Goal: Task Accomplishment & Management: Complete application form

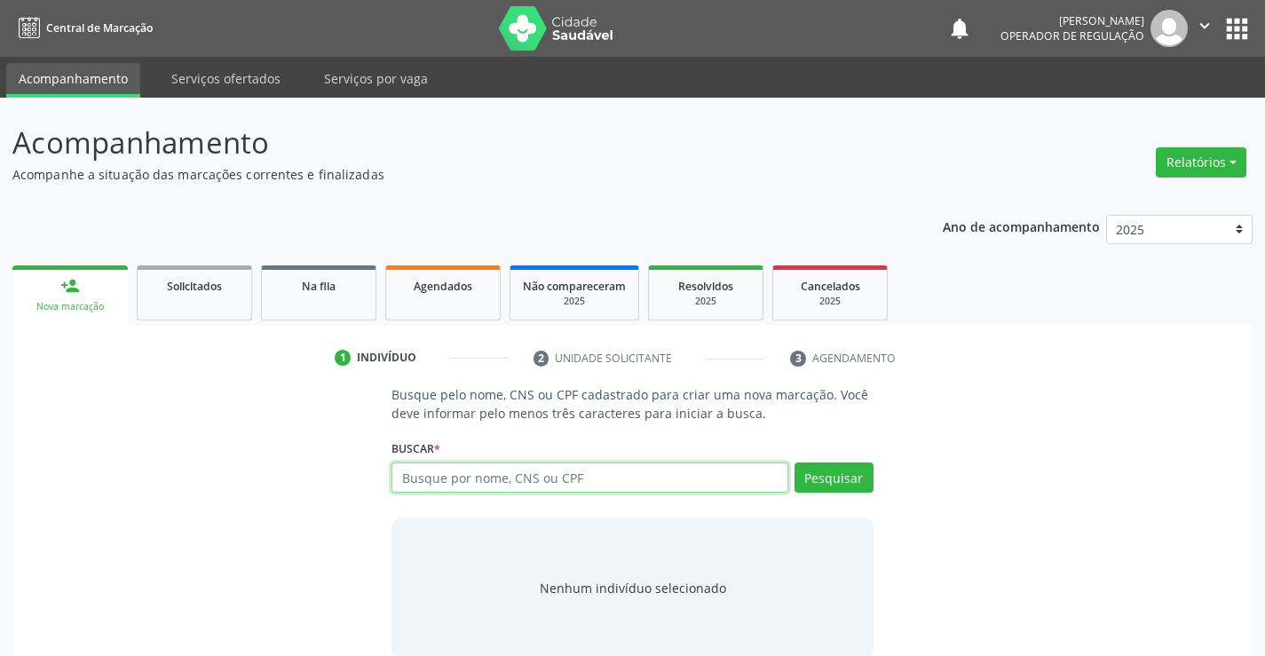
click at [636, 464] on input "text" at bounding box center [589, 477] width 396 height 30
type input "707805611289317"
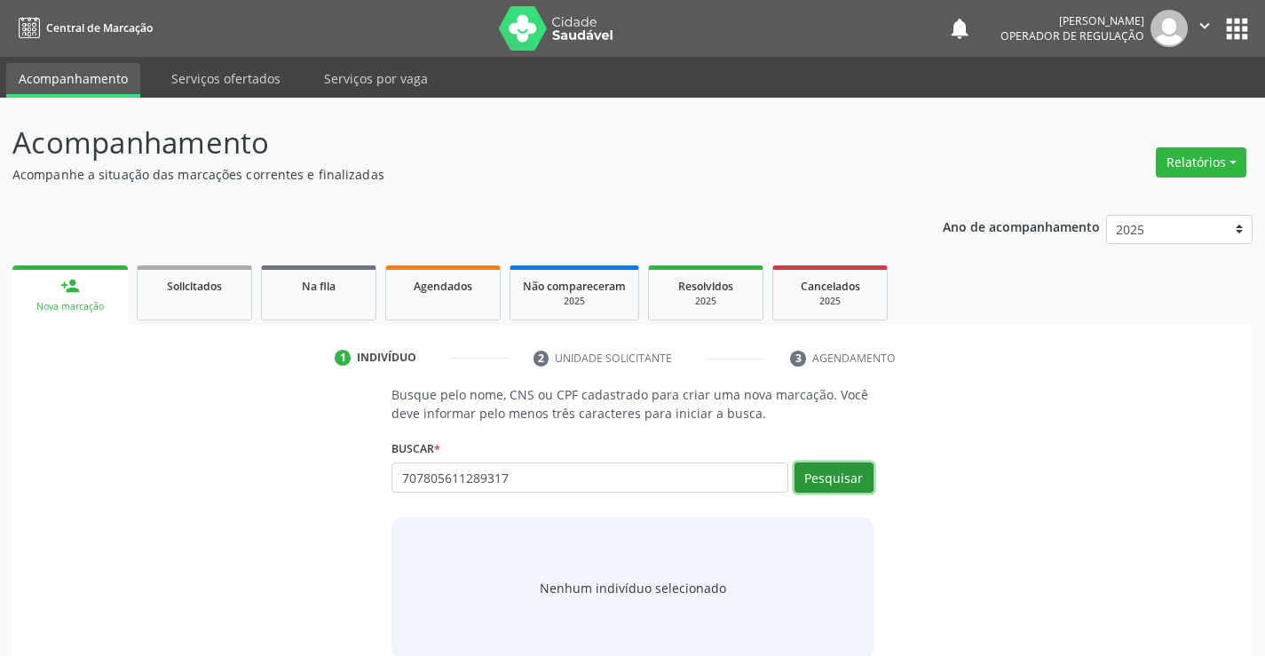
click at [829, 470] on button "Pesquisar" at bounding box center [833, 477] width 79 height 30
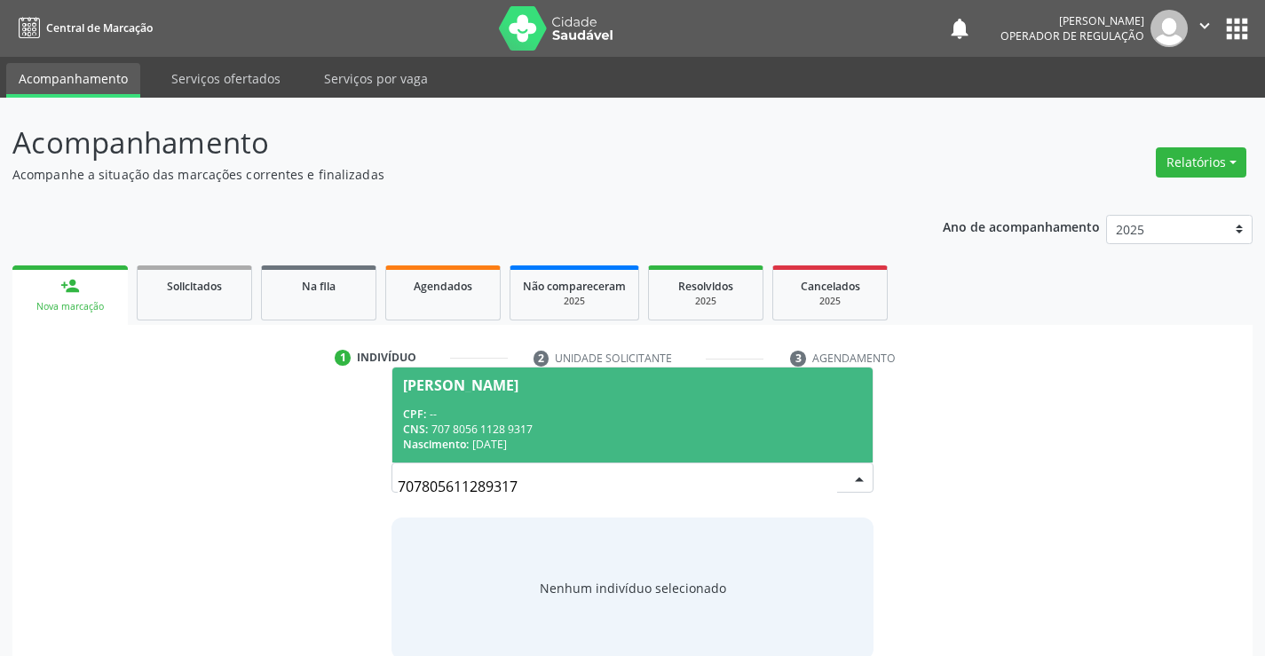
click at [547, 399] on span "Ione Barbosa da Silva CPF: -- CNS: 707 8056 1128 9317 Nascimento: 29/05/1962" at bounding box center [631, 414] width 479 height 95
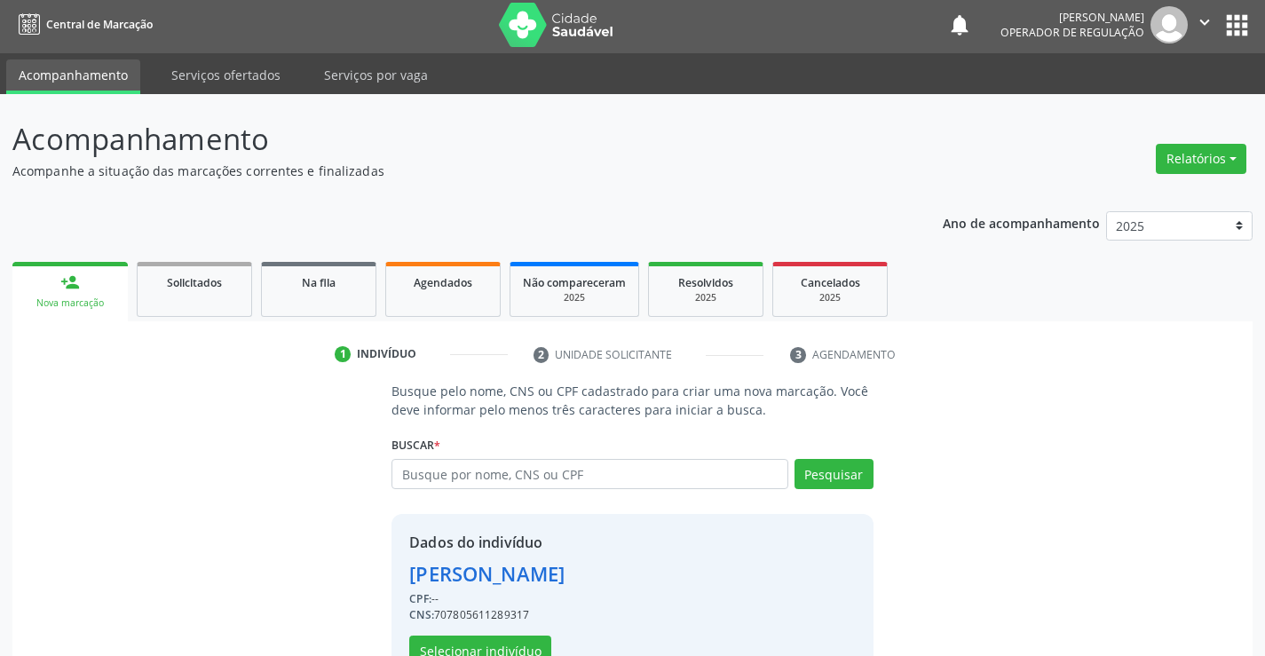
scroll to position [56, 0]
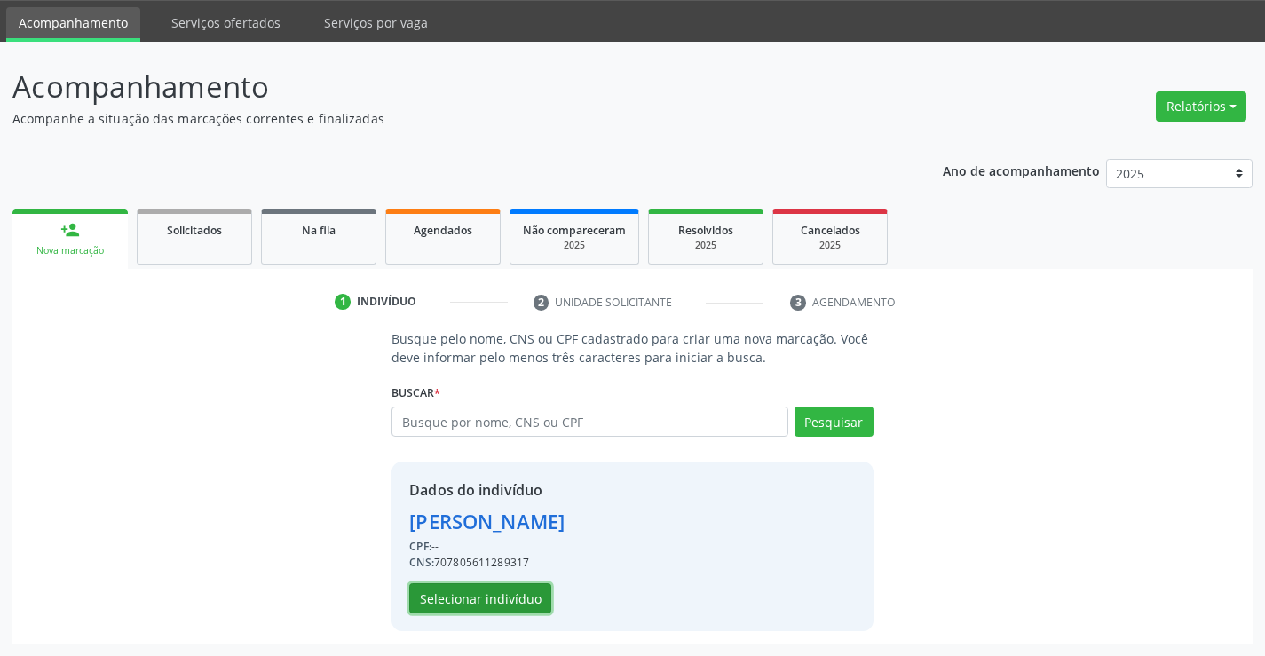
click at [445, 601] on button "Selecionar indivíduo" at bounding box center [480, 598] width 142 height 30
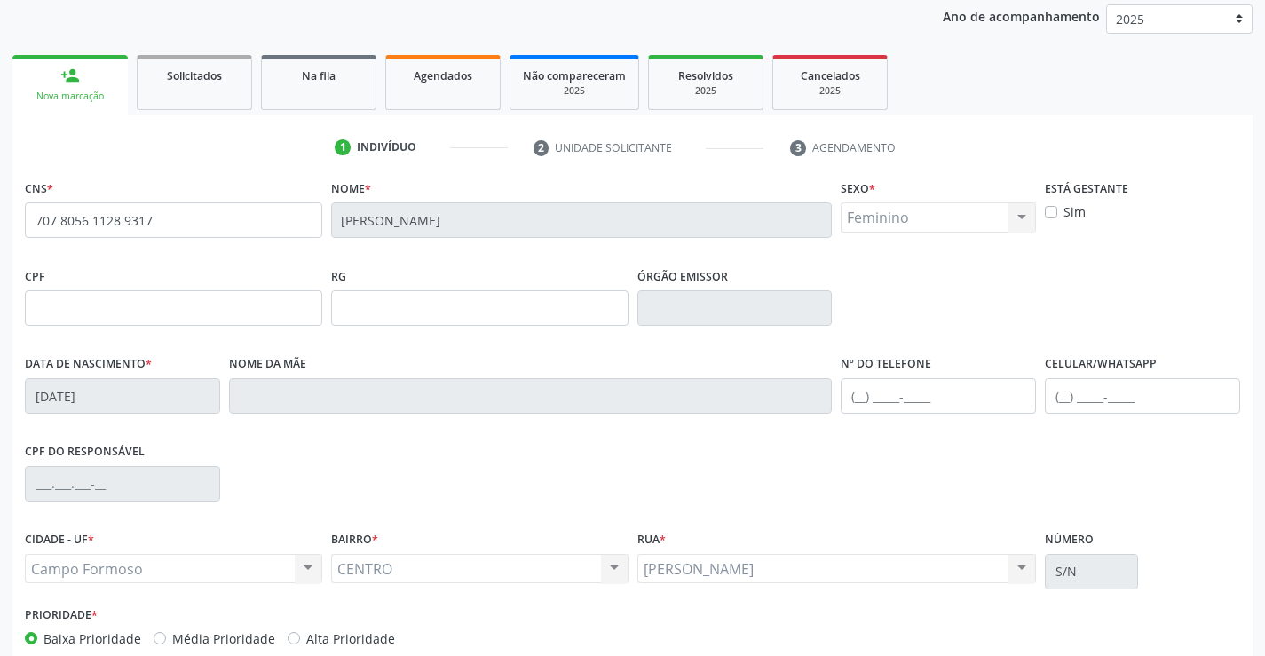
scroll to position [306, 0]
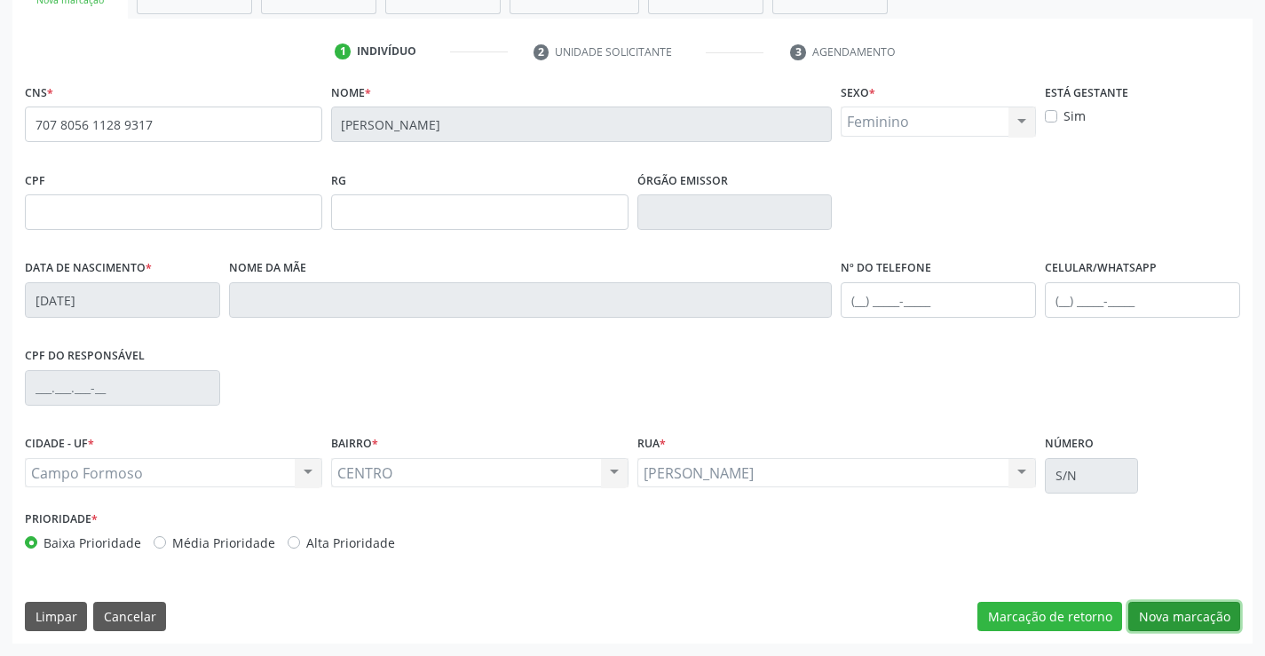
click at [1175, 618] on button "Nova marcação" at bounding box center [1184, 617] width 112 height 30
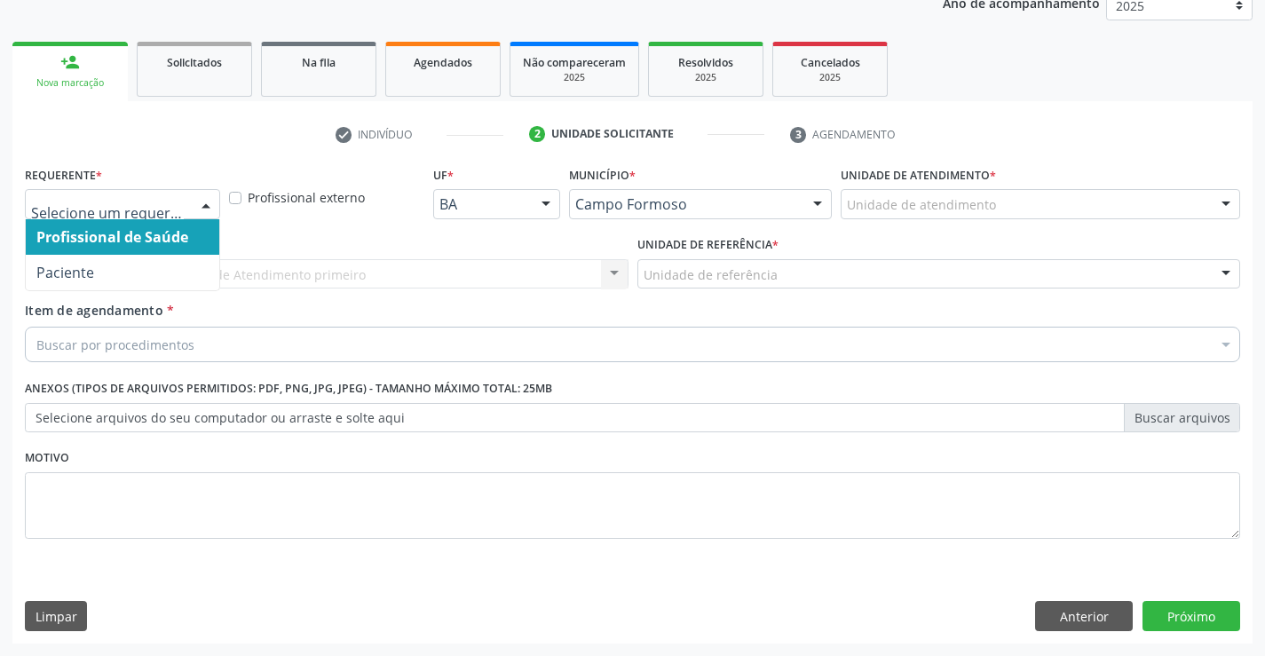
click at [203, 206] on div at bounding box center [206, 205] width 27 height 30
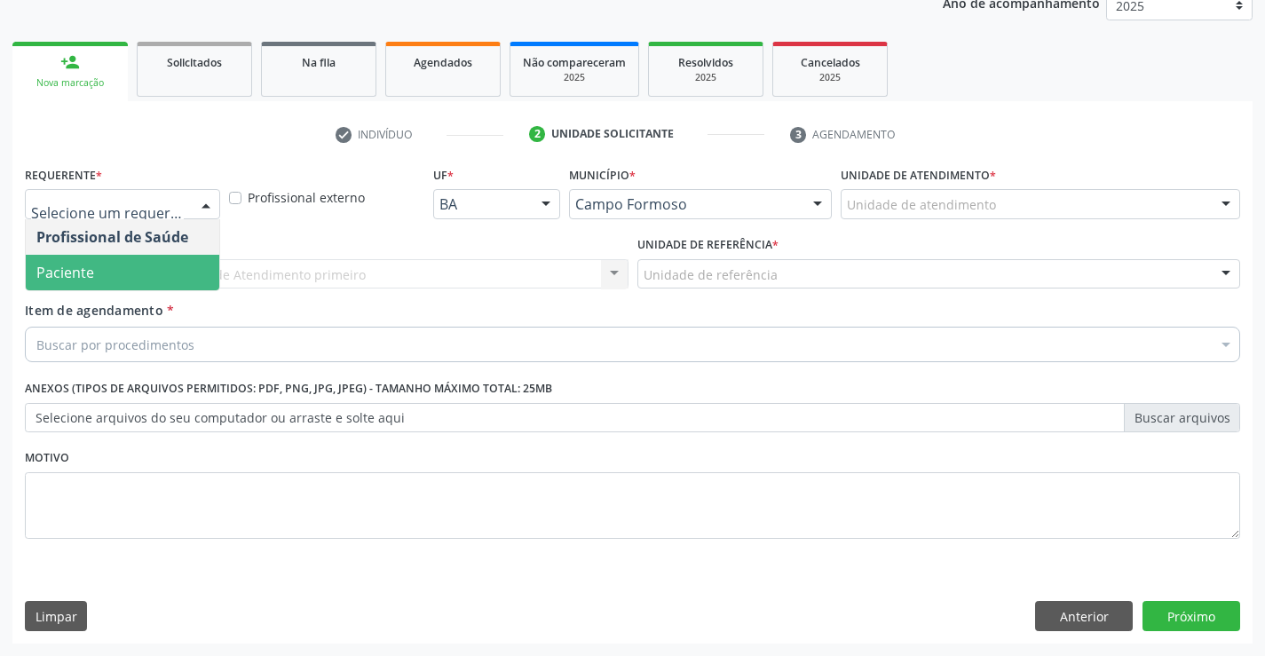
click at [108, 275] on span "Paciente" at bounding box center [123, 273] width 194 height 36
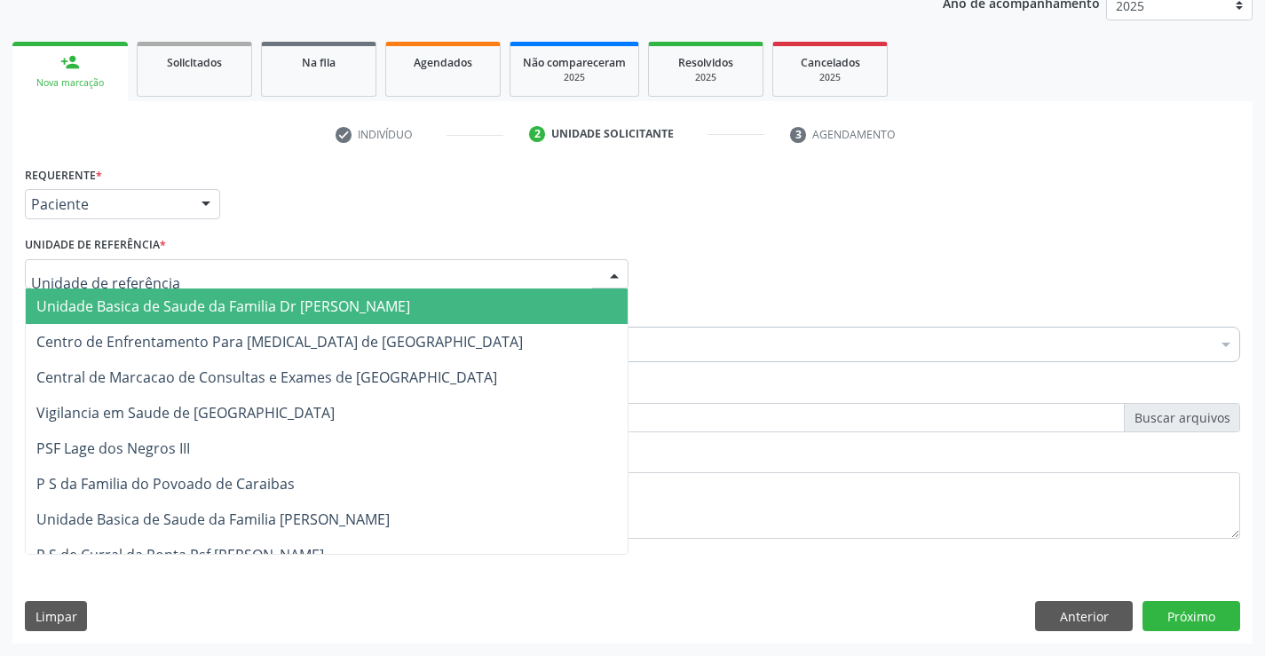
click at [615, 270] on div at bounding box center [614, 275] width 27 height 30
click at [347, 295] on span "Unidade Basica de Saude da Familia Dr [PERSON_NAME]" at bounding box center [327, 306] width 602 height 36
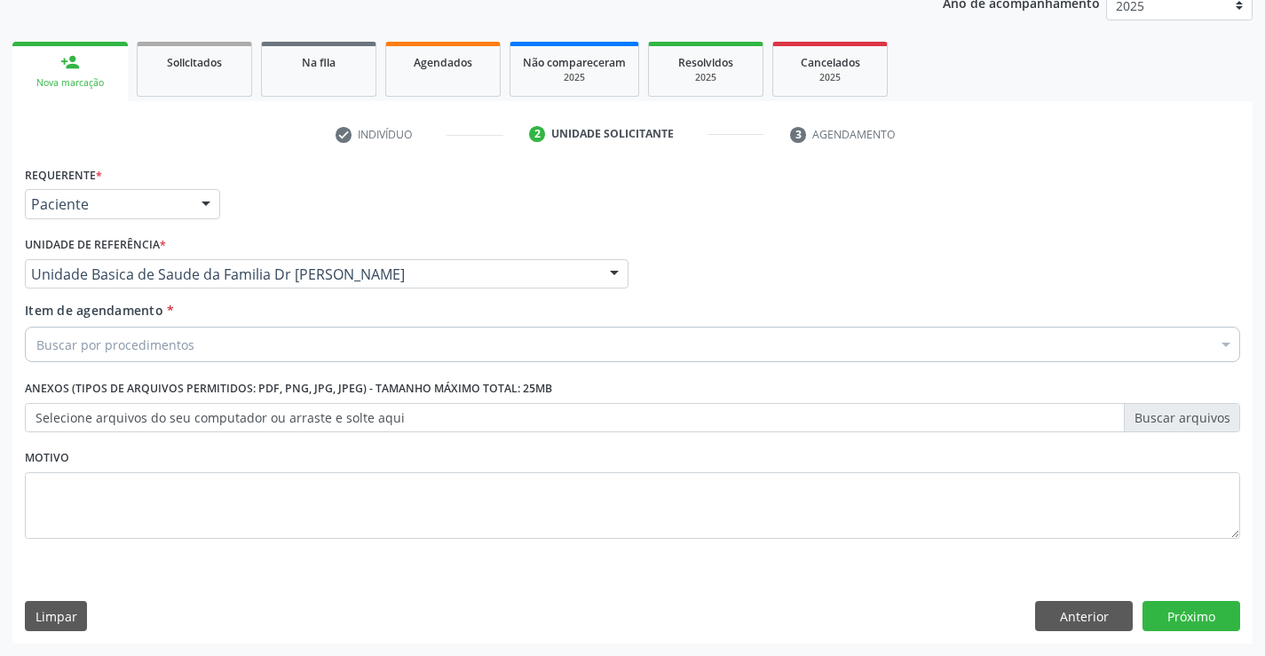
click at [293, 345] on div "Buscar por procedimentos" at bounding box center [632, 345] width 1215 height 36
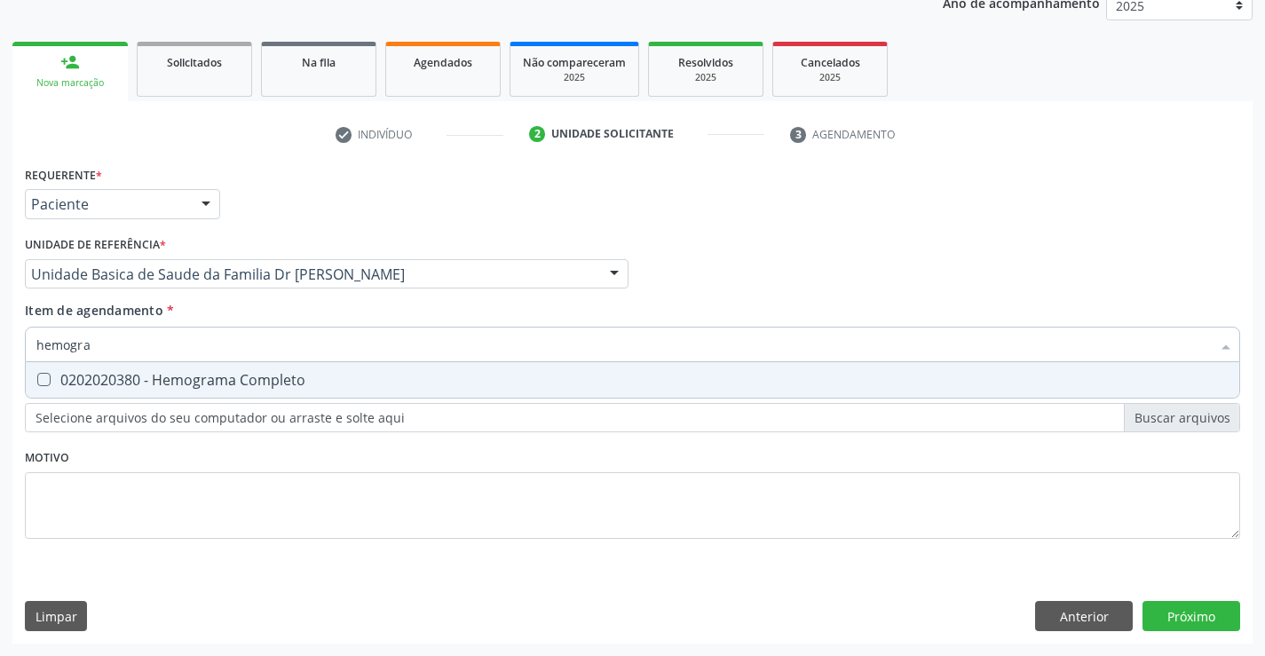
type input "hemogram"
click at [320, 374] on div "0202020380 - Hemograma Completo" at bounding box center [632, 380] width 1192 height 14
checkbox Completo "true"
type input "hemogram"
click at [275, 505] on div "Requerente * Paciente Profissional de Saúde Paciente Nenhum resultado encontrad…" at bounding box center [632, 363] width 1215 height 402
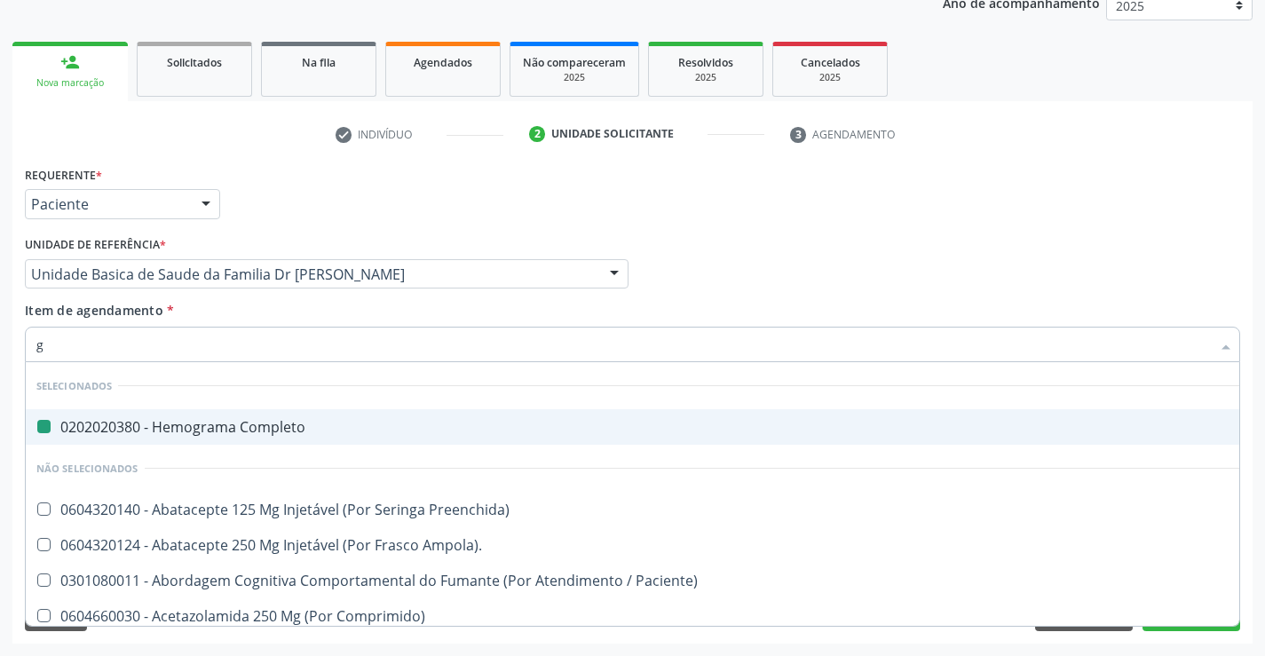
type input "gl"
checkbox Completo "false"
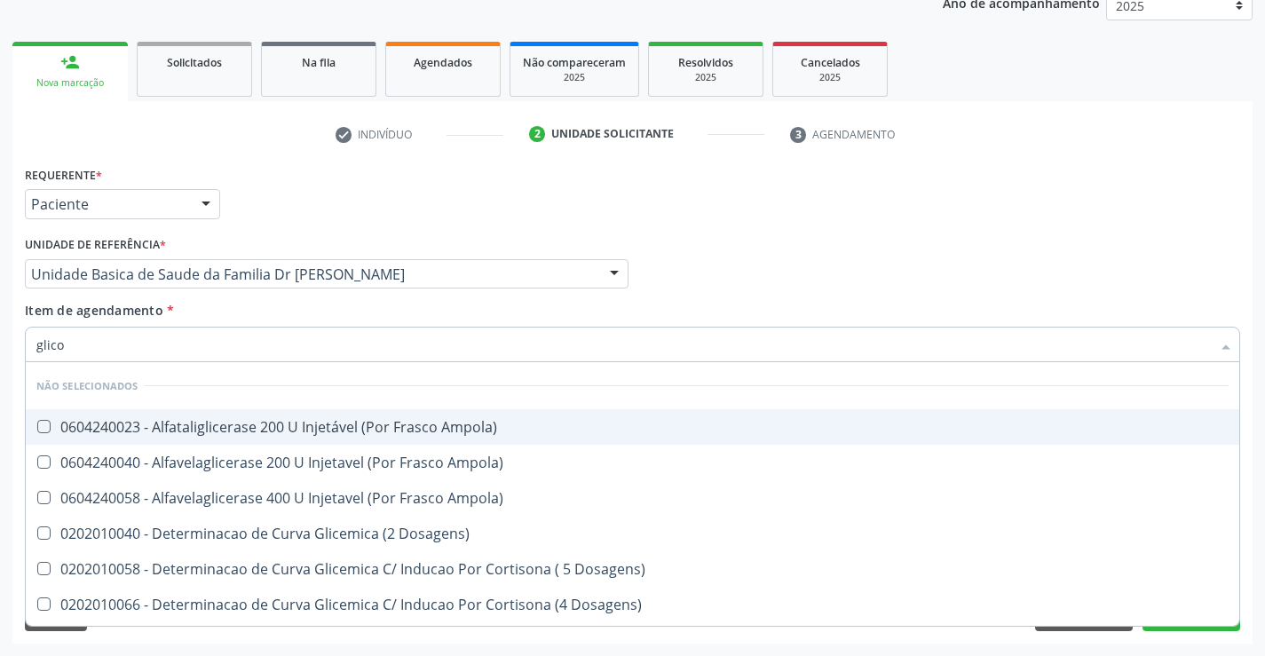
type input "glicos"
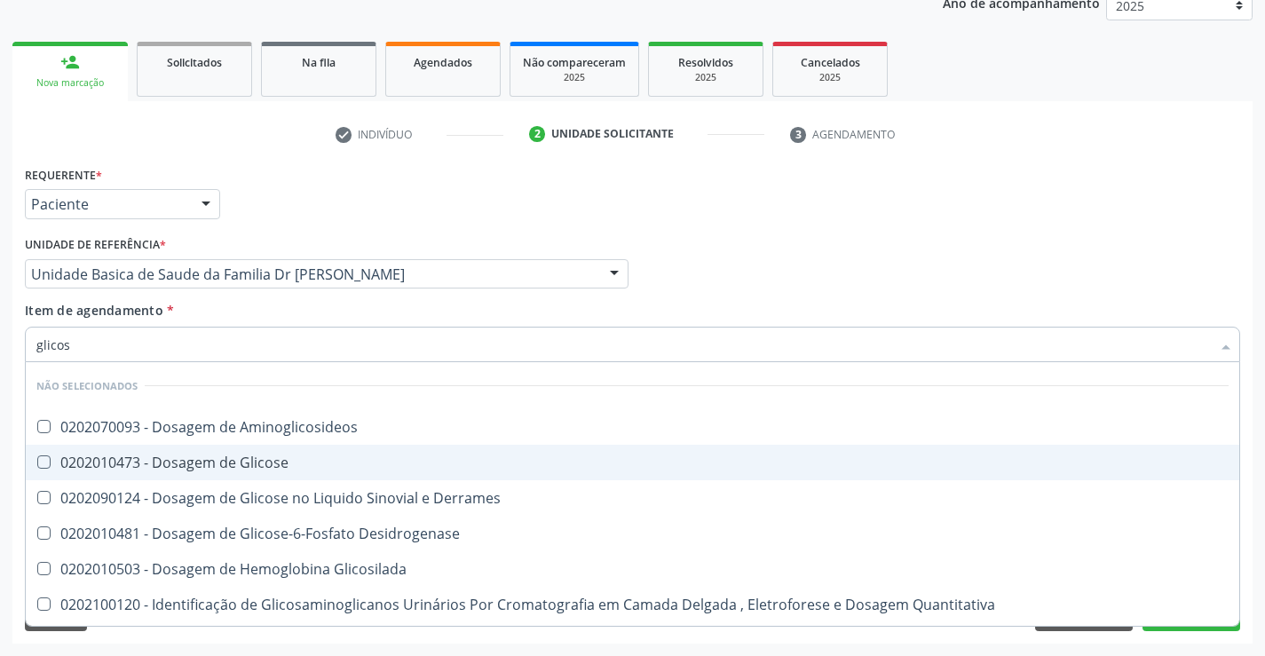
click at [309, 463] on div "0202010473 - Dosagem de Glicose" at bounding box center [632, 462] width 1192 height 14
checkbox Glicose "true"
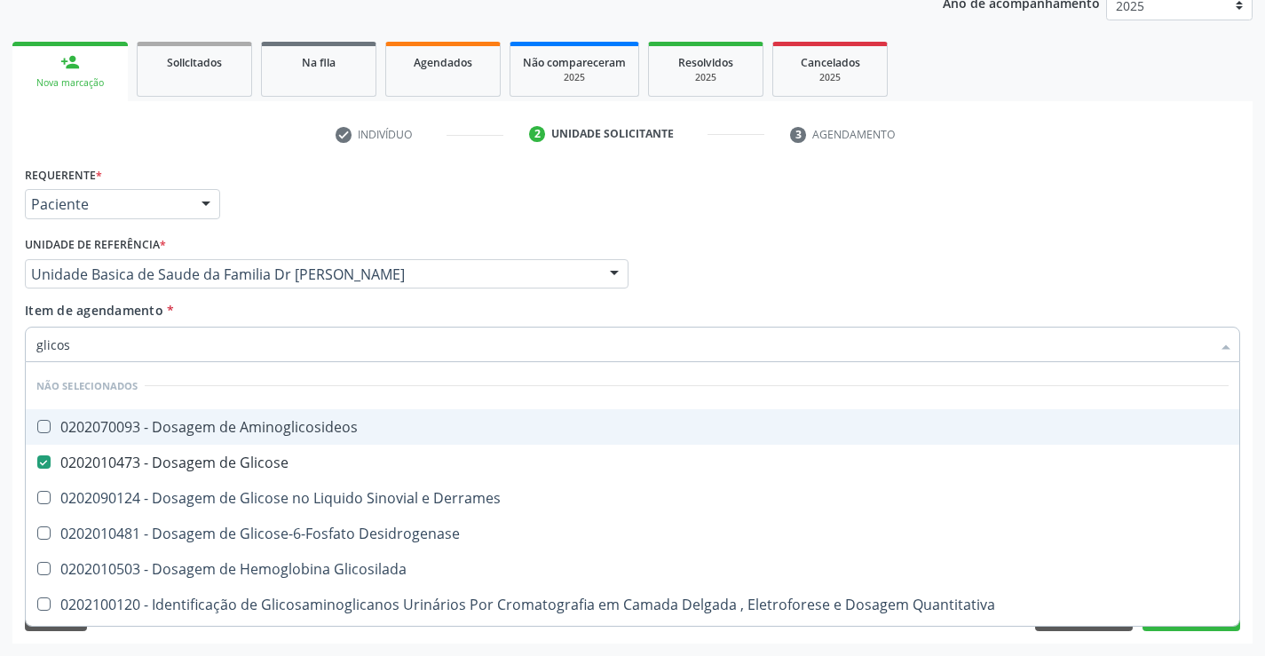
type input "glicos"
click at [860, 201] on div "Requerente * Paciente Profissional de Saúde Paciente Nenhum resultado encontrad…" at bounding box center [632, 196] width 1224 height 69
checkbox Aminoglicosideos "true"
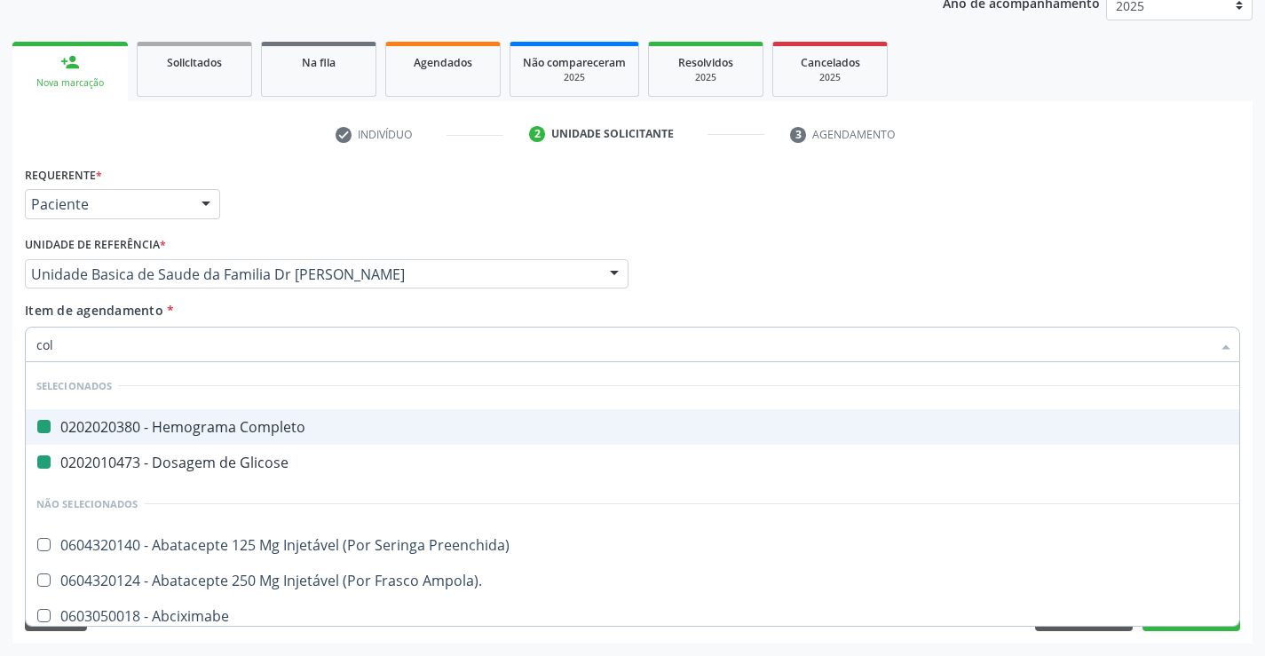
type input "cole"
checkbox Completo "false"
checkbox Glicose "false"
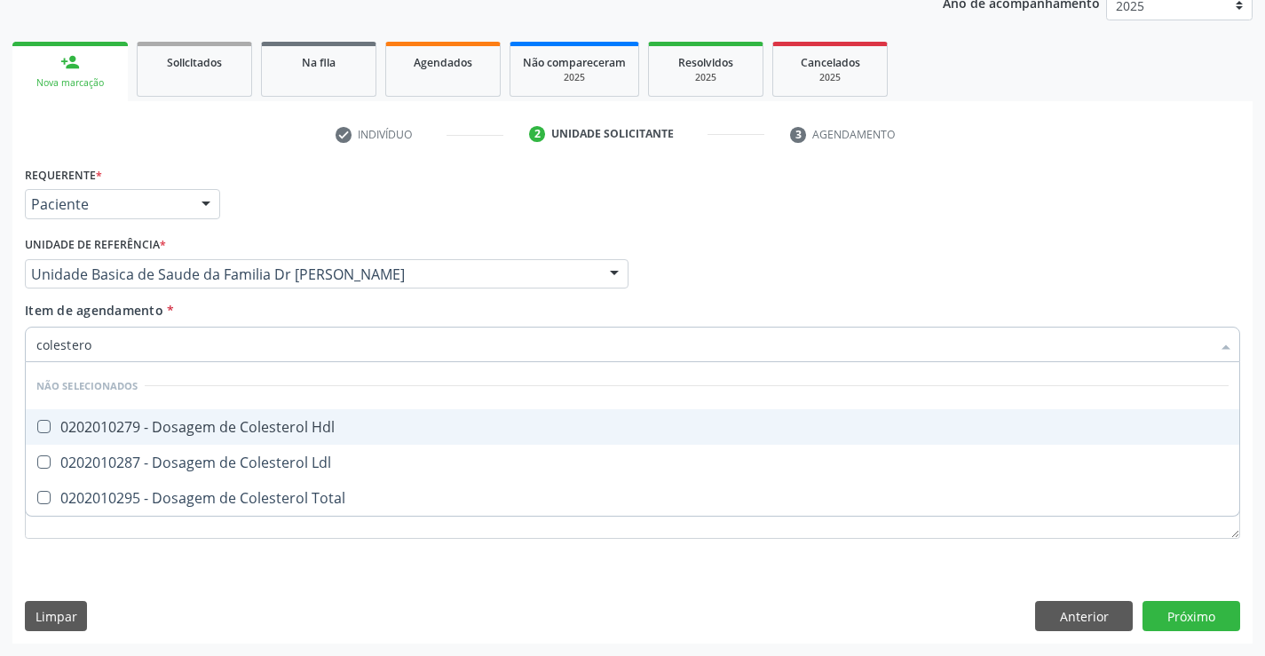
type input "colesterol"
click at [181, 423] on div "0202010279 - Dosagem de Colesterol Hdl" at bounding box center [632, 427] width 1192 height 14
checkbox Hdl "true"
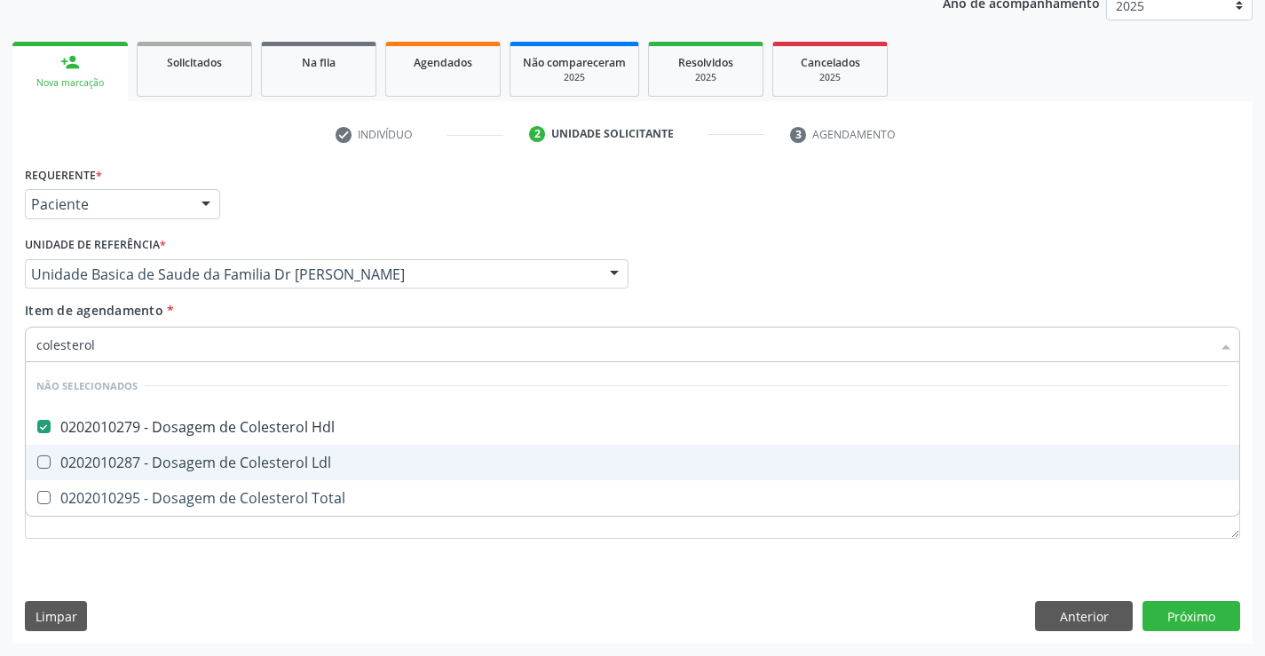
click at [166, 469] on div "0202010287 - Dosagem de Colesterol Ldl" at bounding box center [632, 462] width 1192 height 14
checkbox Ldl "true"
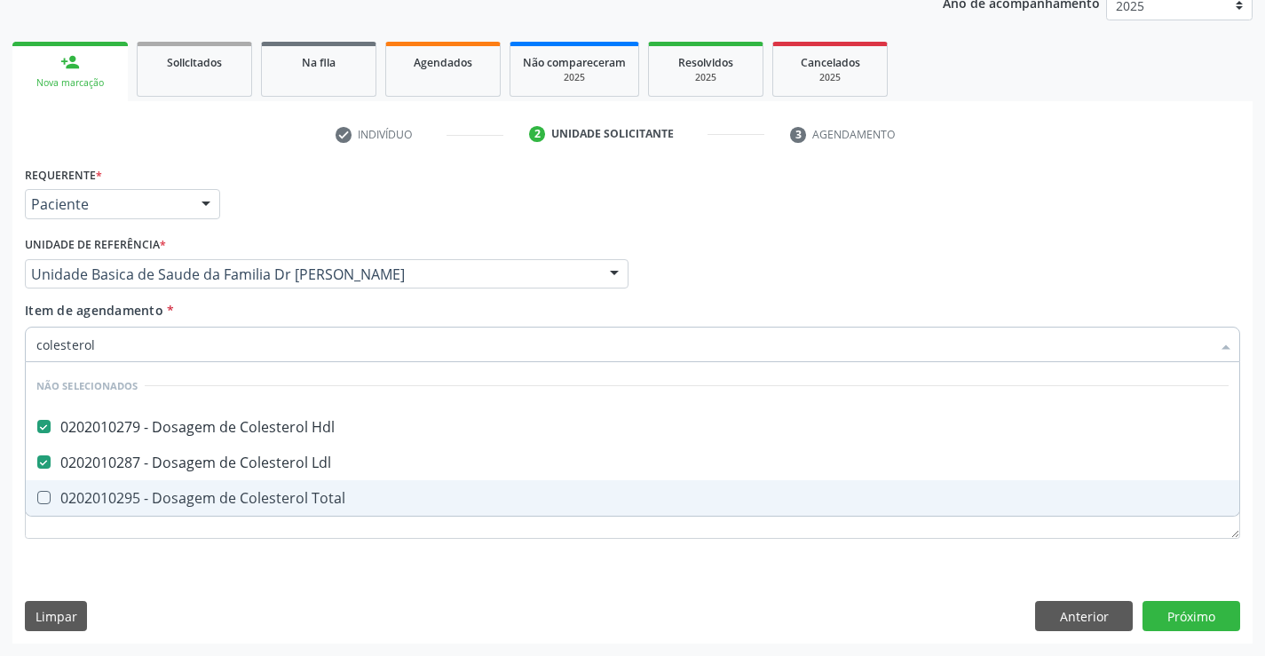
click at [169, 493] on div "0202010295 - Dosagem de Colesterol Total" at bounding box center [632, 498] width 1192 height 14
checkbox Total "true"
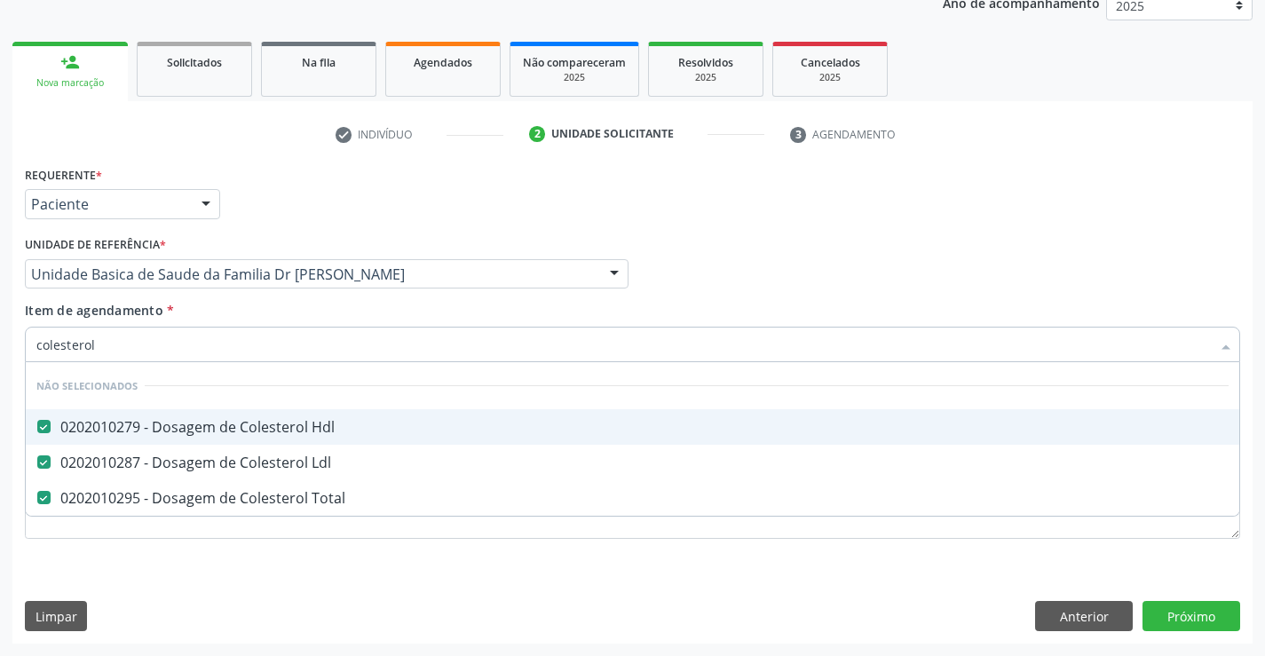
click at [703, 250] on div "Profissional Solicitante Por favor, selecione a Unidade de Atendimento primeiro…" at bounding box center [632, 266] width 1224 height 69
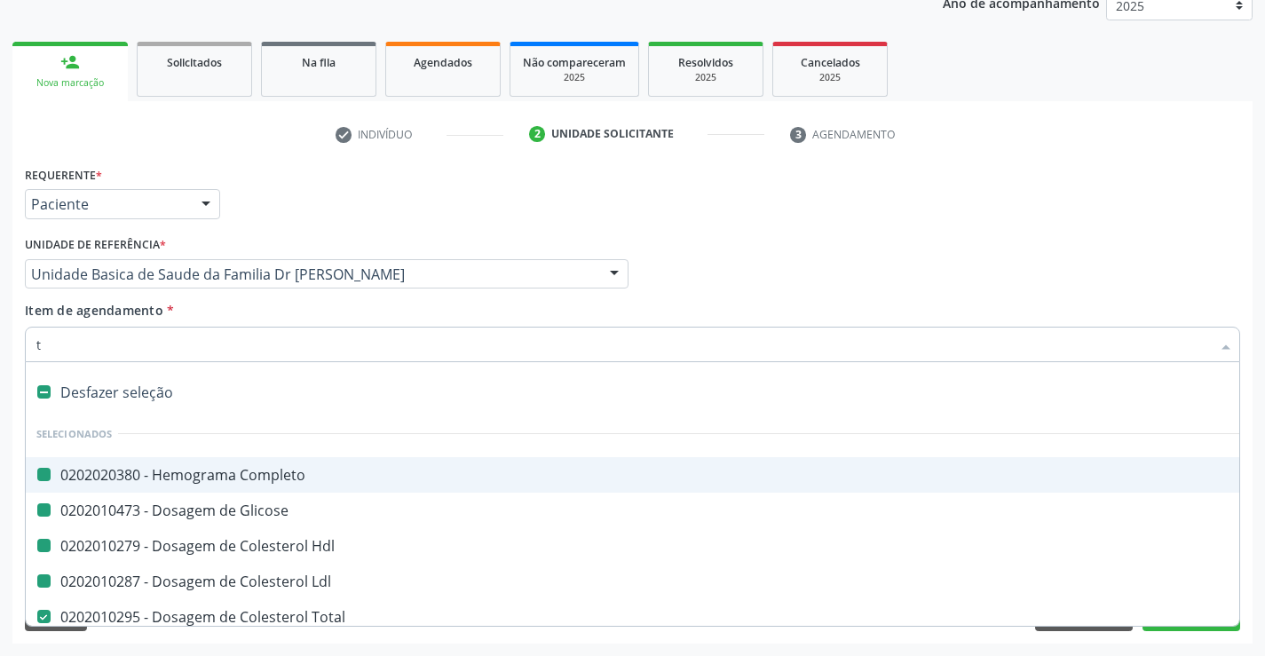
type input "tr"
checkbox Completo "false"
checkbox Glicose "false"
checkbox Hdl "false"
checkbox Ldl "false"
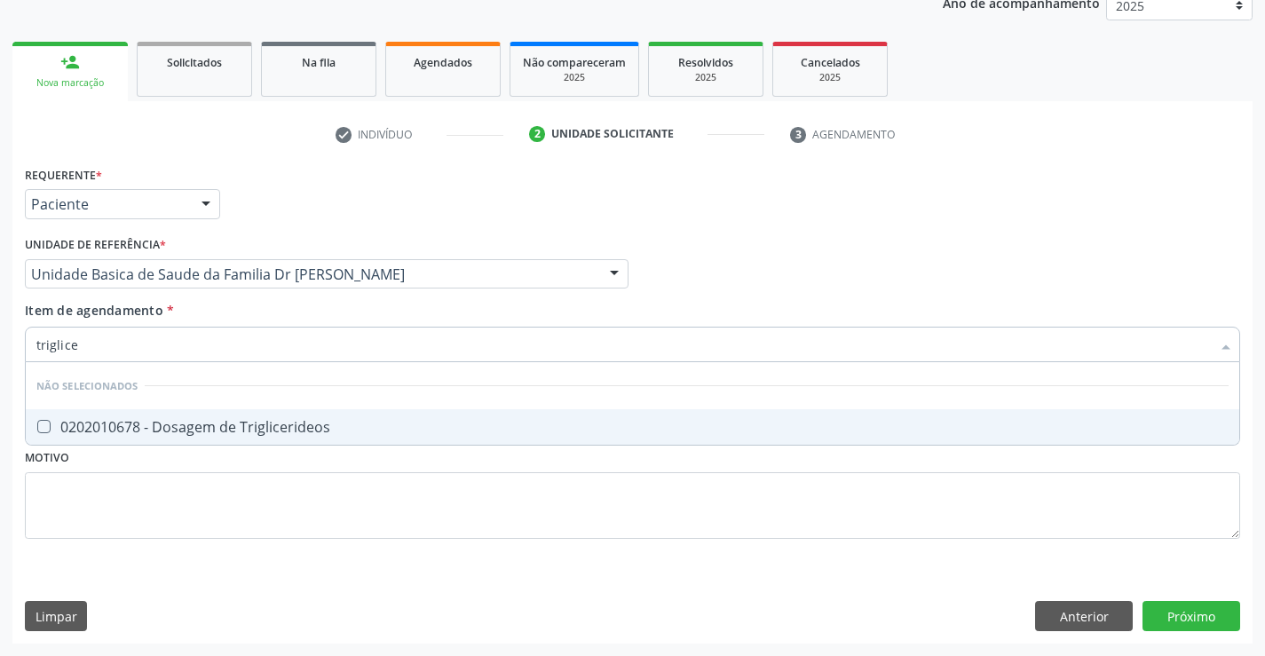
type input "triglicer"
click at [259, 427] on div "0202010678 - Dosagem de Triglicerideos" at bounding box center [632, 427] width 1192 height 14
checkbox Triglicerideos "true"
click at [251, 499] on div "Requerente * Paciente Profissional de Saúde Paciente Nenhum resultado encontrad…" at bounding box center [632, 363] width 1215 height 402
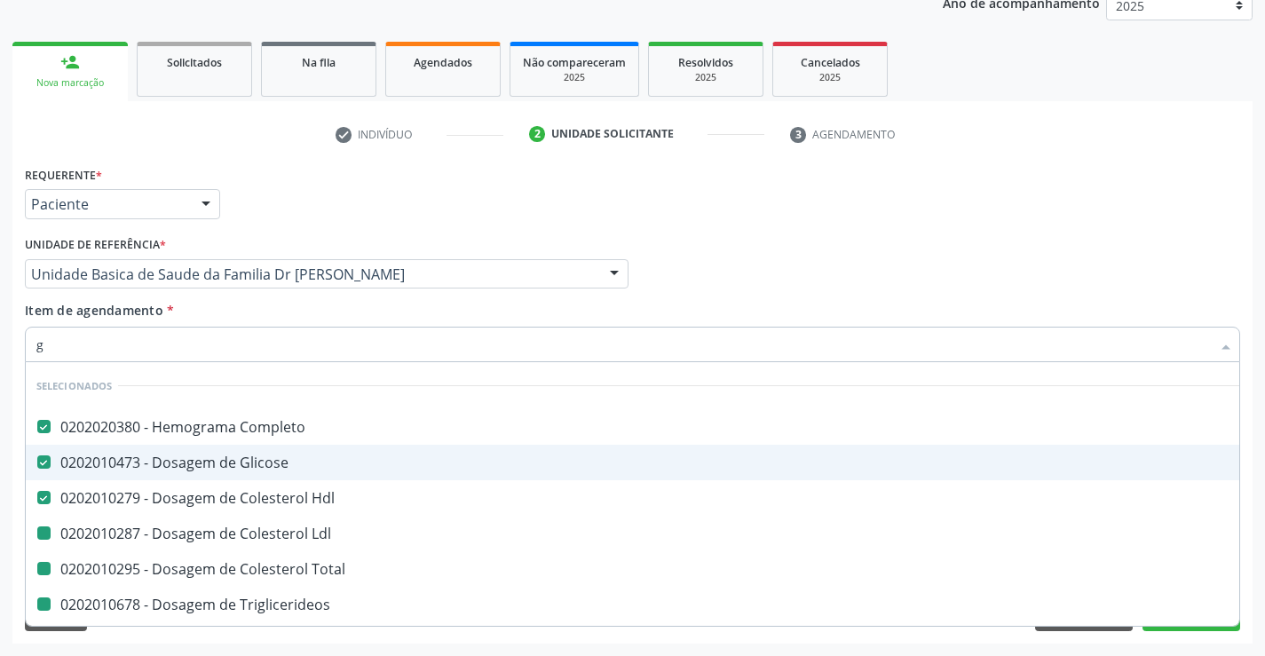
type input "gl"
checkbox Ldl "false"
checkbox Total "false"
checkbox Triglicerideos "false"
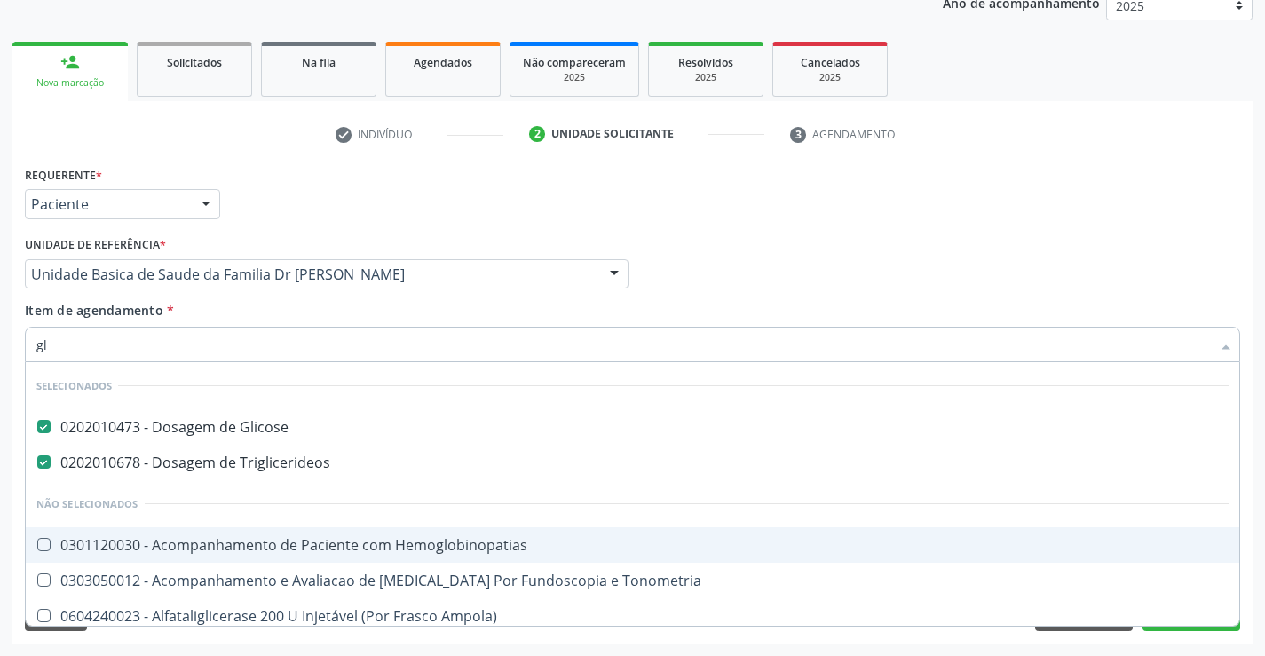
type input "g"
checkbox Hemoglobinopatias "true"
checkbox Tonometria "true"
checkbox Ampola\) "true"
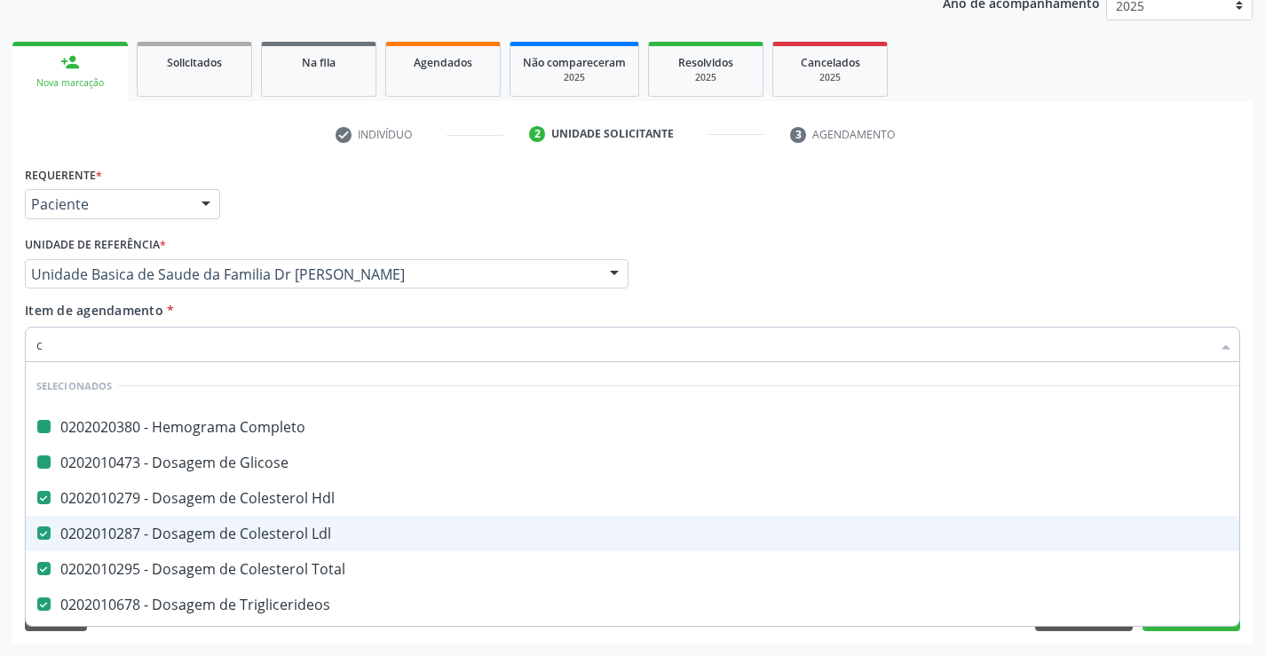
type input "cr"
checkbox Completo "false"
checkbox Ldl "false"
checkbox Total "false"
checkbox Triglicerideos "false"
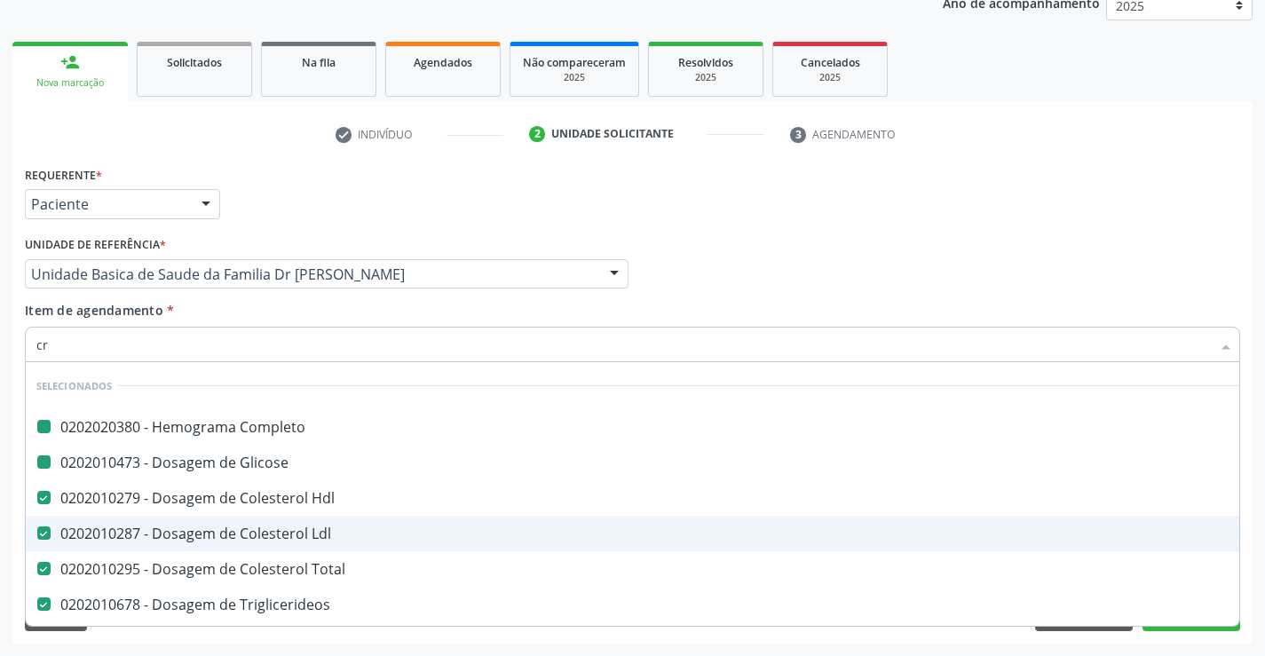
checkbox Glicose "false"
checkbox Hdl "false"
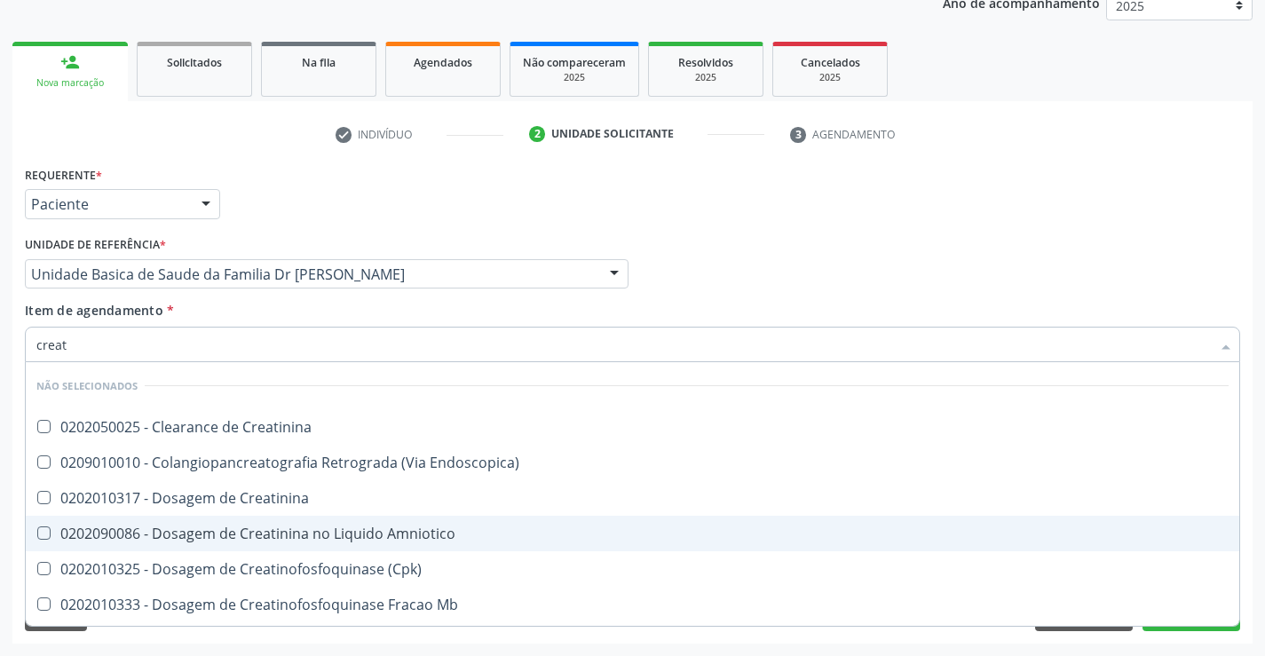
type input "creati"
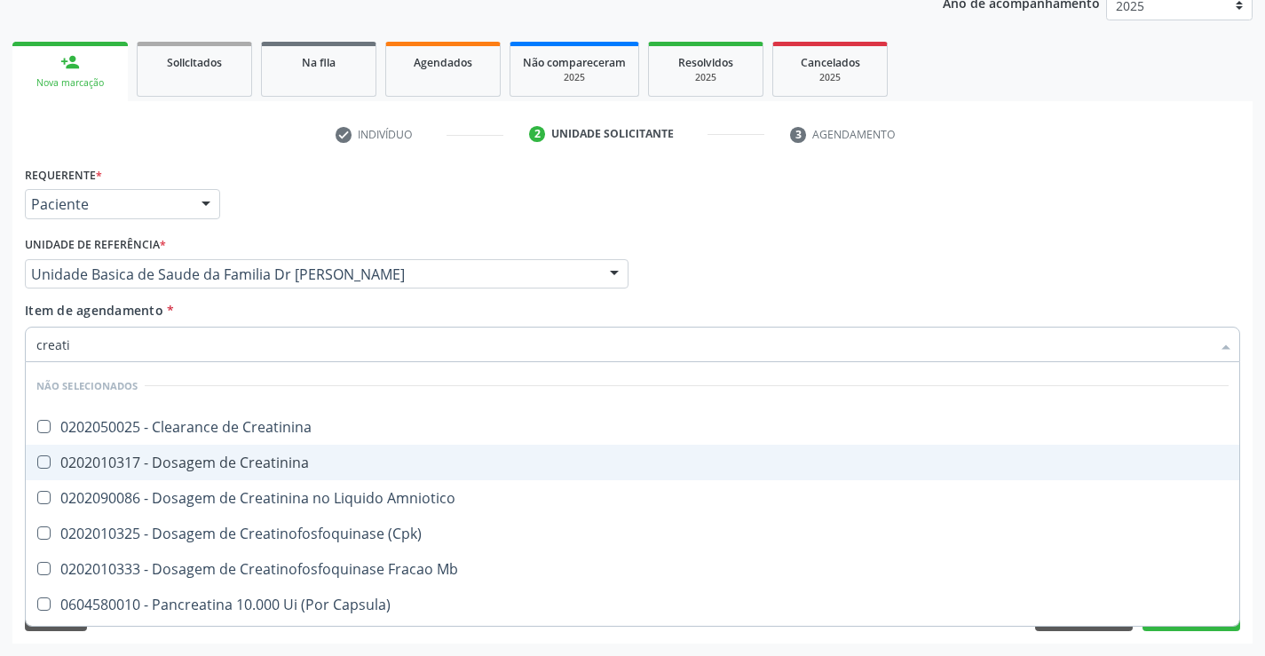
click at [284, 455] on div "0202010317 - Dosagem de Creatinina" at bounding box center [632, 462] width 1192 height 14
checkbox Creatinina "true"
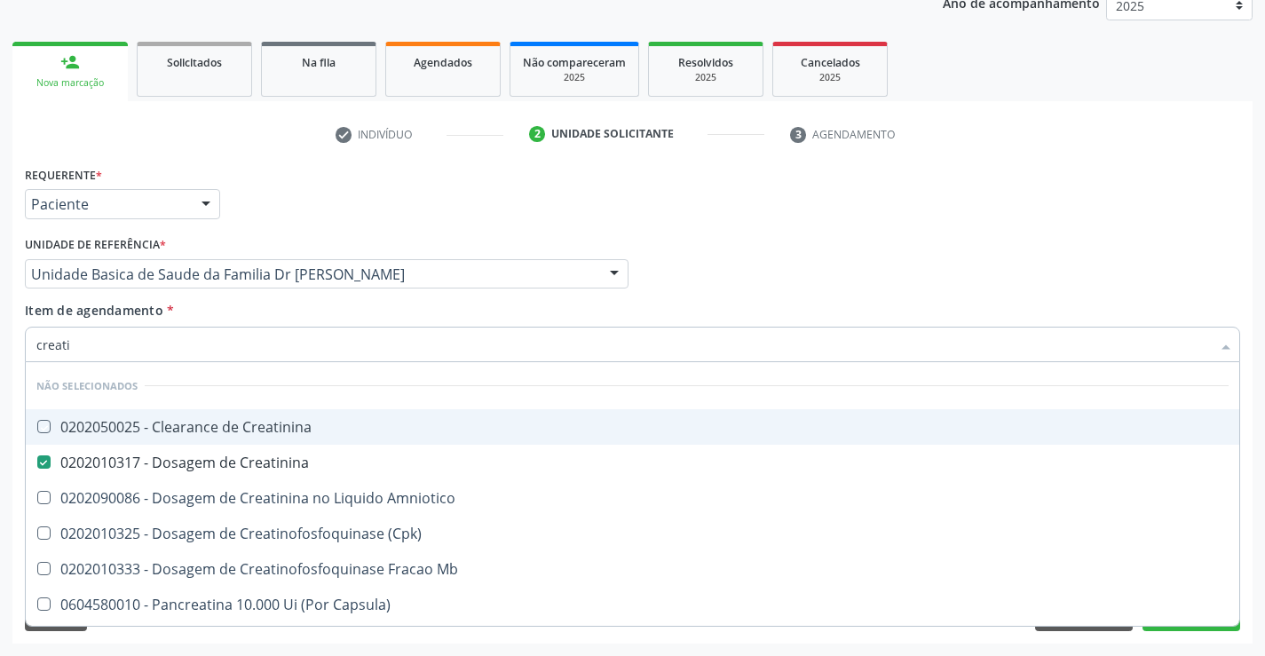
click at [792, 274] on div "Profissional Solicitante Por favor, selecione a Unidade de Atendimento primeiro…" at bounding box center [632, 266] width 1224 height 69
checkbox Creatinina "true"
checkbox \(Cpk\) "true"
checkbox Mb "true"
checkbox Capsula\) "true"
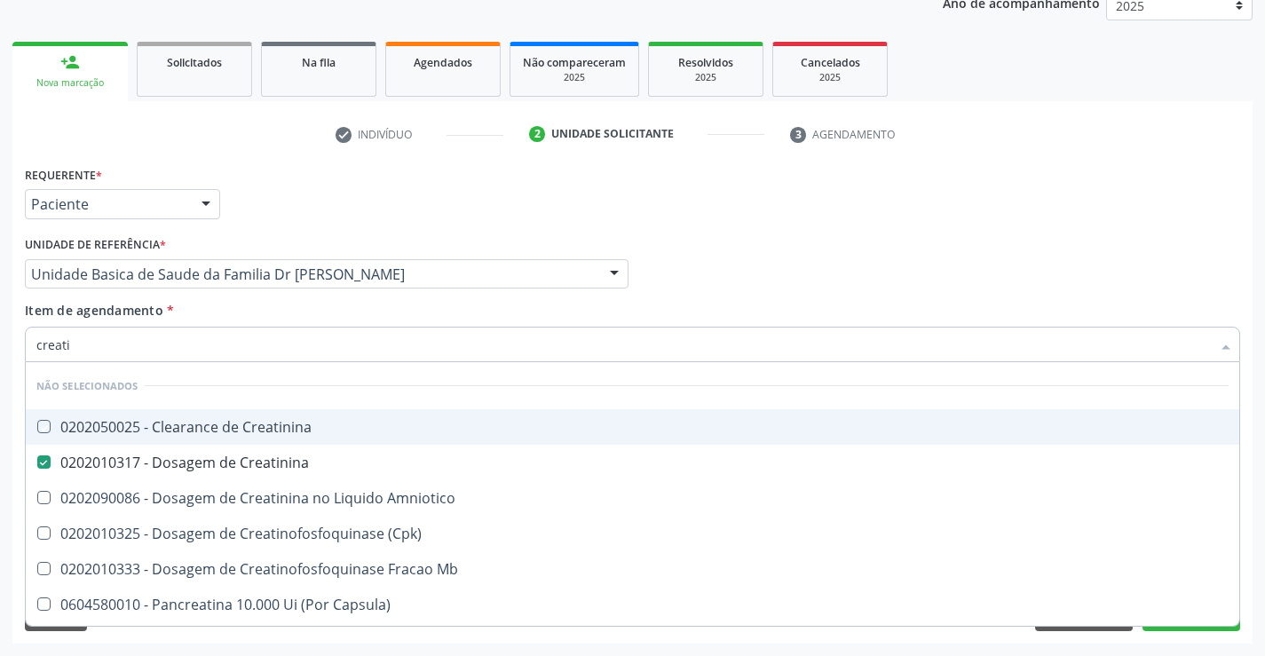
checkbox Amniotico "true"
checkbox Capsula\) "true"
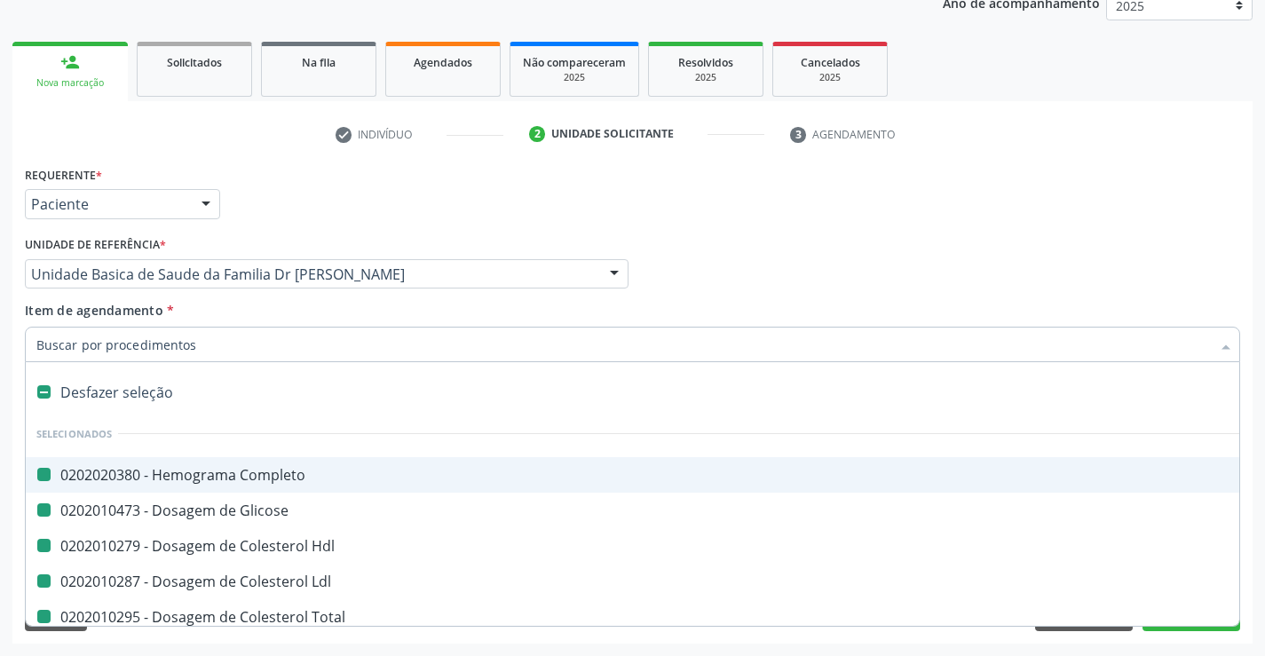
type input "u"
checkbox Completo "false"
checkbox Ldl "false"
checkbox Total "false"
checkbox Triglicerideos "false"
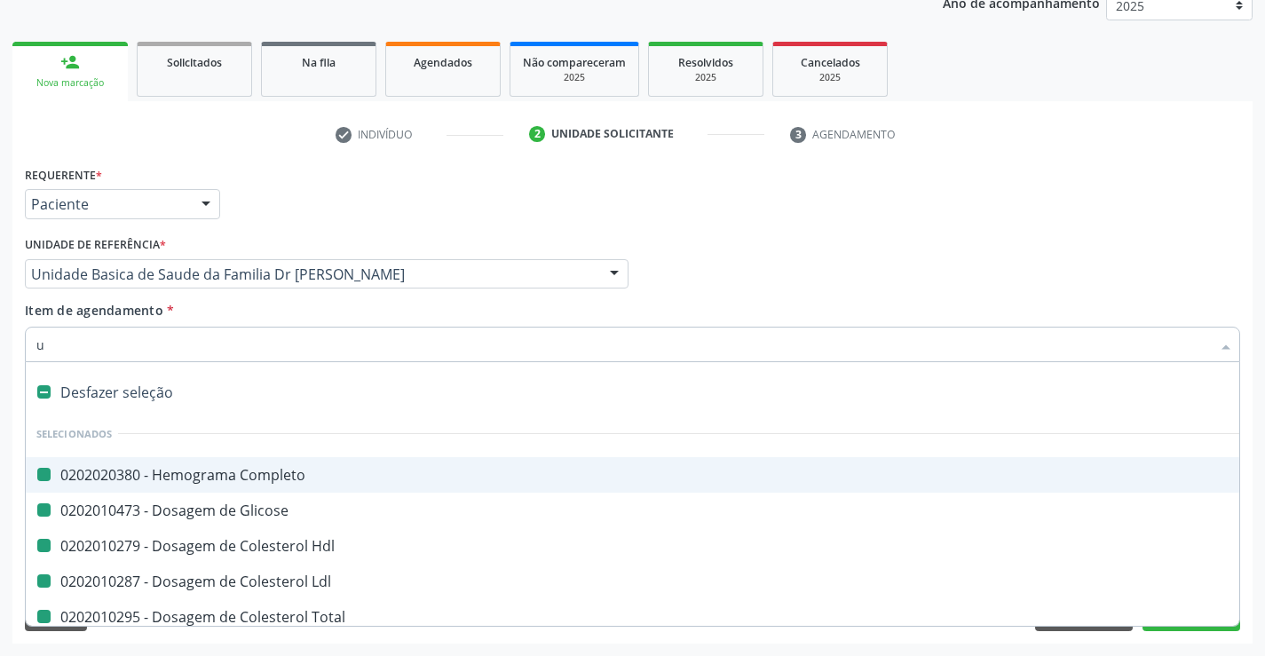
checkbox Glicose "false"
checkbox Hdl "false"
checkbox Creatinina "false"
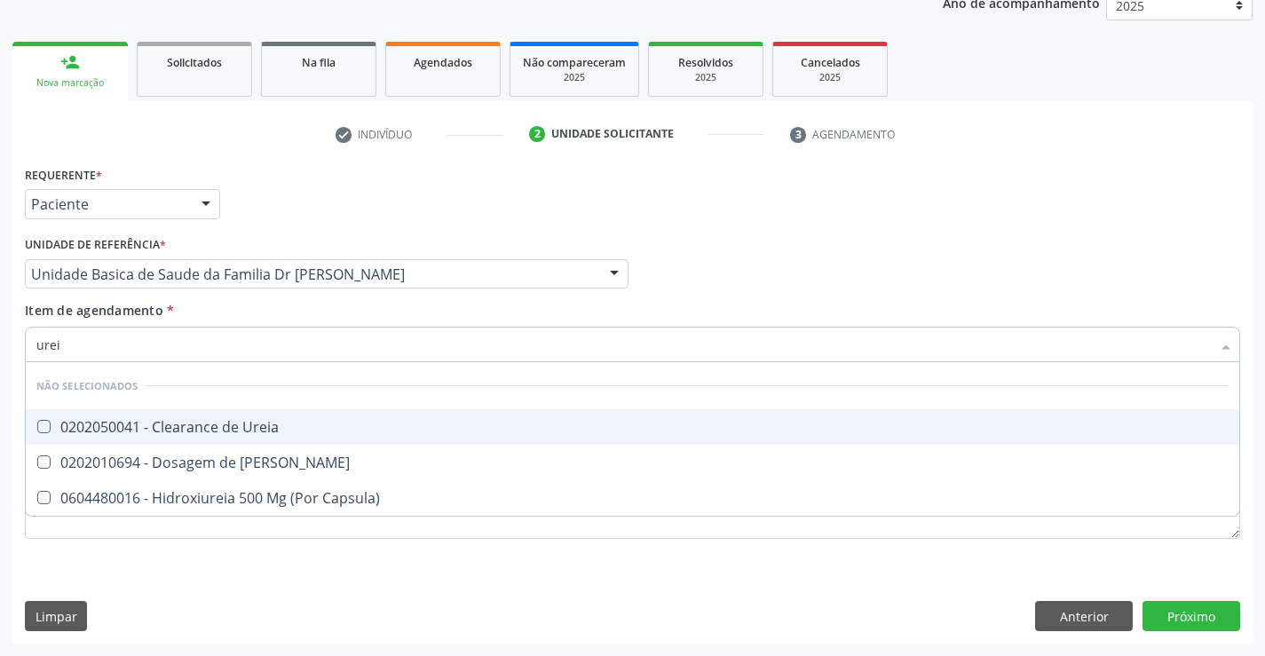
type input "ureia"
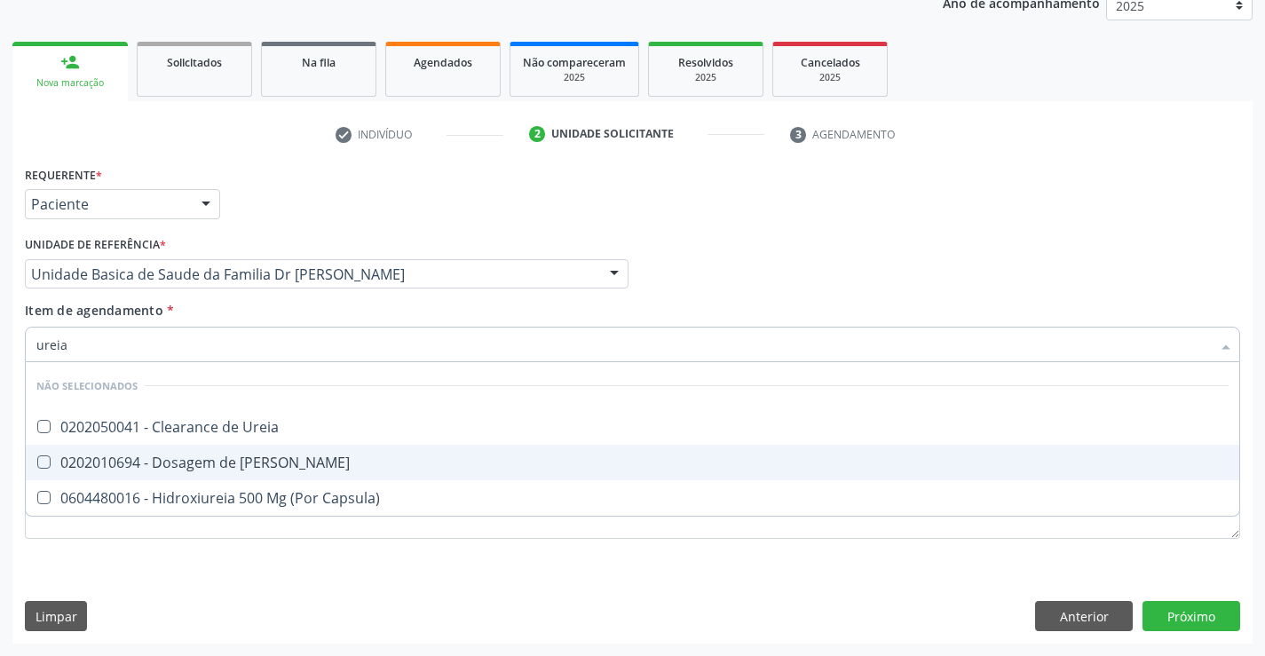
click at [174, 469] on div "0202010694 - Dosagem de [PERSON_NAME]" at bounding box center [632, 462] width 1192 height 14
checkbox Ureia "true"
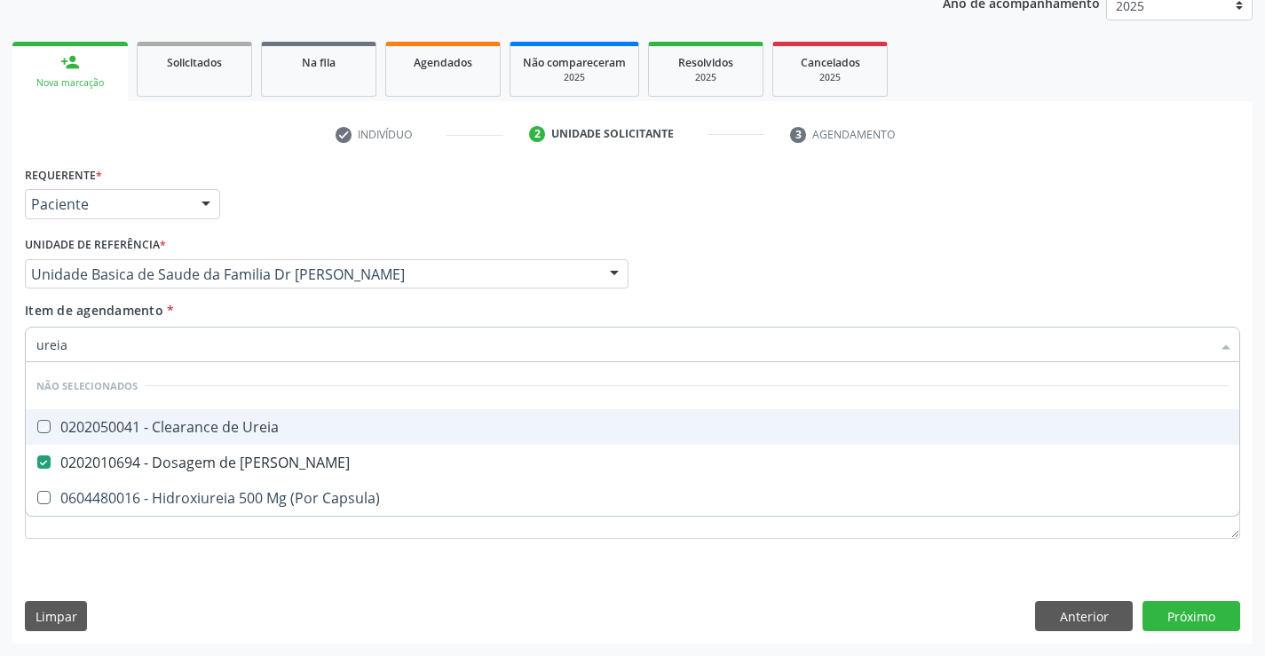
click at [817, 289] on div "Profissional Solicitante Por favor, selecione a Unidade de Atendimento primeiro…" at bounding box center [632, 266] width 1224 height 69
checkbox Ureia "true"
checkbox Capsula\) "true"
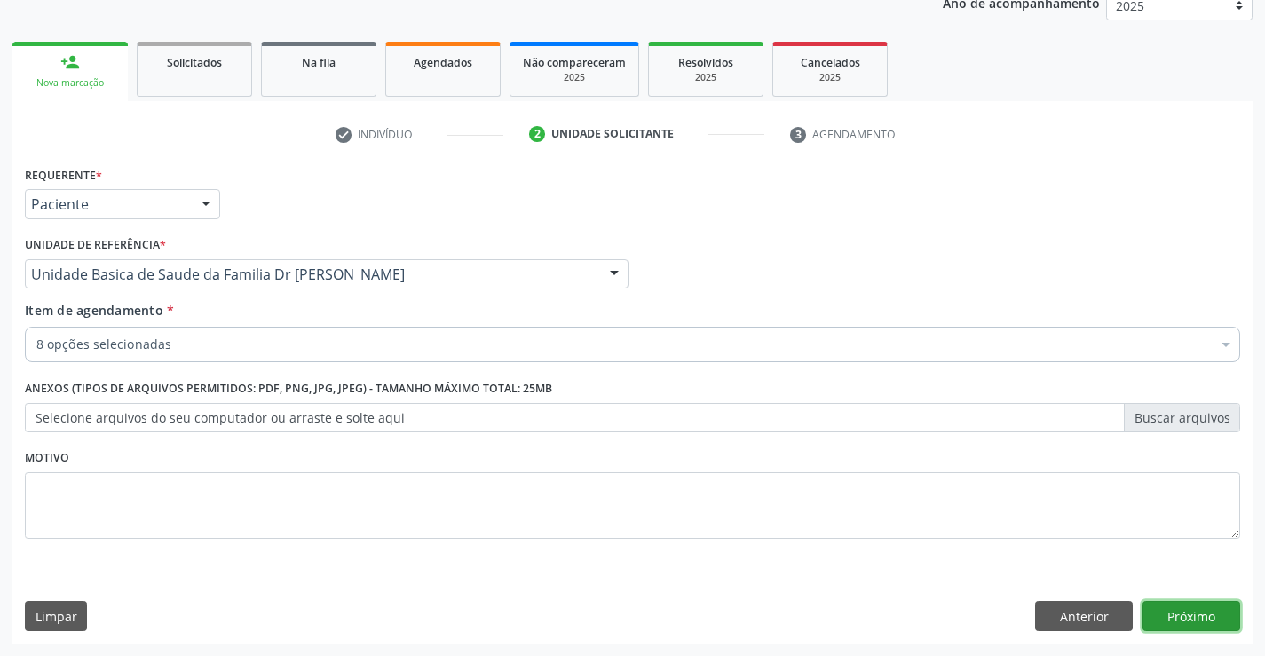
click at [1178, 612] on button "Próximo" at bounding box center [1191, 616] width 98 height 30
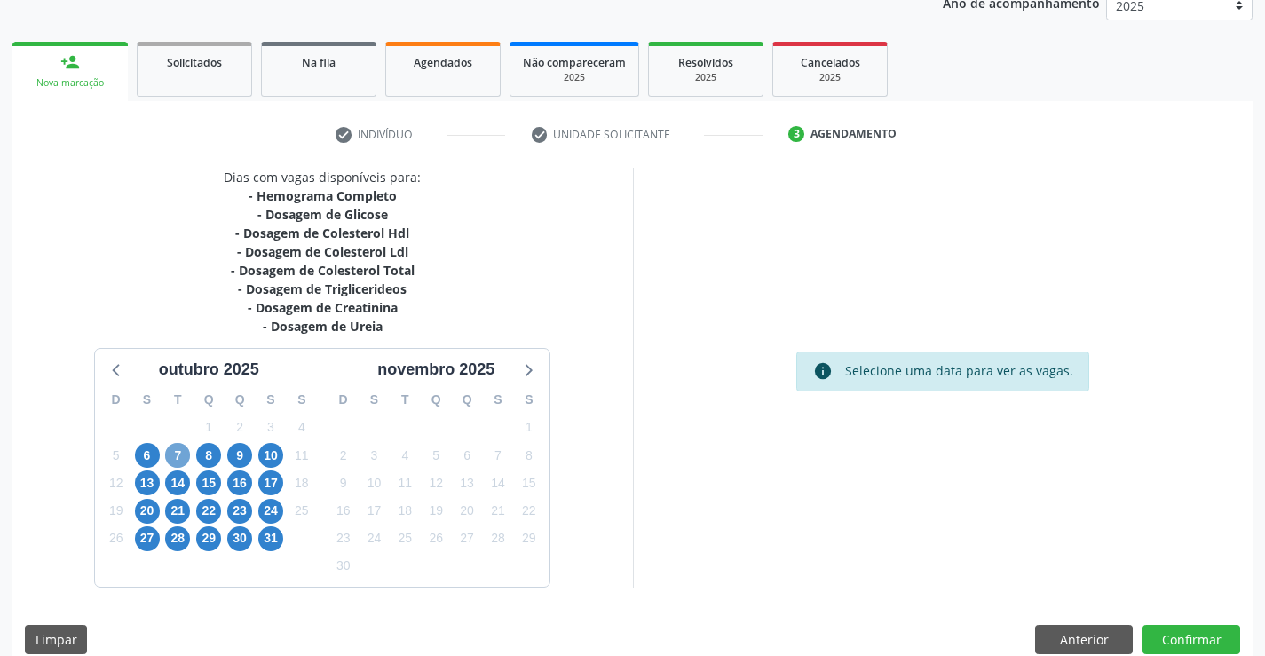
click at [178, 454] on span "7" at bounding box center [177, 455] width 25 height 25
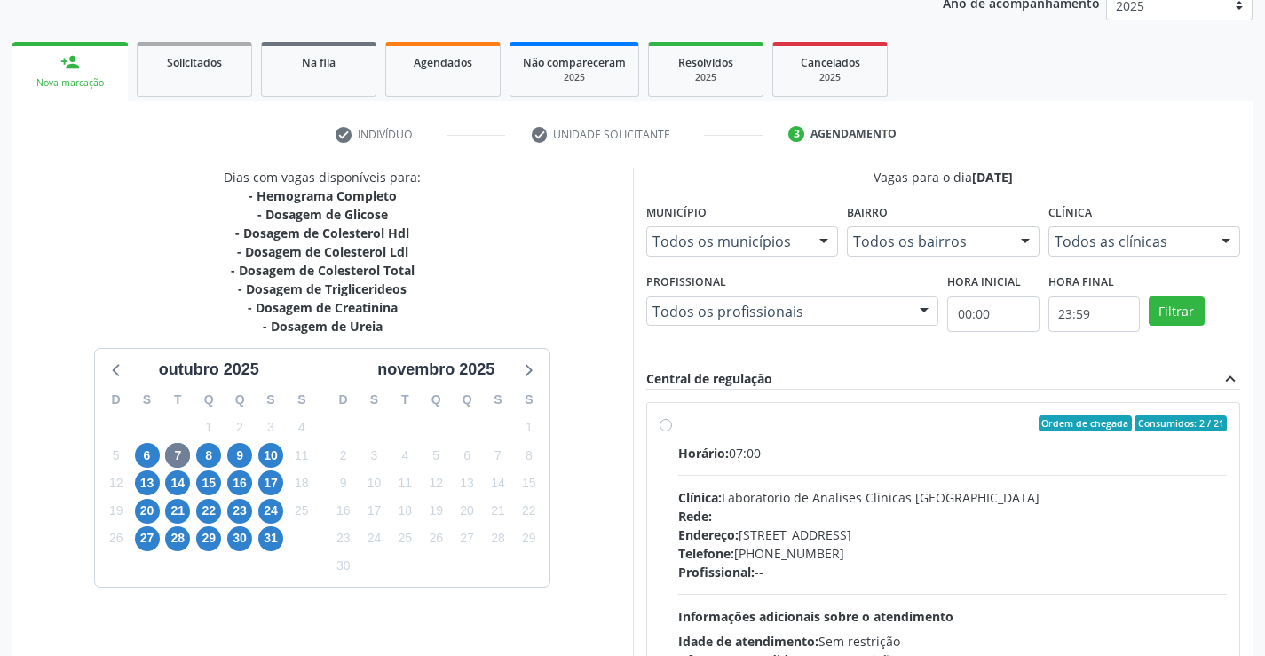
click at [678, 426] on label "Ordem de chegada Consumidos: 2 / 21 Horário: 07:00 Clínica: Laboratorio de Anal…" at bounding box center [952, 551] width 549 height 273
click at [661, 426] on input "Ordem de chegada Consumidos: 2 / 21 Horário: 07:00 Clínica: Laboratorio de Anal…" at bounding box center [666, 423] width 12 height 16
radio input "true"
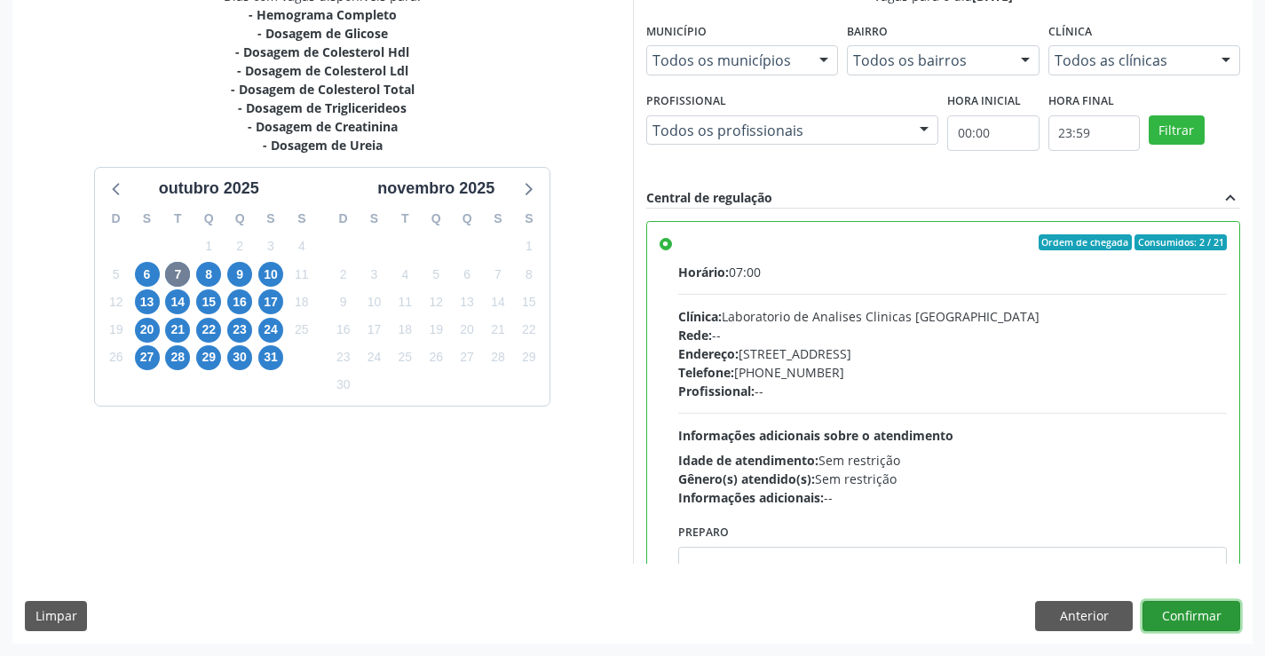
click at [1161, 617] on button "Confirmar" at bounding box center [1191, 616] width 98 height 30
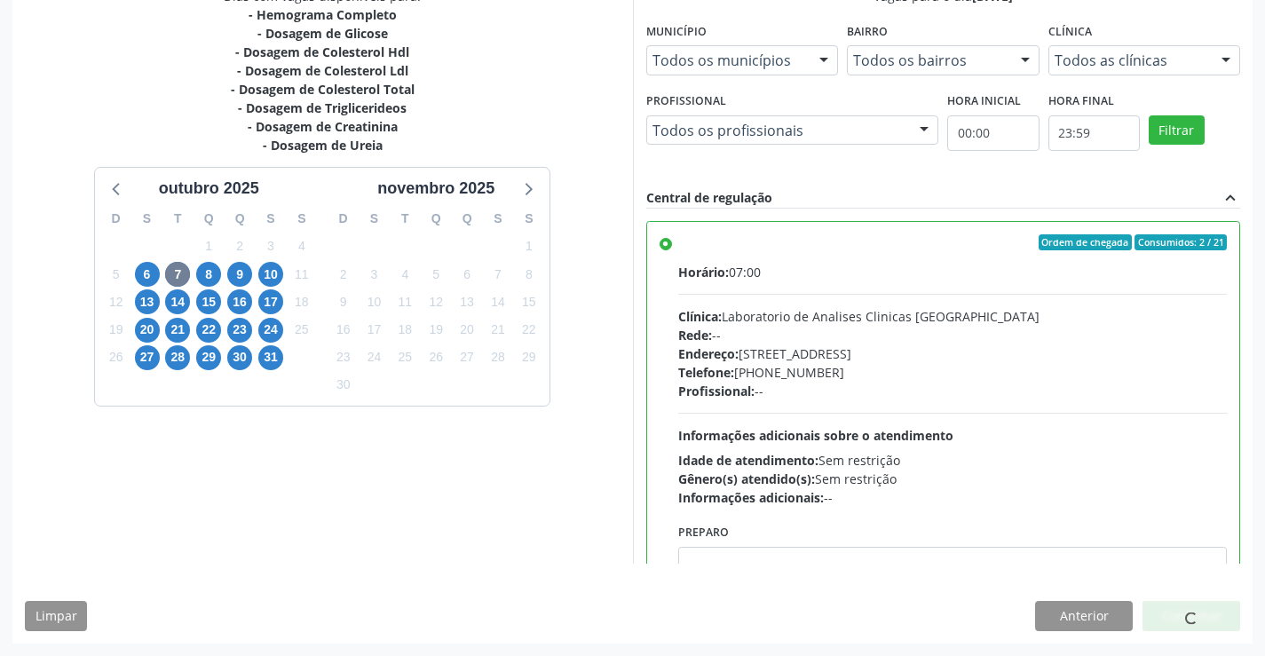
scroll to position [0, 0]
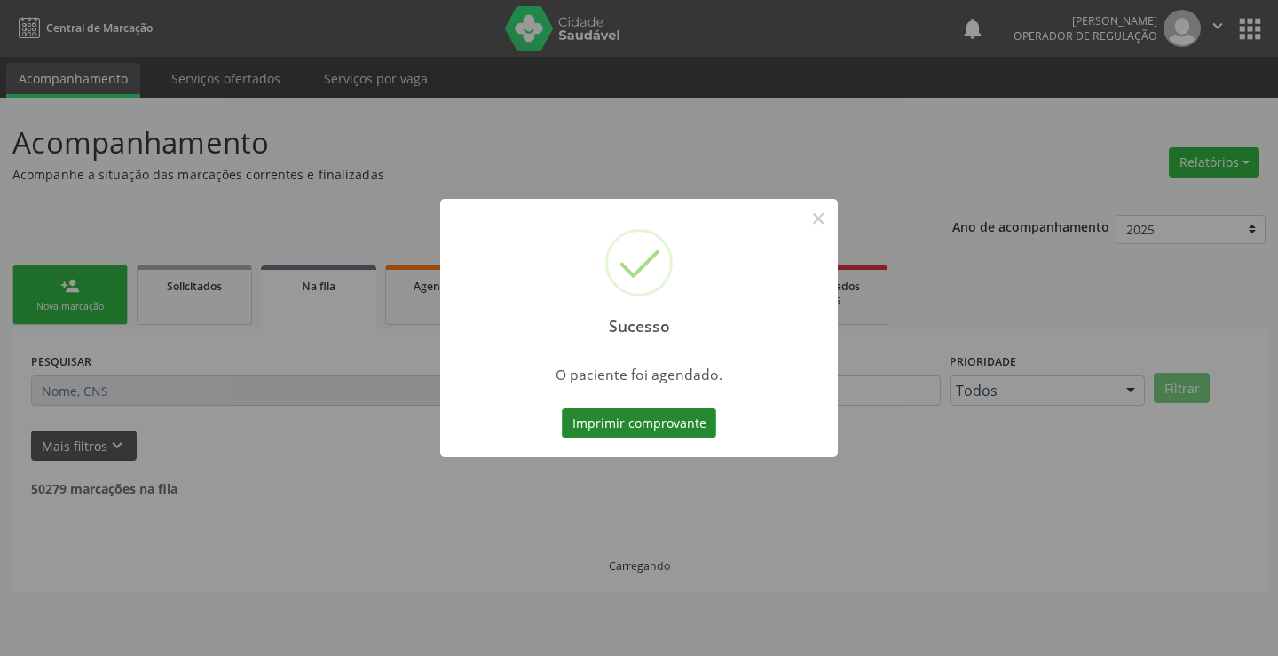
click at [581, 420] on button "Imprimir comprovante" at bounding box center [639, 423] width 154 height 30
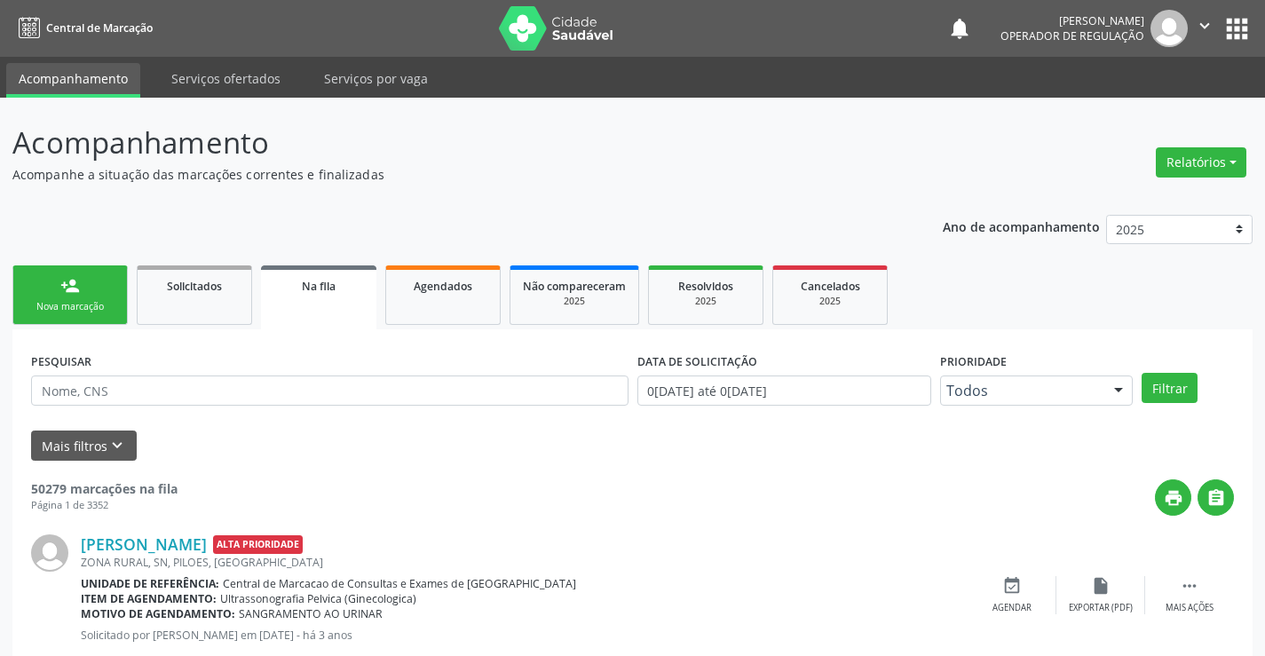
click at [25, 279] on link "person_add Nova marcação" at bounding box center [69, 294] width 115 height 59
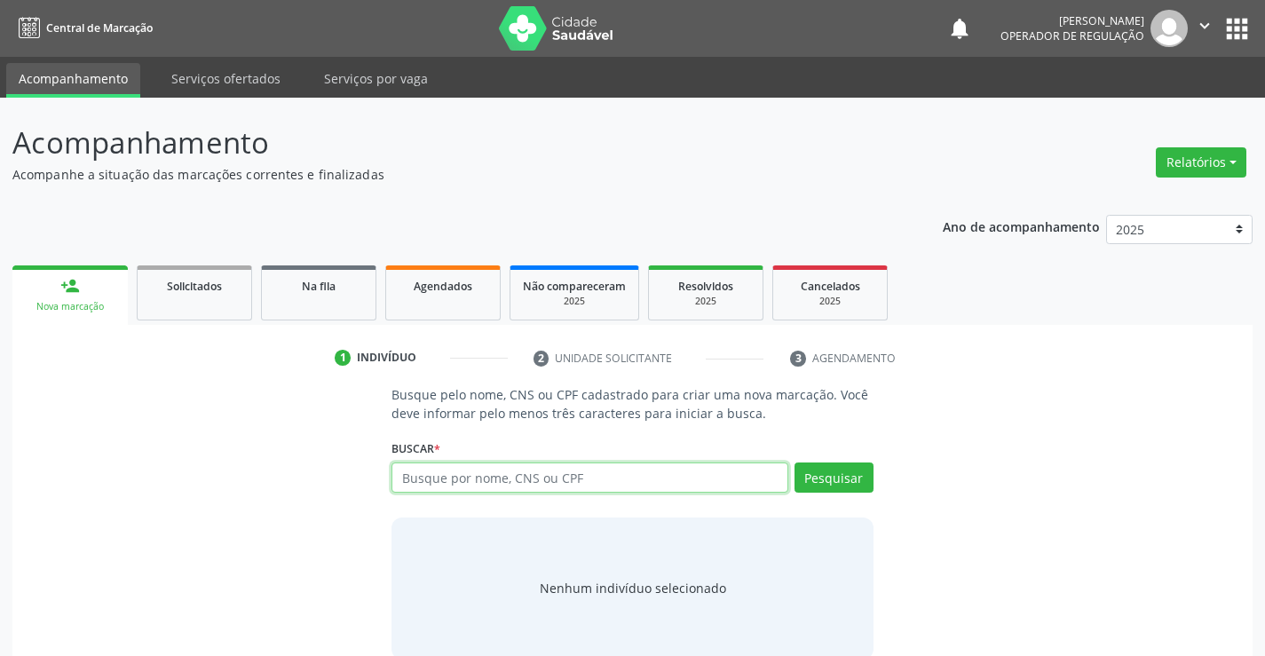
click at [444, 469] on input "text" at bounding box center [589, 477] width 396 height 30
type input "700001191249802"
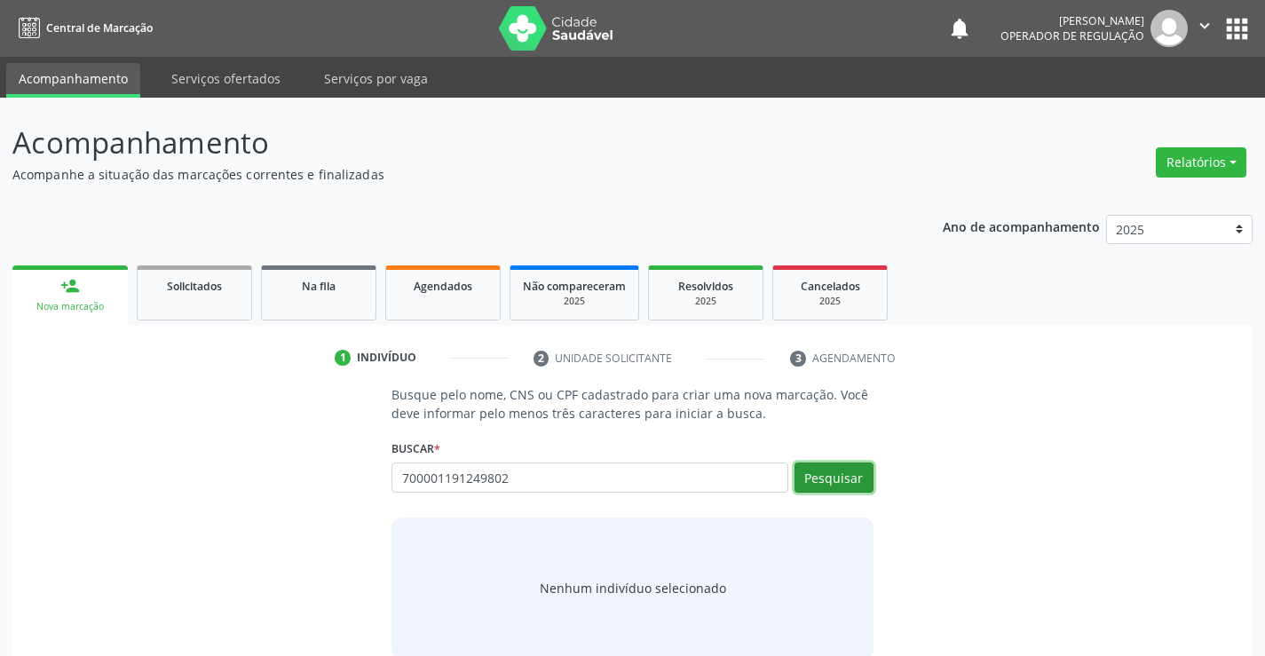
click at [845, 484] on button "Pesquisar" at bounding box center [833, 477] width 79 height 30
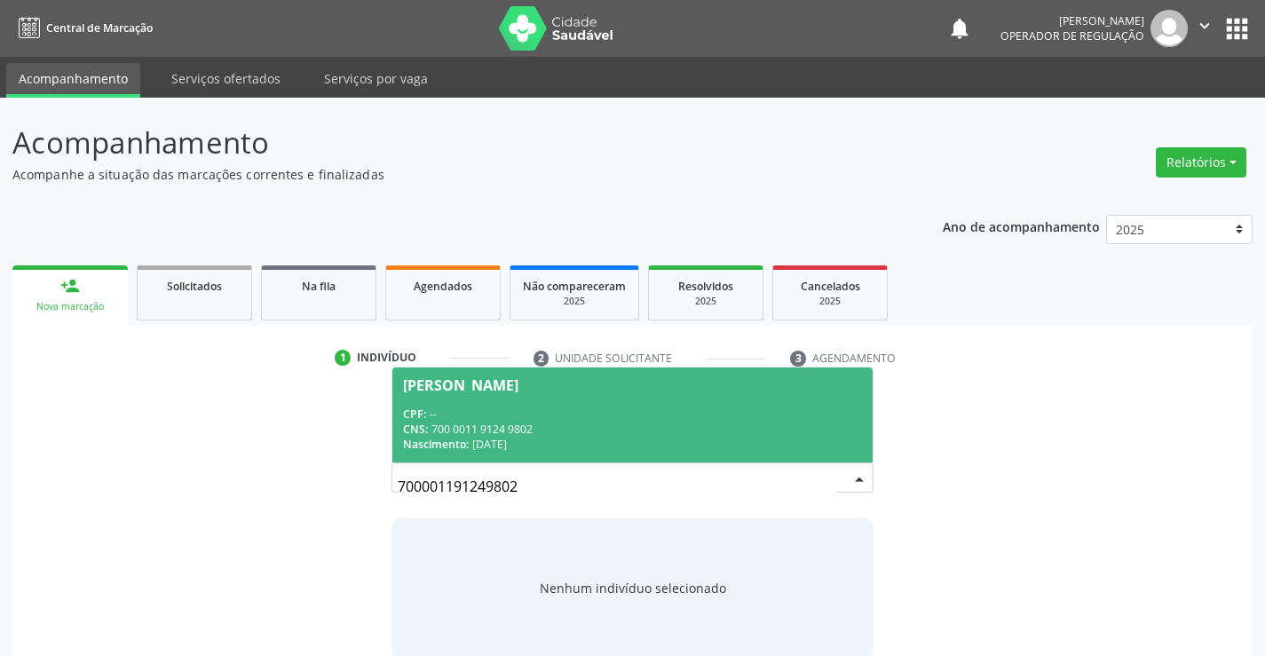
click at [506, 375] on span "Julia Firmina da Silva CPF: -- CNS: 700 0011 9124 9802 Nascimento: 08/11/1945" at bounding box center [631, 414] width 479 height 95
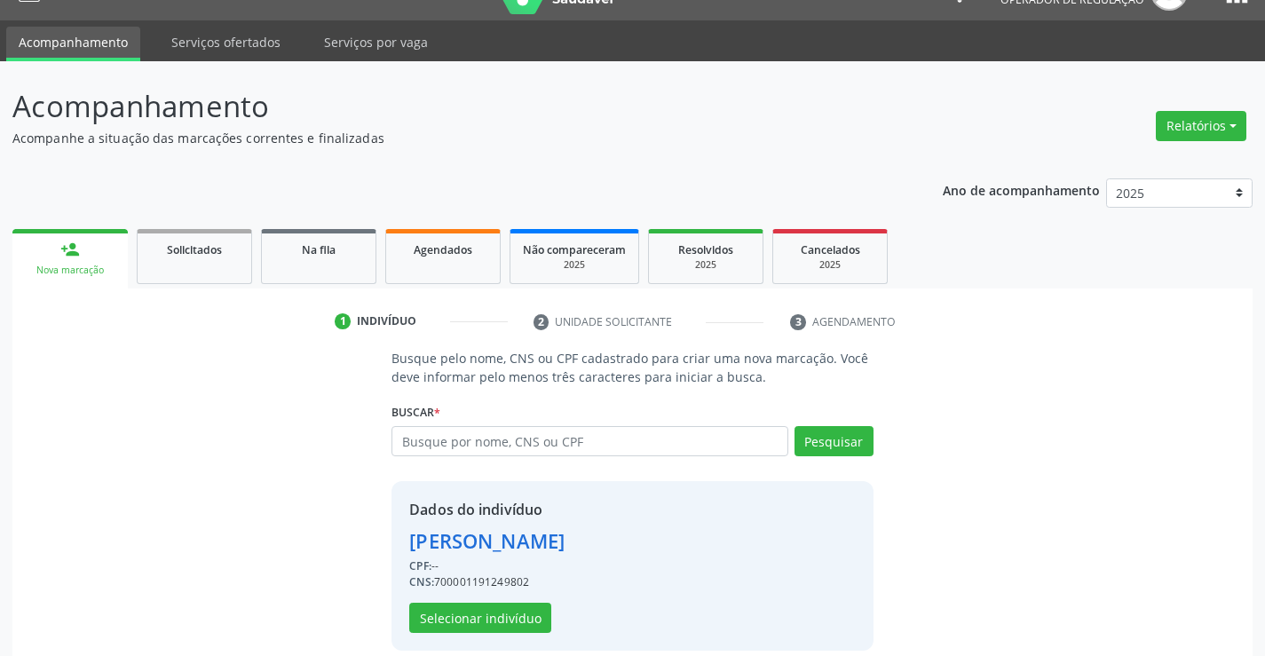
scroll to position [56, 0]
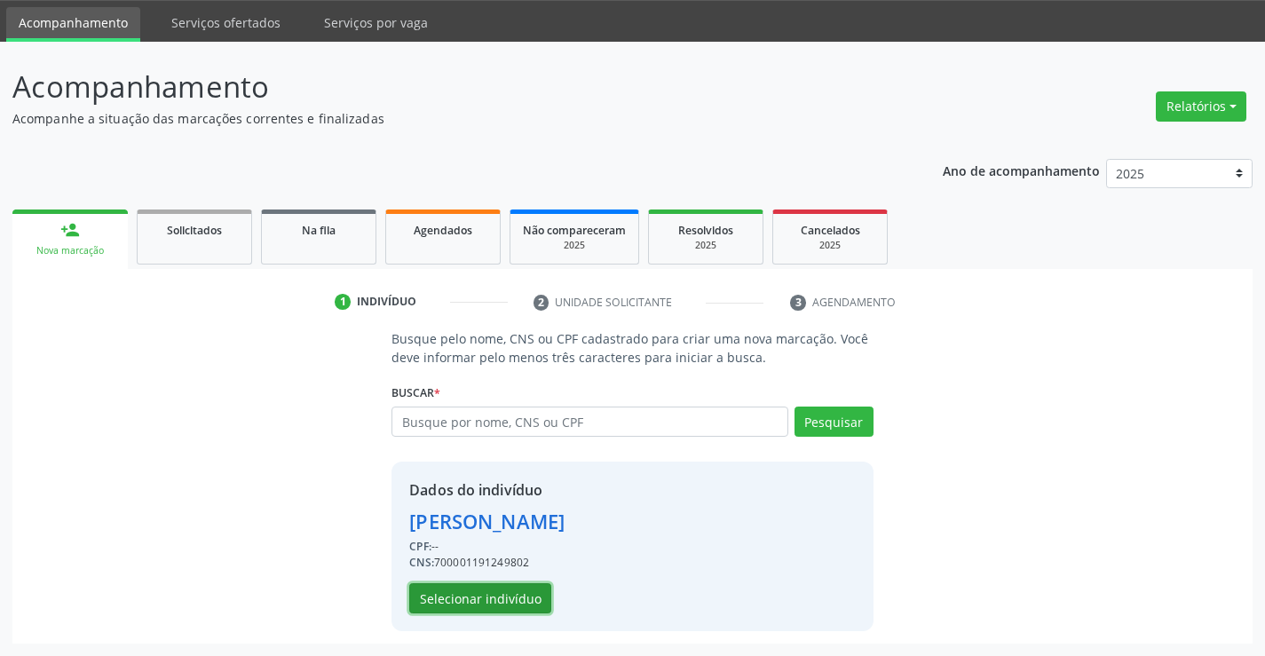
click at [508, 589] on button "Selecionar indivíduo" at bounding box center [480, 598] width 142 height 30
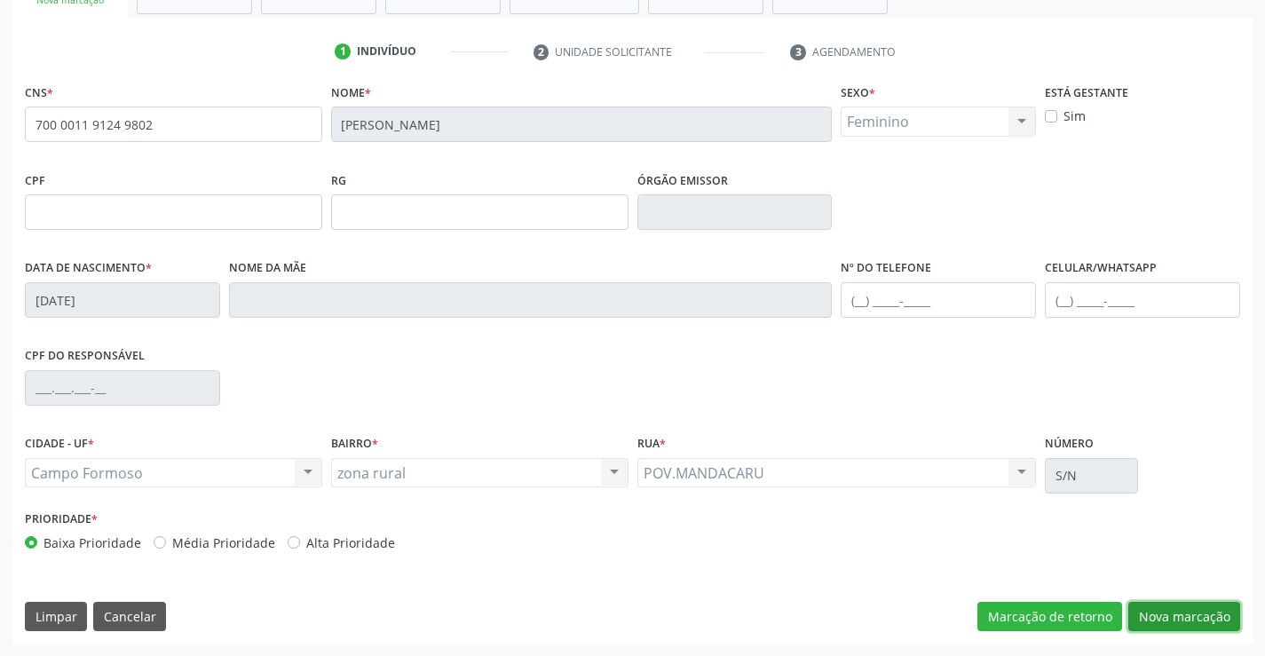
click at [1177, 620] on button "Nova marcação" at bounding box center [1184, 617] width 112 height 30
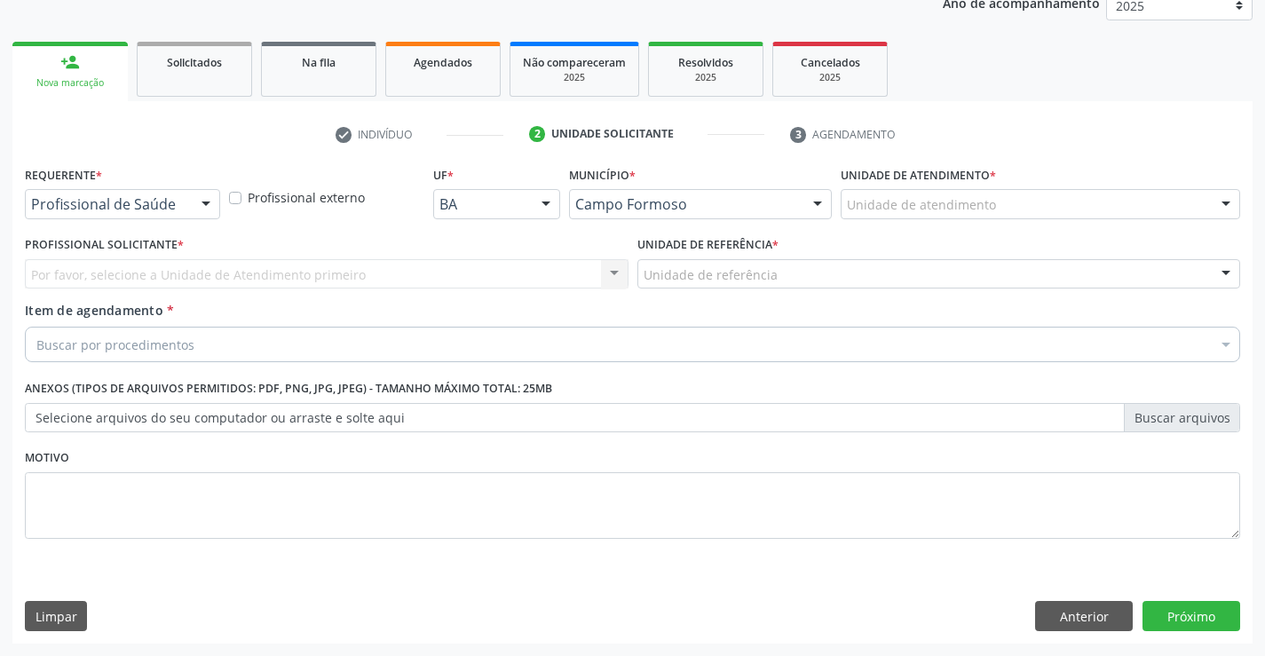
click at [212, 208] on div at bounding box center [206, 205] width 27 height 30
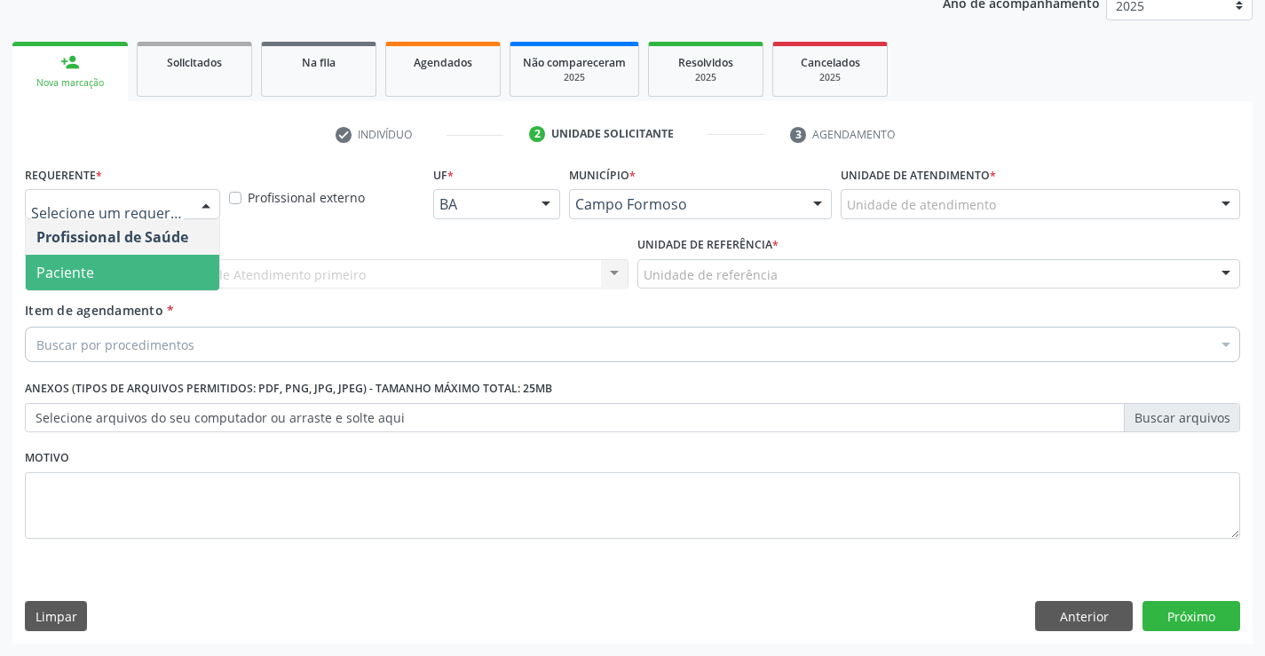
click at [121, 274] on span "Paciente" at bounding box center [123, 273] width 194 height 36
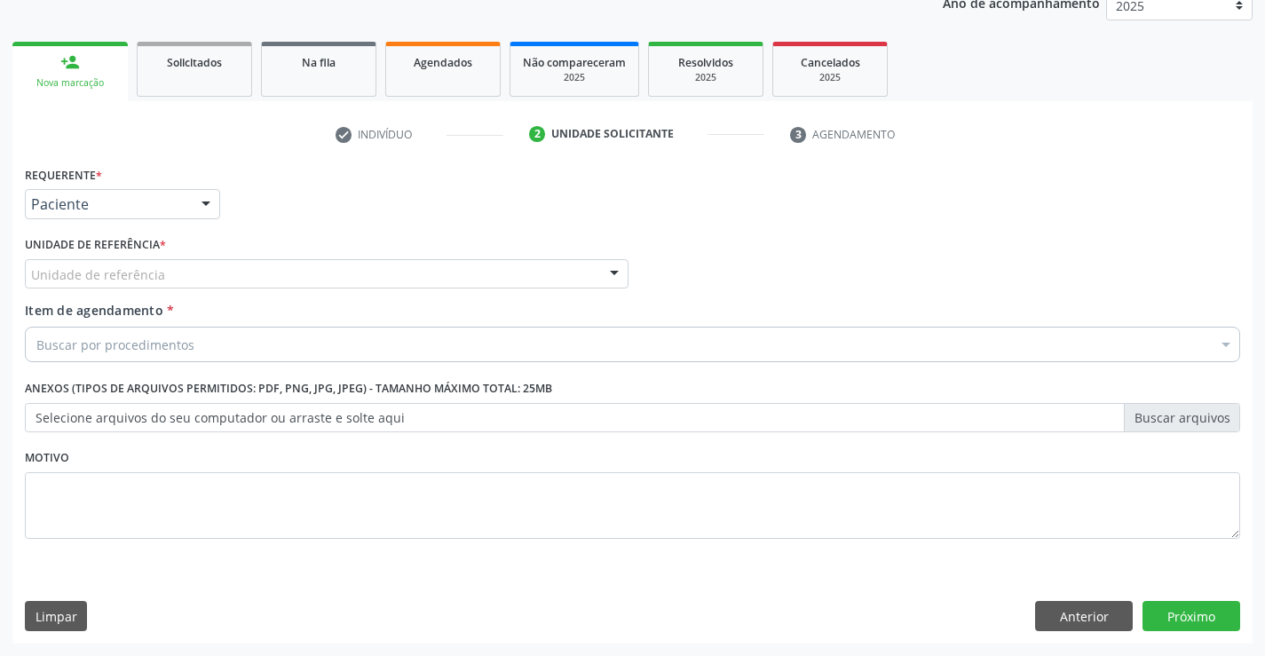
click at [608, 268] on div at bounding box center [614, 275] width 27 height 30
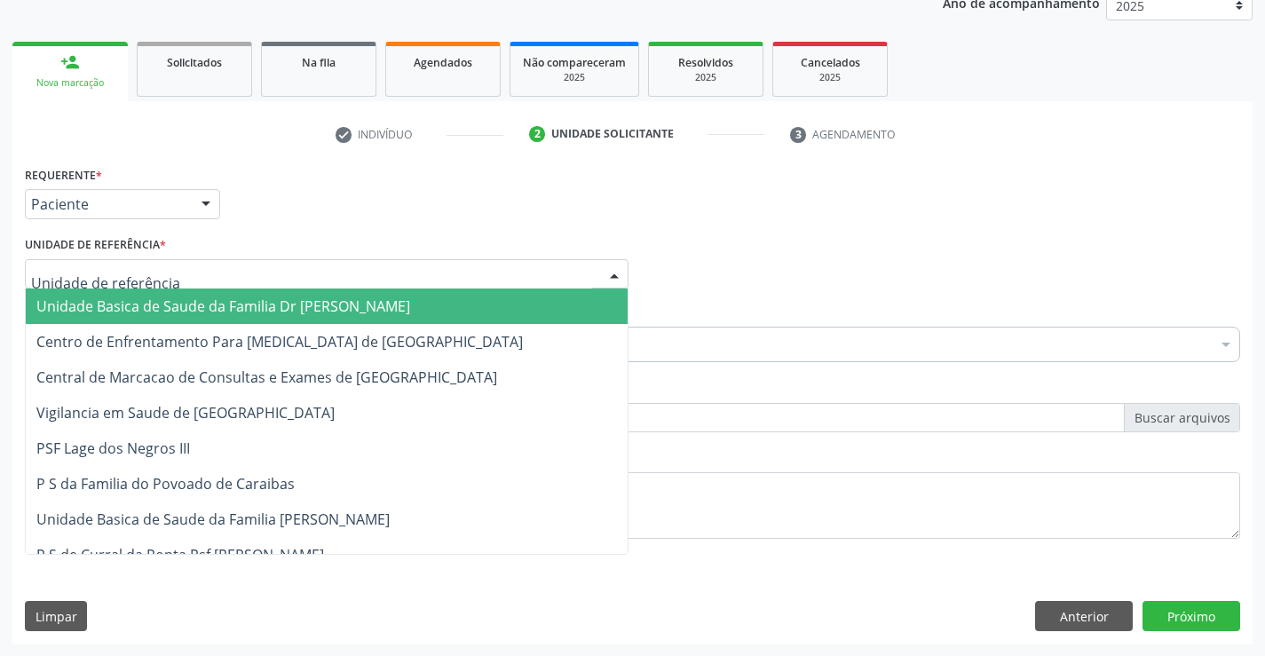
click at [460, 296] on span "Unidade Basica de Saude da Familia Dr [PERSON_NAME]" at bounding box center [327, 306] width 602 height 36
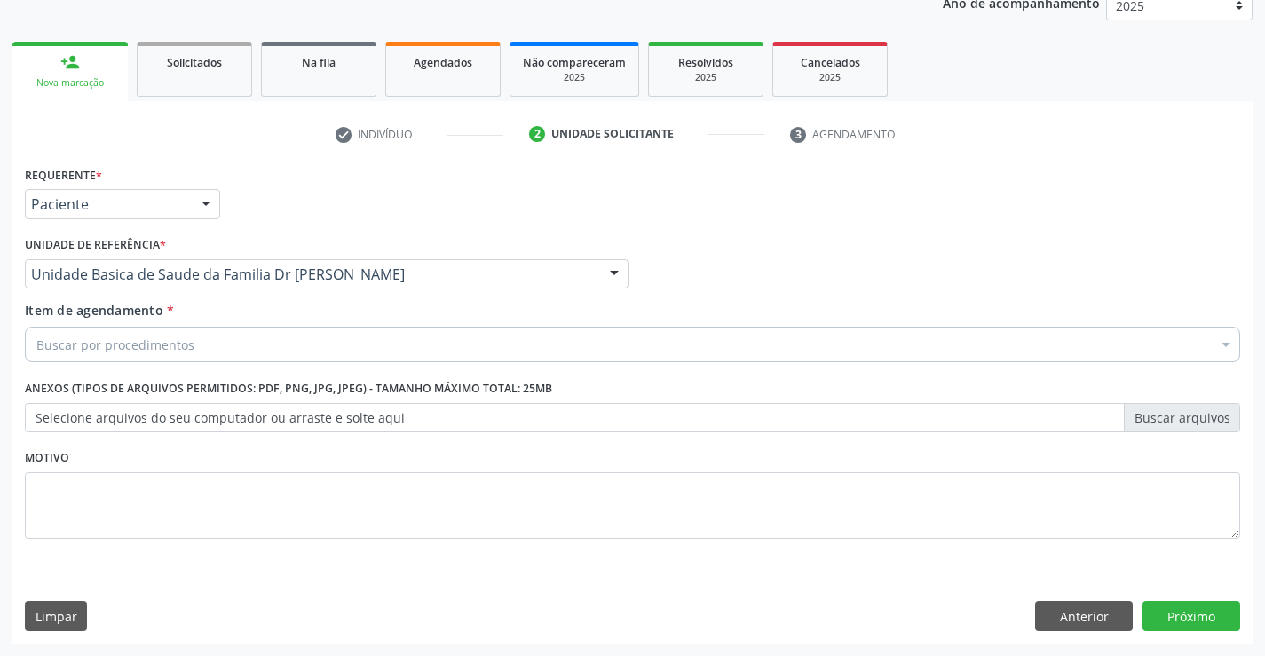
click at [400, 341] on div "Buscar por procedimentos" at bounding box center [632, 345] width 1215 height 36
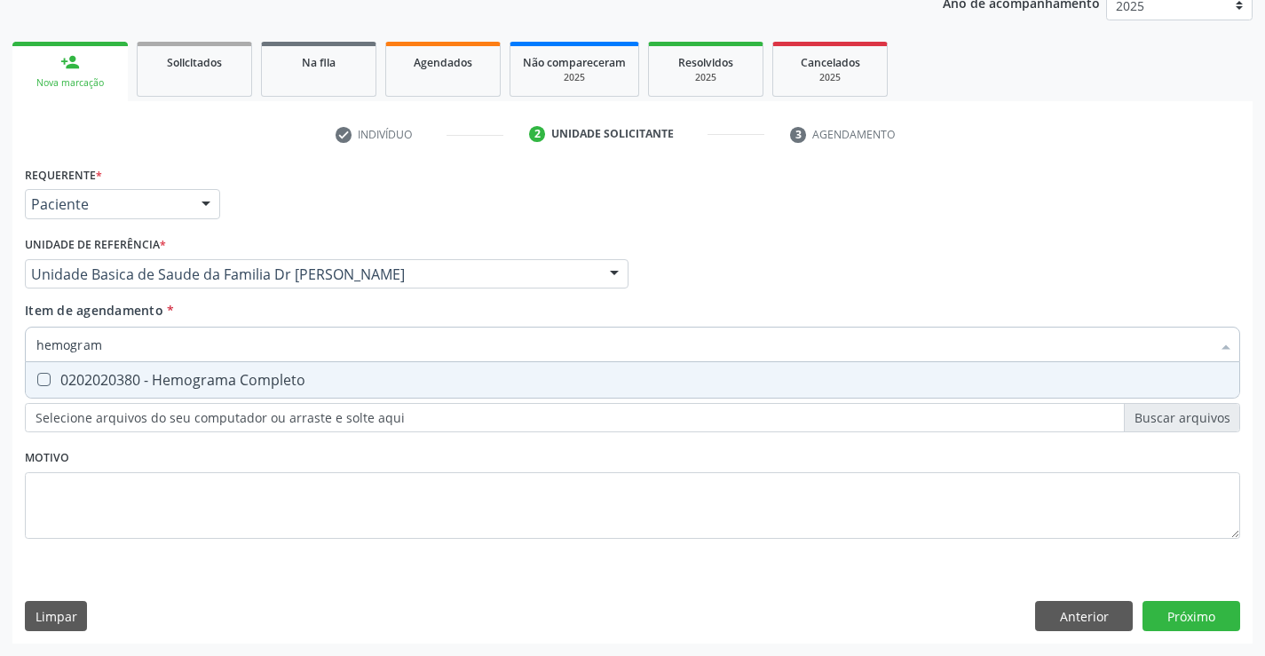
type input "hemograma"
click at [312, 376] on div "0202020380 - Hemograma Completo" at bounding box center [632, 380] width 1192 height 14
checkbox Completo "true"
type input "hemograma"
click at [707, 232] on div "Profissional Solicitante Por favor, selecione a Unidade de Atendimento primeiro…" at bounding box center [632, 266] width 1224 height 69
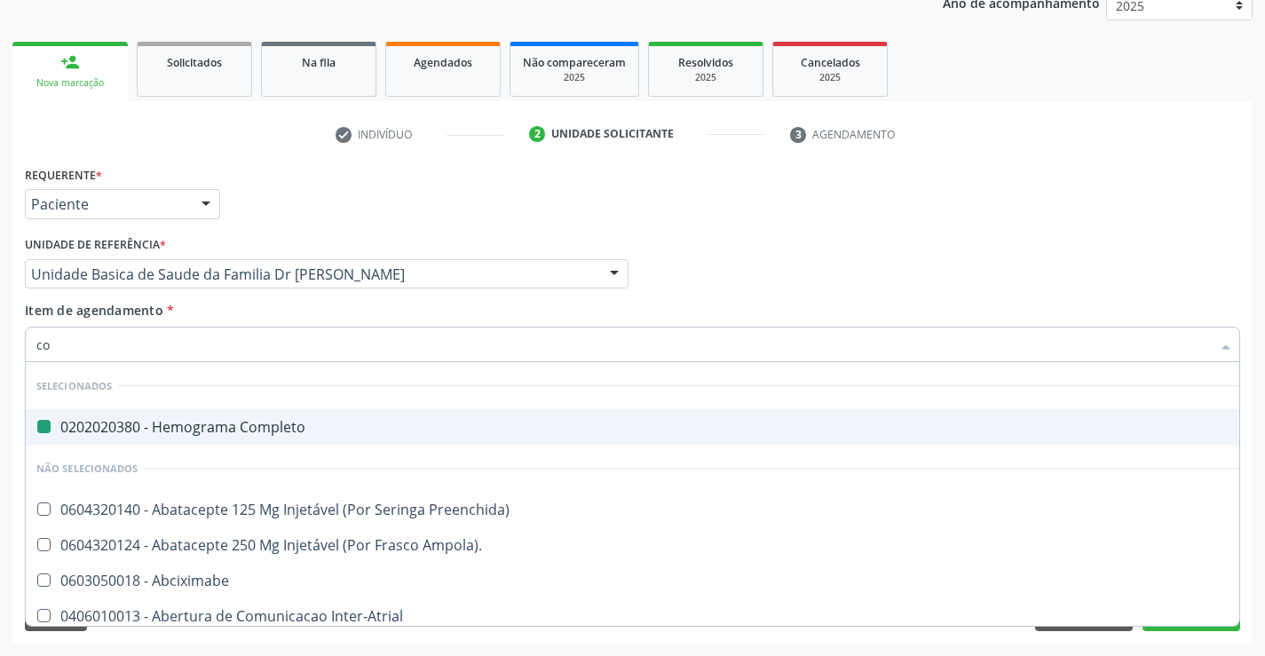
type input "col"
checkbox Completo "false"
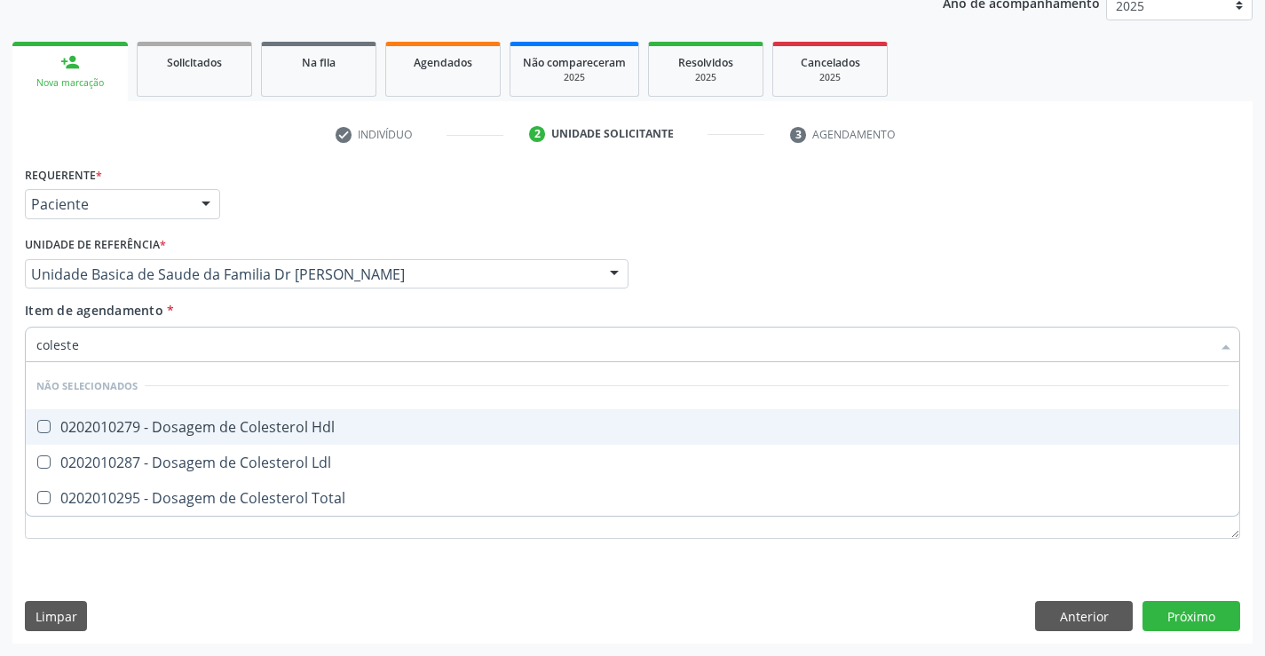
type input "colester"
click at [144, 426] on div "0202010279 - Dosagem de Colesterol Hdl" at bounding box center [632, 427] width 1192 height 14
checkbox Hdl "true"
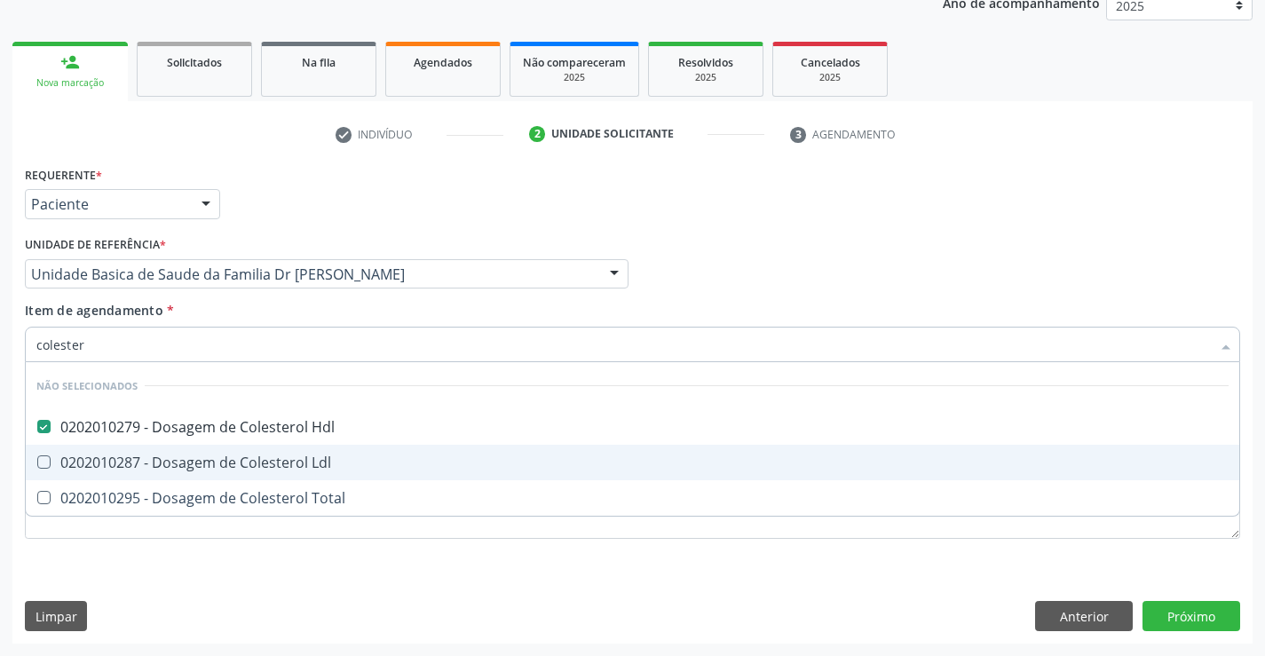
click at [137, 455] on div "0202010287 - Dosagem de Colesterol Ldl" at bounding box center [632, 462] width 1192 height 14
checkbox Ldl "true"
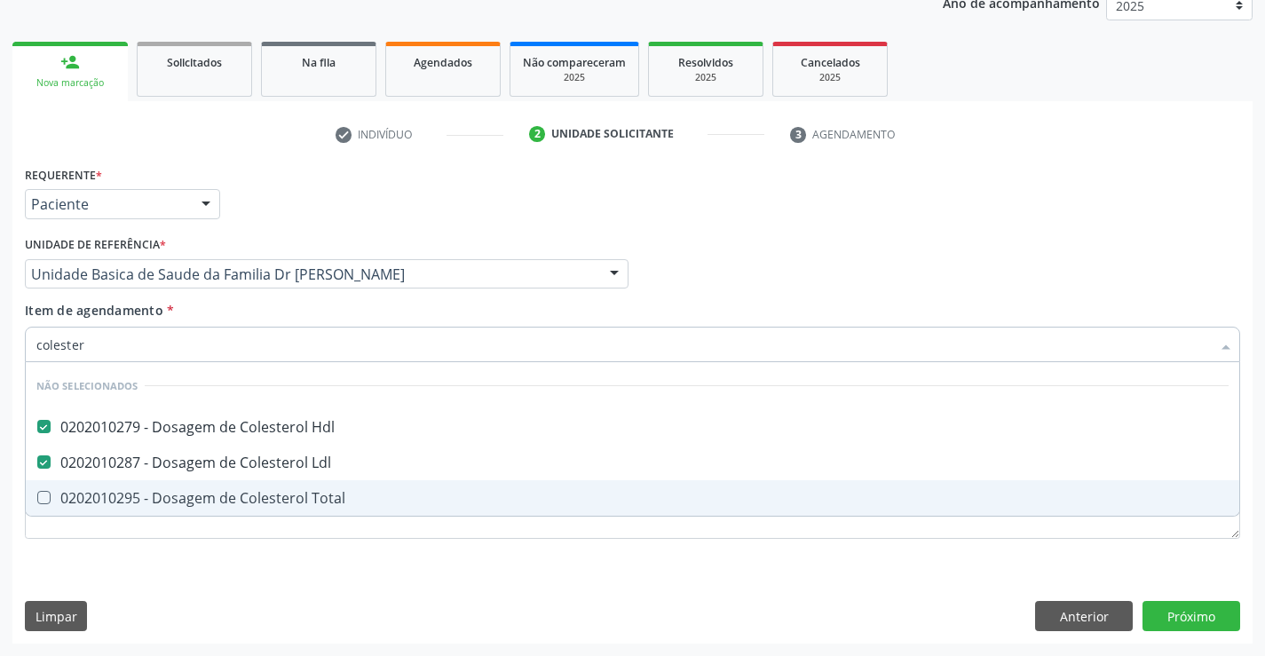
click at [111, 512] on span "0202010295 - Dosagem de Colesterol Total" at bounding box center [632, 498] width 1213 height 36
checkbox Total "true"
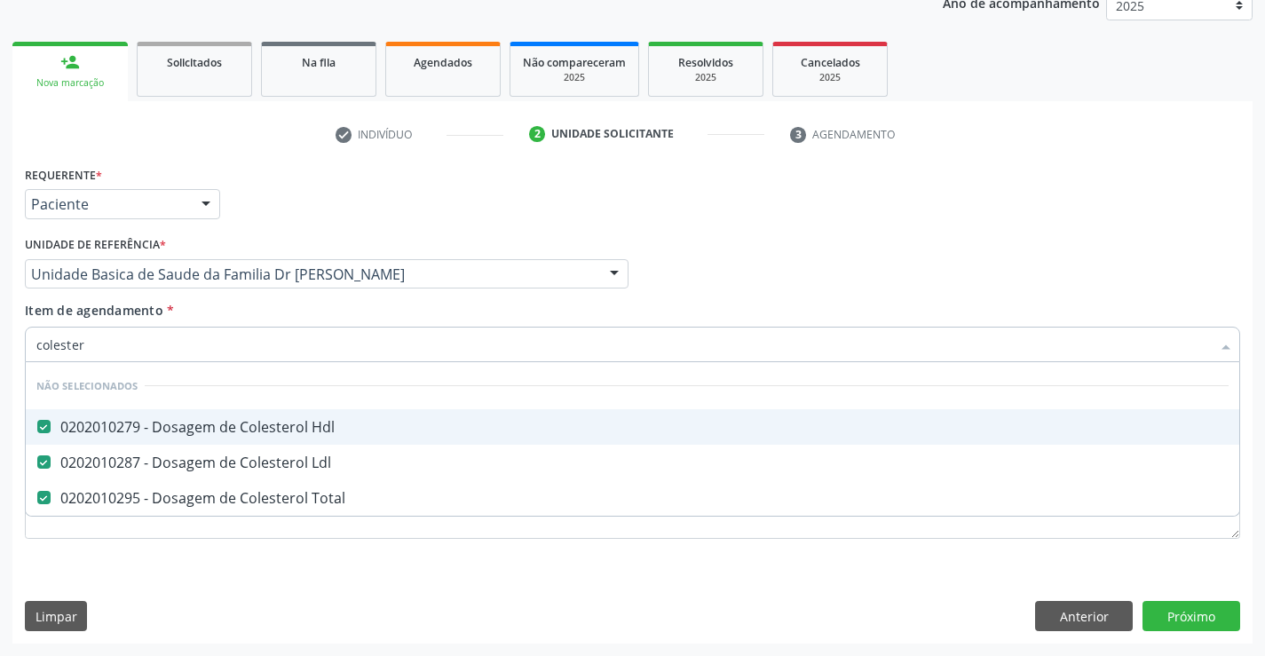
type input "colester"
click at [702, 274] on div "Profissional Solicitante Por favor, selecione a Unidade de Atendimento primeiro…" at bounding box center [632, 266] width 1224 height 69
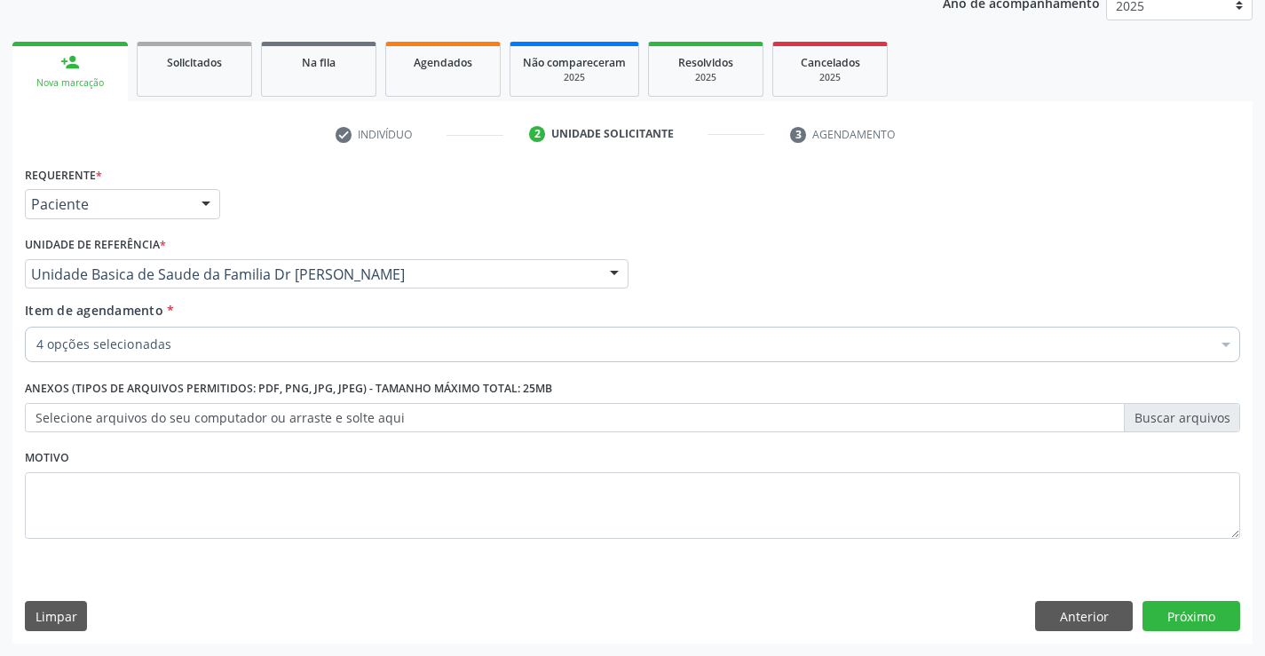
click at [282, 354] on div "4 opções selecionadas" at bounding box center [632, 345] width 1215 height 36
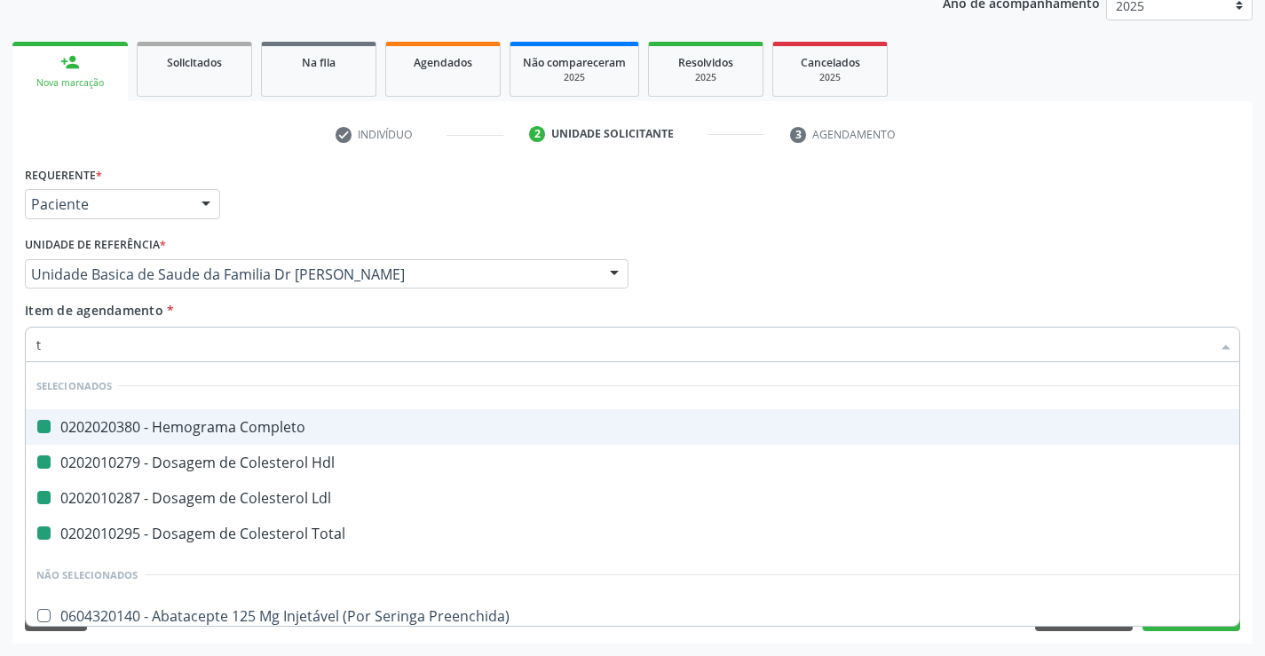
type input "tr"
checkbox Completo "false"
checkbox Ldl "false"
checkbox Hdl "false"
checkbox Total "false"
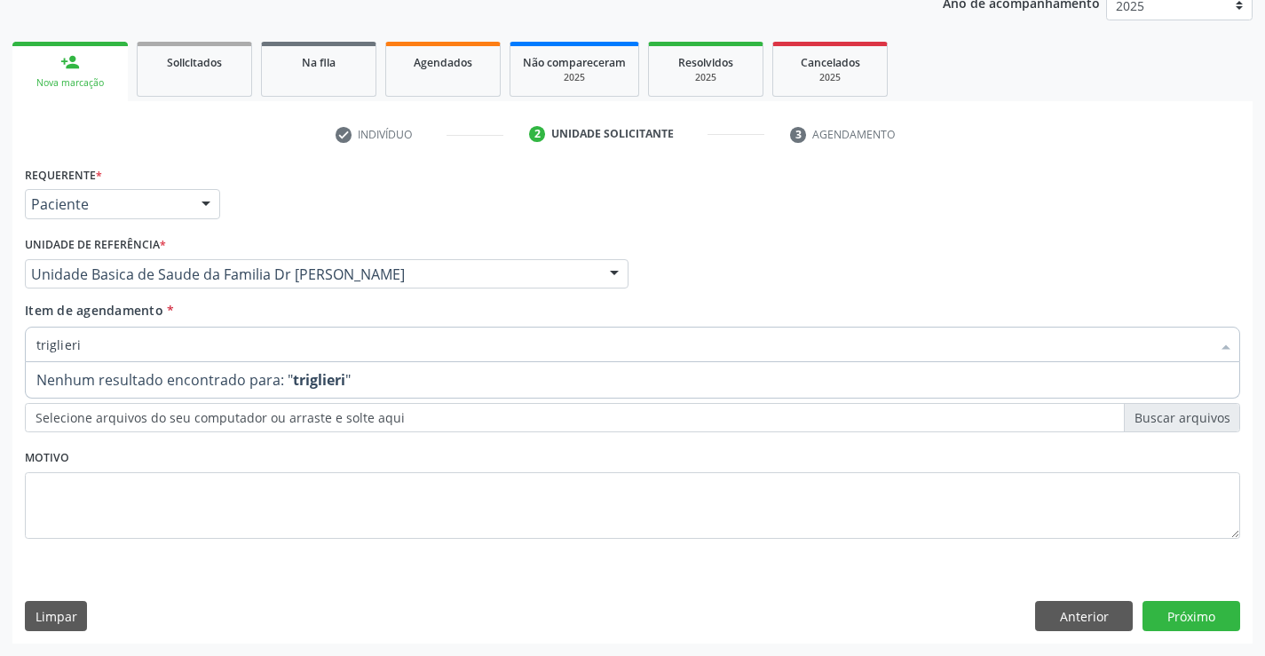
click at [62, 347] on input "triglieri" at bounding box center [623, 345] width 1174 height 36
type input "trigliceri"
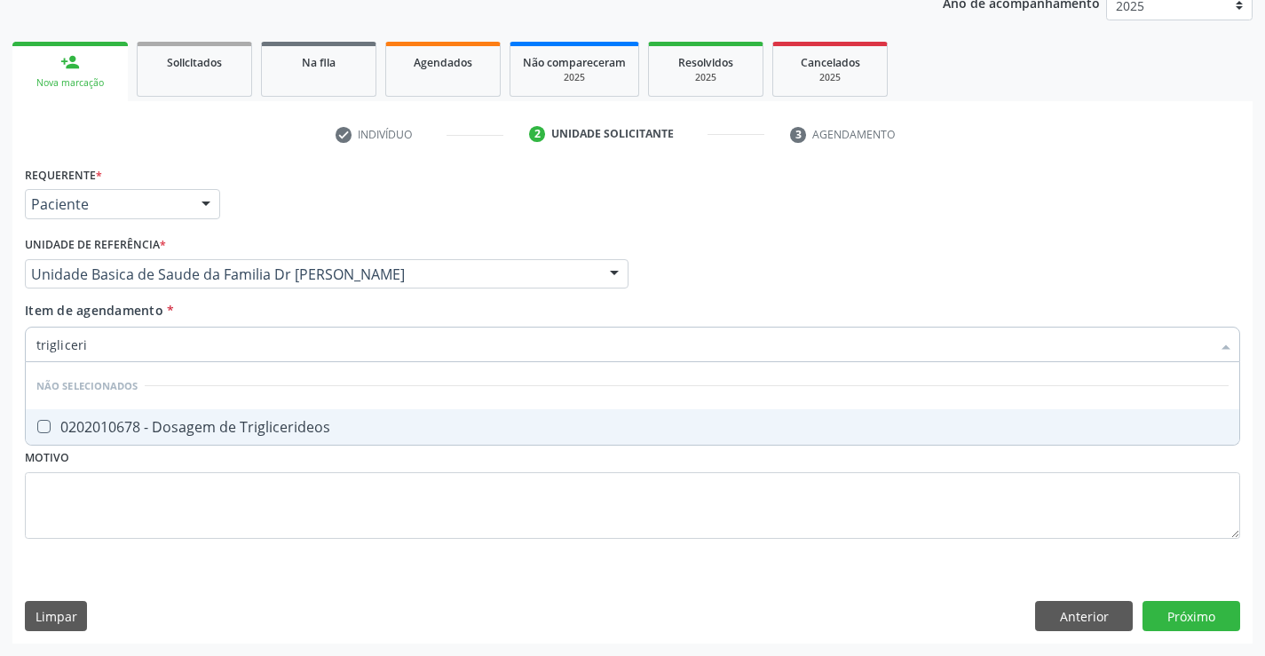
click at [171, 423] on div "0202010678 - Dosagem de Triglicerideos" at bounding box center [632, 427] width 1192 height 14
checkbox Triglicerideos "true"
type input "trigliceri"
click at [174, 506] on div "Requerente * Paciente Profissional de Saúde Paciente Nenhum resultado encontrad…" at bounding box center [632, 363] width 1215 height 402
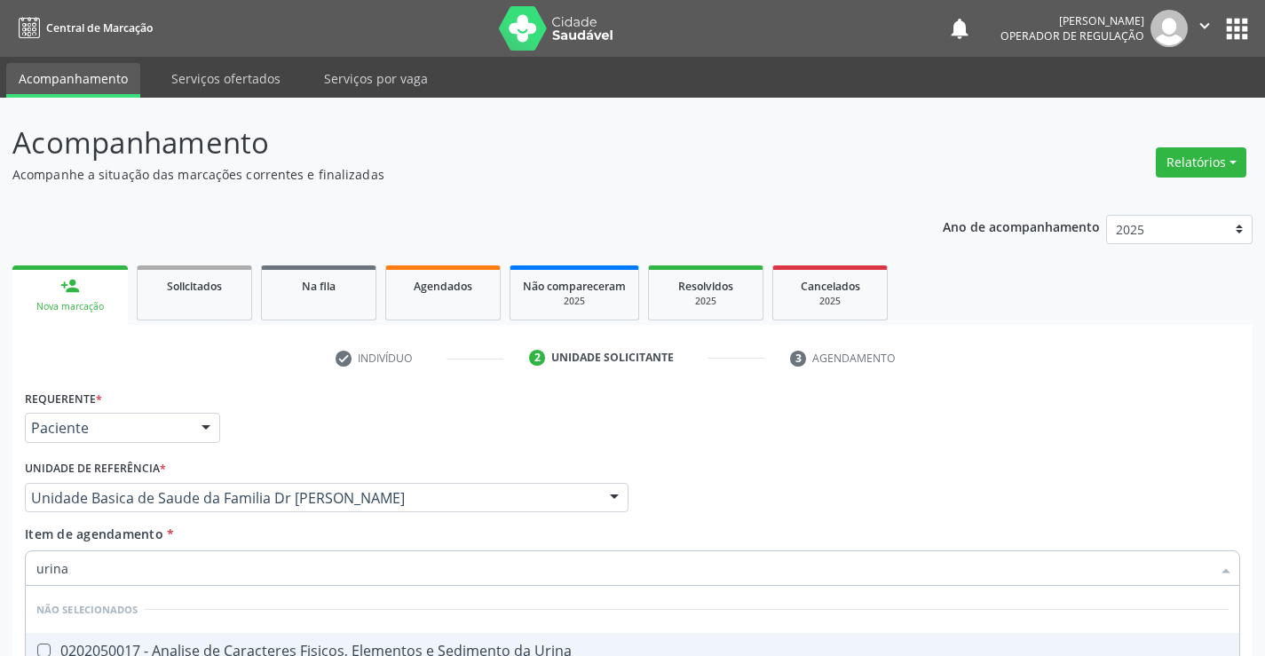
scroll to position [224, 0]
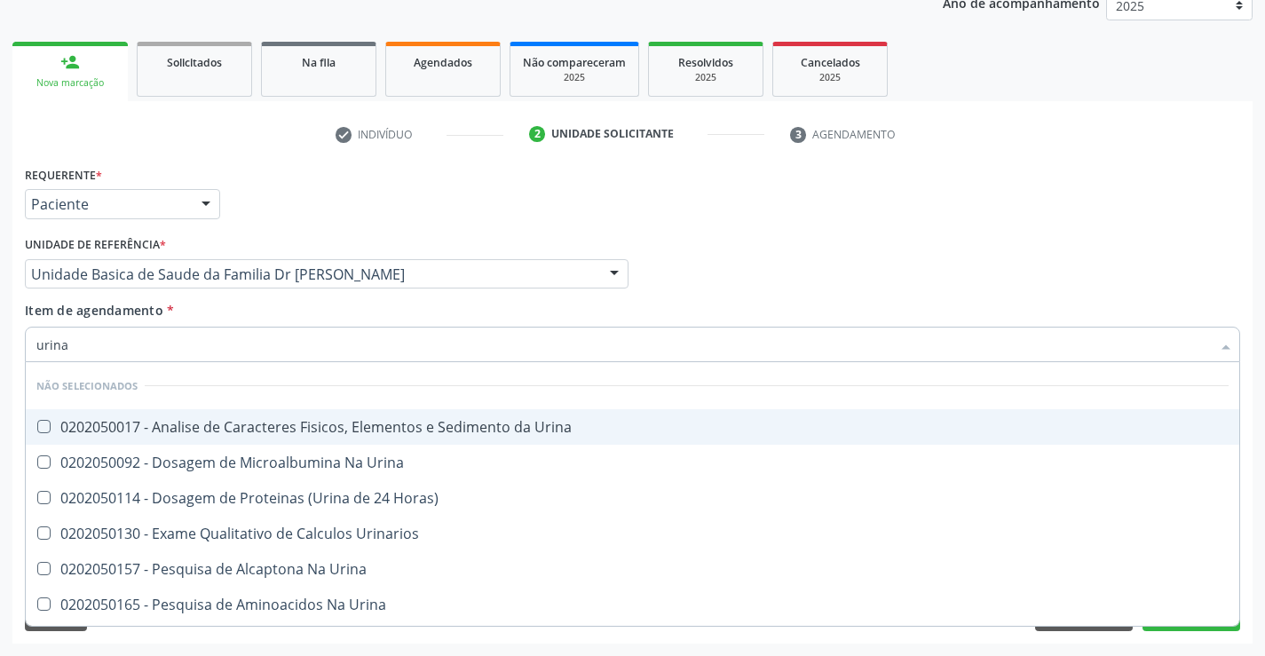
click at [369, 415] on span "0202050017 - Analise de Caracteres Fisicos, Elementos e Sedimento da Urina" at bounding box center [632, 427] width 1213 height 36
checkbox Urina "true"
click at [914, 242] on div "Profissional Solicitante Por favor, selecione a Unidade de Atendimento primeiro…" at bounding box center [632, 266] width 1224 height 69
checkbox Urina "true"
checkbox Horas\) "true"
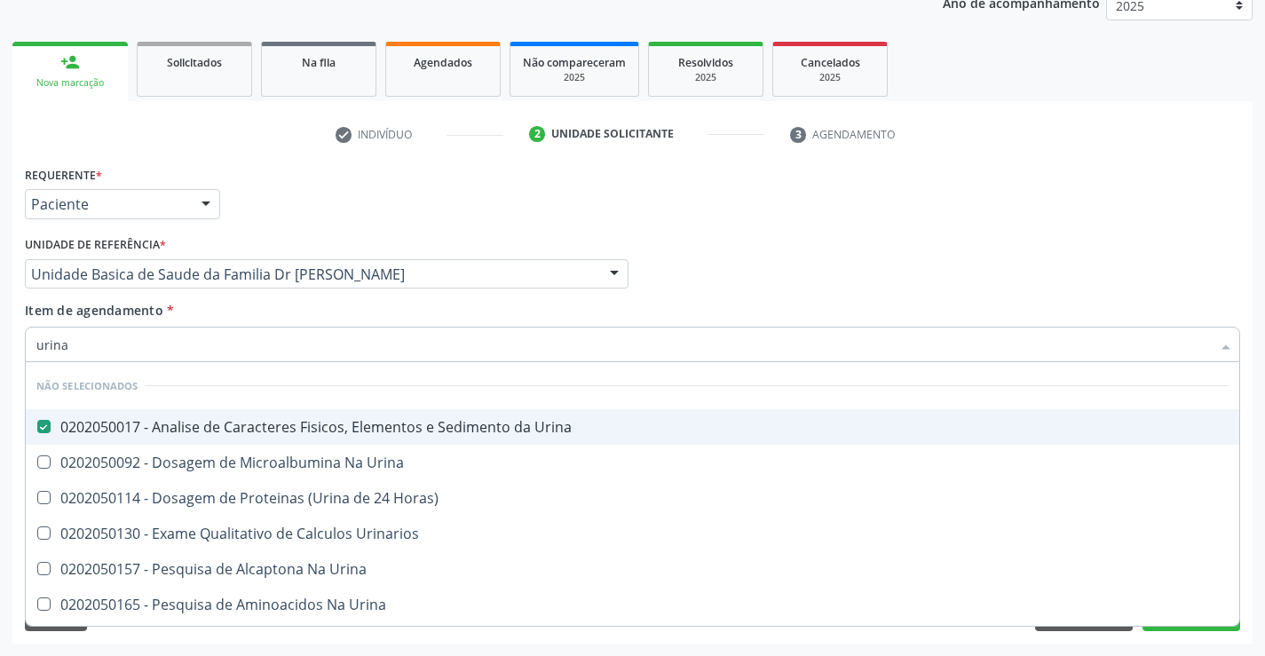
checkbox Urinarios "true"
checkbox Urina "true"
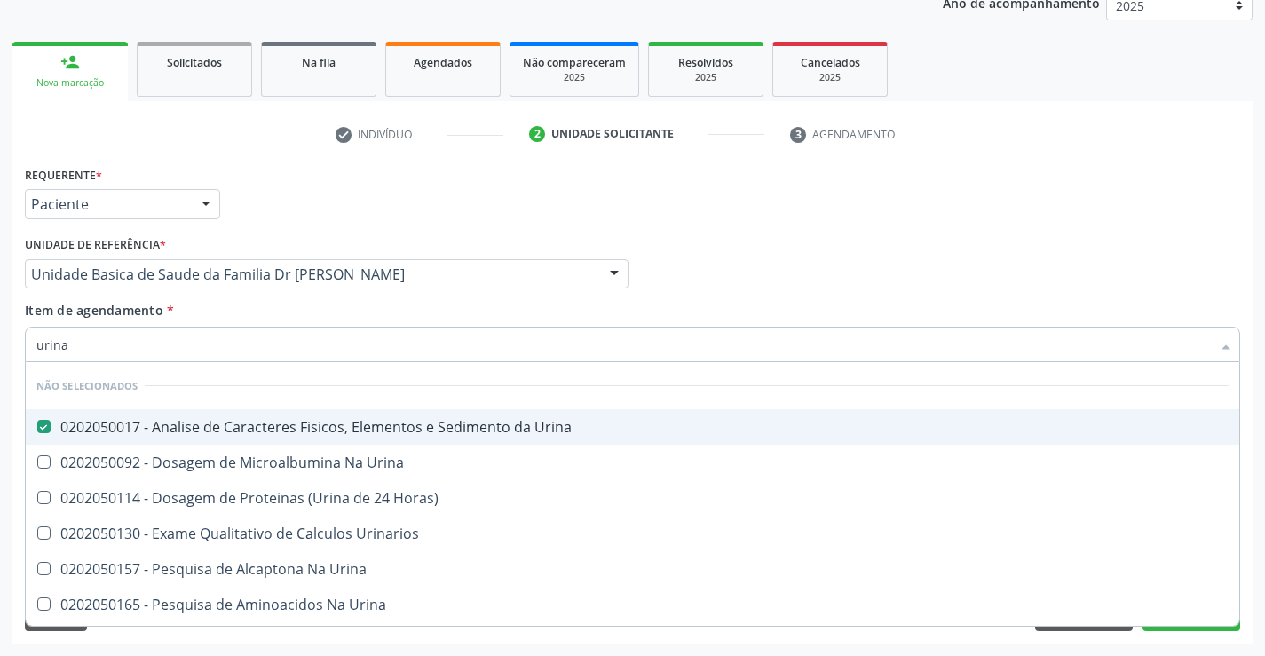
checkbox Urina "true"
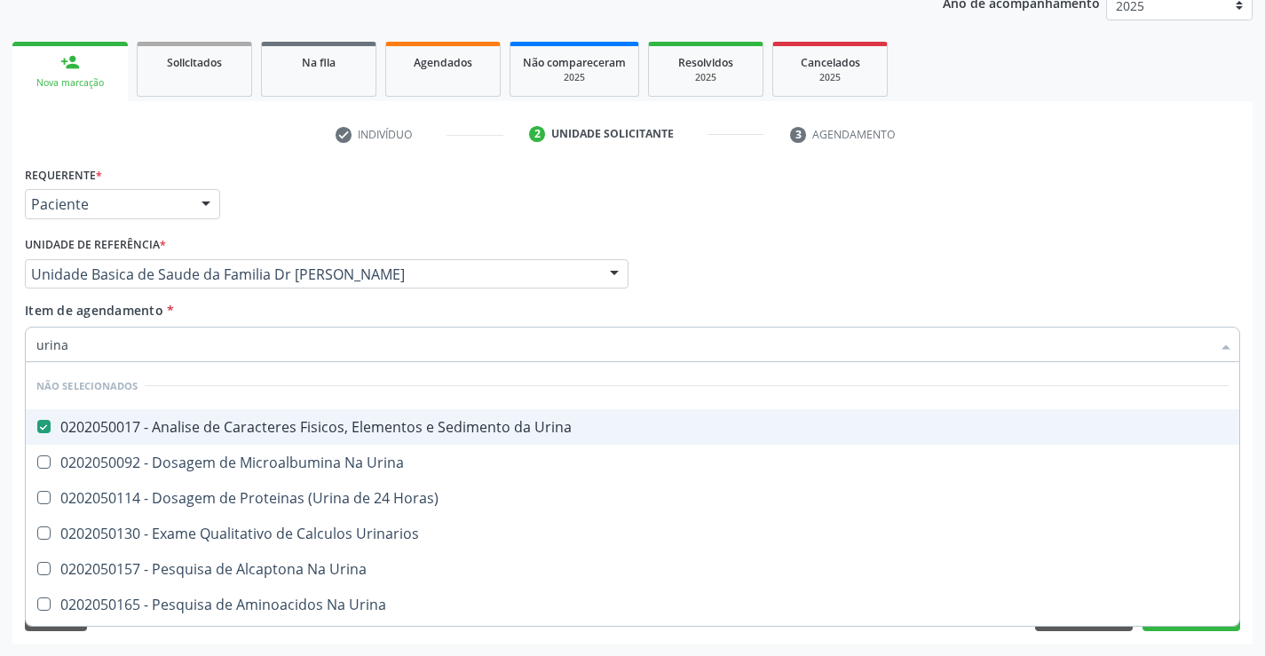
checkbox Urina "true"
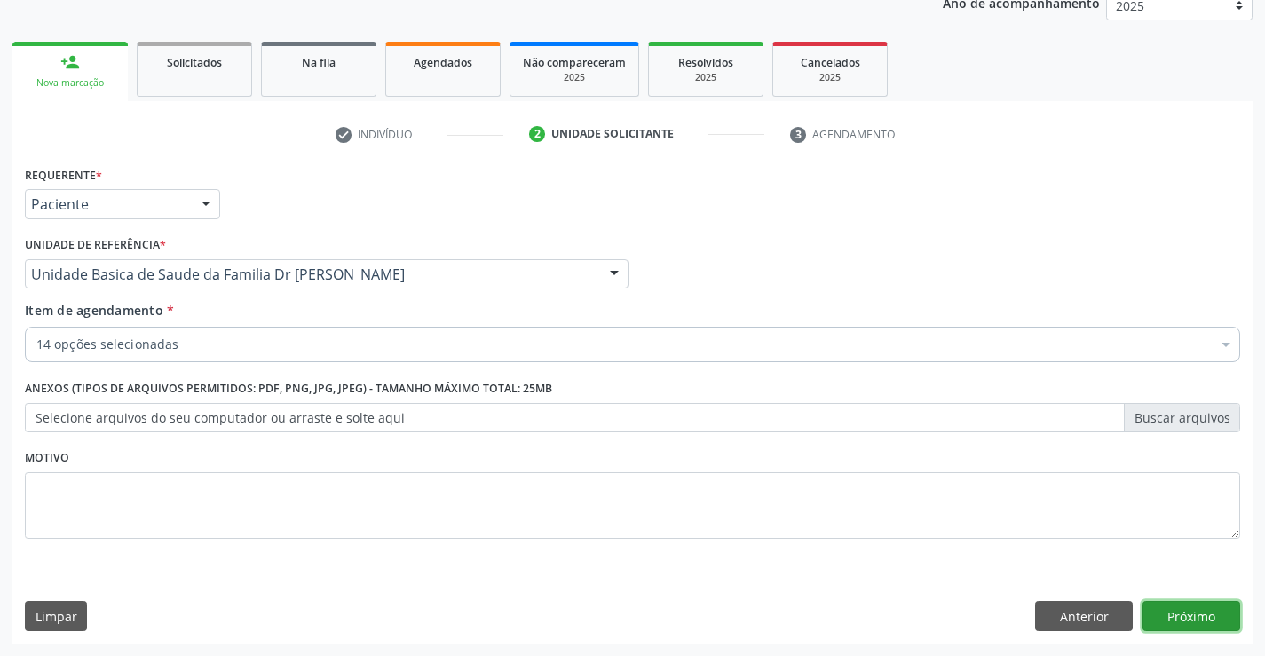
click at [1157, 613] on button "Próximo" at bounding box center [1191, 616] width 98 height 30
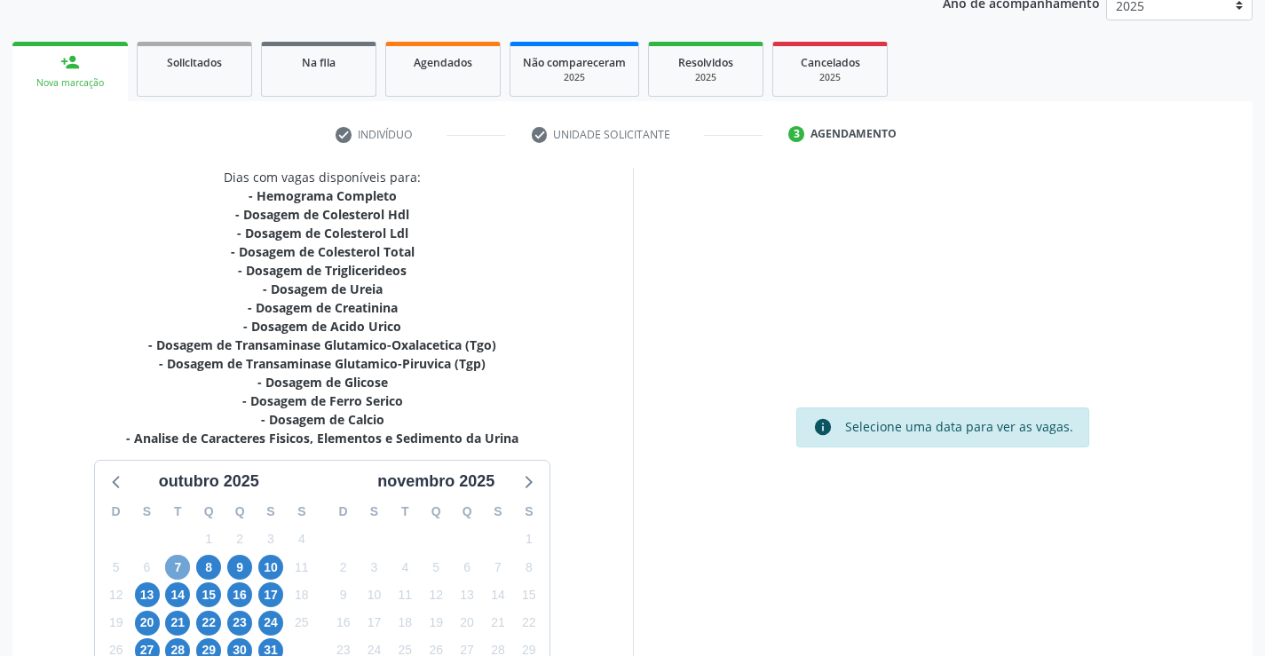
click at [178, 569] on span "7" at bounding box center [177, 567] width 25 height 25
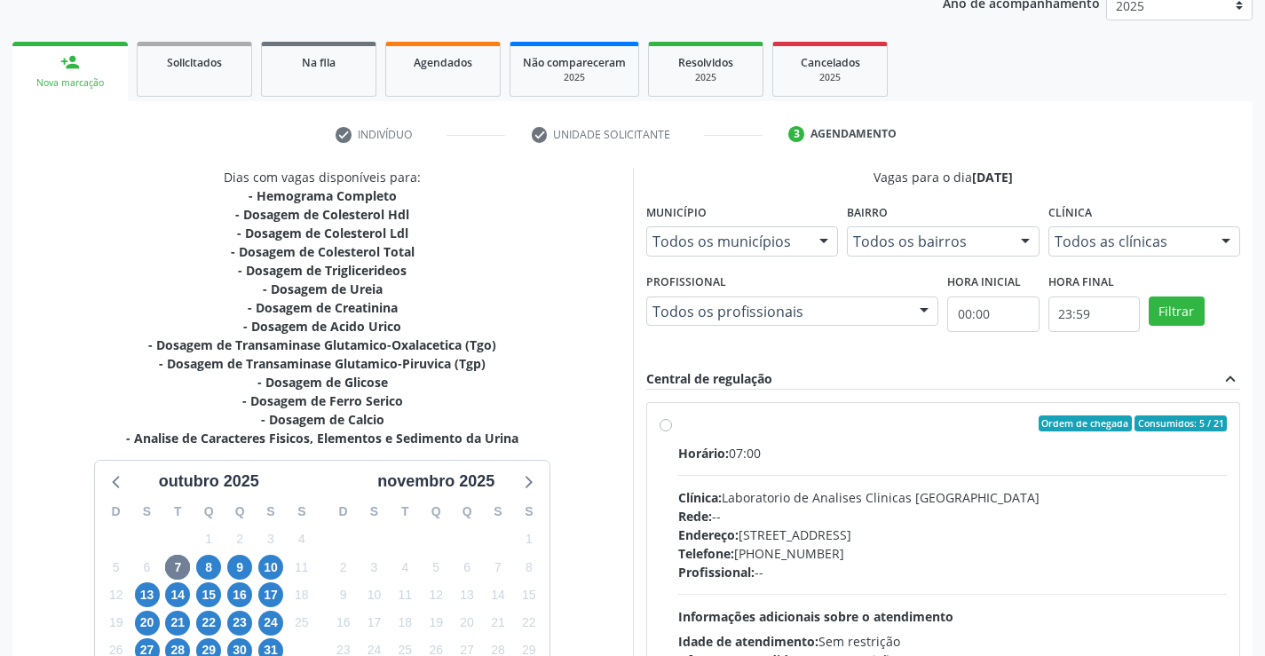
click at [678, 427] on label "Ordem de chegada Consumidos: 5 / 21 Horário: 07:00 Clínica: Laboratorio de Anal…" at bounding box center [952, 551] width 549 height 273
click at [660, 427] on input "Ordem de chegada Consumidos: 5 / 21 Horário: 07:00 Clínica: Laboratorio de Anal…" at bounding box center [666, 423] width 12 height 16
radio input "true"
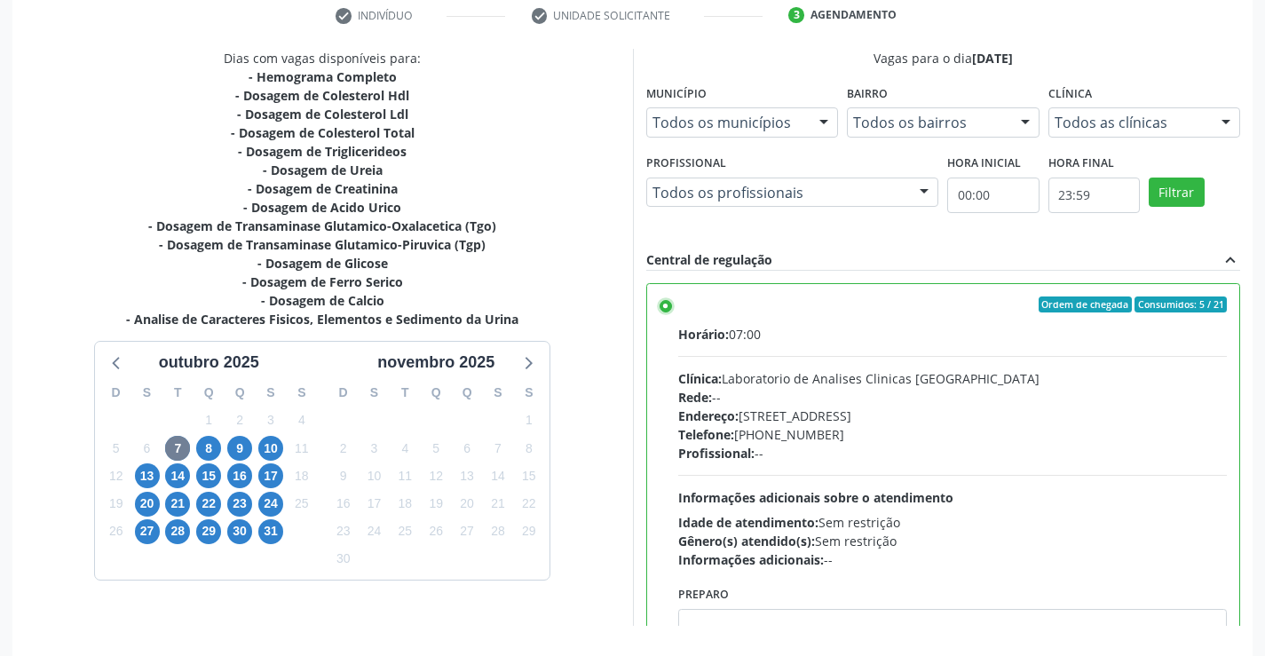
scroll to position [405, 0]
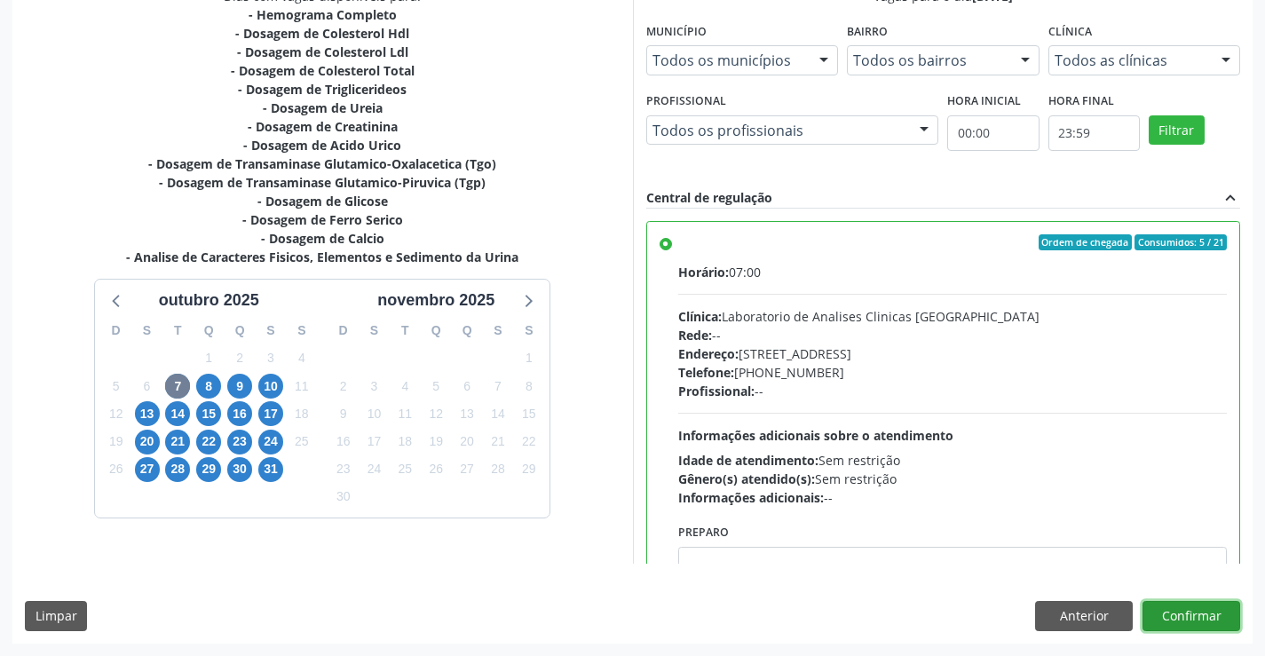
click at [1158, 608] on button "Confirmar" at bounding box center [1191, 616] width 98 height 30
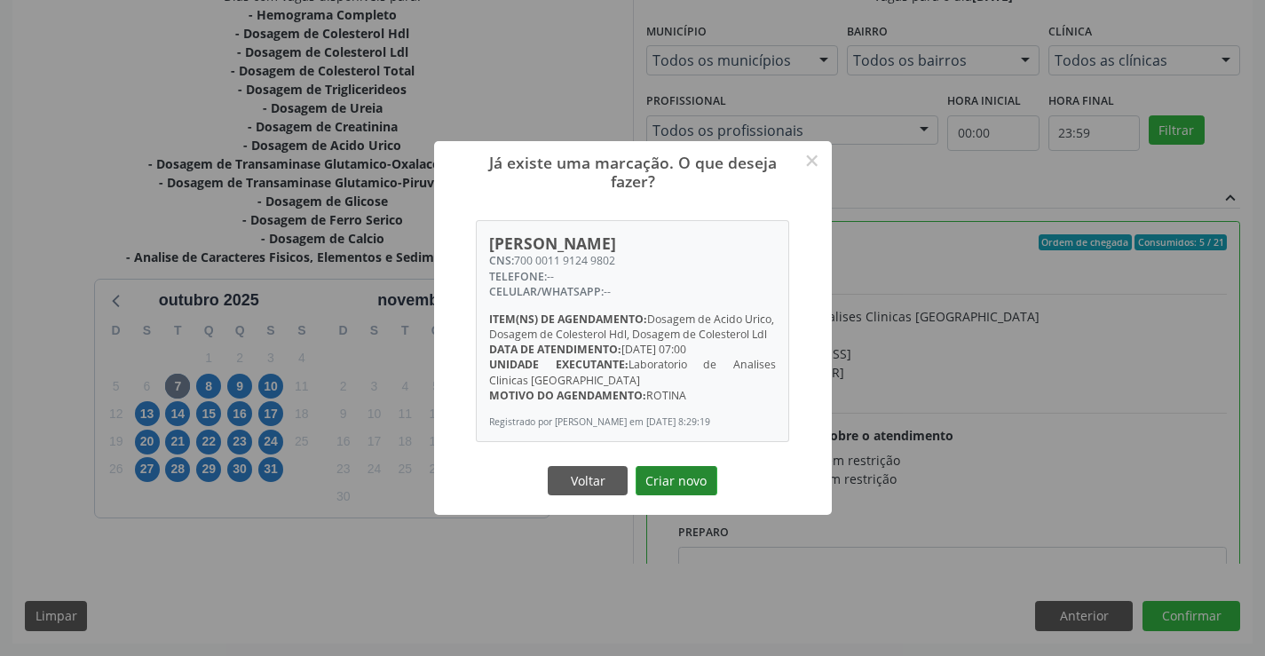
click at [657, 494] on button "Criar novo" at bounding box center [677, 481] width 82 height 30
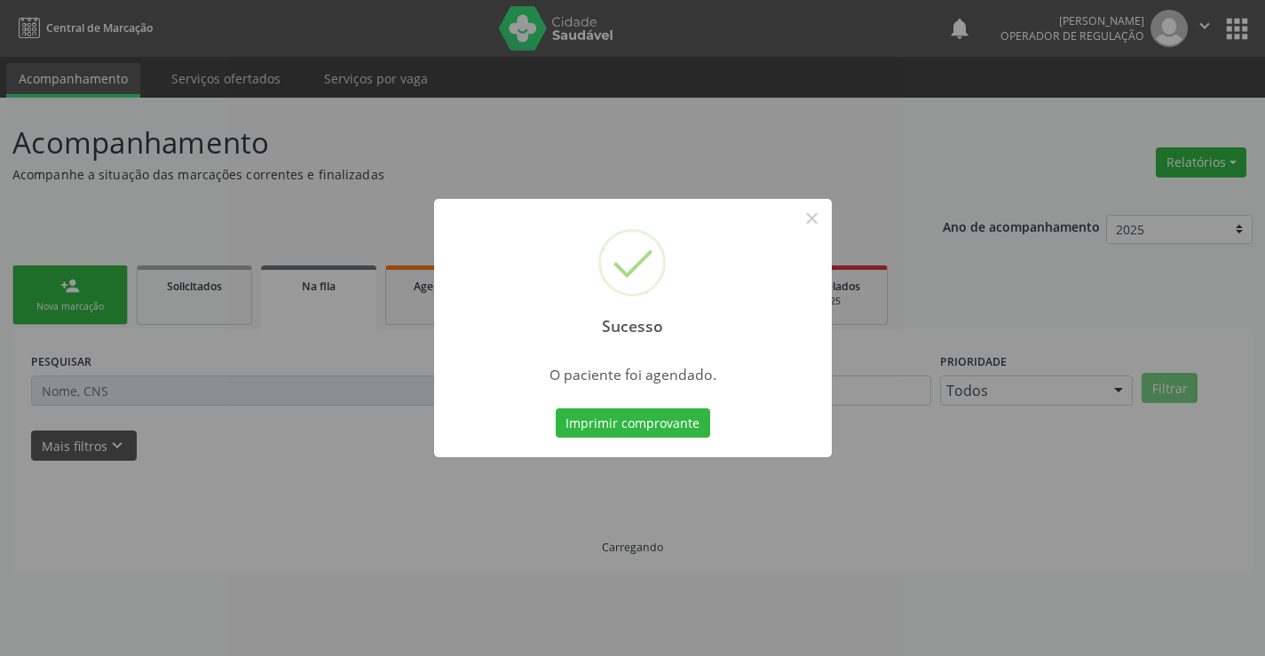
scroll to position [0, 0]
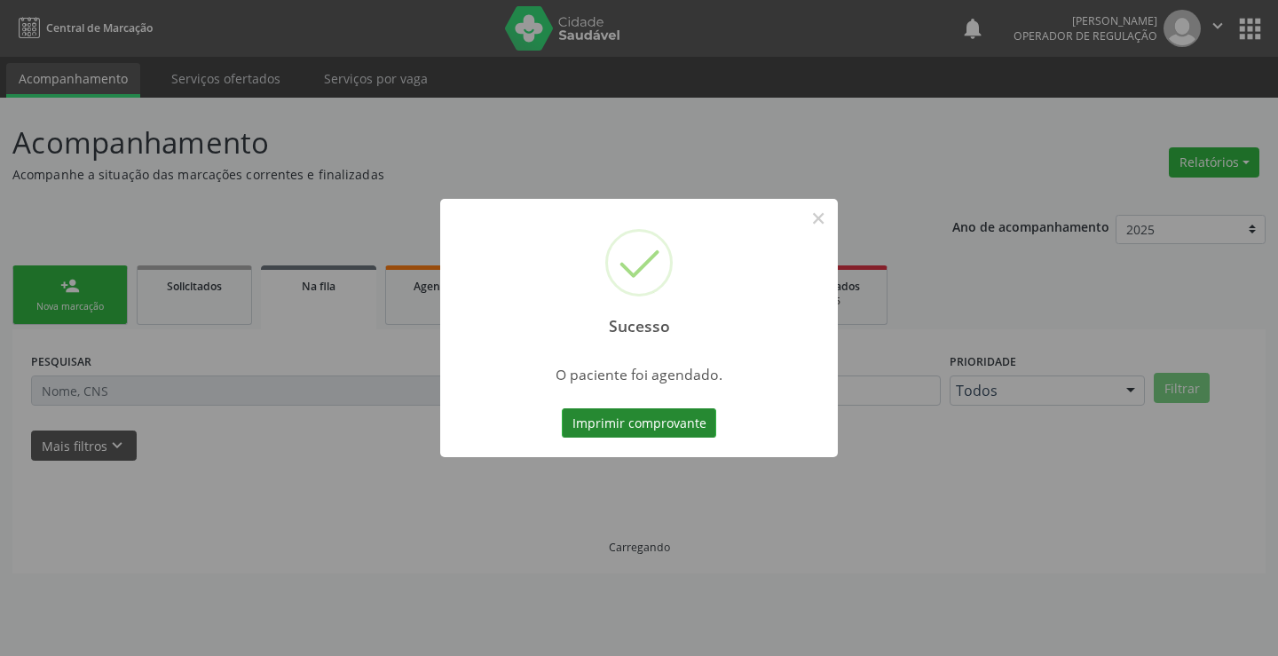
click at [652, 419] on button "Imprimir comprovante" at bounding box center [639, 423] width 154 height 30
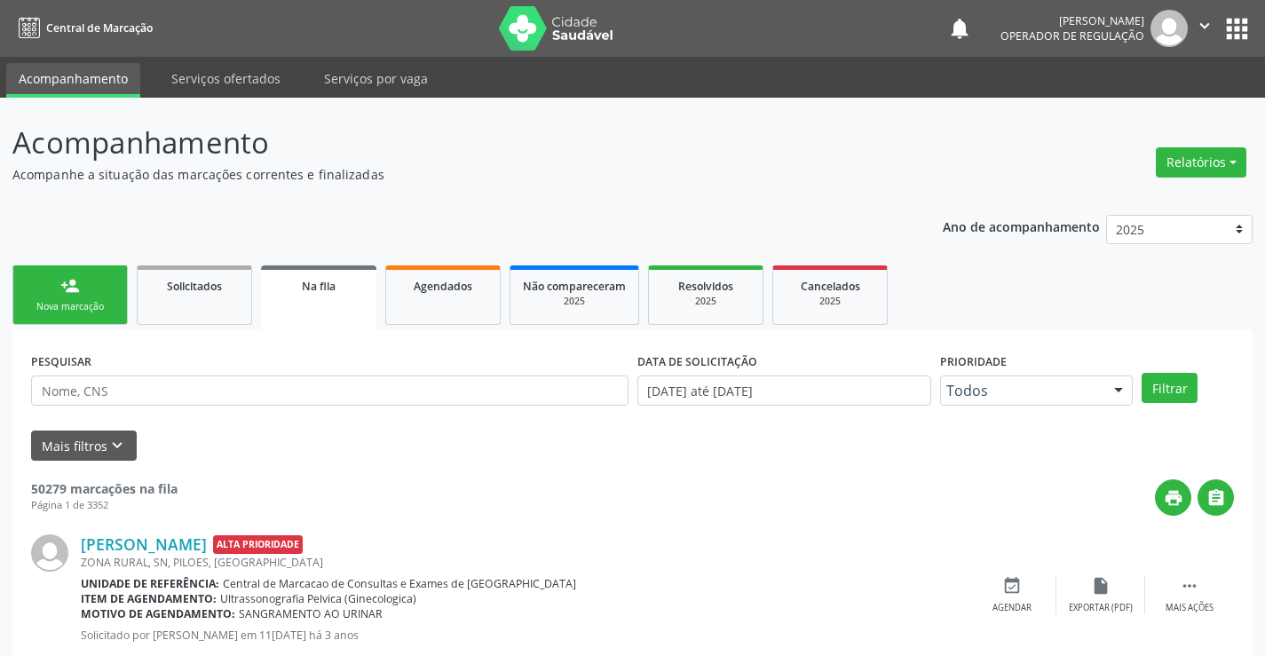
click at [106, 305] on div "Nova marcação" at bounding box center [70, 306] width 89 height 13
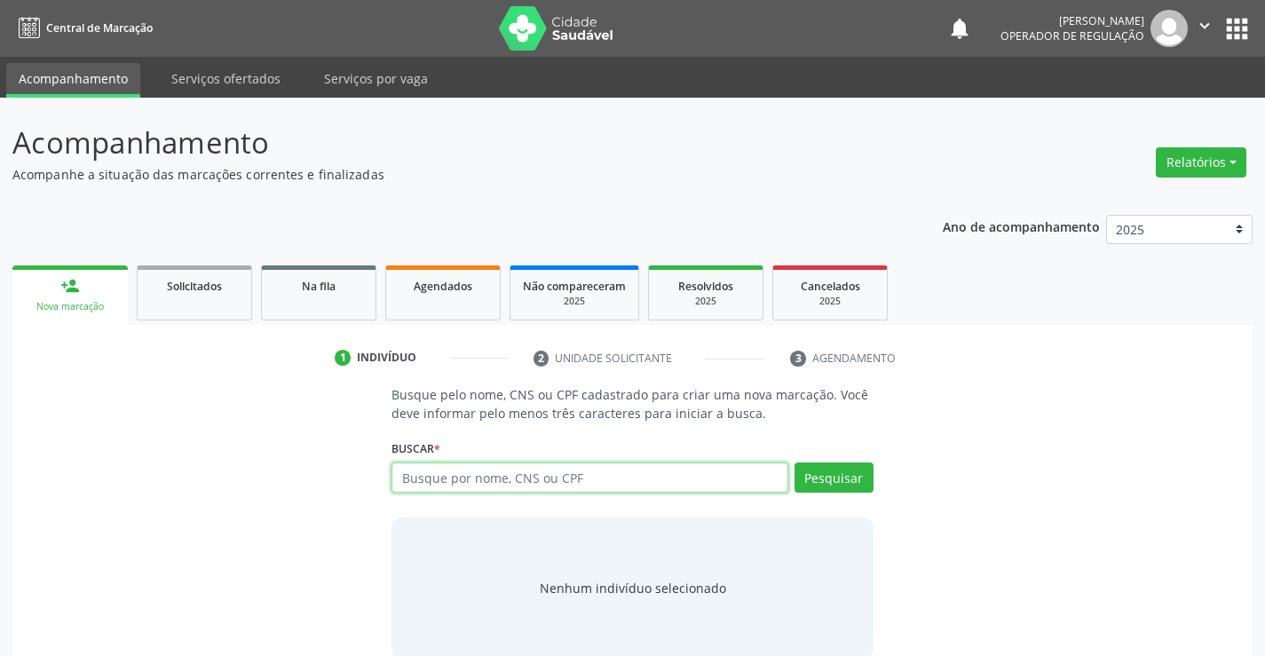
click at [581, 470] on input "text" at bounding box center [589, 477] width 396 height 30
type input "704003861468465"
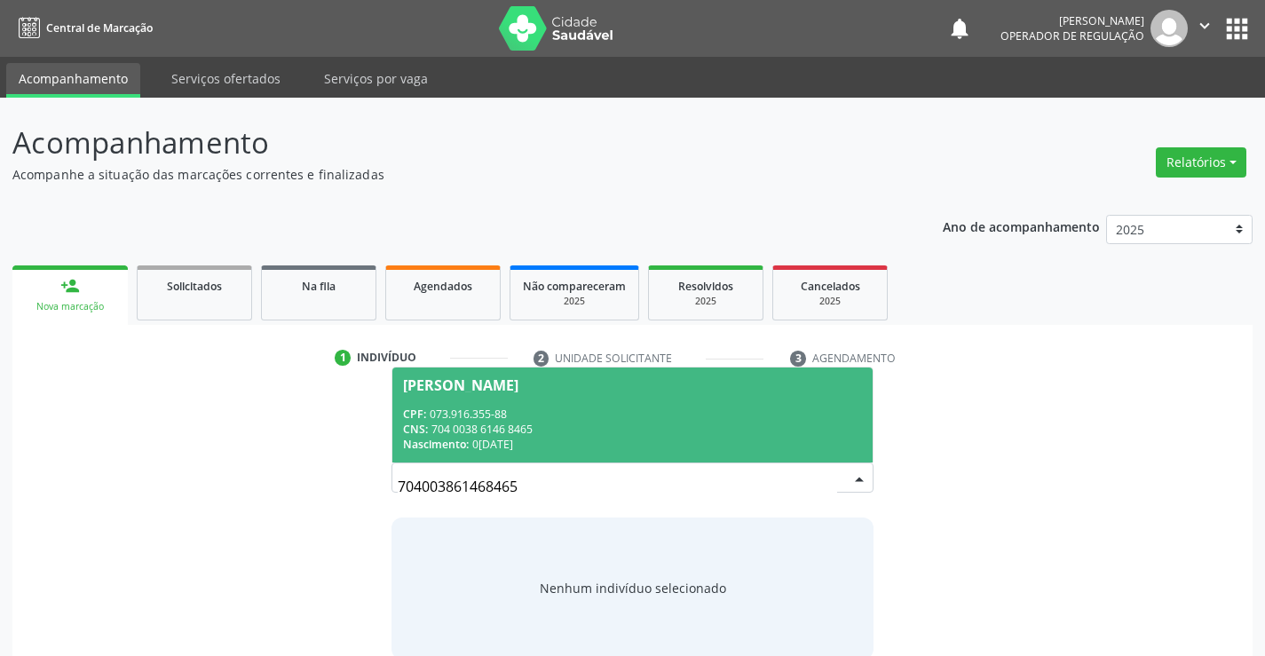
click at [525, 376] on span "[PERSON_NAME] CPF: 073.916.355-88 CNS: 704 0038 6146 8465 Nascimento: [DATE]" at bounding box center [631, 414] width 479 height 95
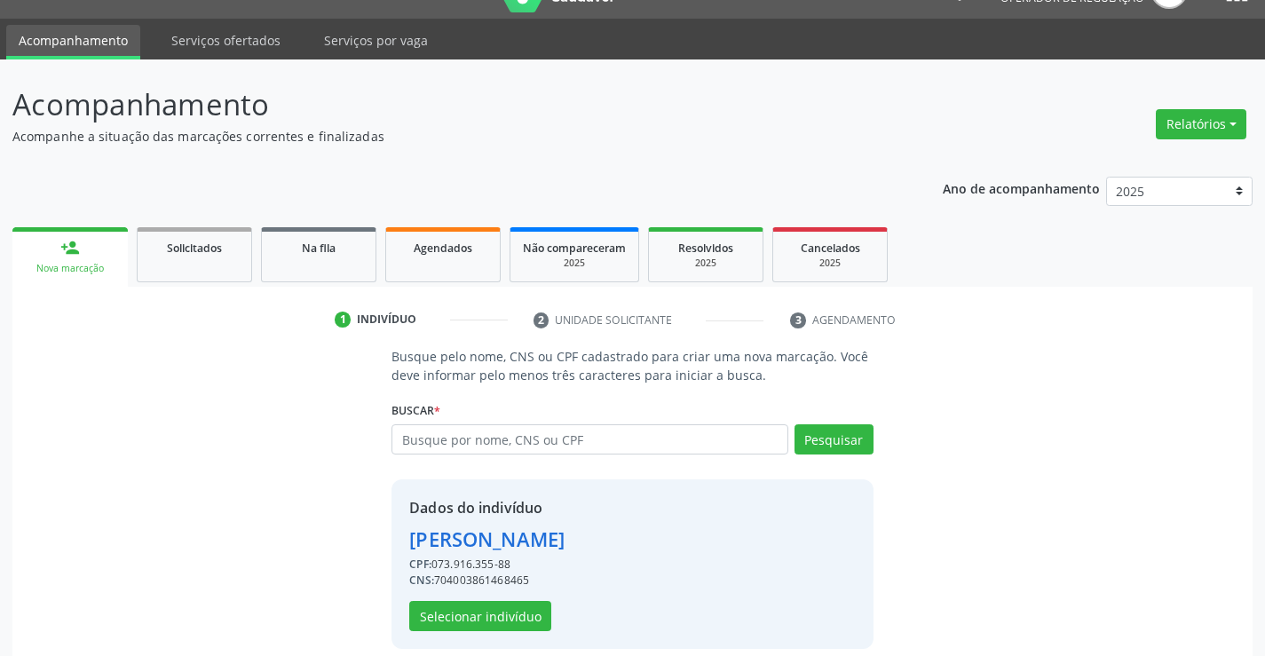
scroll to position [56, 0]
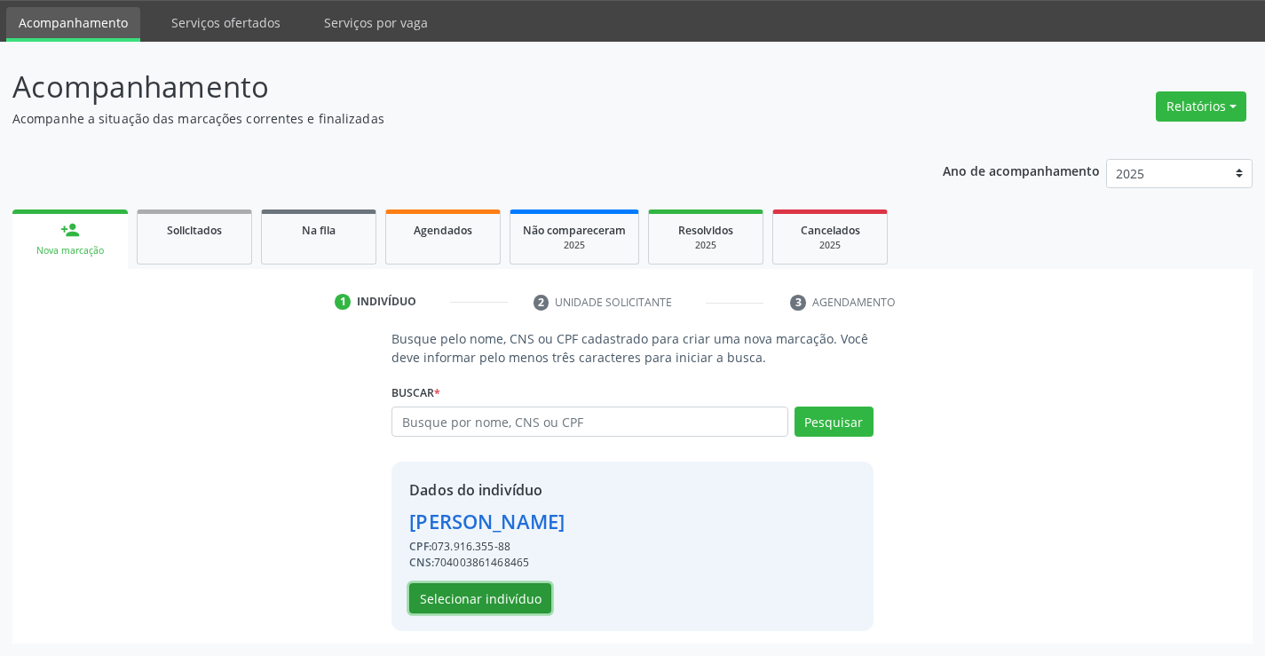
click at [498, 591] on button "Selecionar indivíduo" at bounding box center [480, 598] width 142 height 30
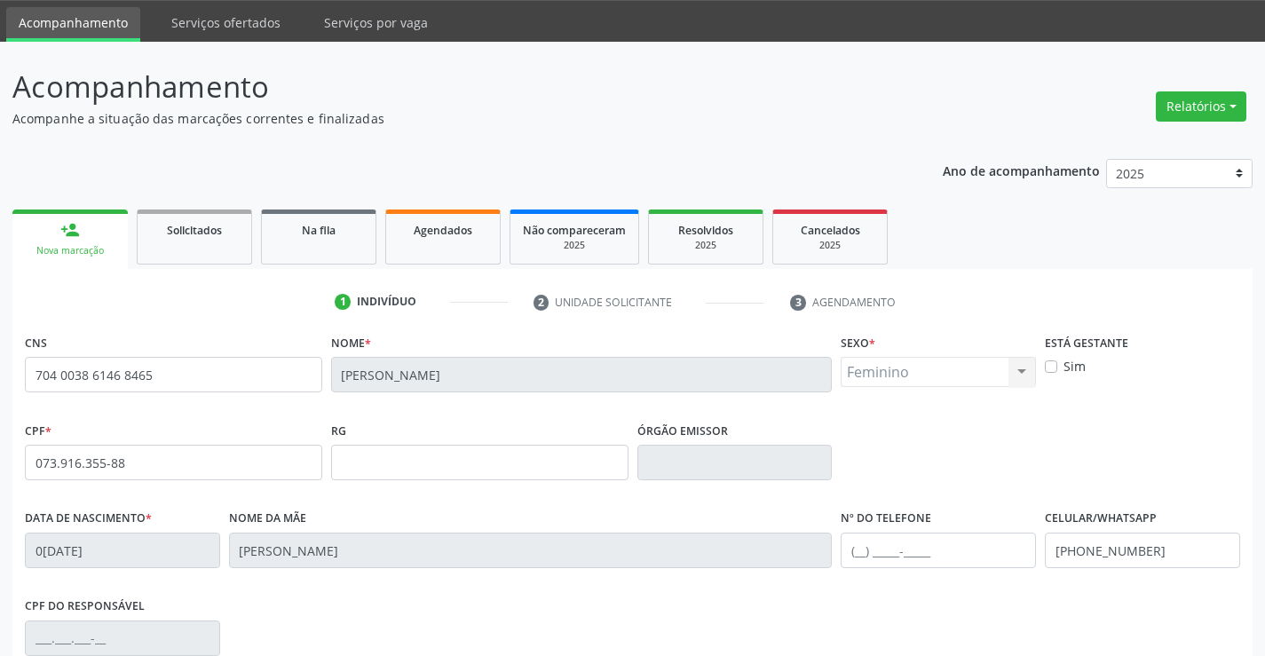
scroll to position [306, 0]
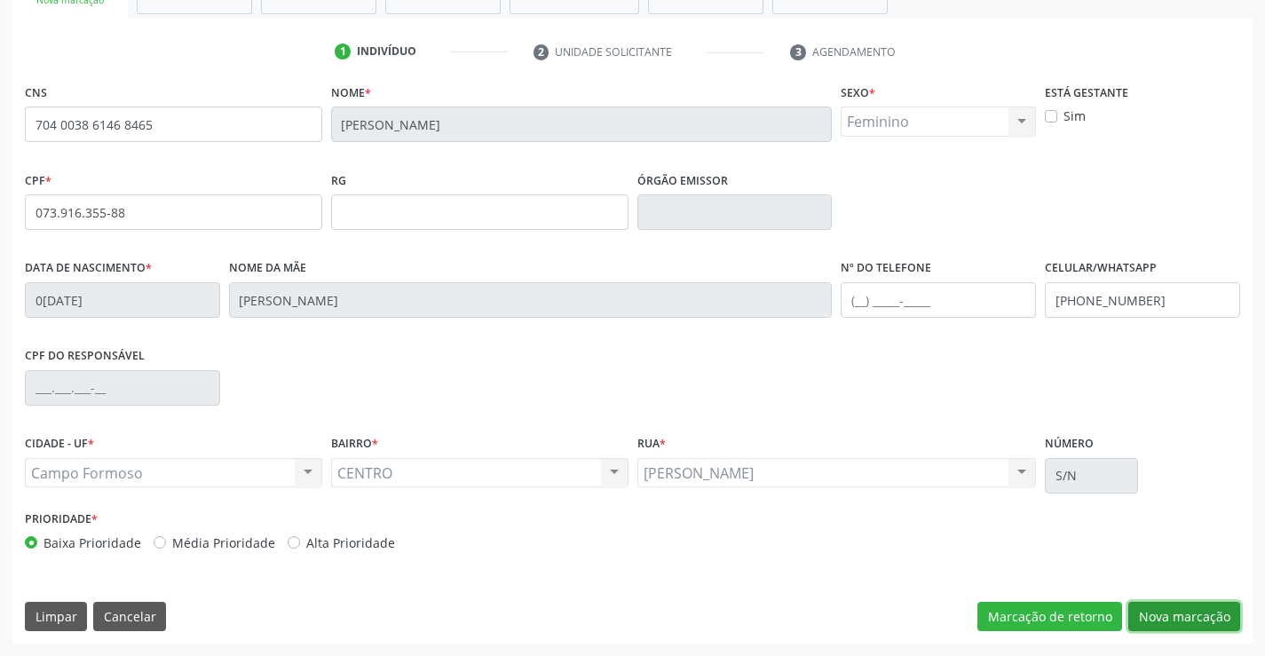
click at [1181, 629] on button "Nova marcação" at bounding box center [1184, 617] width 112 height 30
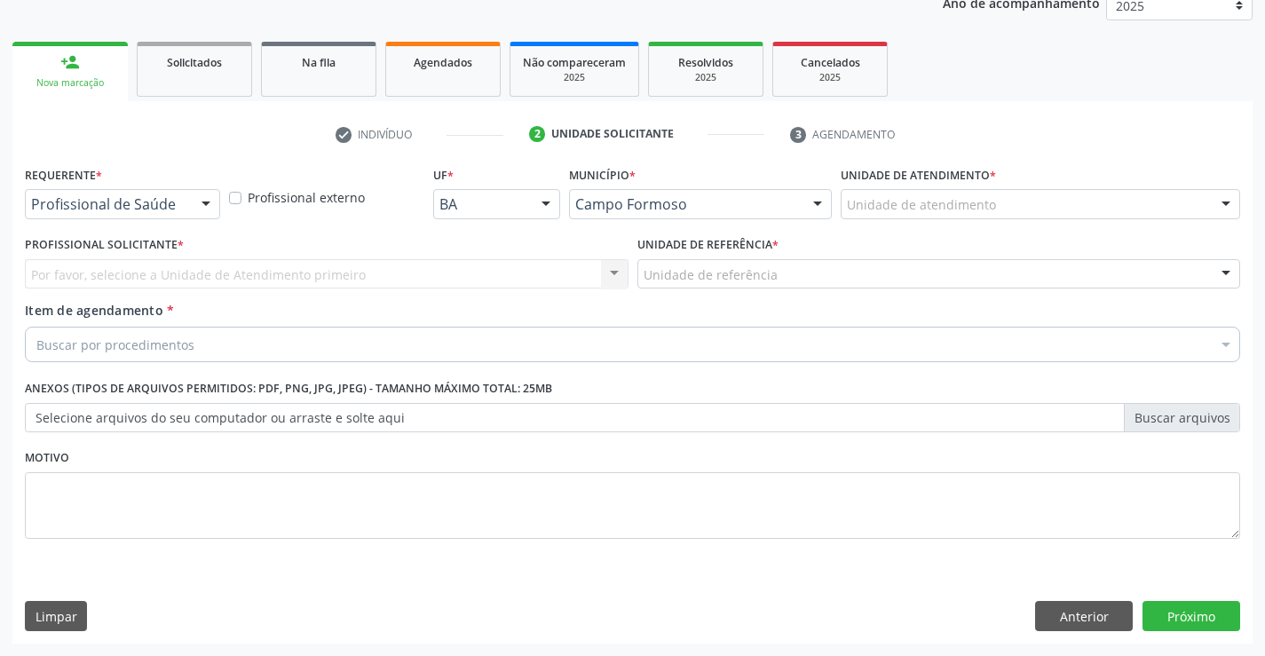
click at [200, 199] on div at bounding box center [206, 205] width 27 height 30
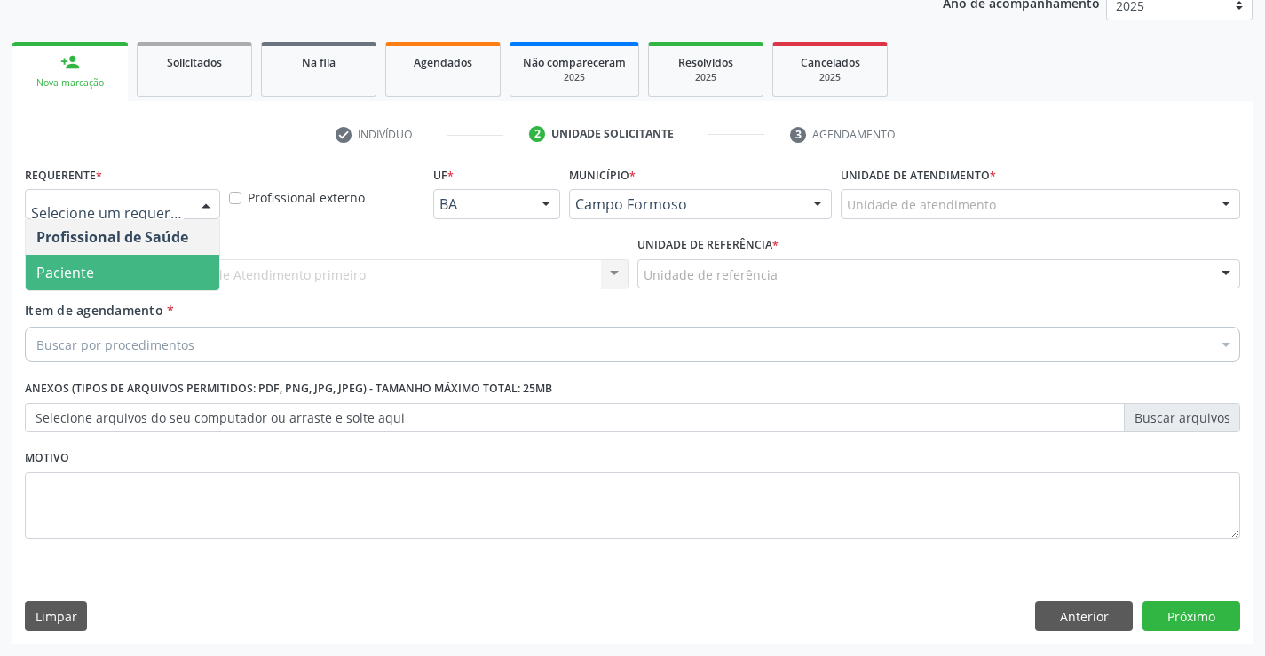
click at [102, 273] on span "Paciente" at bounding box center [123, 273] width 194 height 36
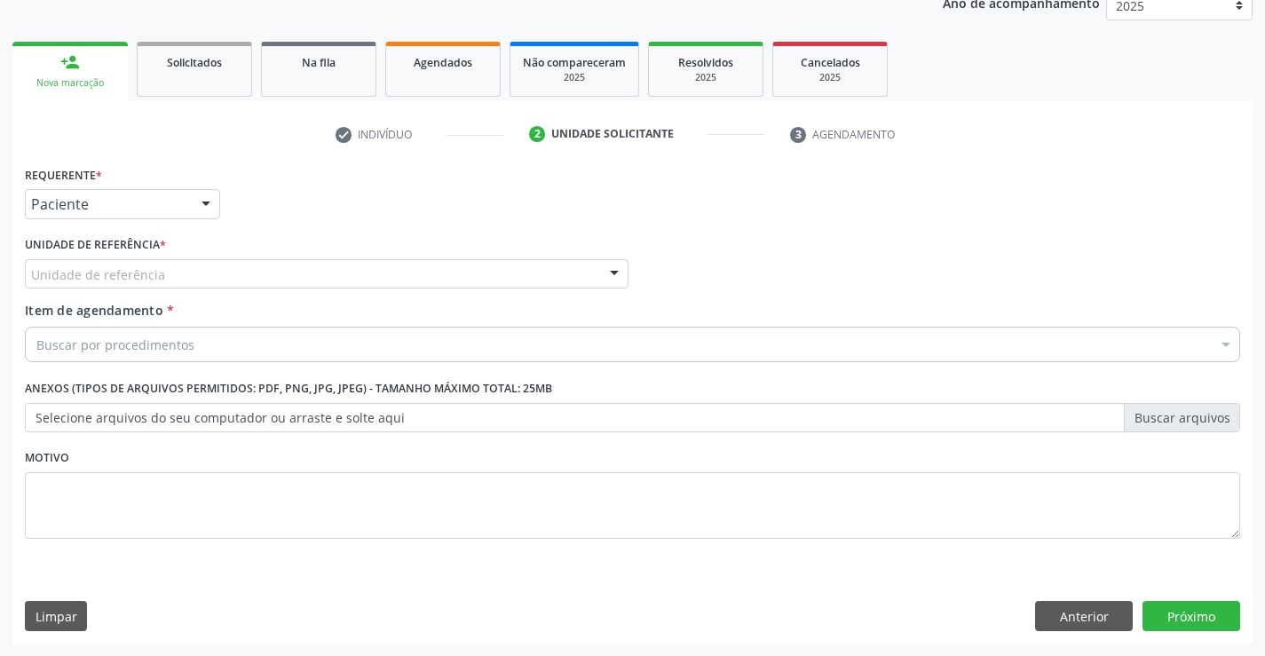
click at [606, 272] on div at bounding box center [614, 275] width 27 height 30
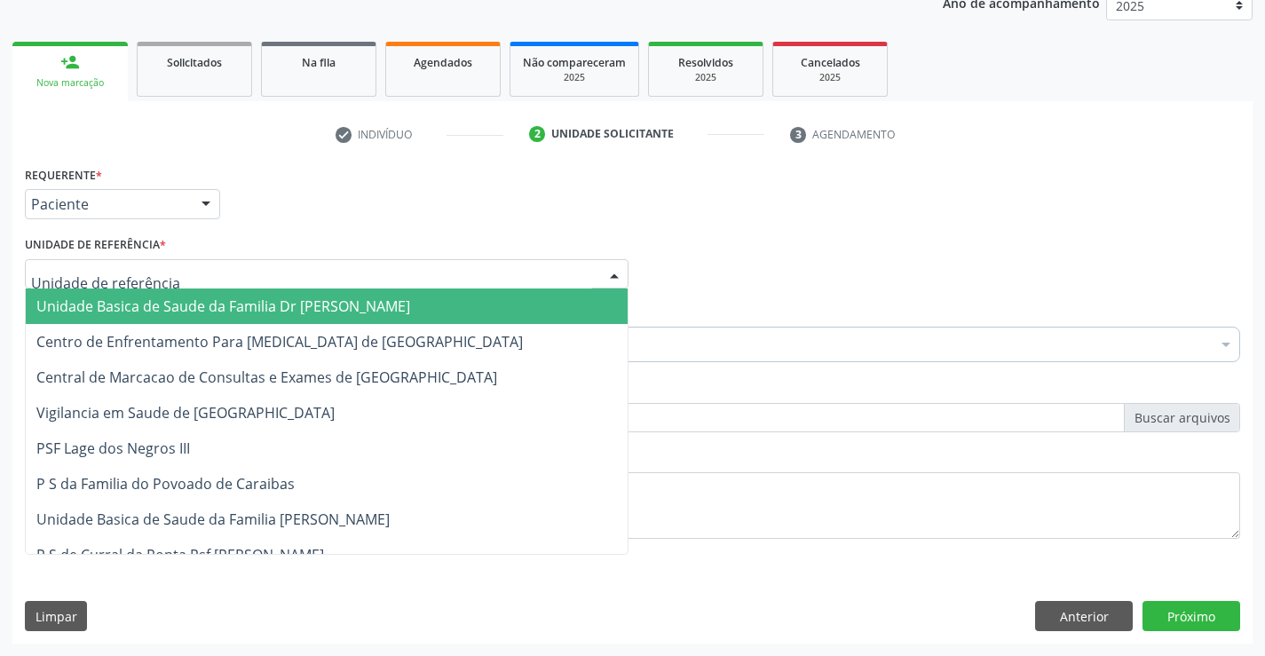
click at [486, 302] on span "Unidade Basica de Saude da Familia Dr [PERSON_NAME]" at bounding box center [327, 306] width 602 height 36
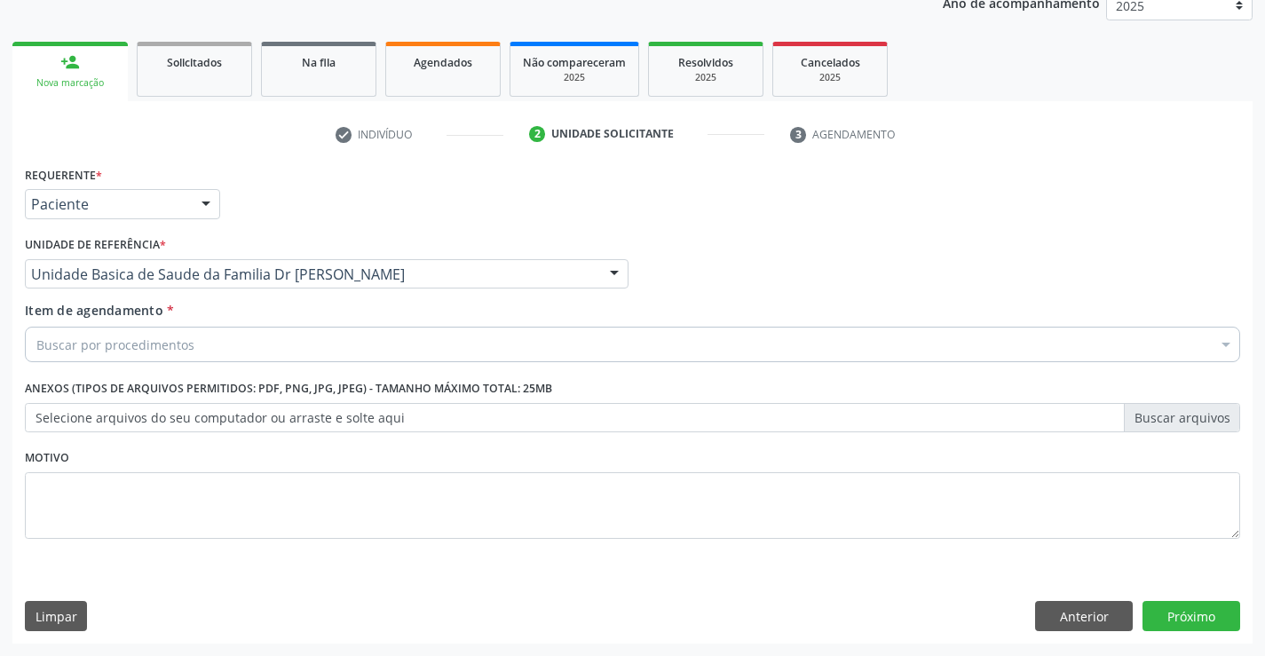
click at [433, 333] on div "Buscar por procedimentos" at bounding box center [632, 345] width 1215 height 36
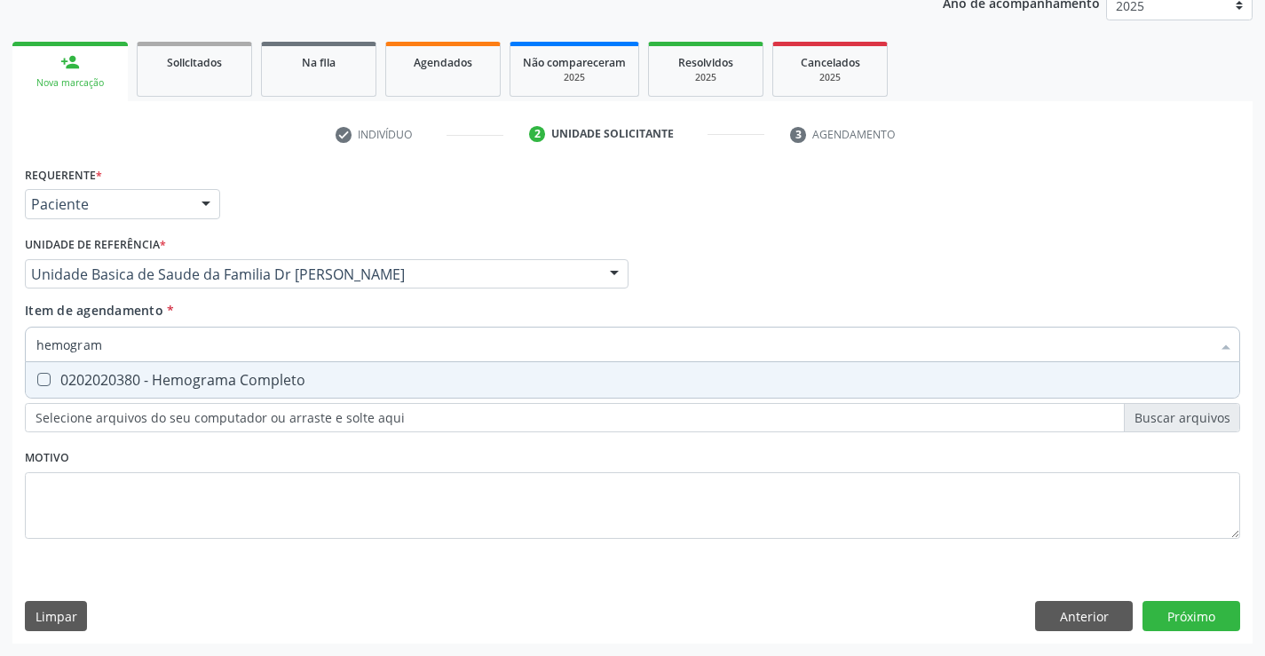
type input "hemograma"
click at [295, 390] on span "0202020380 - Hemograma Completo" at bounding box center [632, 380] width 1213 height 36
checkbox Completo "true"
type input "hemograma"
click at [266, 525] on div "Requerente * Paciente Profissional de Saúde Paciente Nenhum resultado encontrad…" at bounding box center [632, 363] width 1215 height 402
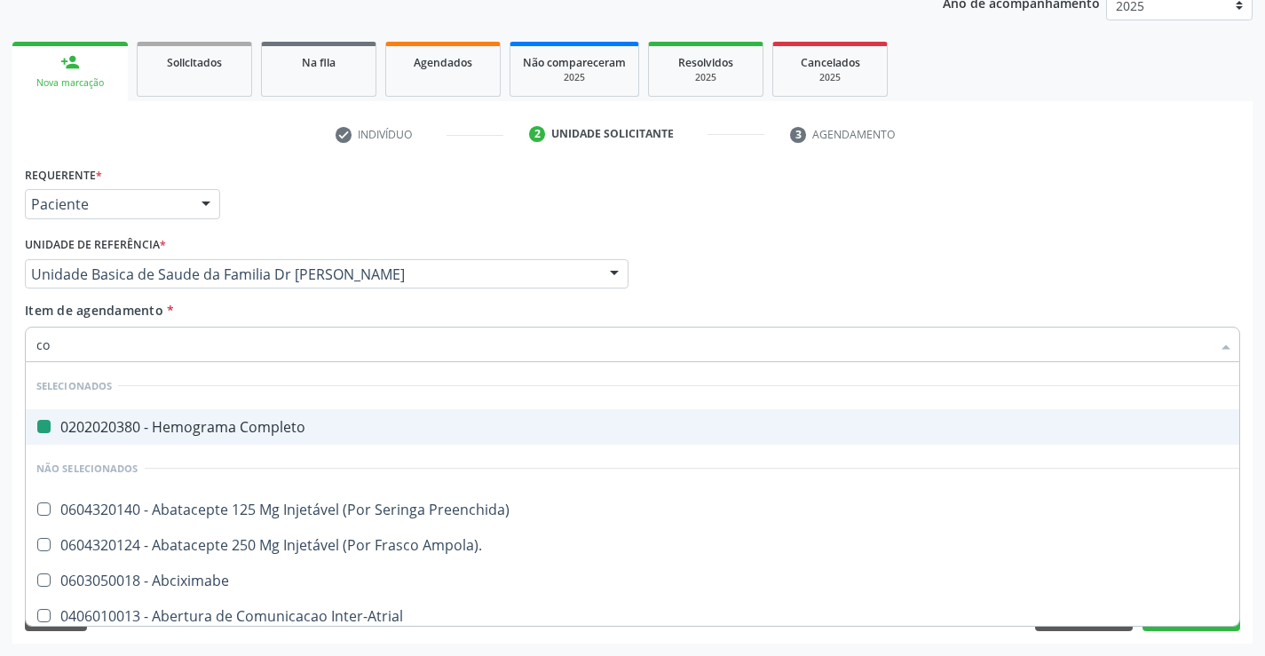
type input "col"
checkbox Completo "false"
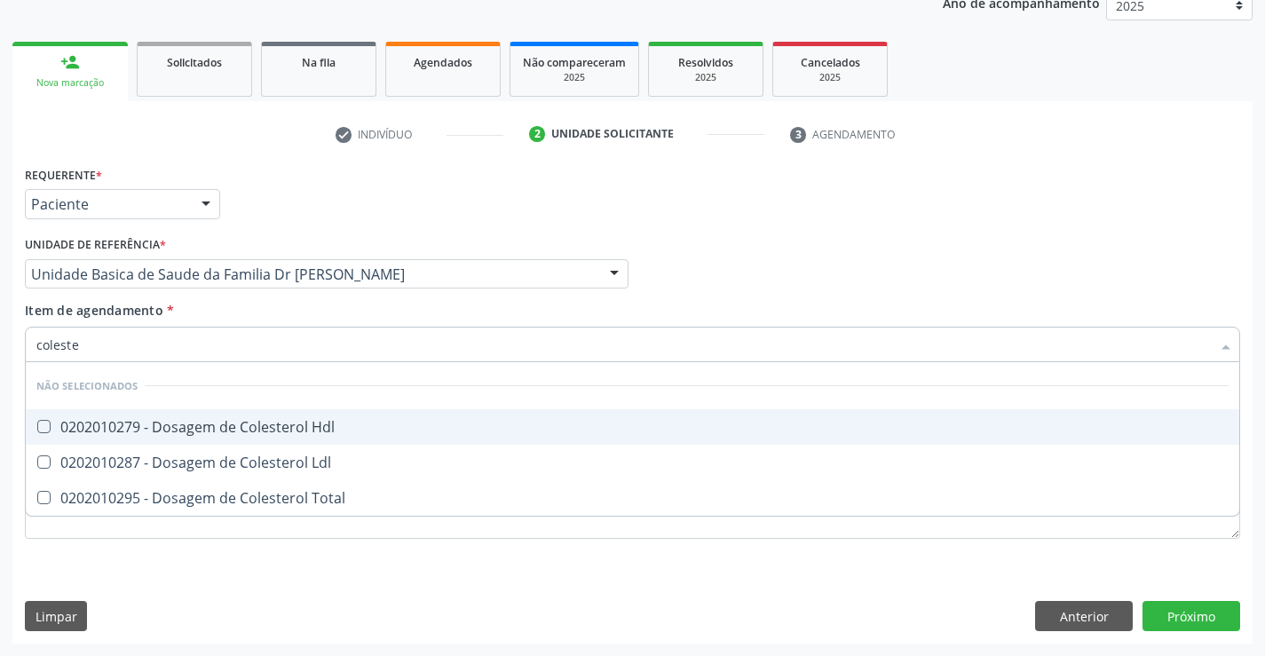
type input "colester"
click at [148, 420] on div "0202010279 - Dosagem de Colesterol Hdl" at bounding box center [632, 427] width 1192 height 14
checkbox Hdl "true"
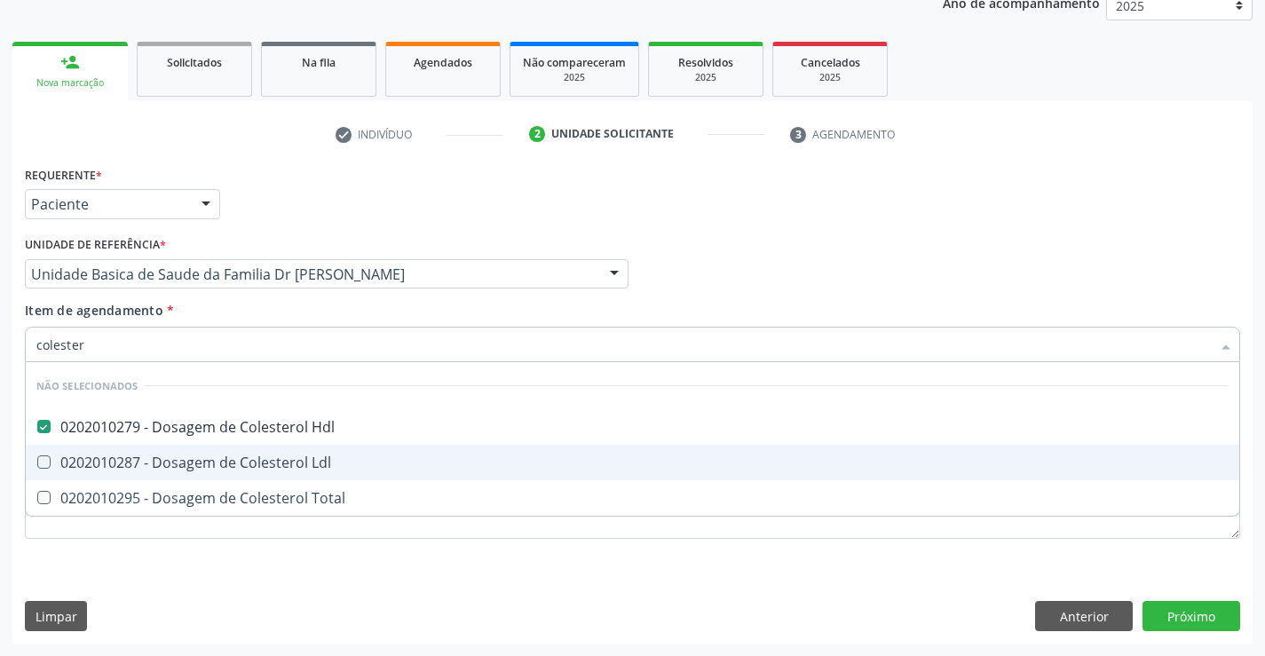
click at [138, 448] on span "0202010287 - Dosagem de Colesterol Ldl" at bounding box center [632, 463] width 1213 height 36
checkbox Ldl "true"
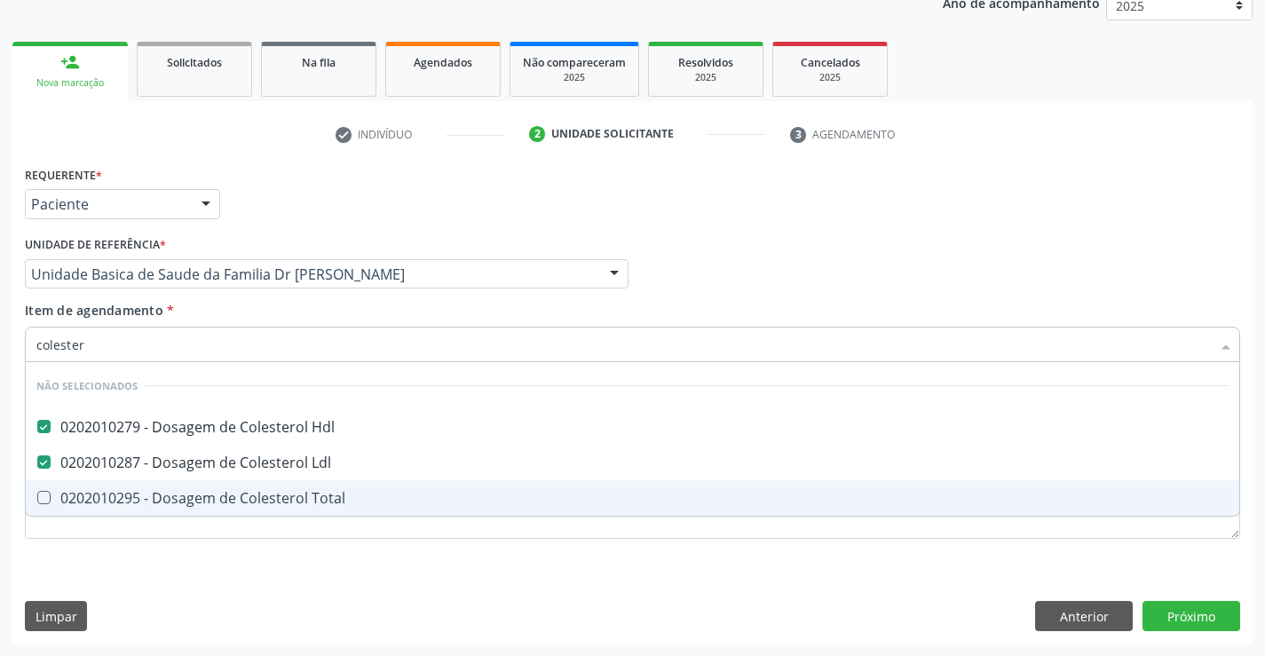
click at [134, 492] on div "0202010295 - Dosagem de Colesterol Total" at bounding box center [632, 498] width 1192 height 14
checkbox Total "true"
click at [126, 568] on div "Requerente * Paciente Profissional de Saúde Paciente Nenhum resultado encontrad…" at bounding box center [632, 403] width 1240 height 482
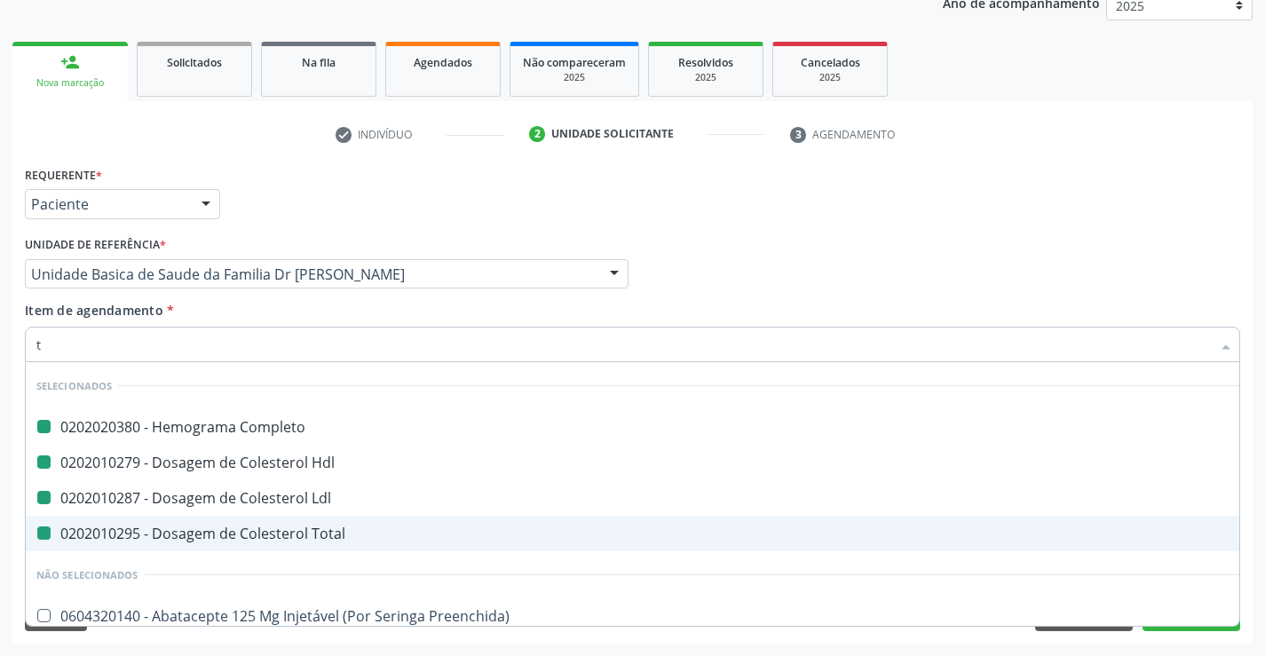
type input "tr"
checkbox Completo "false"
checkbox Ldl "false"
checkbox Hdl "false"
checkbox Total "false"
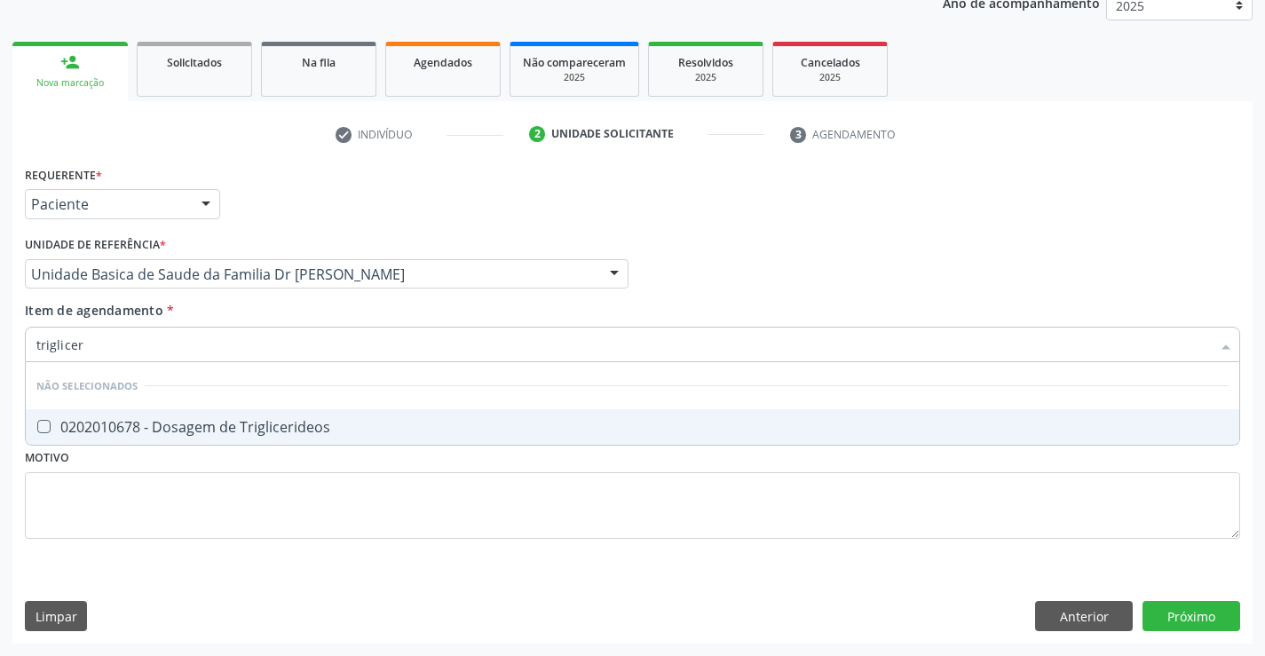
type input "trigliceri"
click at [227, 423] on div "0202010678 - Dosagem de Triglicerideos" at bounding box center [632, 427] width 1192 height 14
checkbox Triglicerideos "true"
click at [137, 483] on div "Requerente * Paciente Profissional de Saúde Paciente Nenhum resultado encontrad…" at bounding box center [632, 363] width 1215 height 402
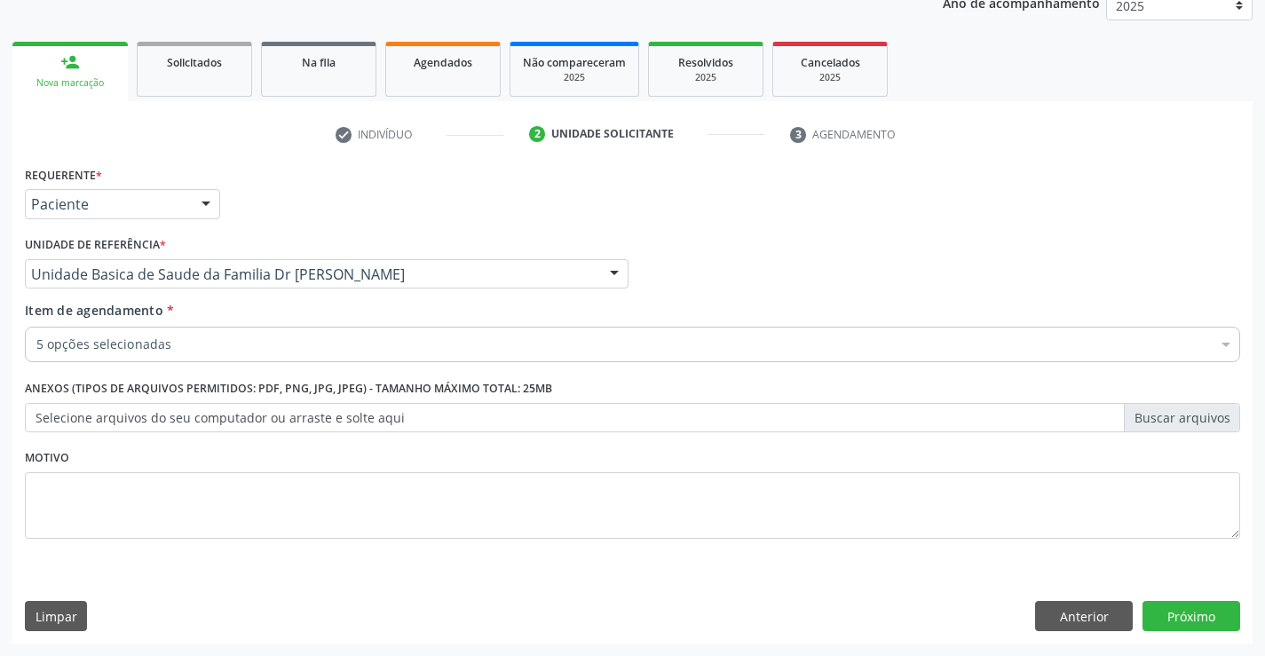
click at [144, 354] on div "5 opções selecionadas" at bounding box center [632, 345] width 1215 height 36
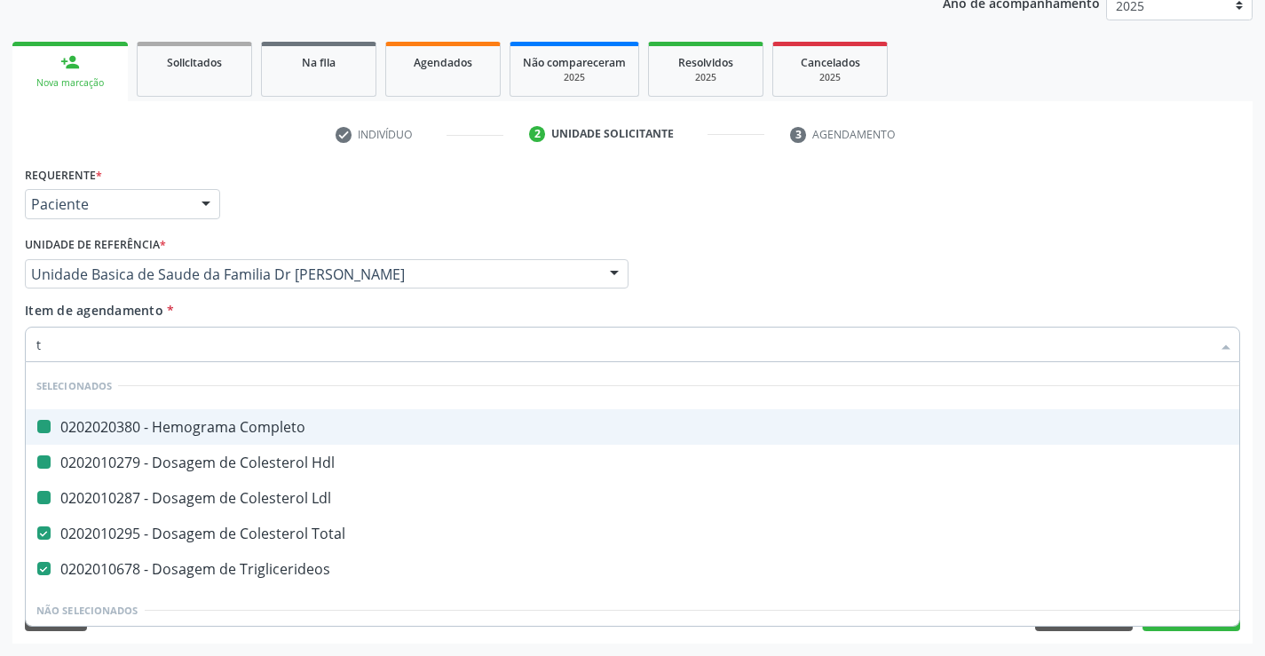
type input "tg"
checkbox Completo "false"
checkbox Hdl "false"
checkbox Ldl "false"
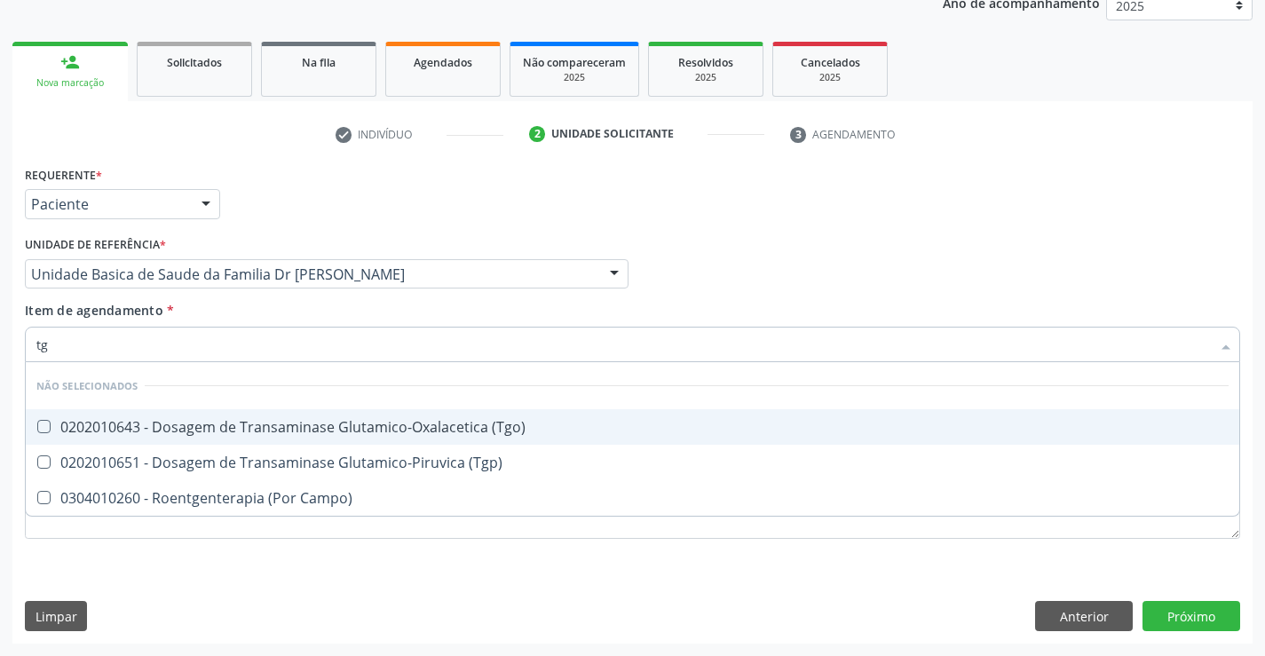
type input "tgo"
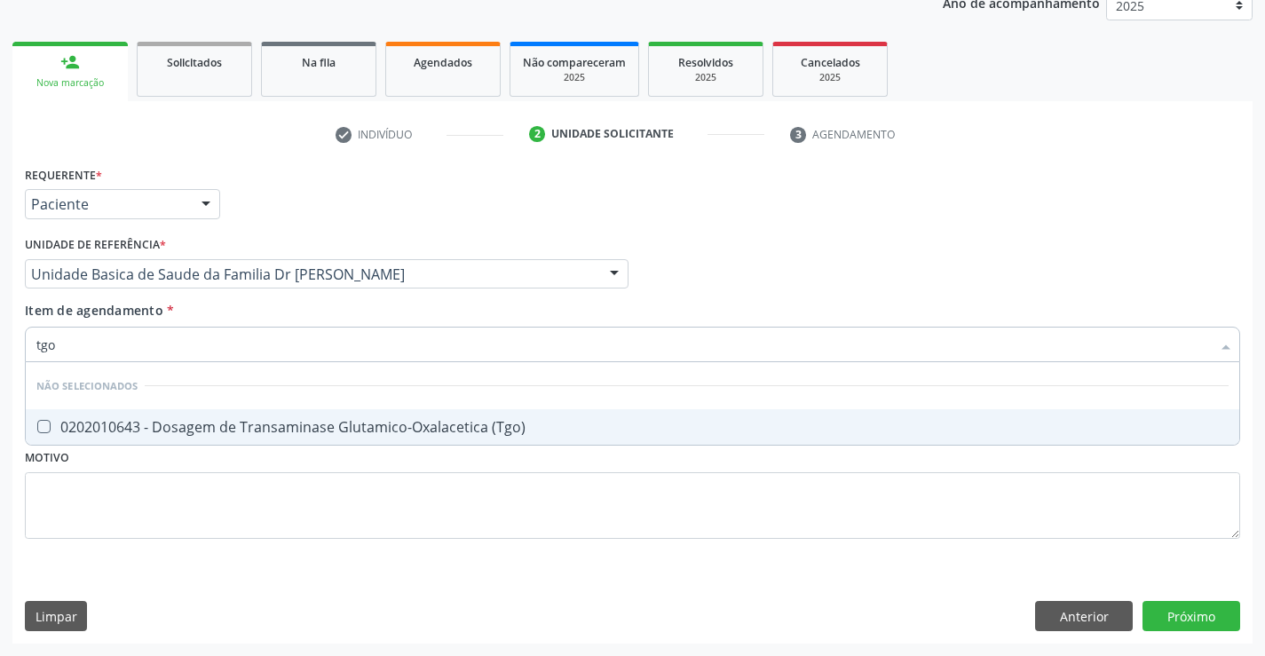
click at [181, 427] on div "0202010643 - Dosagem de Transaminase Glutamico-Oxalacetica (Tgo)" at bounding box center [632, 427] width 1192 height 14
checkbox \(Tgo\) "true"
click at [92, 491] on div "Requerente * Paciente Profissional de Saúde Paciente Nenhum resultado encontrad…" at bounding box center [632, 363] width 1215 height 402
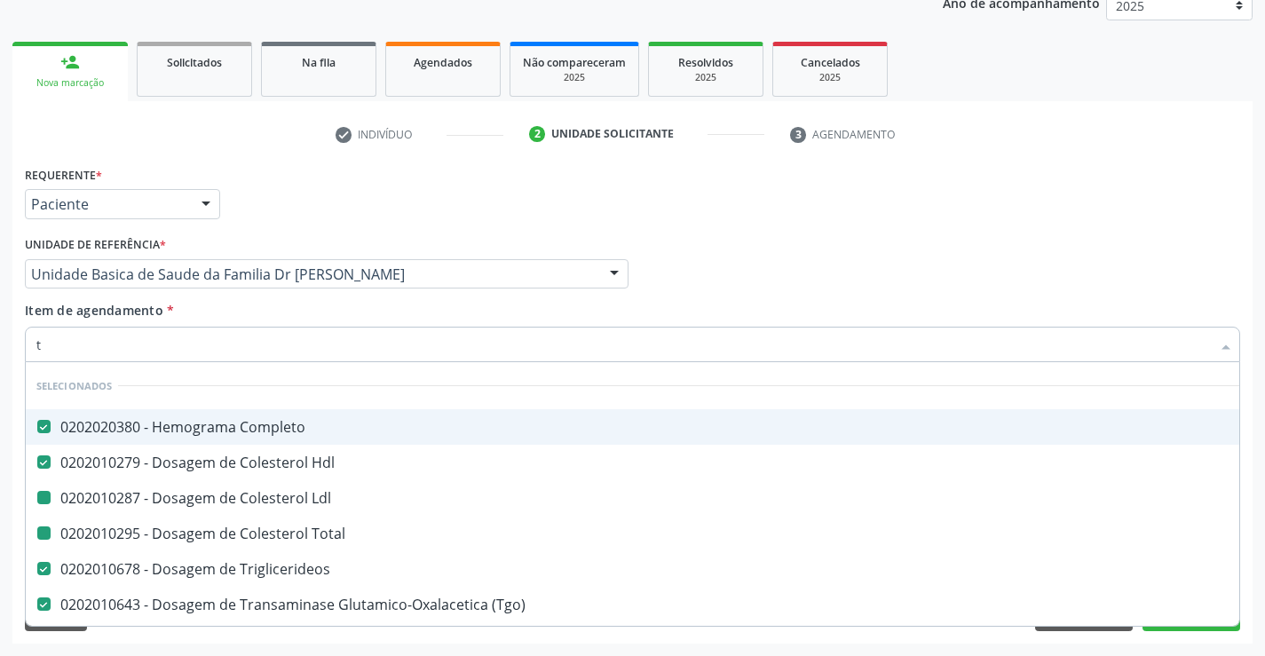
type input "tg"
checkbox Ldl "false"
checkbox Total "false"
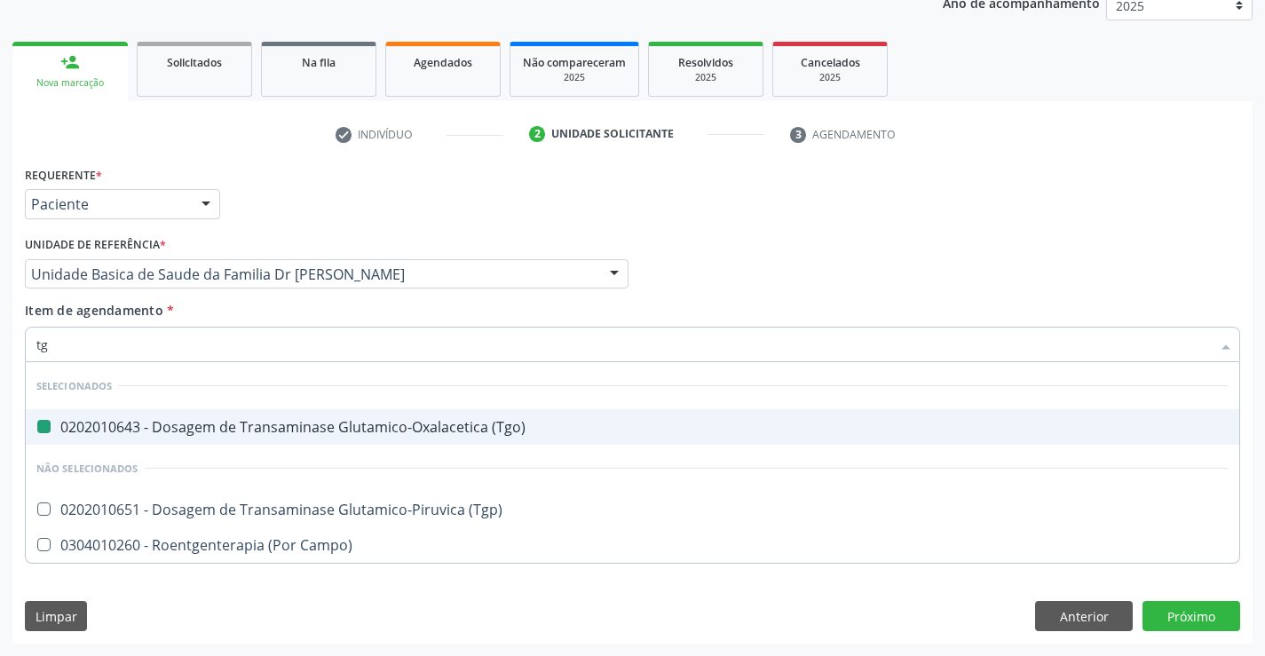
type input "tgp"
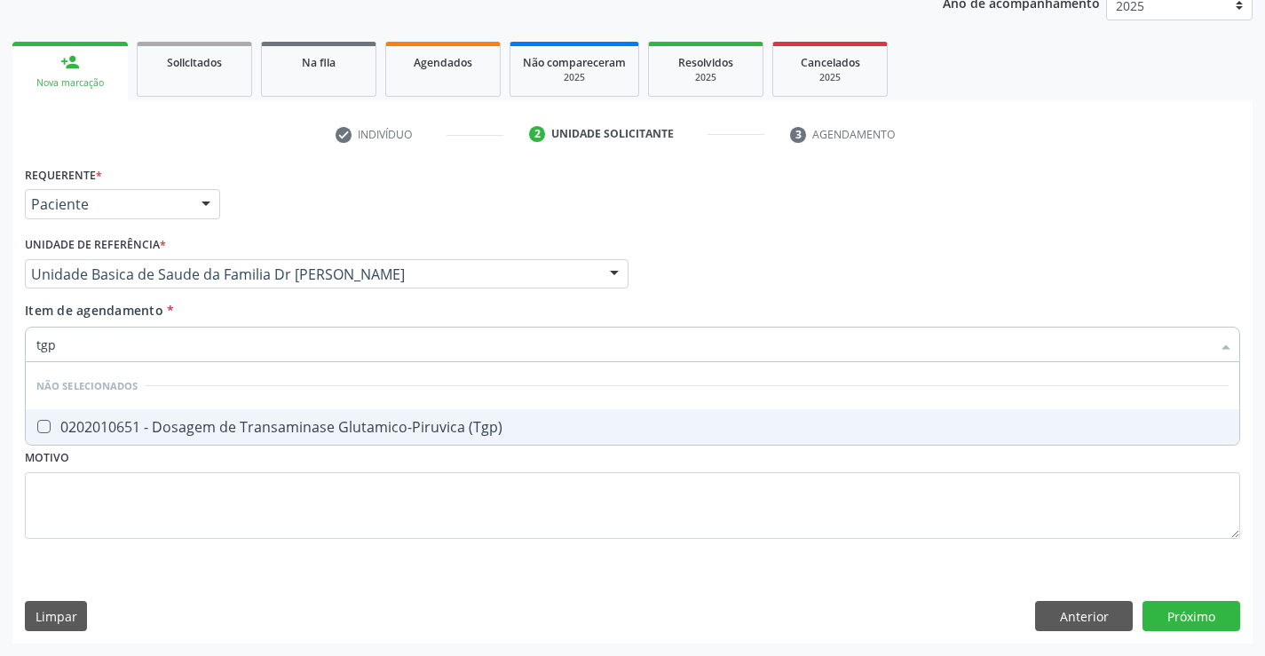
click at [111, 426] on div "0202010651 - Dosagem de Transaminase Glutamico-Piruvica (Tgp)" at bounding box center [632, 427] width 1192 height 14
checkbox \(Tgp\) "true"
click at [110, 495] on div "Requerente * Paciente Profissional de Saúde Paciente Nenhum resultado encontrad…" at bounding box center [632, 363] width 1215 height 402
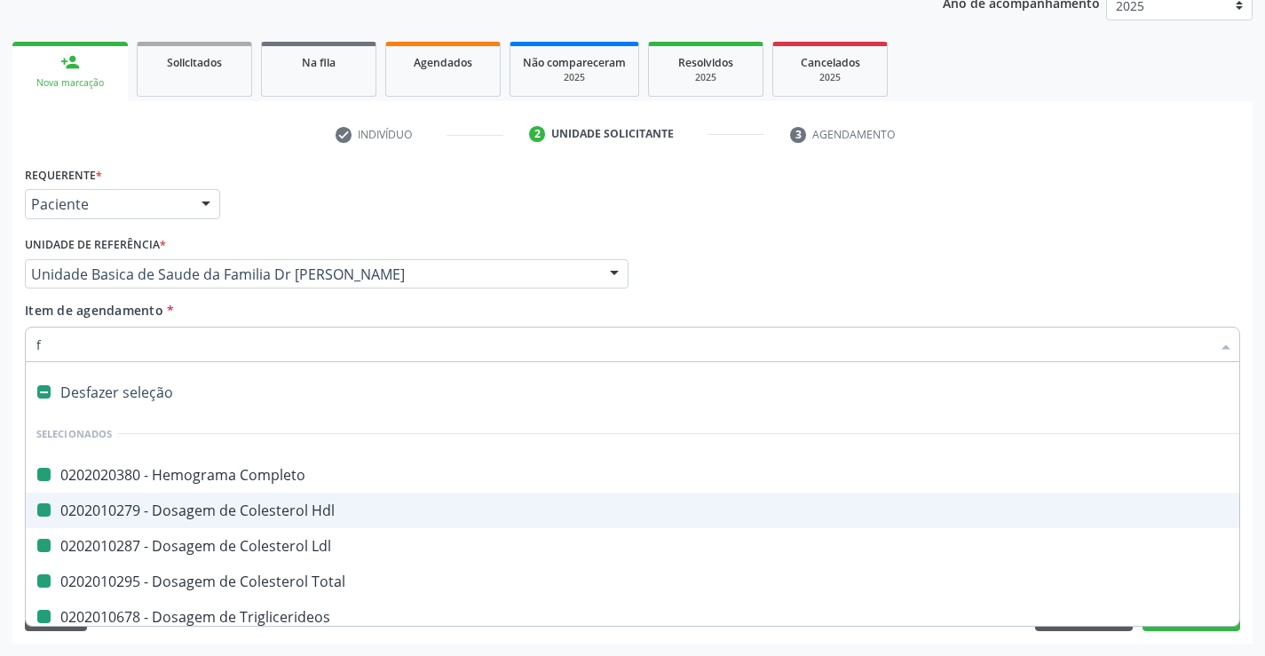
type input "fe"
checkbox Completo "false"
checkbox Hdl "false"
checkbox Ldl "false"
checkbox Total "false"
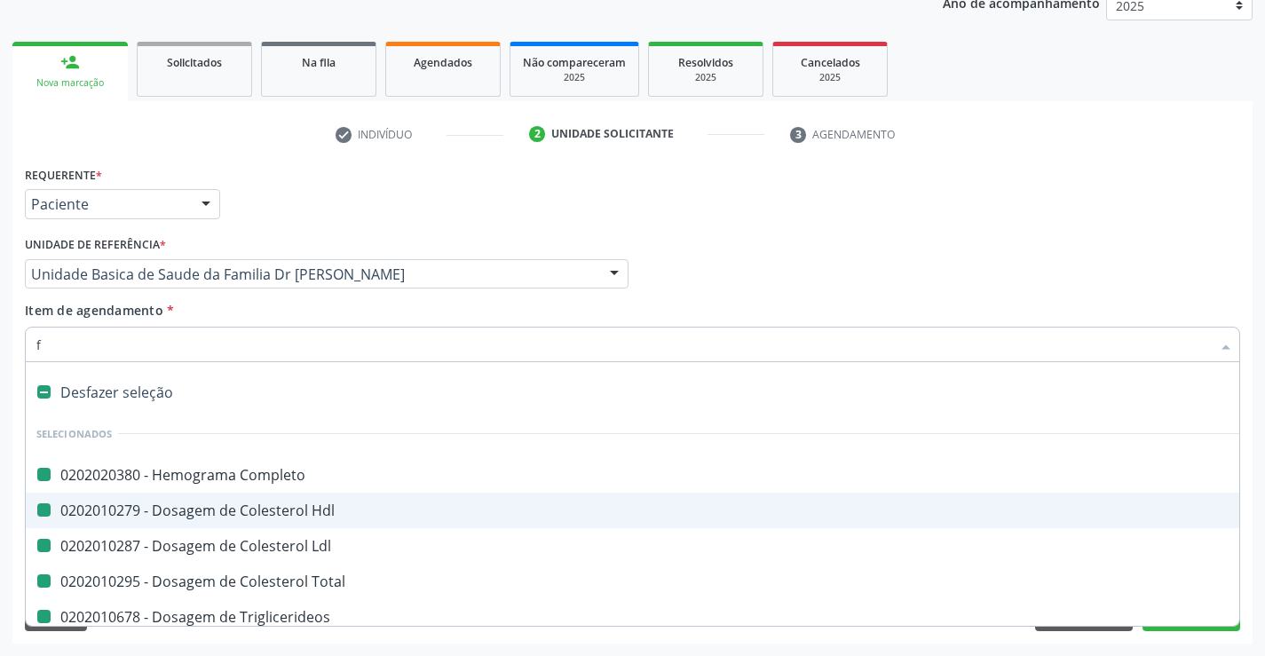
checkbox Triglicerideos "false"
checkbox \(Tgo\) "false"
checkbox \(Tgp\) "false"
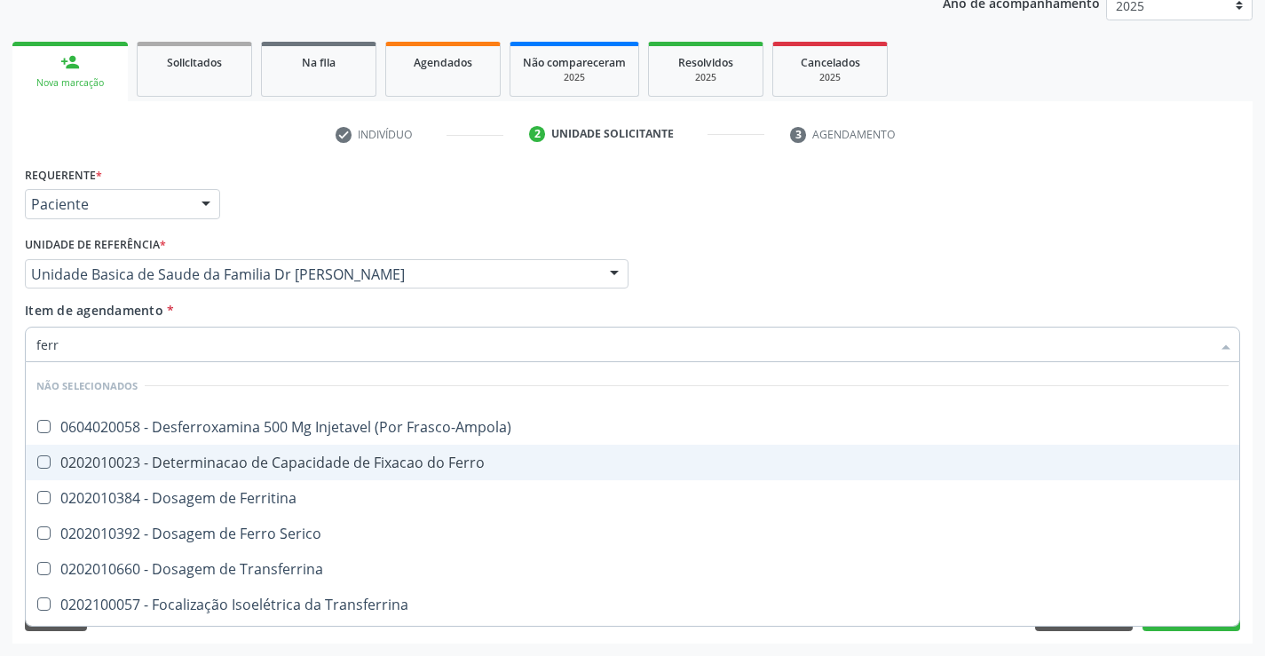
type input "ferro"
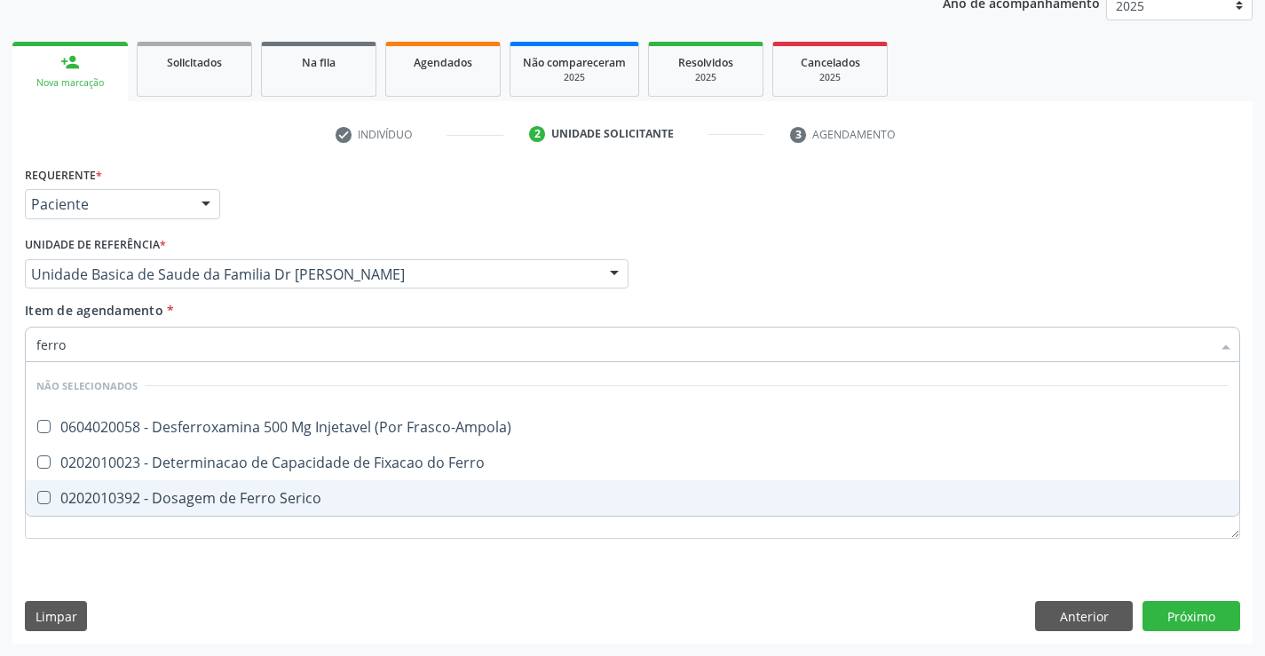
click at [261, 495] on div "0202010392 - Dosagem de Ferro Serico" at bounding box center [632, 498] width 1192 height 14
checkbox Serico "true"
click at [1158, 611] on div "Requerente * Paciente Profissional de Saúde Paciente Nenhum resultado encontrad…" at bounding box center [632, 403] width 1240 height 482
checkbox Frasco-Ampola\) "true"
checkbox Ferro "true"
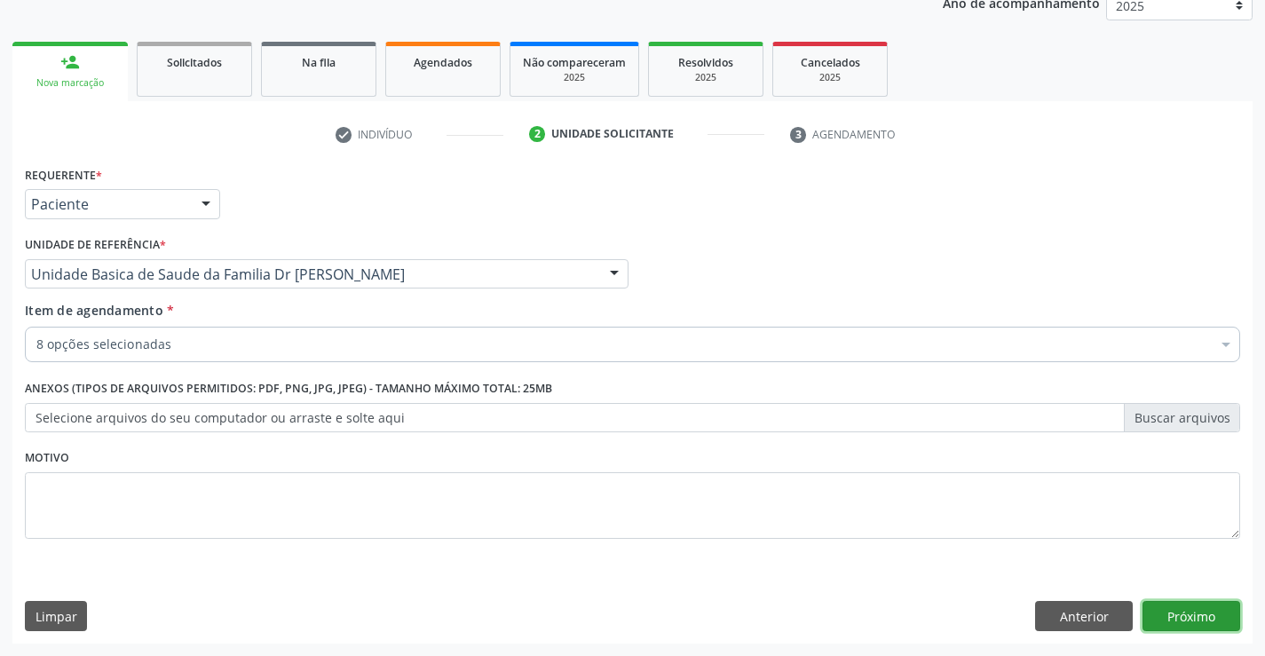
click at [1163, 621] on button "Próximo" at bounding box center [1191, 616] width 98 height 30
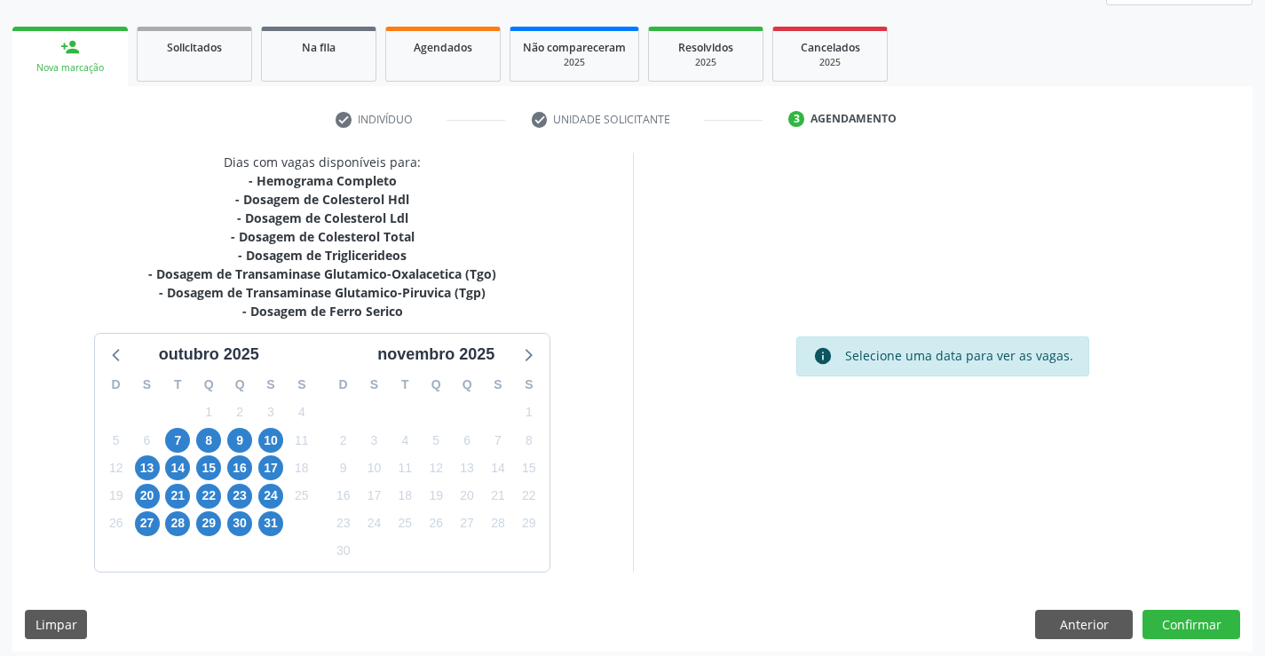
scroll to position [247, 0]
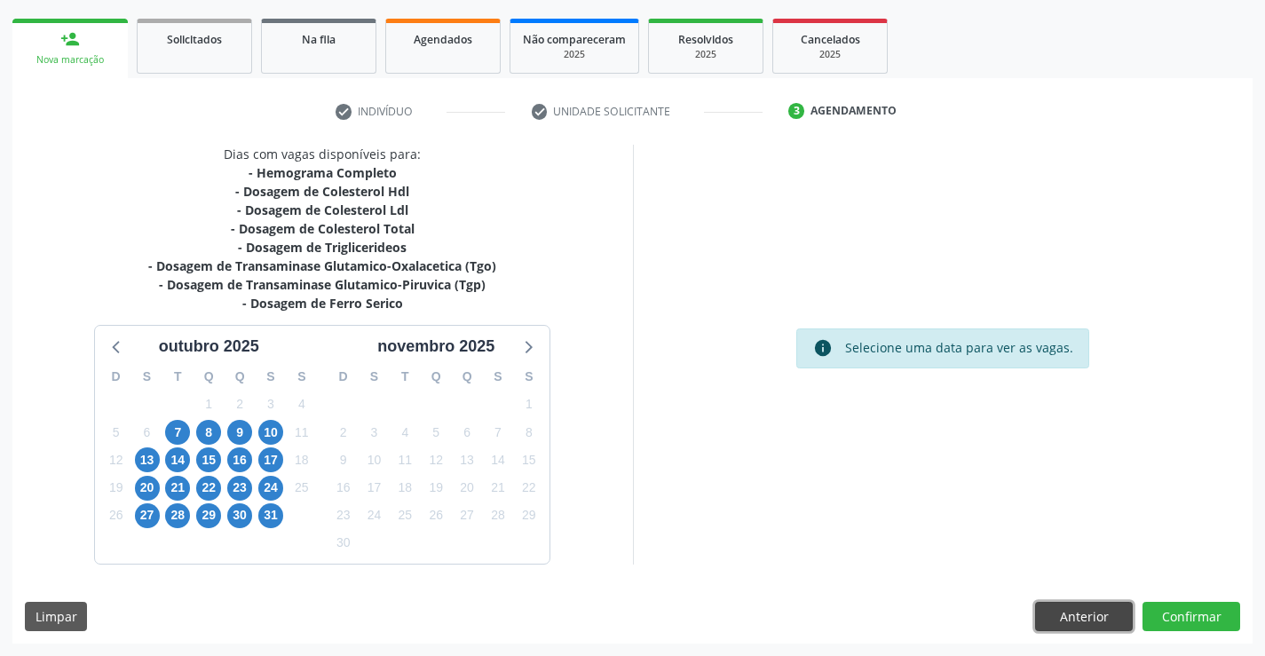
click at [1109, 616] on button "Anterior" at bounding box center [1084, 617] width 98 height 30
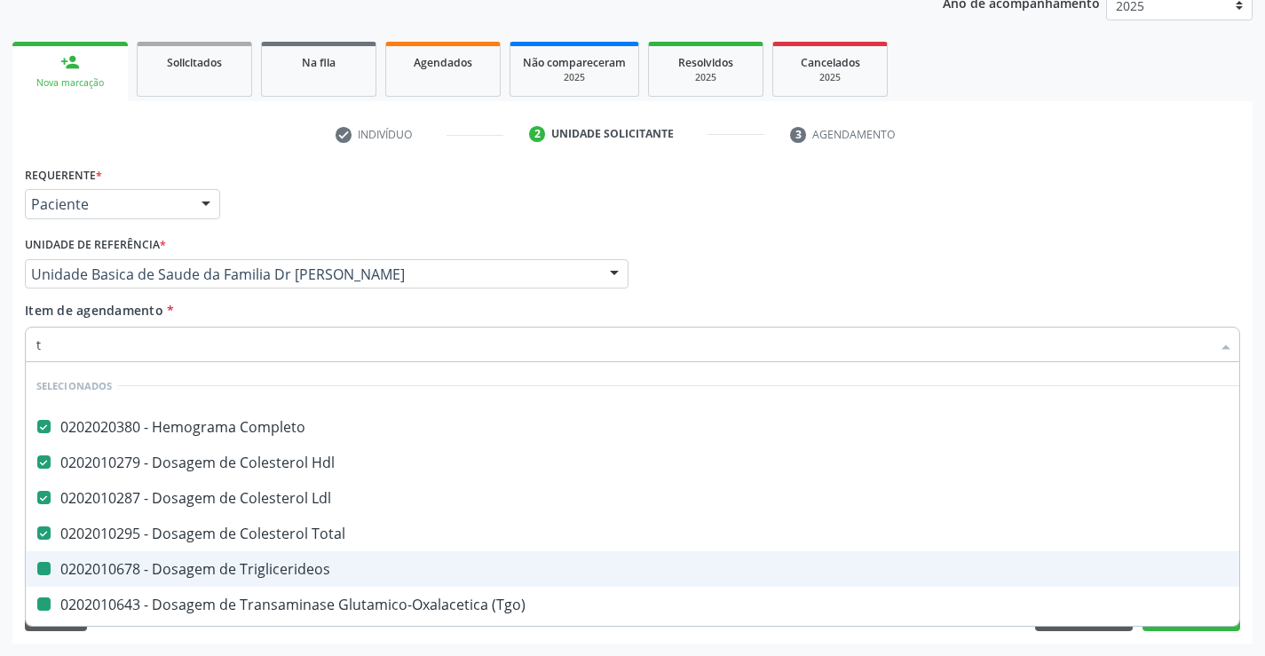
type input "tr"
checkbox Triglicerideos "false"
checkbox \(Tgo\) "false"
checkbox \(Tgp\) "false"
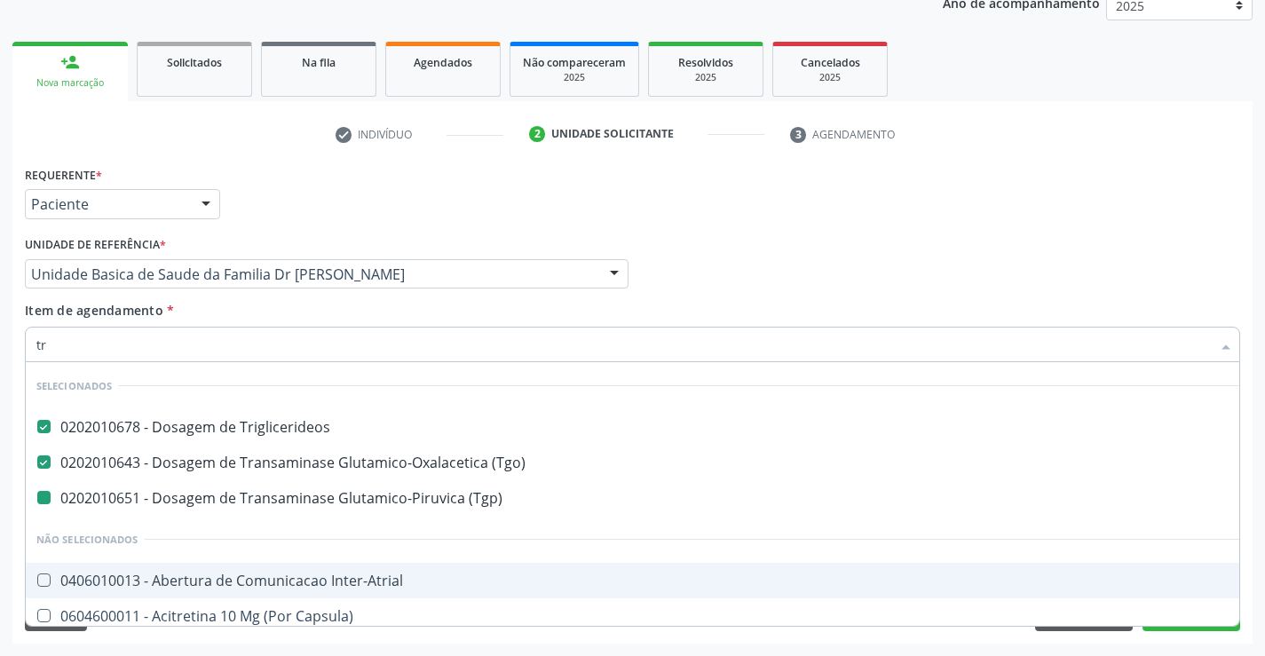
type input "tri"
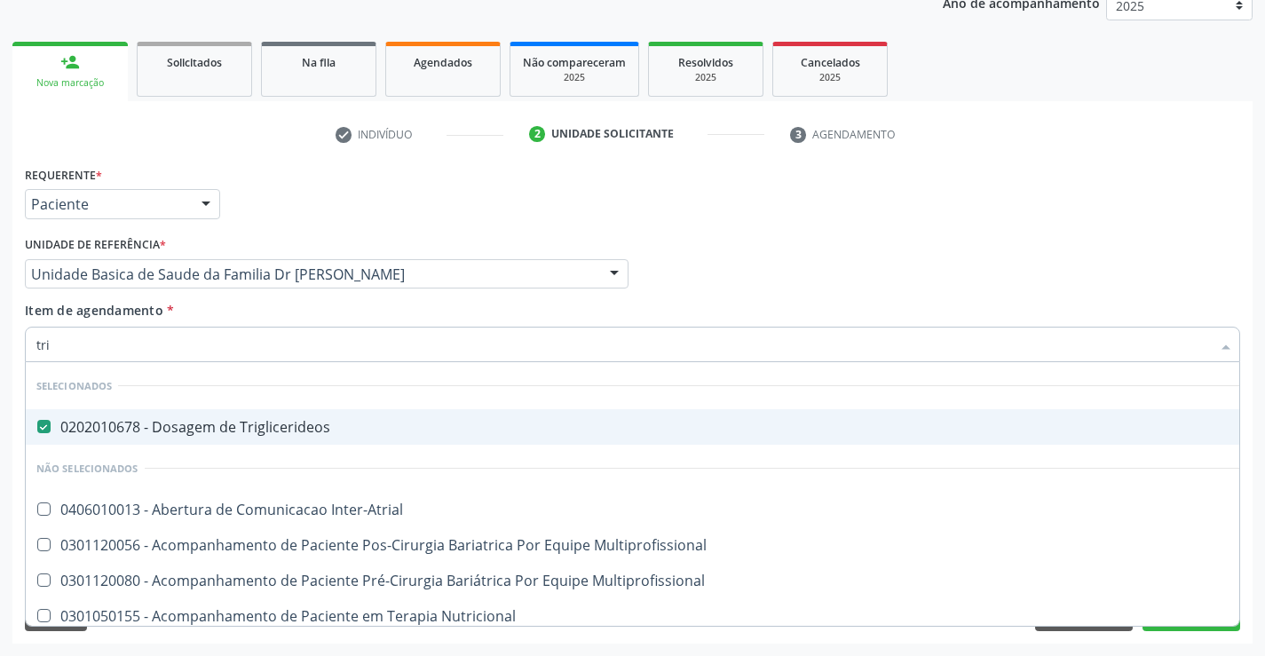
click at [992, 289] on div "Profissional Solicitante Por favor, selecione a Unidade de Atendimento primeiro…" at bounding box center [632, 266] width 1224 height 69
checkbox Inter-Atrial "true"
checkbox Multiprofissional "true"
checkbox Nutricional "true"
checkbox Tonometria "true"
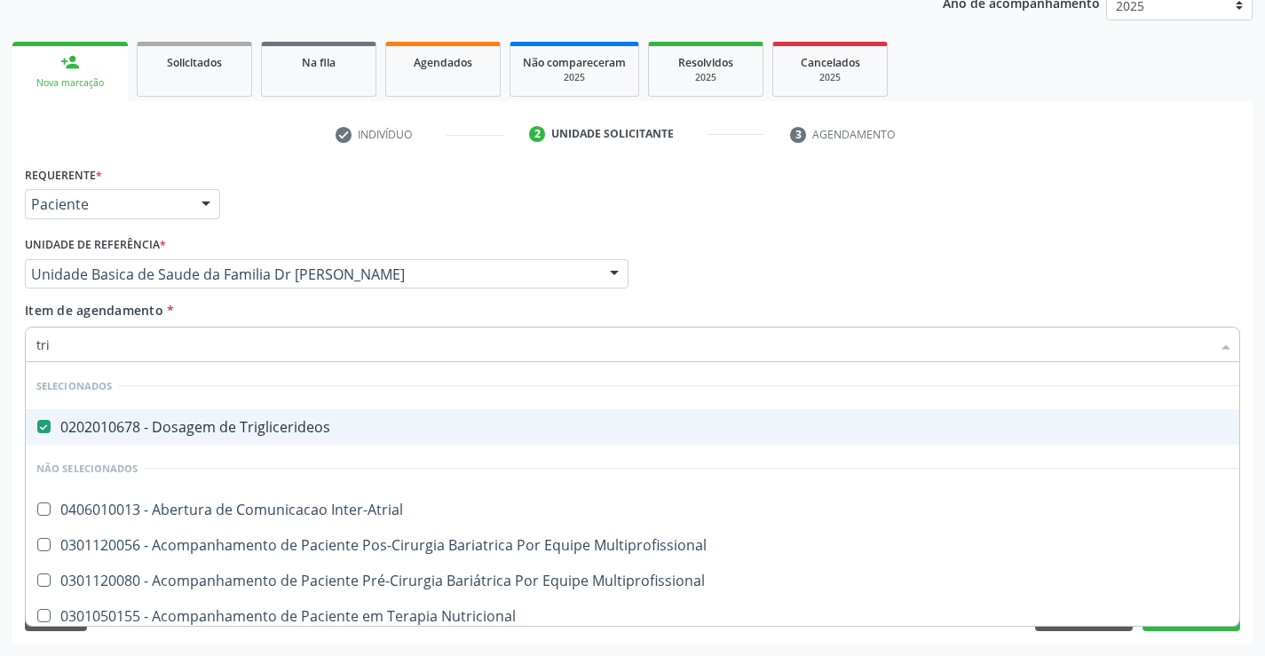
checkbox Biotinidase "true"
checkbox Multiprofissional "true"
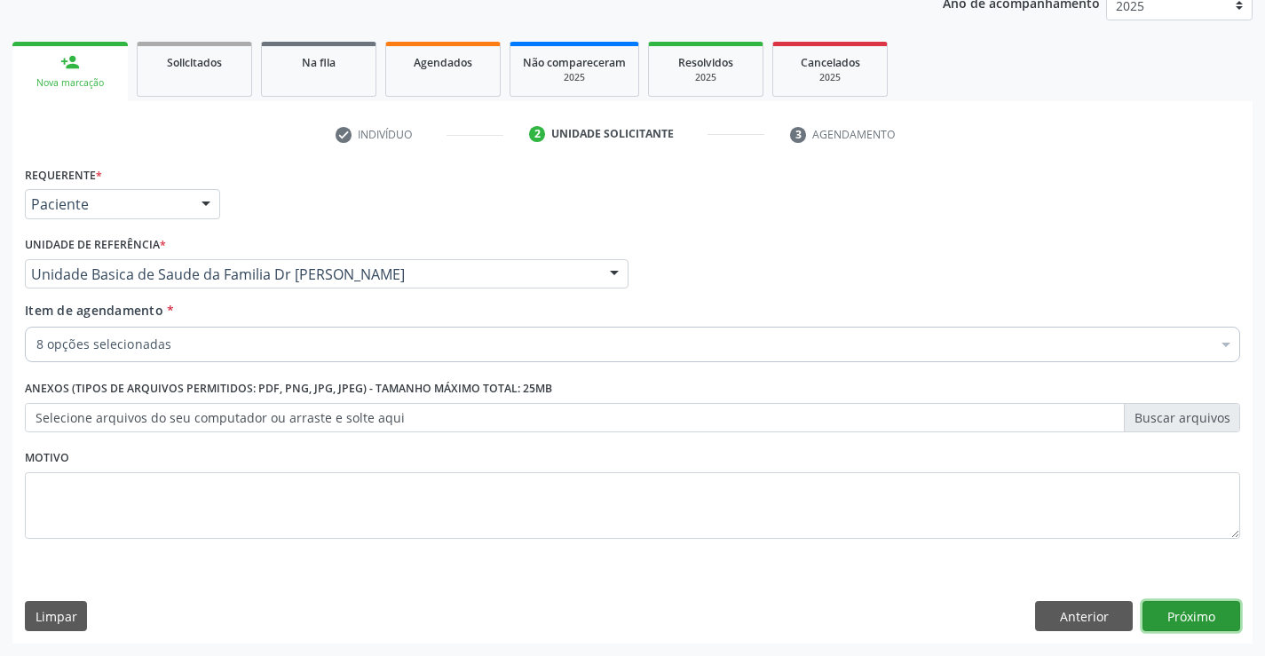
click at [1161, 619] on button "Próximo" at bounding box center [1191, 616] width 98 height 30
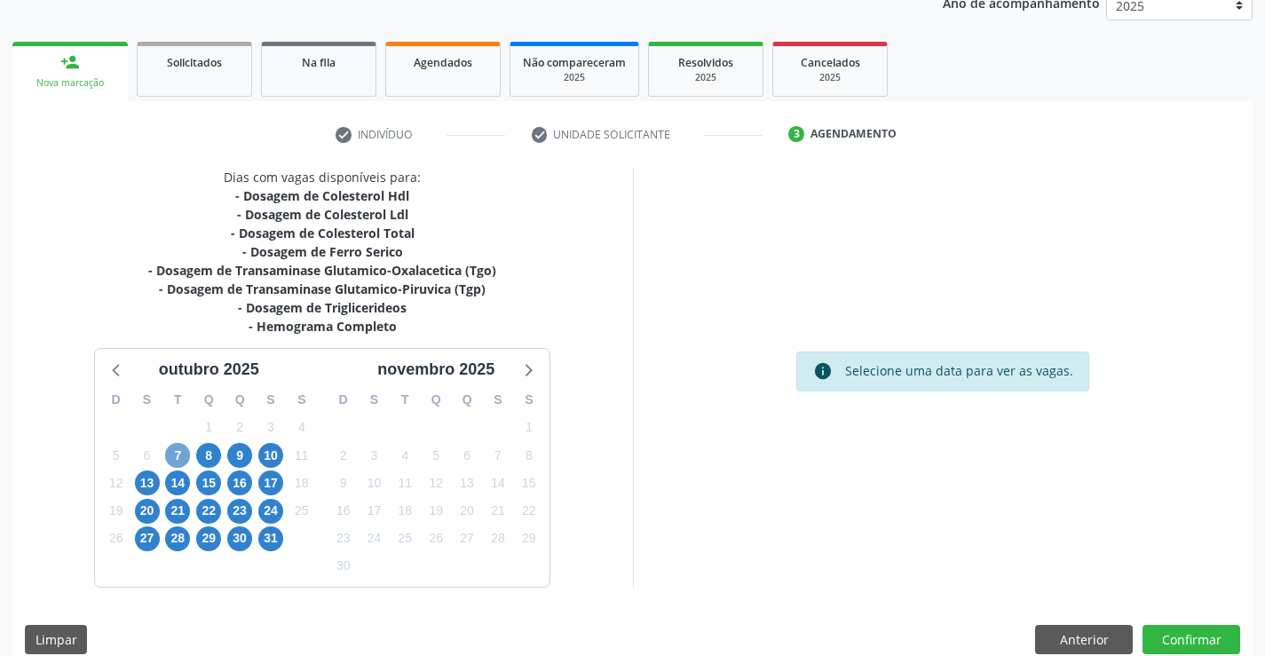
click at [178, 456] on span "7" at bounding box center [177, 455] width 25 height 25
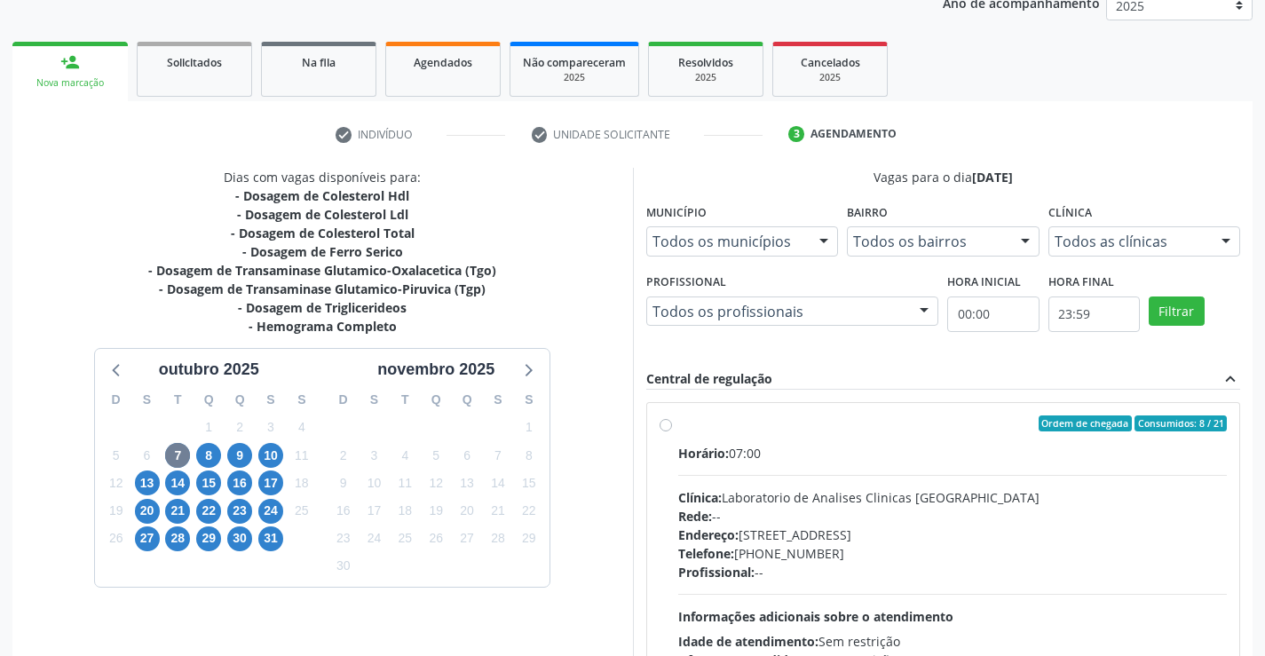
click at [678, 430] on label "Ordem de chegada Consumidos: 8 / 21 Horário: 07:00 Clínica: Laboratorio de Anal…" at bounding box center [952, 551] width 549 height 273
click at [664, 430] on input "Ordem de chegada Consumidos: 8 / 21 Horário: 07:00 Clínica: Laboratorio de Anal…" at bounding box center [666, 423] width 12 height 16
radio input "true"
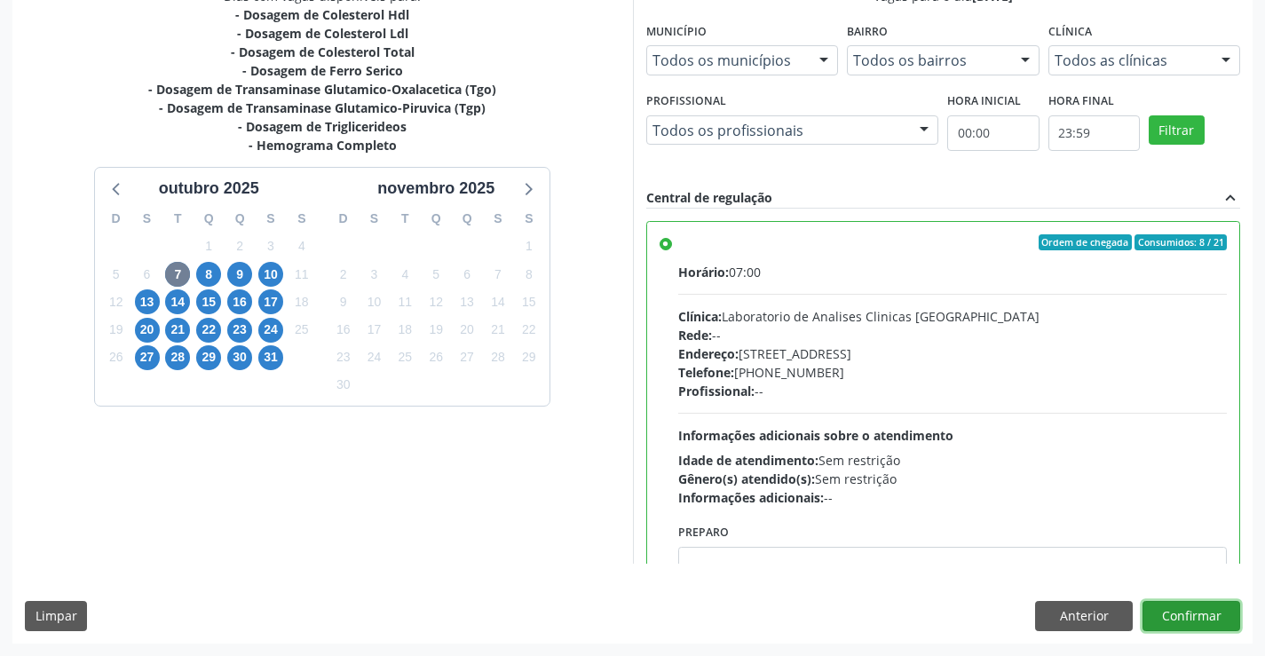
click at [1191, 611] on button "Confirmar" at bounding box center [1191, 616] width 98 height 30
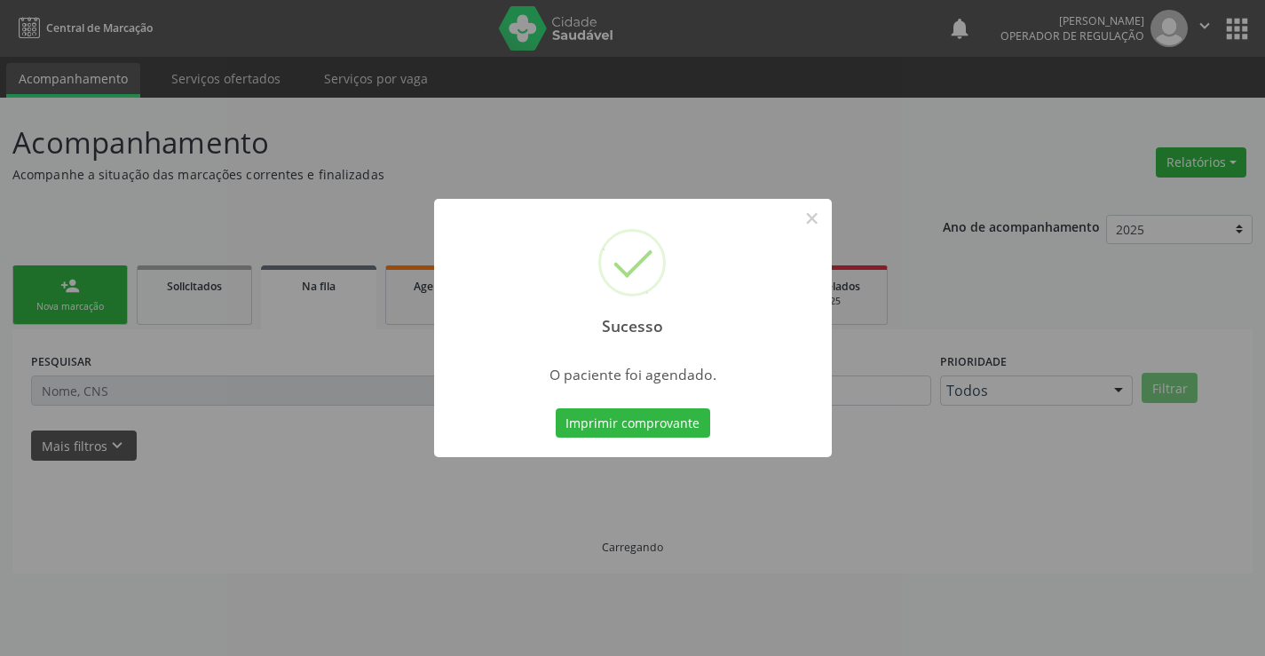
scroll to position [0, 0]
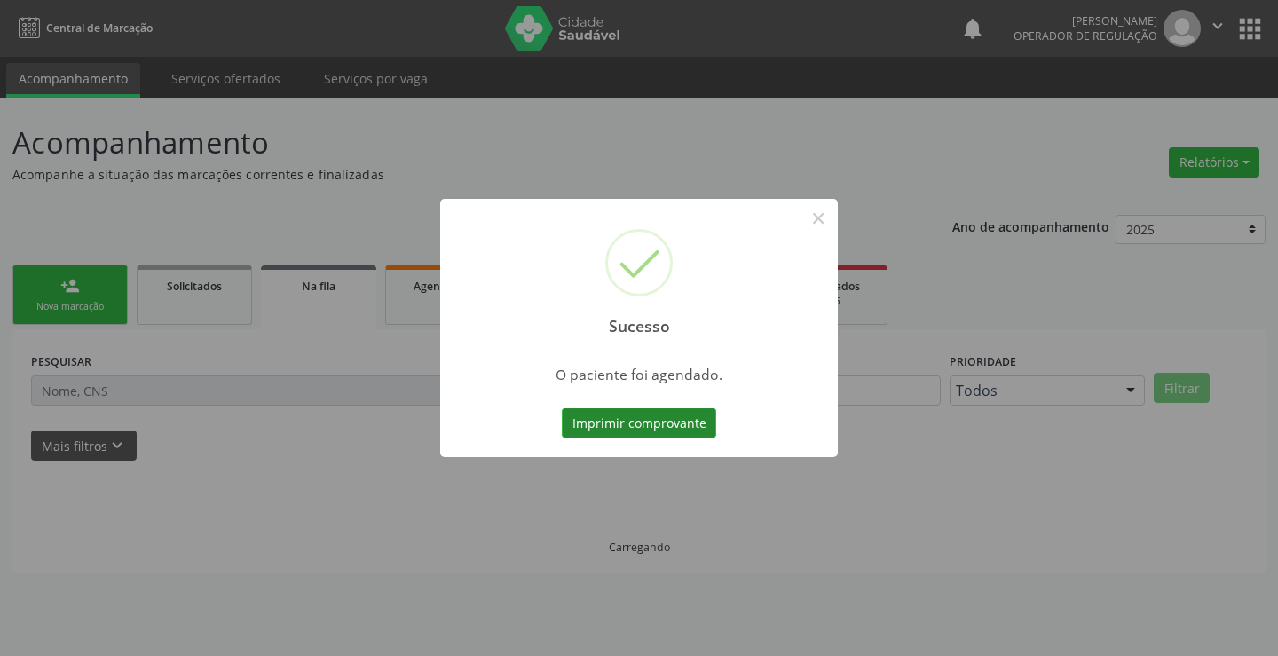
click at [683, 417] on button "Imprimir comprovante" at bounding box center [639, 423] width 154 height 30
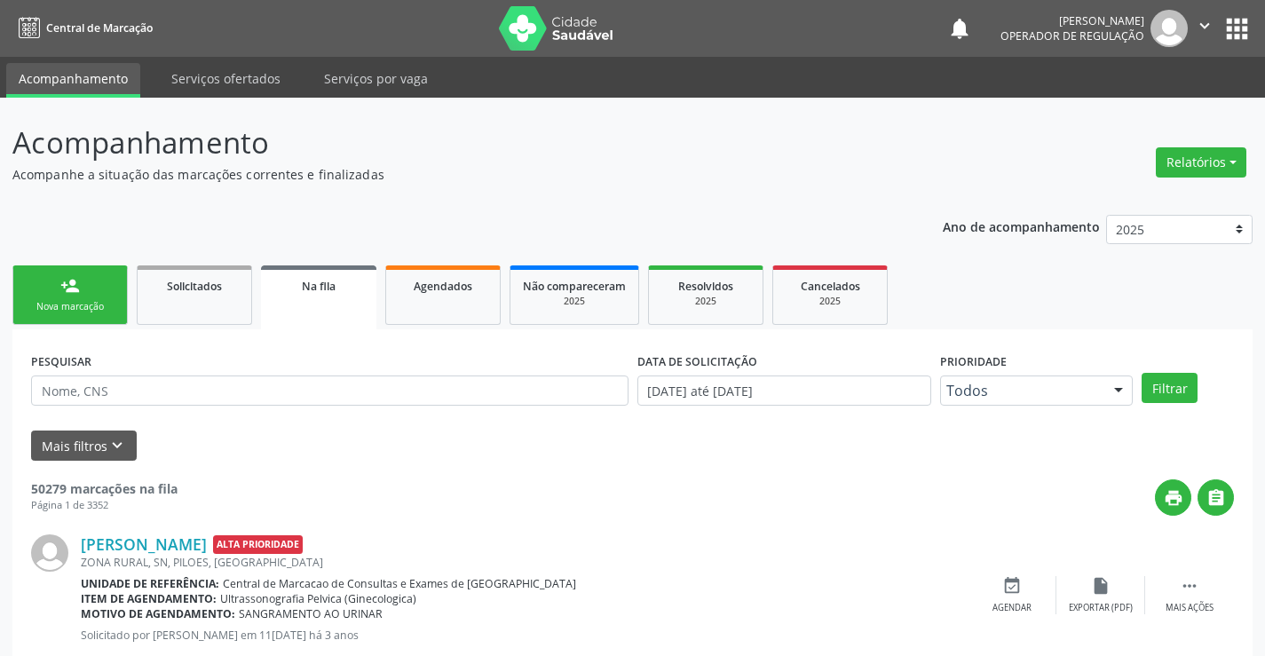
click at [108, 317] on link "person_add Nova marcação" at bounding box center [69, 294] width 115 height 59
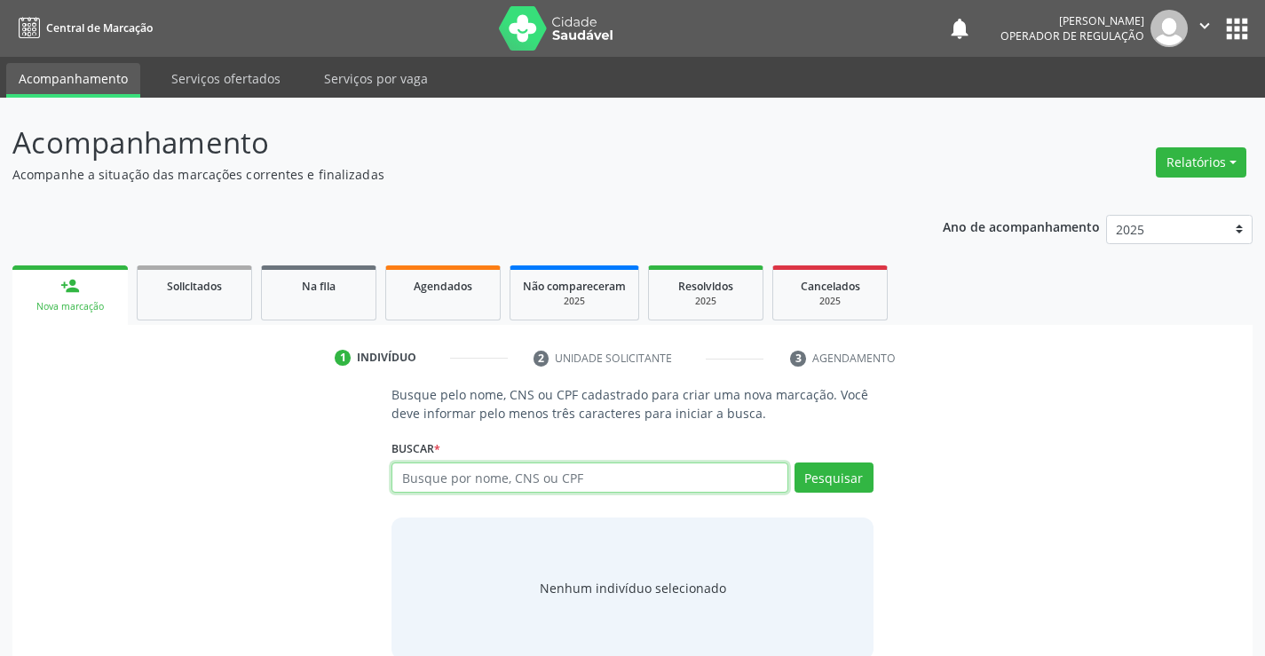
click at [456, 491] on input "text" at bounding box center [589, 477] width 396 height 30
type input "700009882868007"
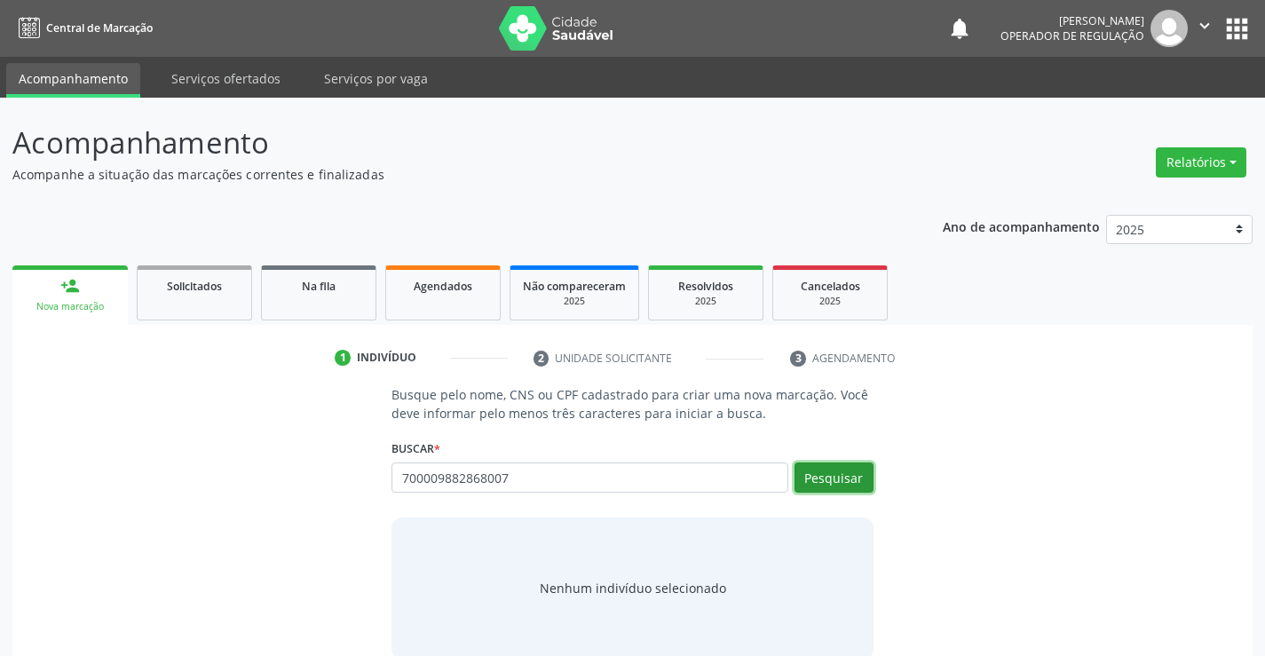
click at [842, 482] on button "Pesquisar" at bounding box center [833, 477] width 79 height 30
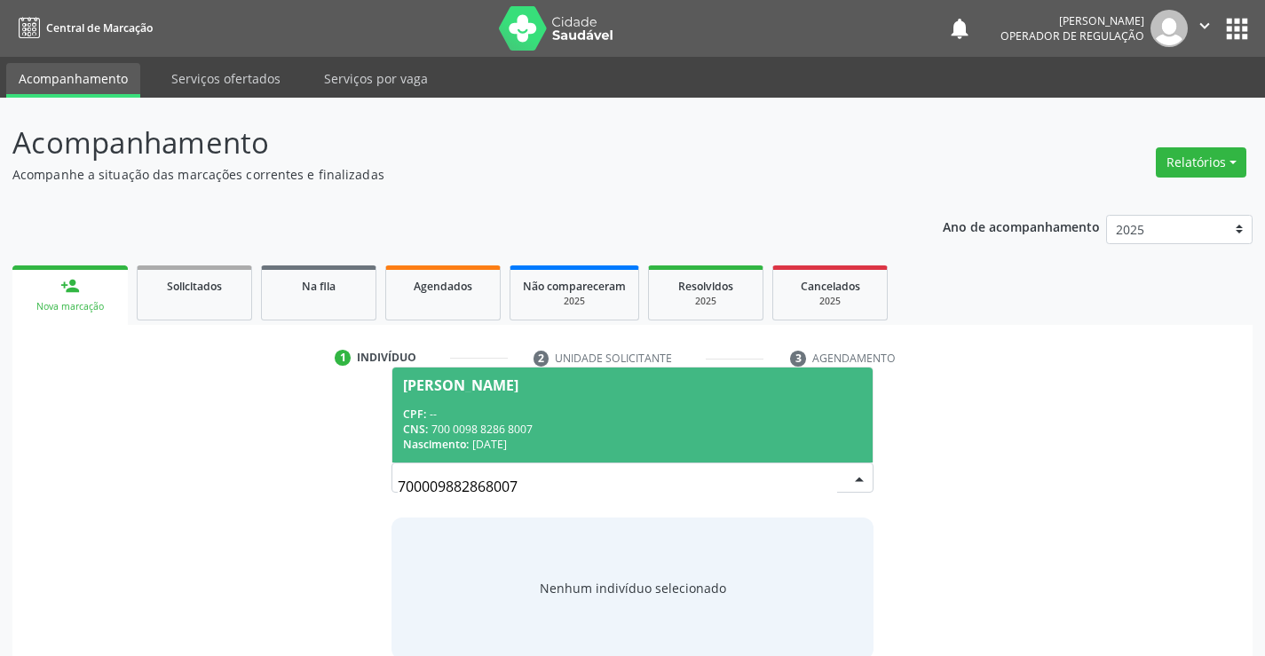
click at [518, 381] on div "[PERSON_NAME]" at bounding box center [460, 385] width 115 height 14
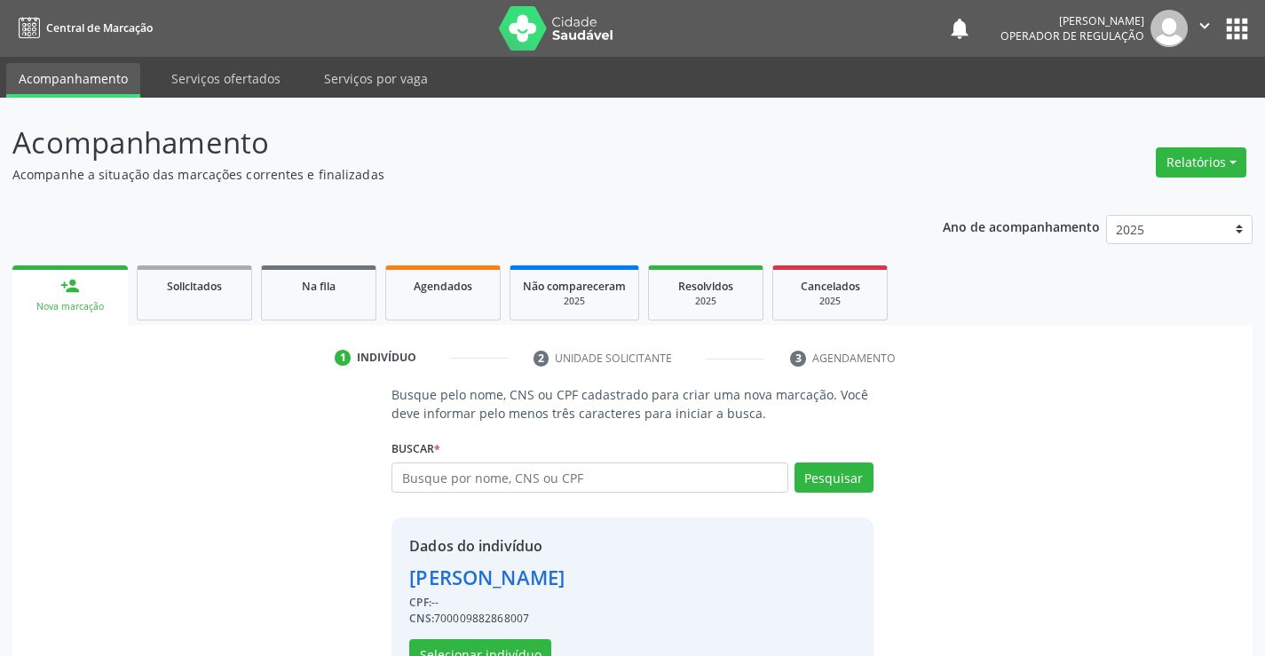
scroll to position [56, 0]
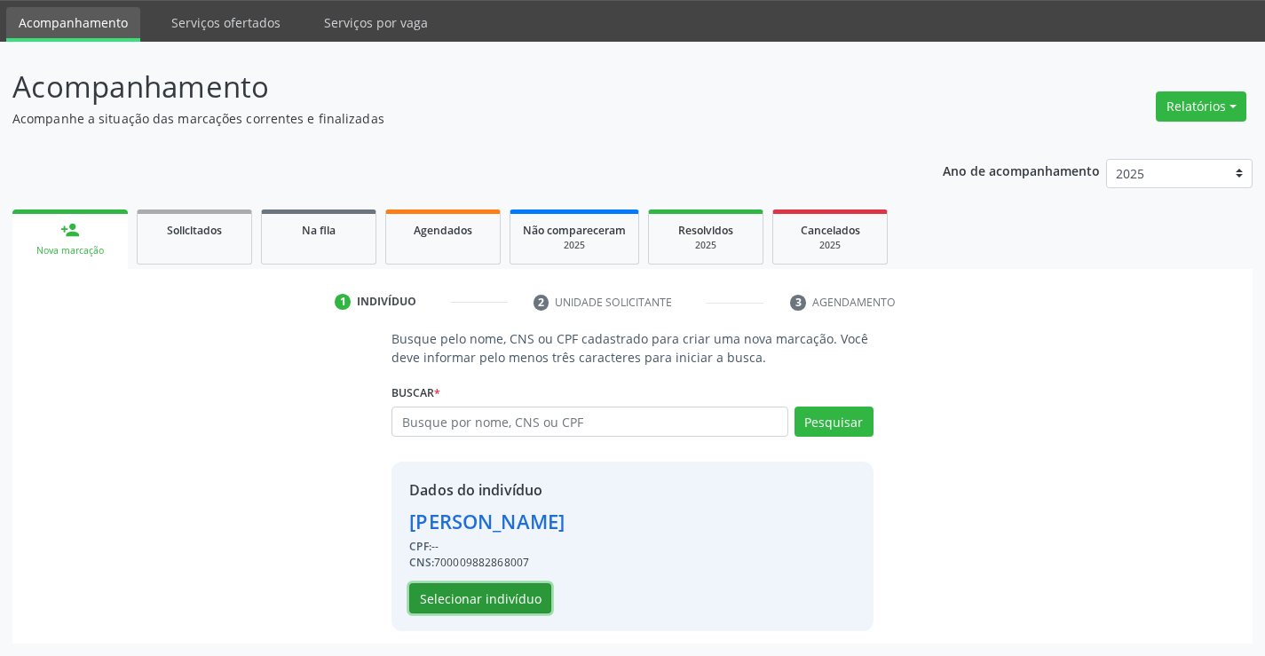
click at [485, 596] on button "Selecionar indivíduo" at bounding box center [480, 598] width 142 height 30
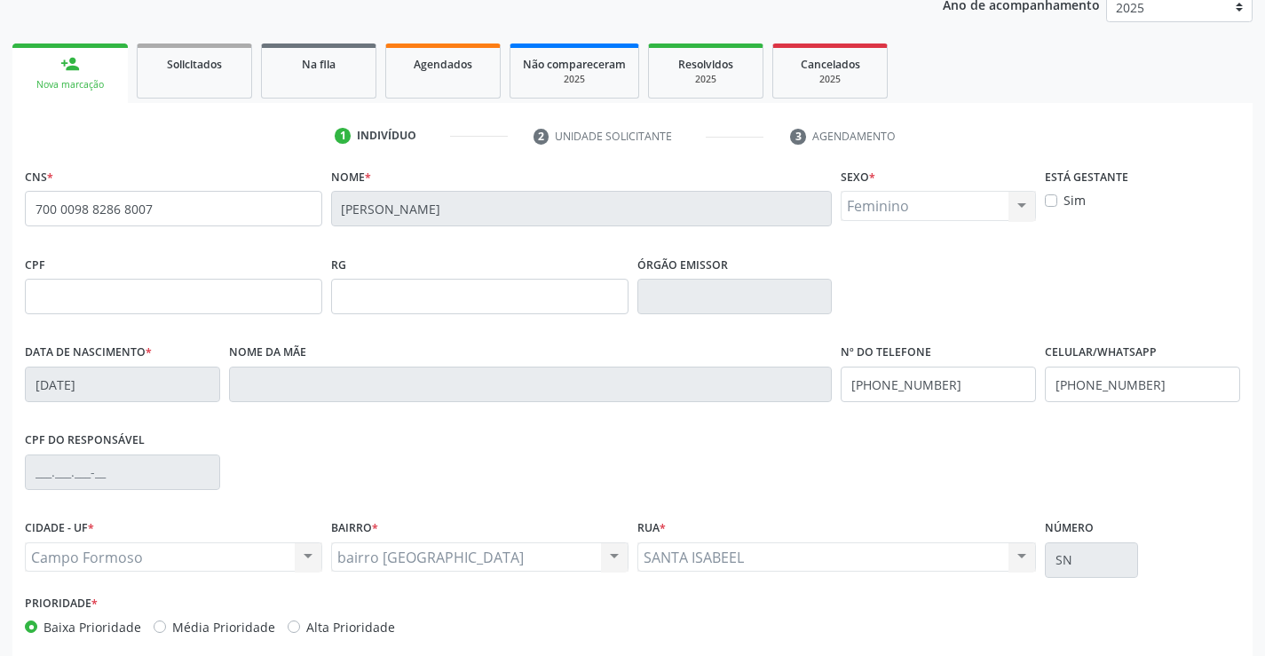
scroll to position [306, 0]
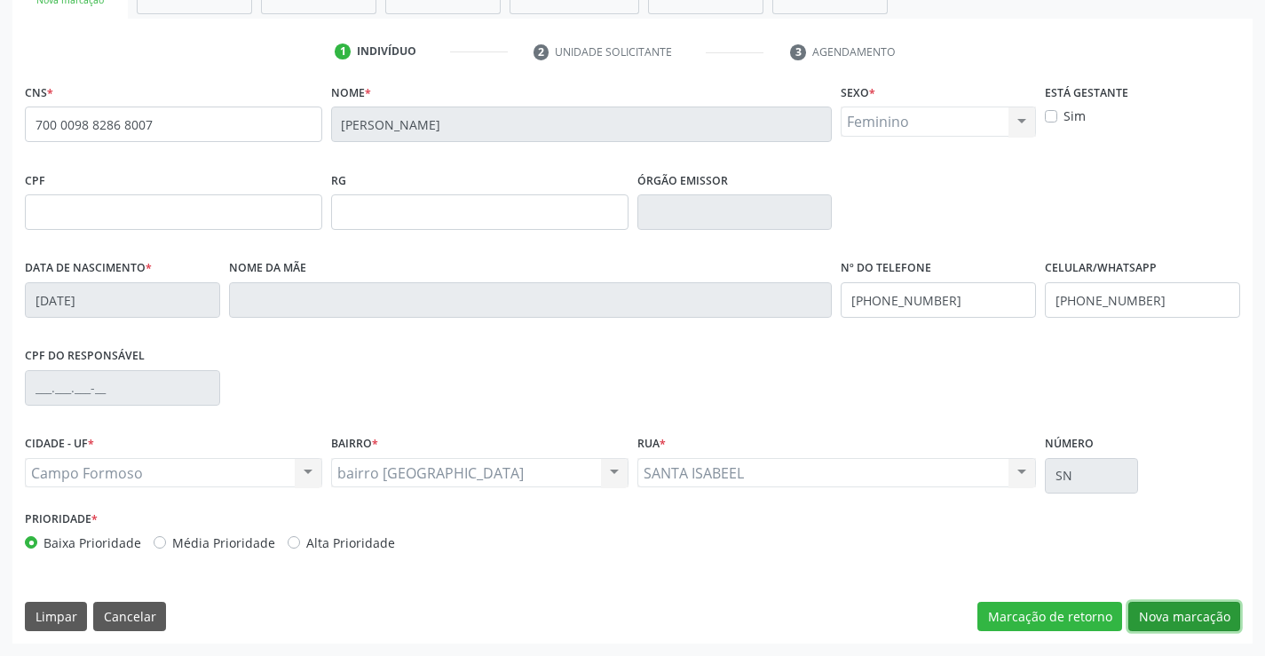
click at [1164, 618] on button "Nova marcação" at bounding box center [1184, 617] width 112 height 30
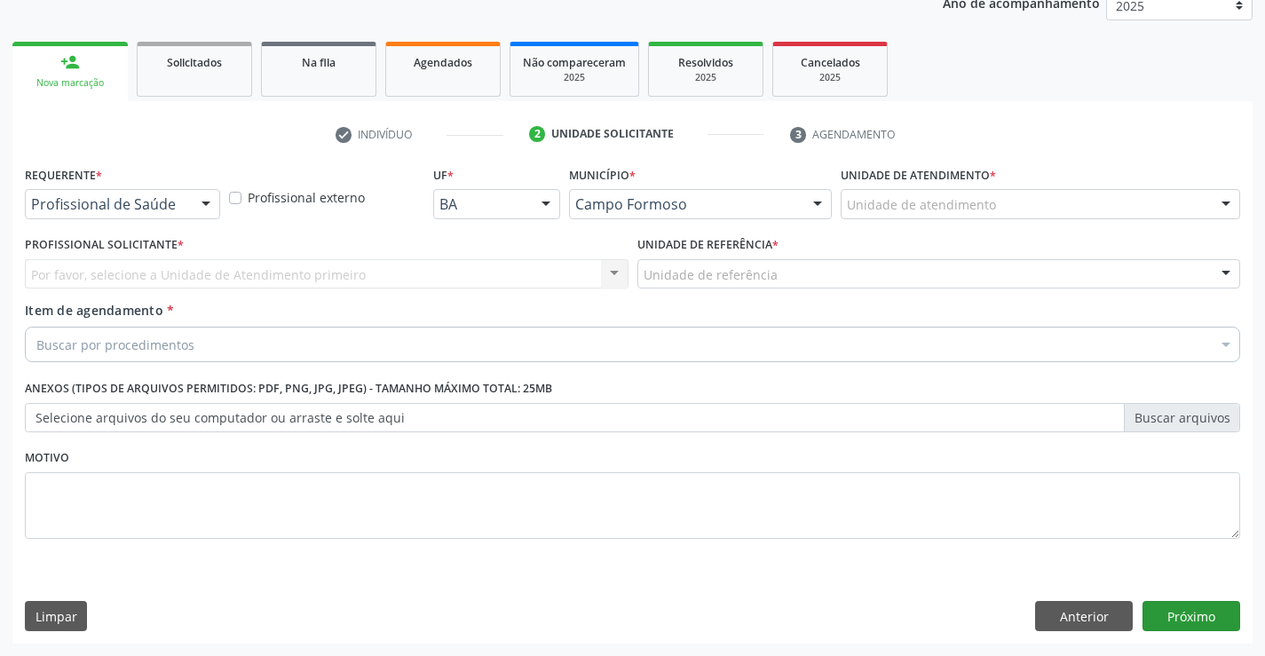
scroll to position [224, 0]
click at [191, 203] on div "Profissional de Saúde Profissional de Saúde Paciente Nenhum resultado encontrad…" at bounding box center [122, 204] width 195 height 30
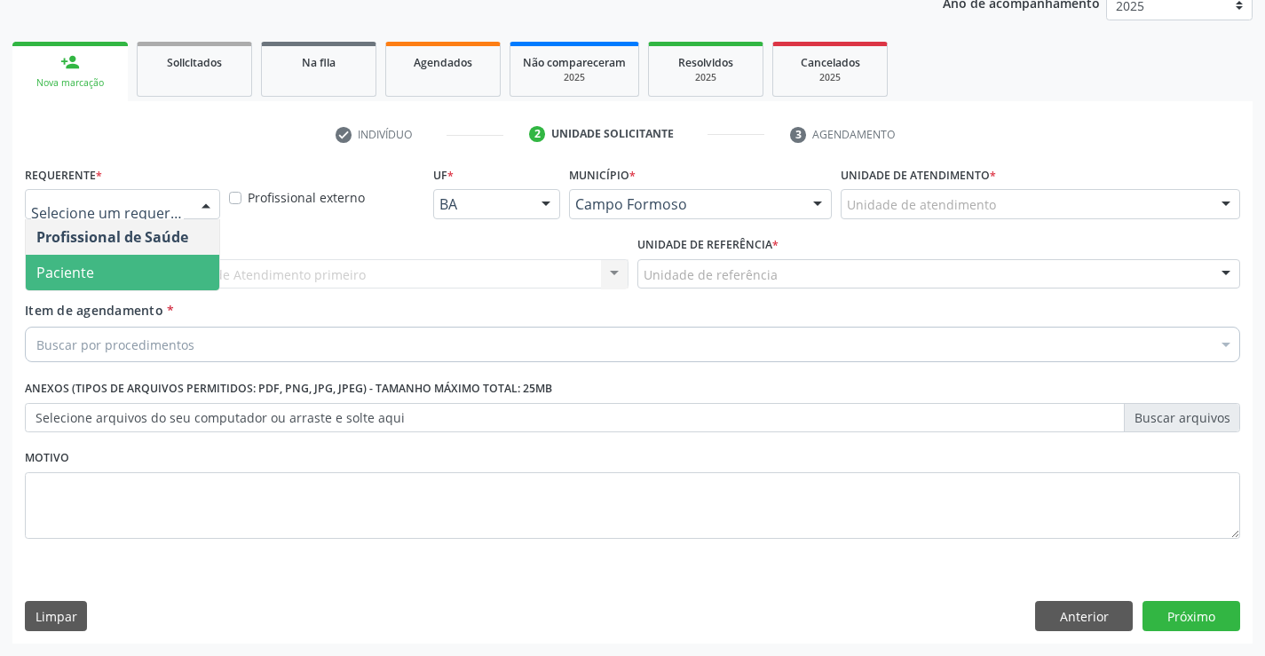
click at [107, 263] on span "Paciente" at bounding box center [123, 273] width 194 height 36
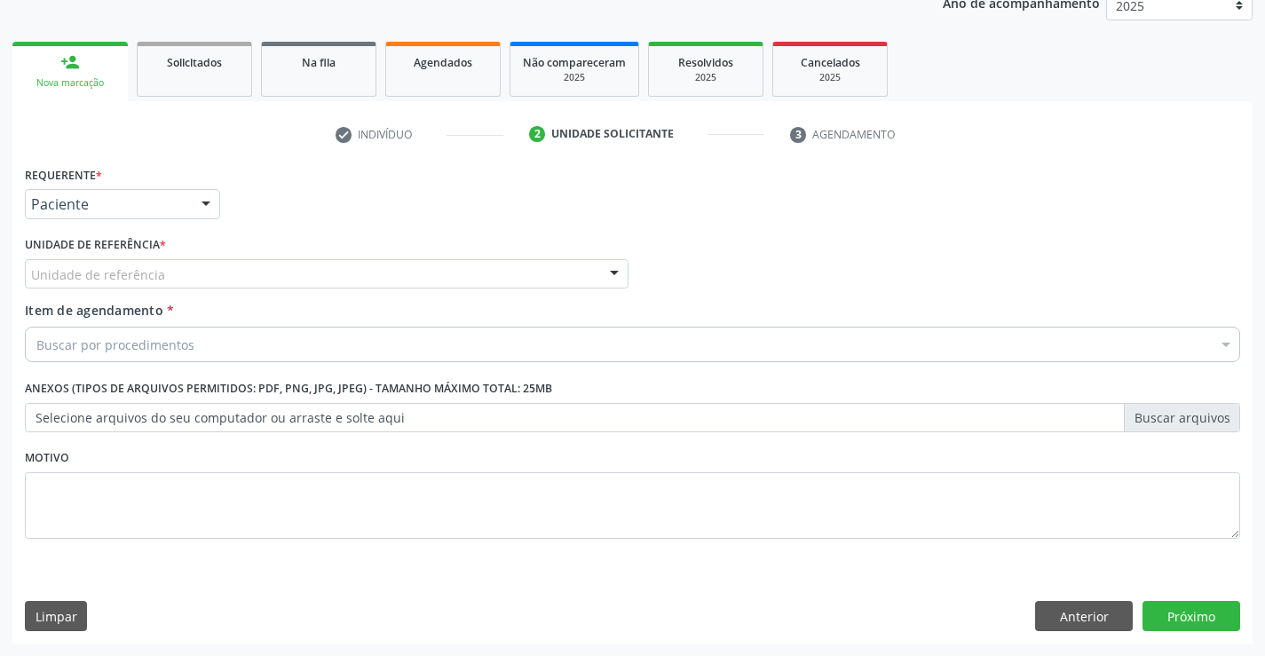
click at [613, 273] on div at bounding box center [614, 275] width 27 height 30
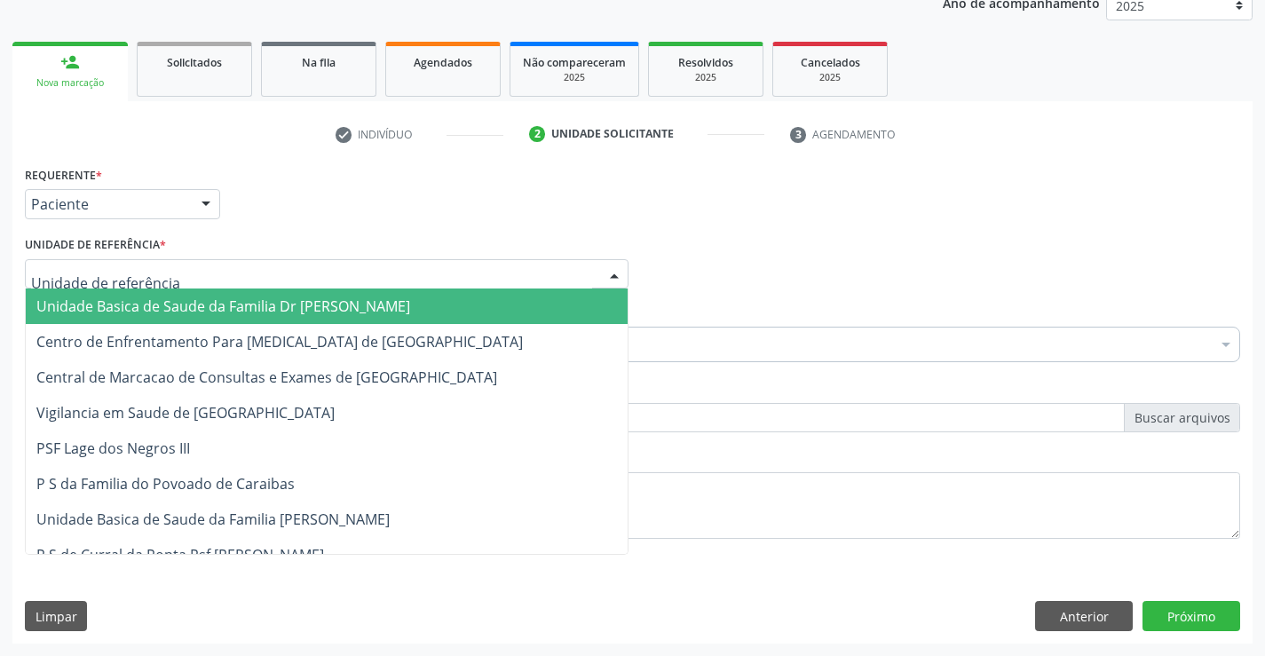
click at [315, 299] on span "Unidade Basica de Saude da Familia Dr [PERSON_NAME]" at bounding box center [223, 306] width 374 height 20
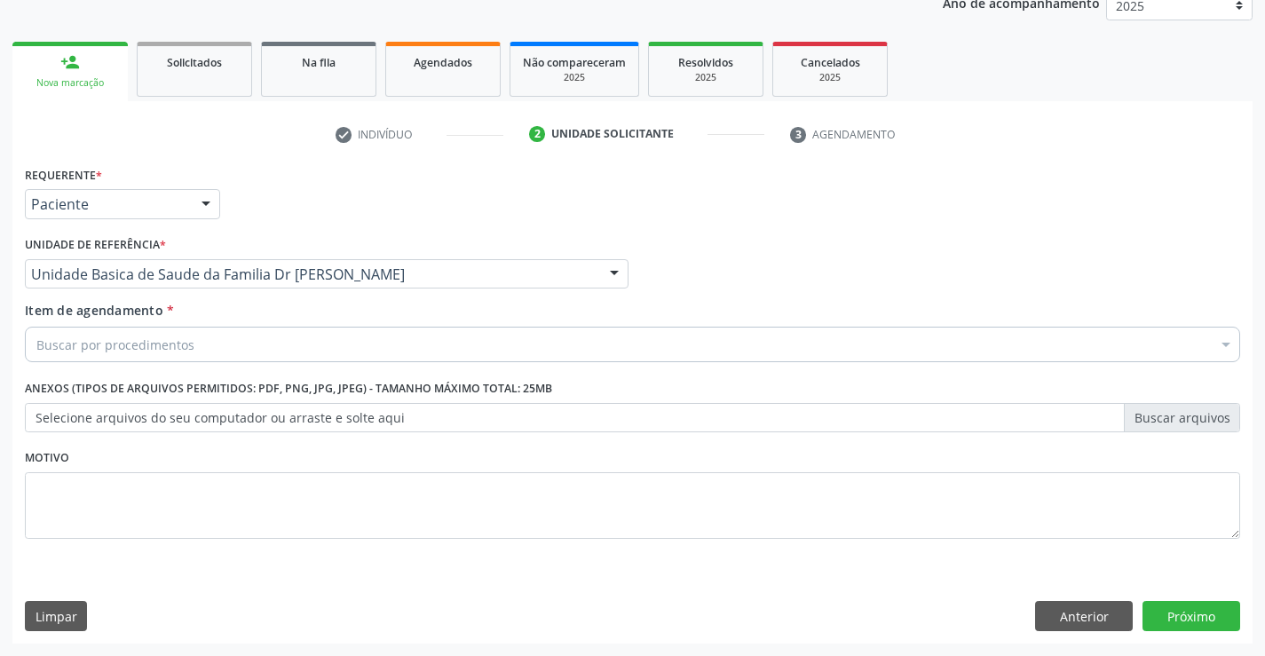
click at [260, 321] on div "Item de agendamento * Buscar por procedimentos Selecionar todos 0202040089 - 3X…" at bounding box center [632, 329] width 1215 height 56
click at [256, 330] on div "Buscar por procedimentos" at bounding box center [632, 345] width 1215 height 36
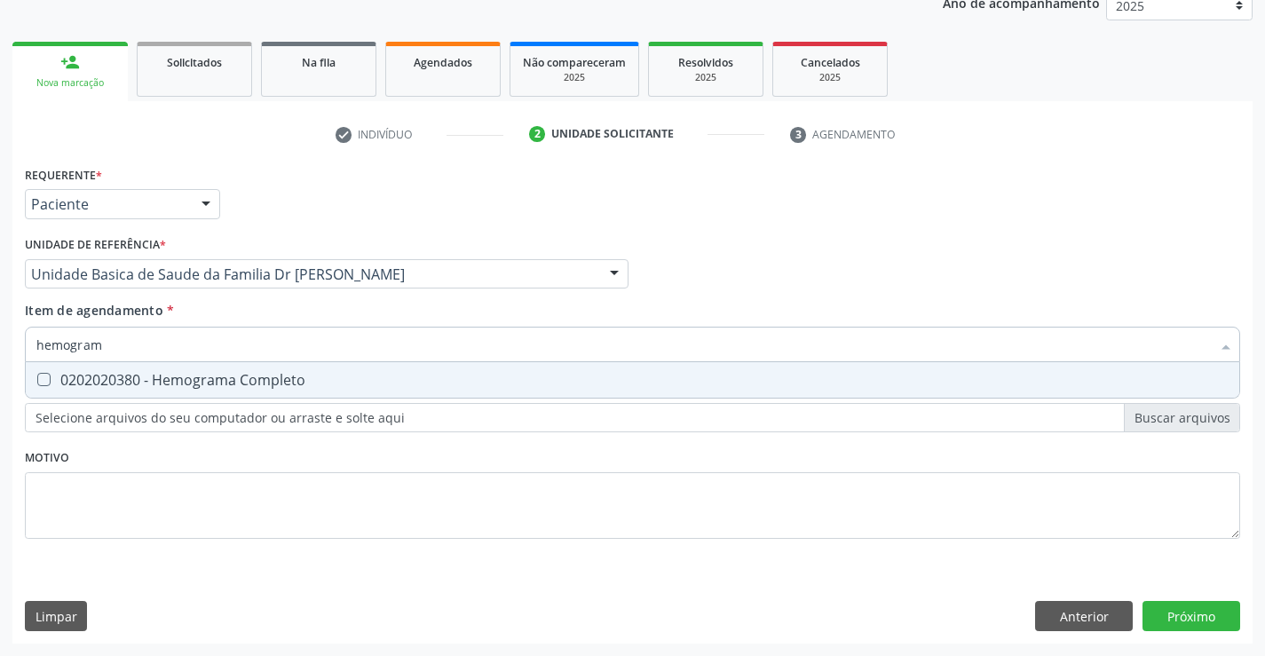
type input "hemograma"
click at [207, 378] on div "0202020380 - Hemograma Completo" at bounding box center [632, 380] width 1192 height 14
checkbox Completo "true"
type input "hemograma"
click at [143, 501] on div "Requerente * Paciente Profissional de Saúde Paciente Nenhum resultado encontrad…" at bounding box center [632, 363] width 1215 height 402
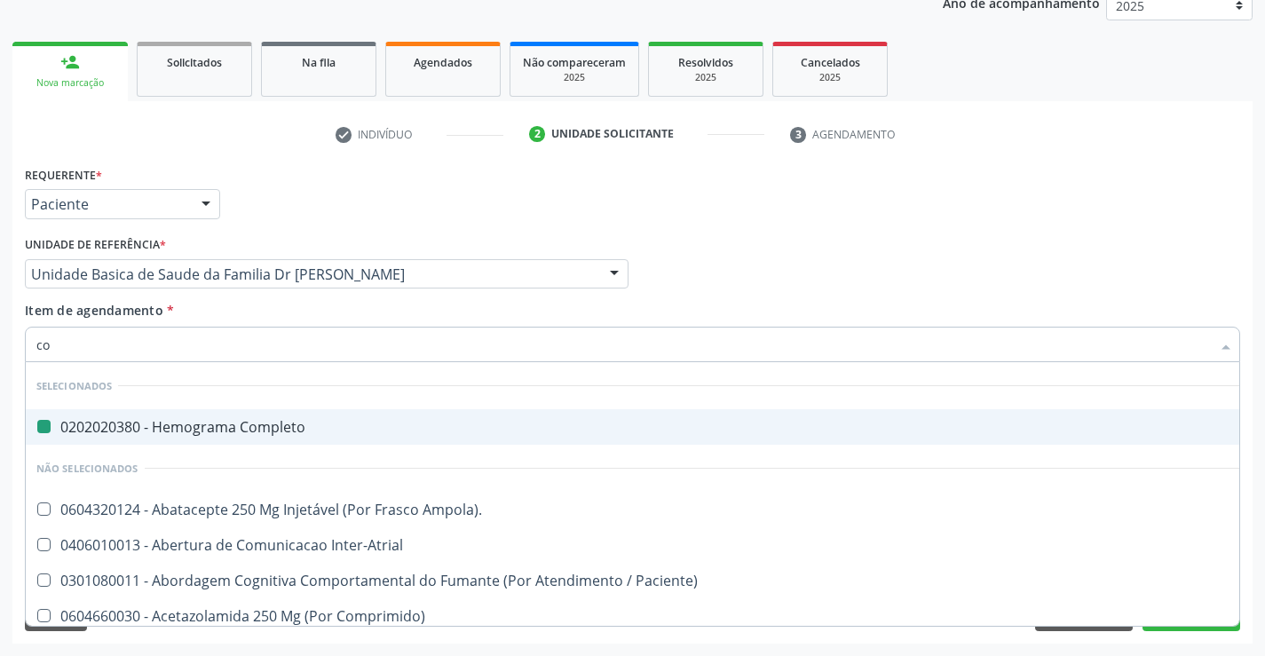
type input "col"
checkbox Completo "false"
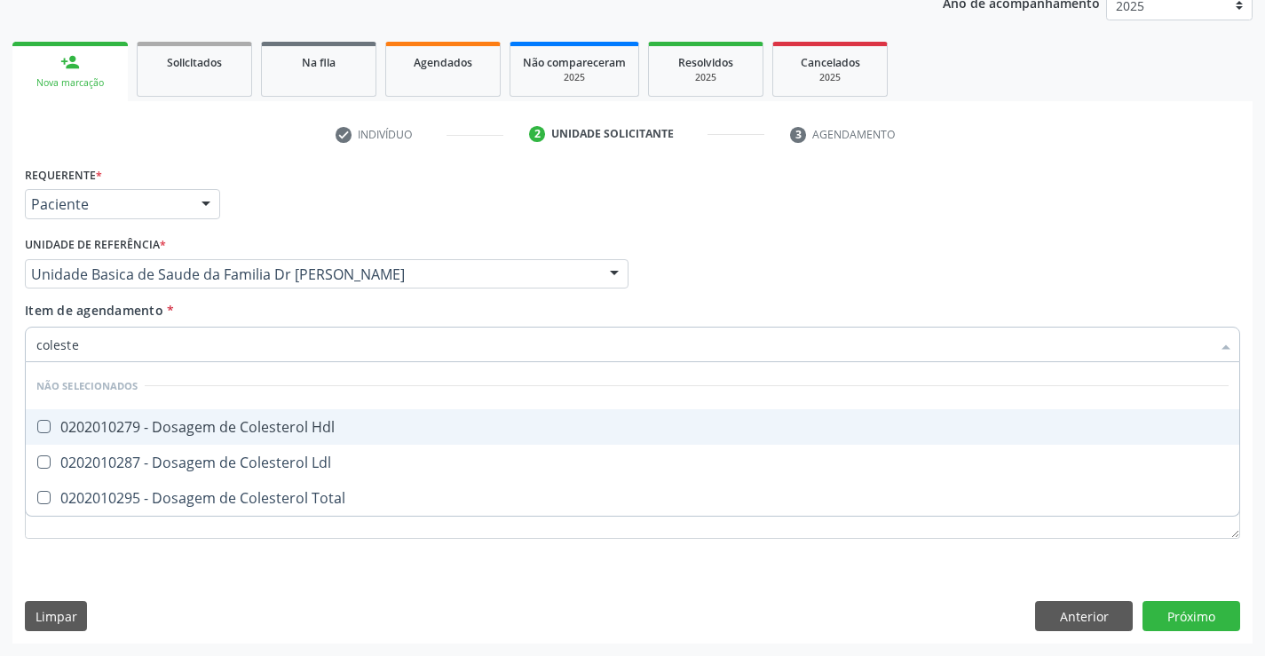
type input "colester"
click at [158, 431] on div "0202010279 - Dosagem de Colesterol Hdl" at bounding box center [632, 427] width 1192 height 14
checkbox Hdl "true"
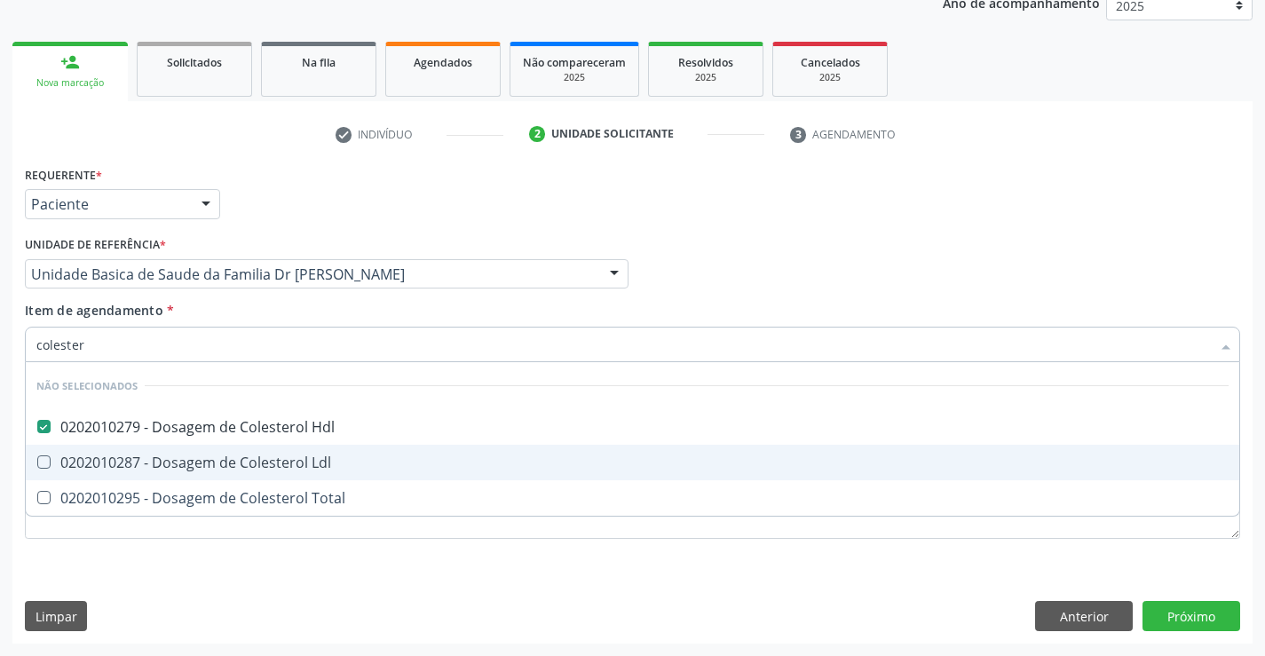
click at [130, 465] on div "0202010287 - Dosagem de Colesterol Ldl" at bounding box center [632, 462] width 1192 height 14
checkbox Ldl "true"
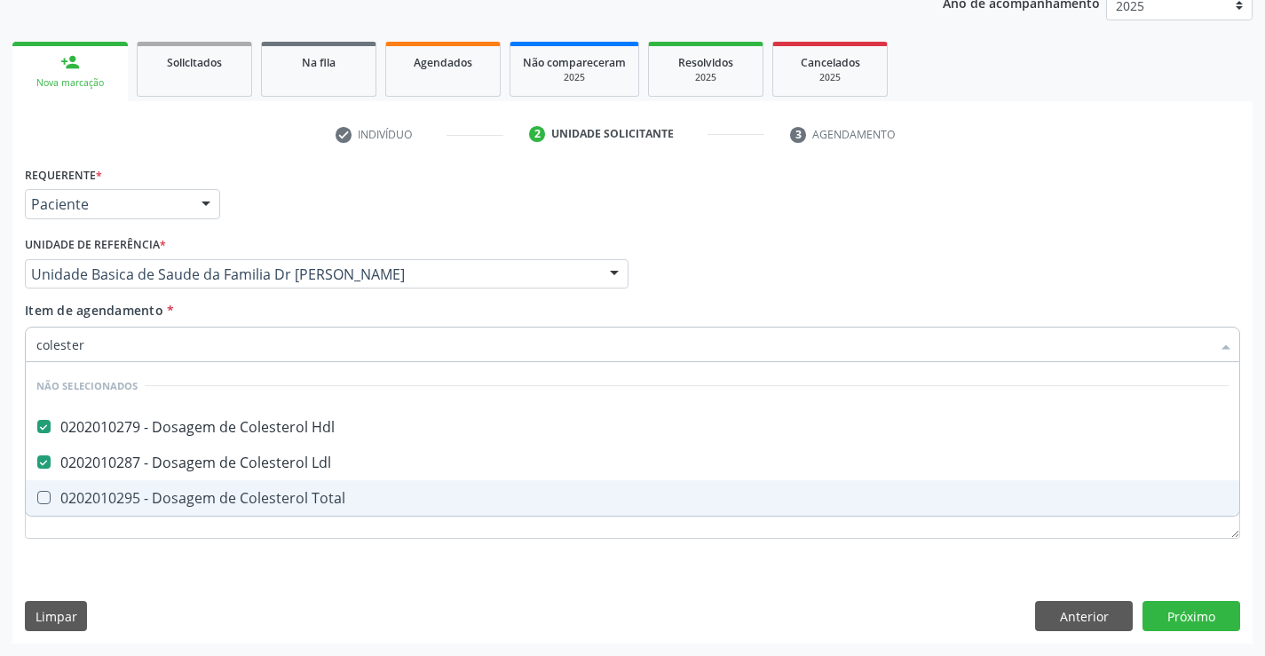
click at [125, 491] on div "0202010295 - Dosagem de Colesterol Total" at bounding box center [632, 498] width 1192 height 14
checkbox Total "true"
type input "colester"
click at [137, 589] on div "Requerente * Paciente Profissional de Saúde Paciente Nenhum resultado encontrad…" at bounding box center [632, 403] width 1240 height 482
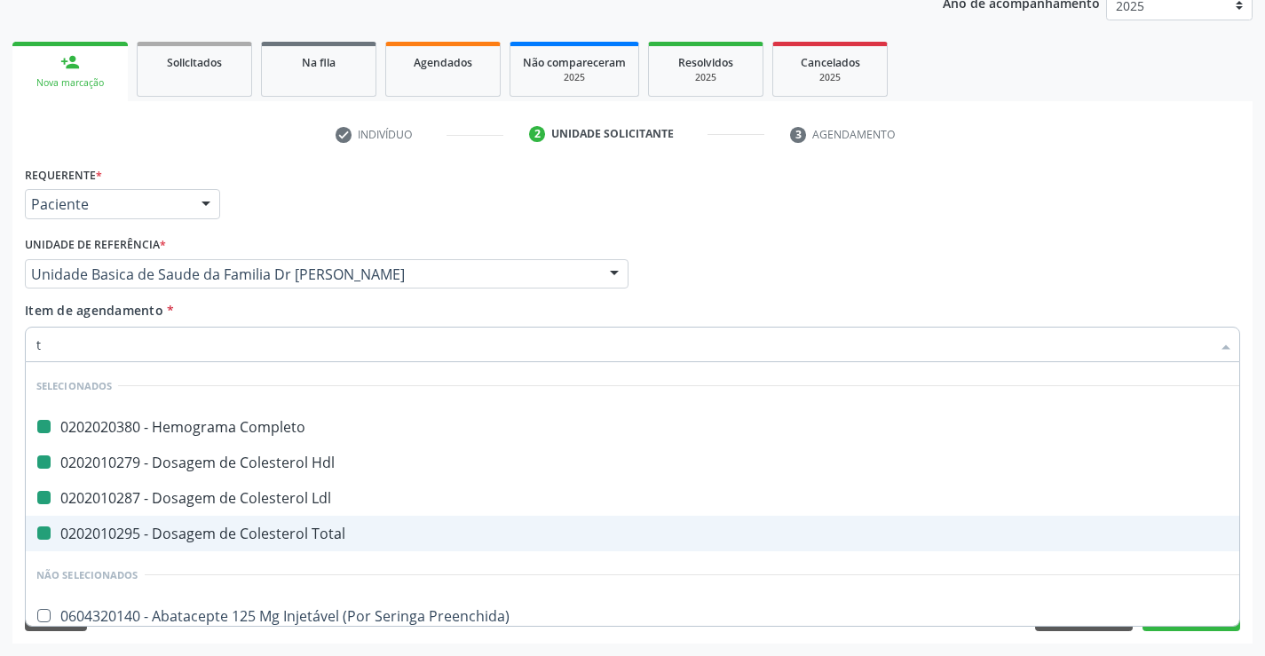
type input "tr"
checkbox Completo "false"
checkbox Ldl "false"
checkbox Hdl "false"
checkbox Total "false"
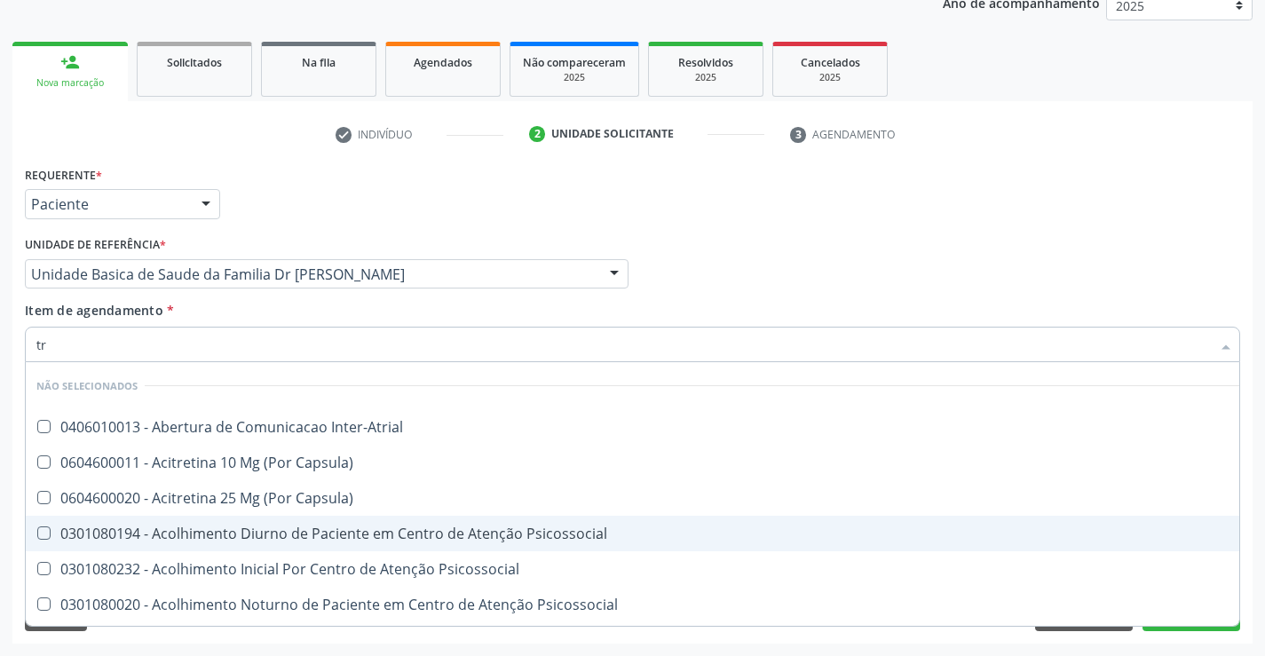
type input "tri"
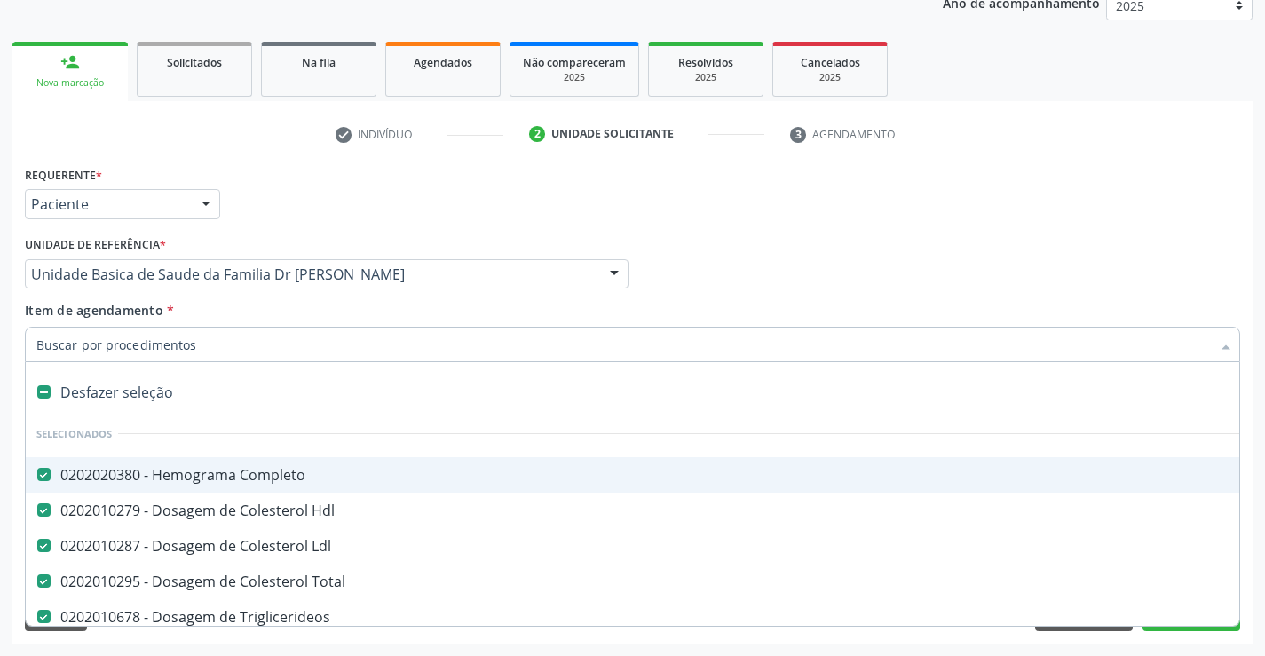
scroll to position [224, 0]
click at [970, 220] on div "Requerente * Paciente Profissional de Saúde Paciente Nenhum resultado encontrad…" at bounding box center [632, 196] width 1224 height 69
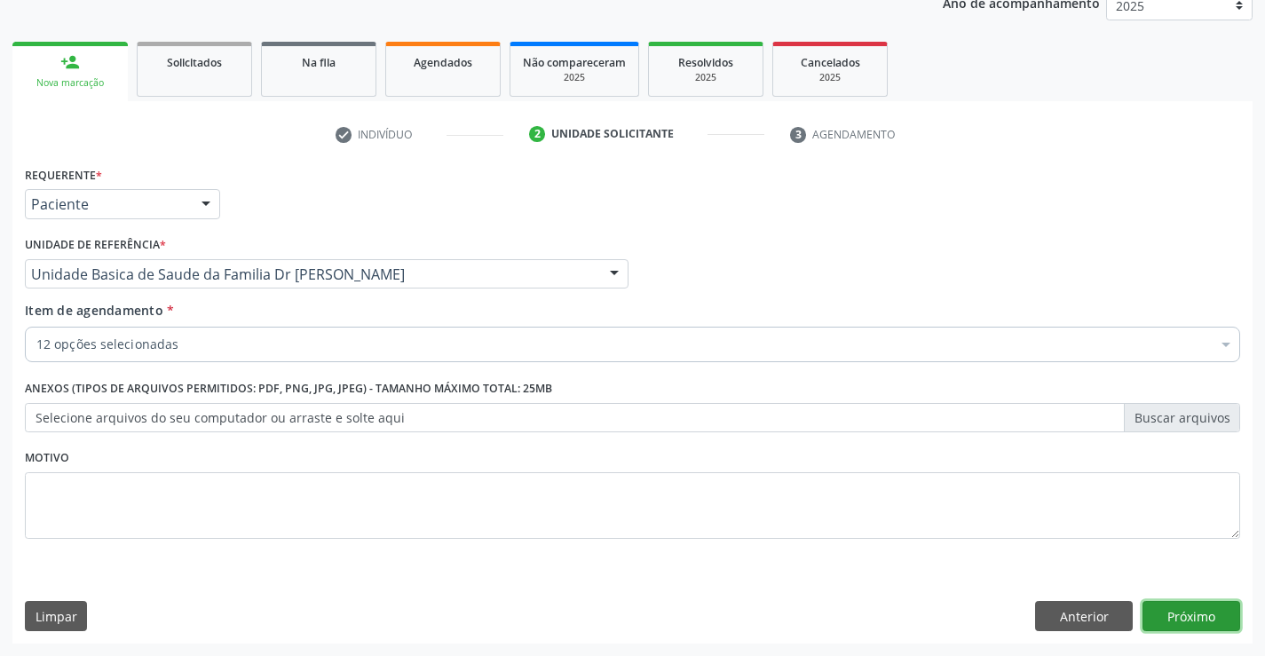
click at [1162, 619] on button "Próximo" at bounding box center [1191, 616] width 98 height 30
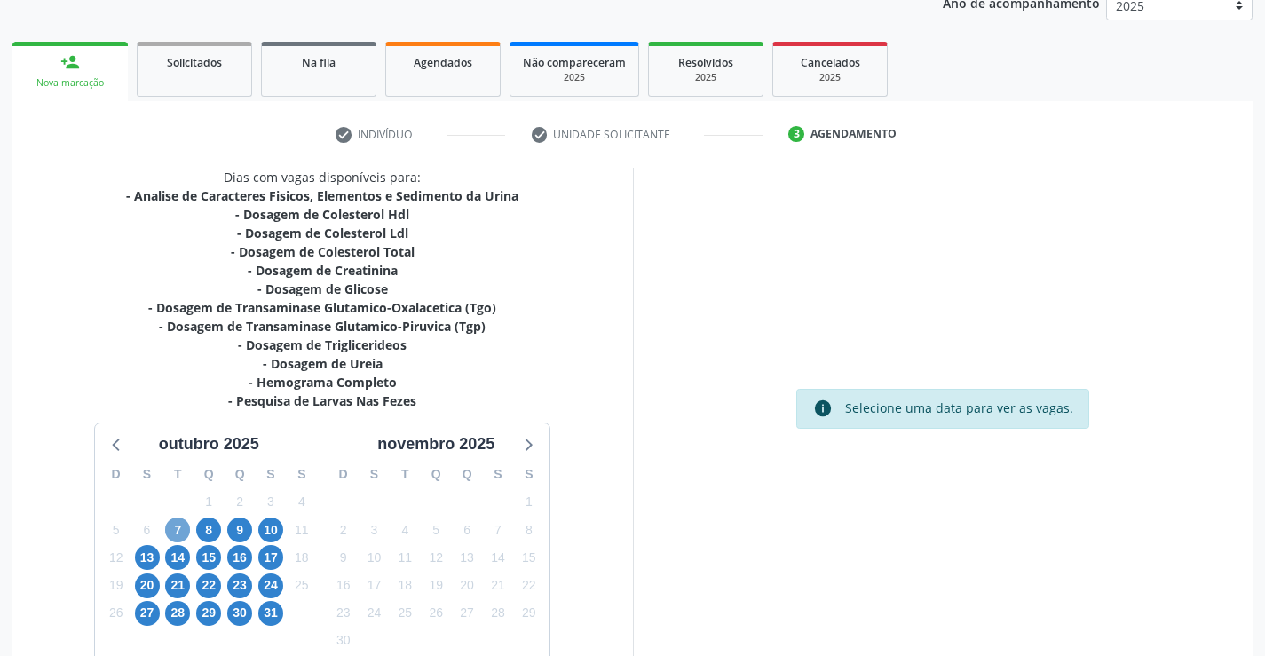
click at [169, 530] on span "7" at bounding box center [177, 530] width 25 height 25
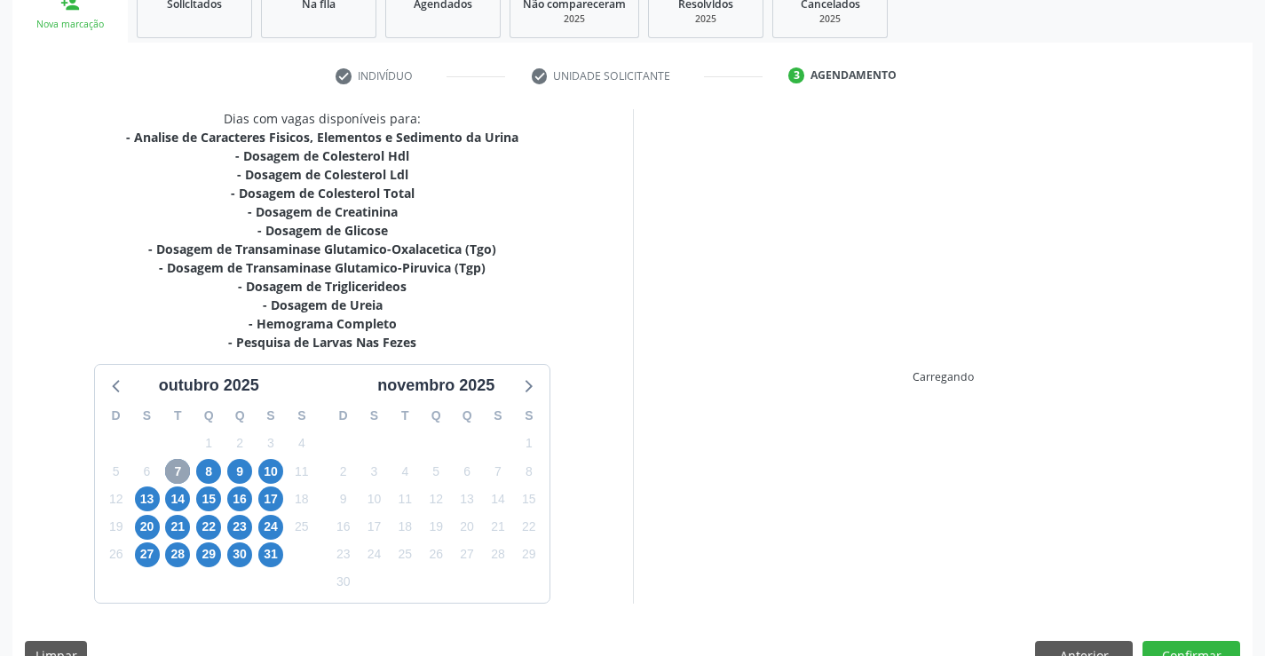
scroll to position [321, 0]
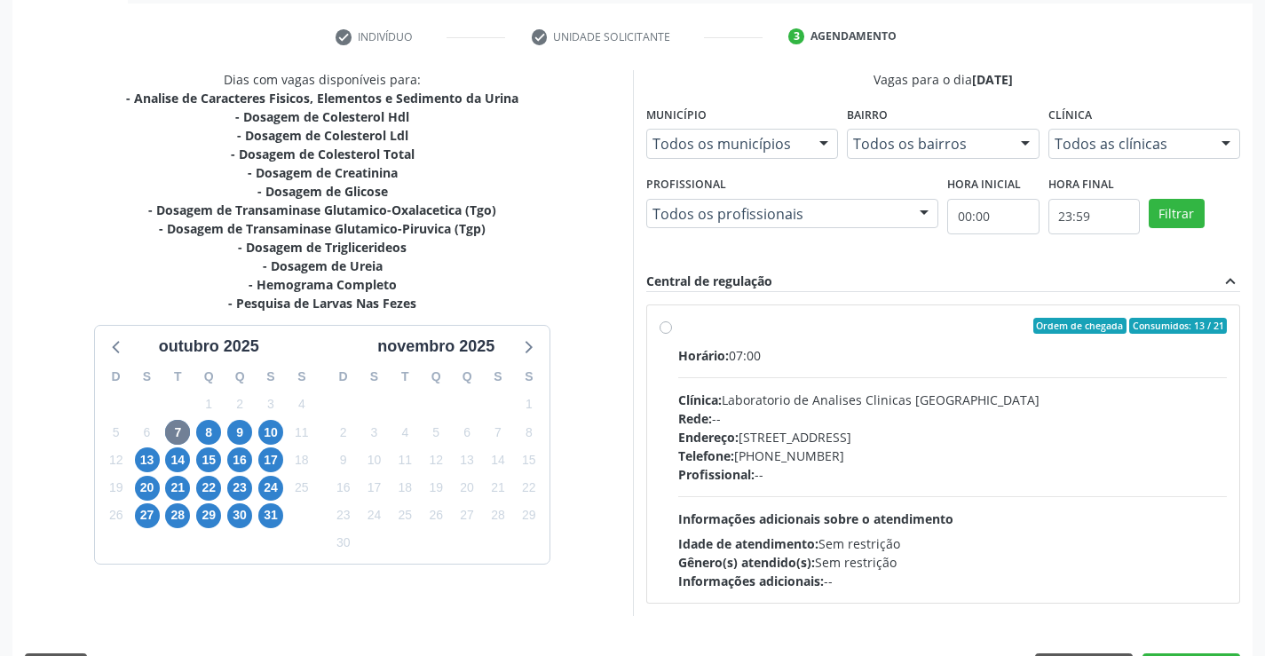
click at [678, 323] on label "Ordem de chegada Consumidos: 13 / 21 Horário: 07:00 Clínica: Laboratorio de Ana…" at bounding box center [952, 454] width 549 height 273
click at [667, 323] on input "Ordem de chegada Consumidos: 13 / 21 Horário: 07:00 Clínica: Laboratorio de Ana…" at bounding box center [666, 326] width 12 height 16
radio input "true"
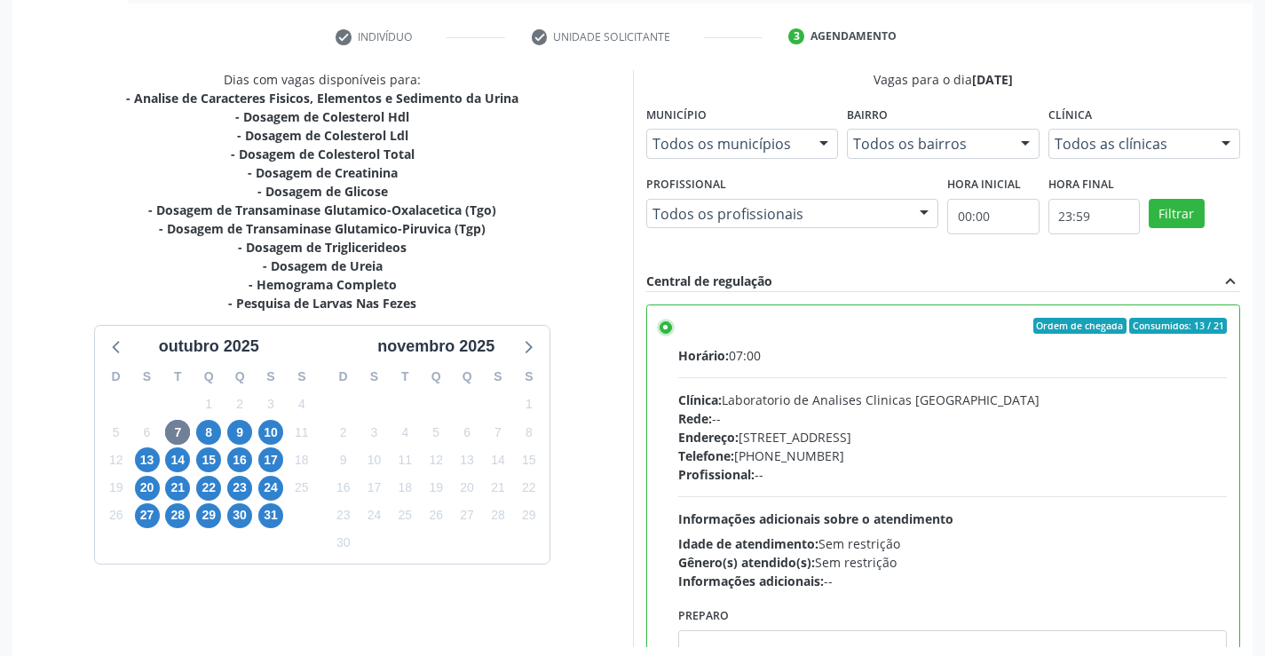
scroll to position [405, 0]
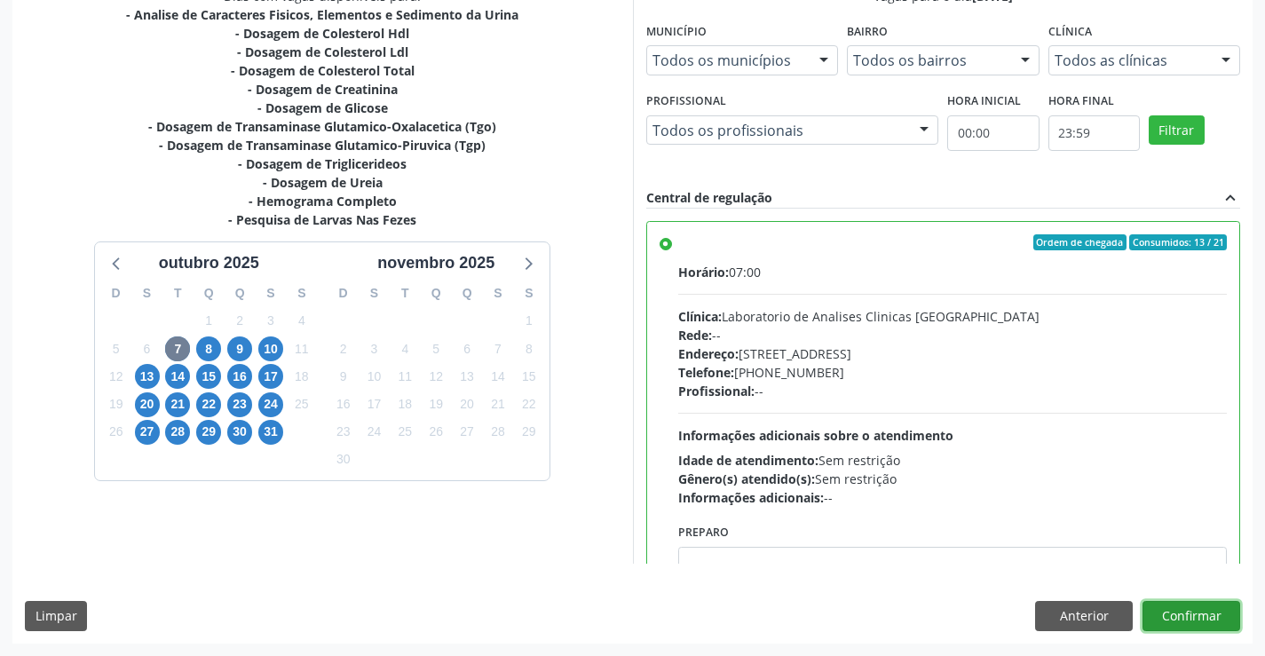
click at [1180, 621] on button "Confirmar" at bounding box center [1191, 616] width 98 height 30
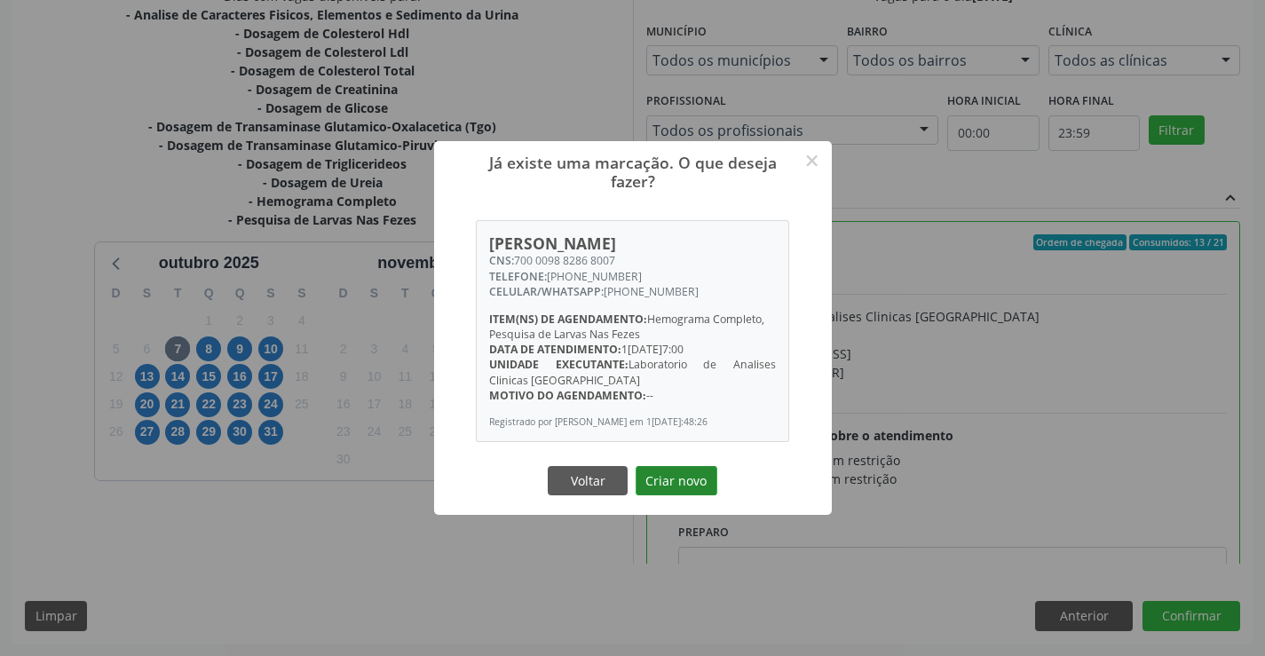
click at [672, 488] on button "Criar novo" at bounding box center [677, 481] width 82 height 30
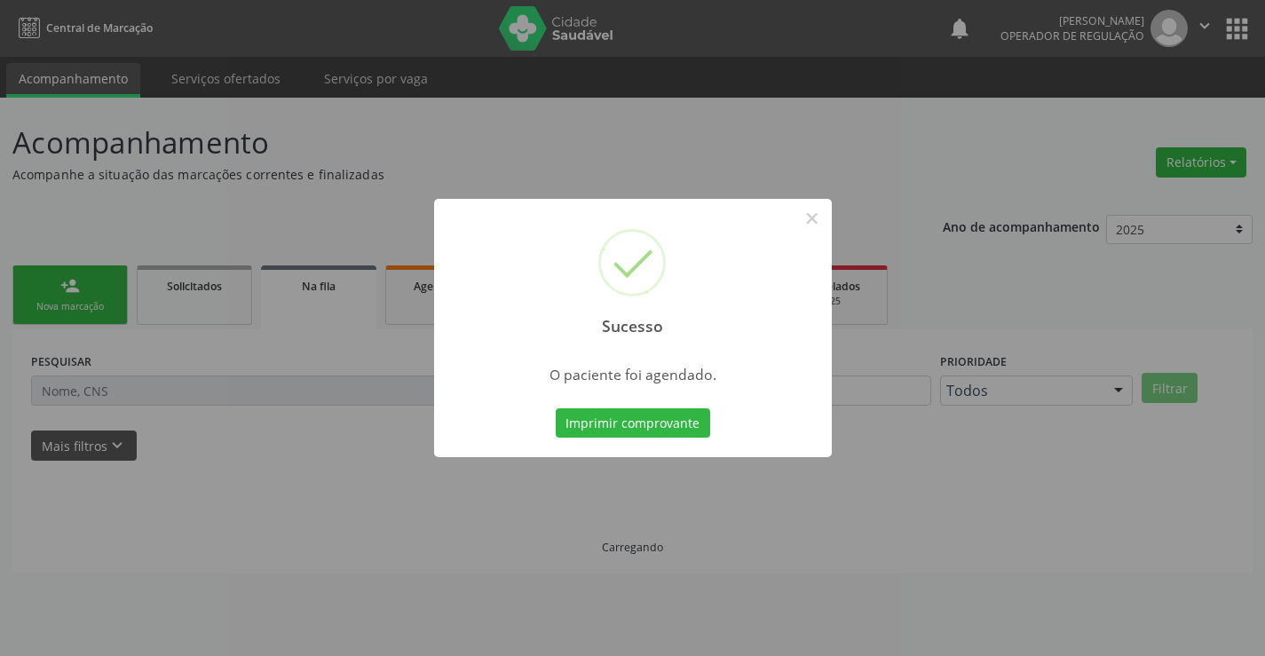
scroll to position [0, 0]
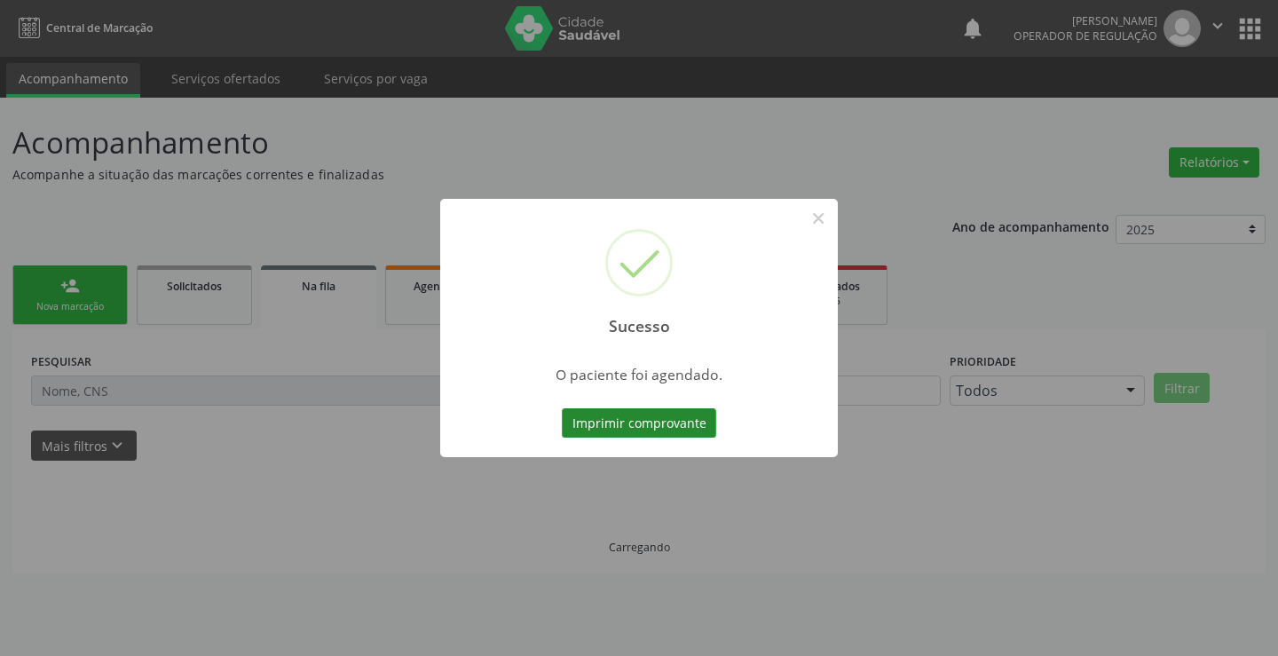
click at [631, 410] on button "Imprimir comprovante" at bounding box center [639, 423] width 154 height 30
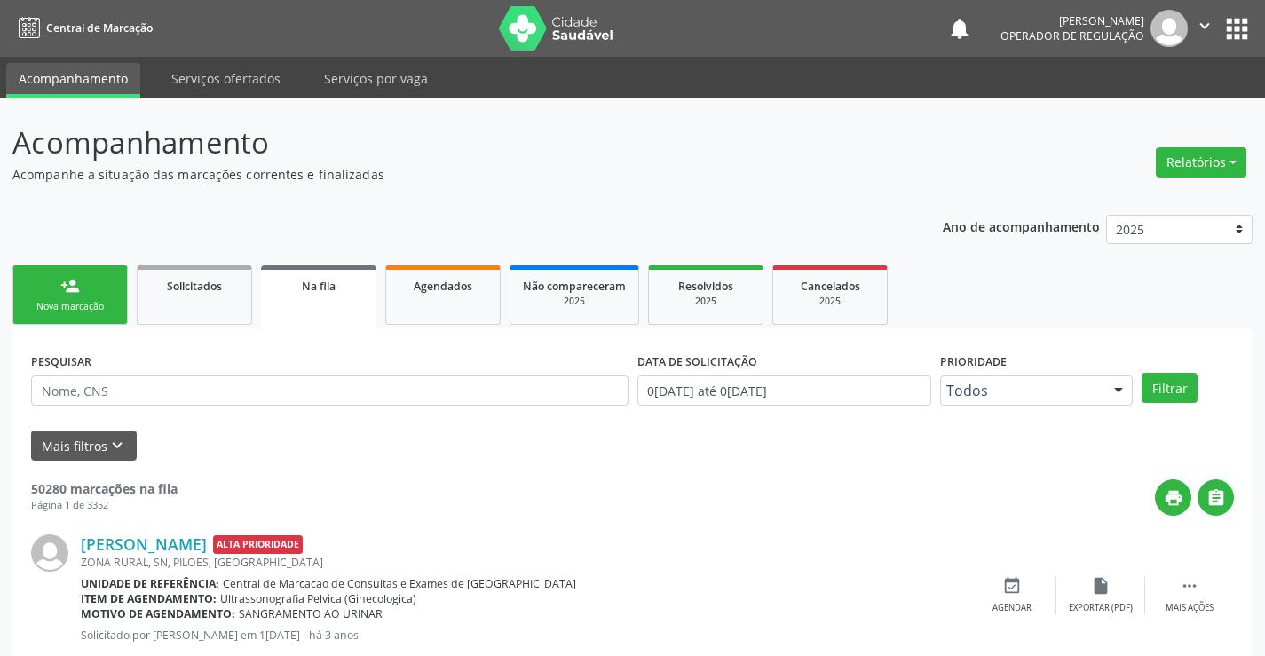
click at [85, 281] on link "person_add Nova marcação" at bounding box center [69, 294] width 115 height 59
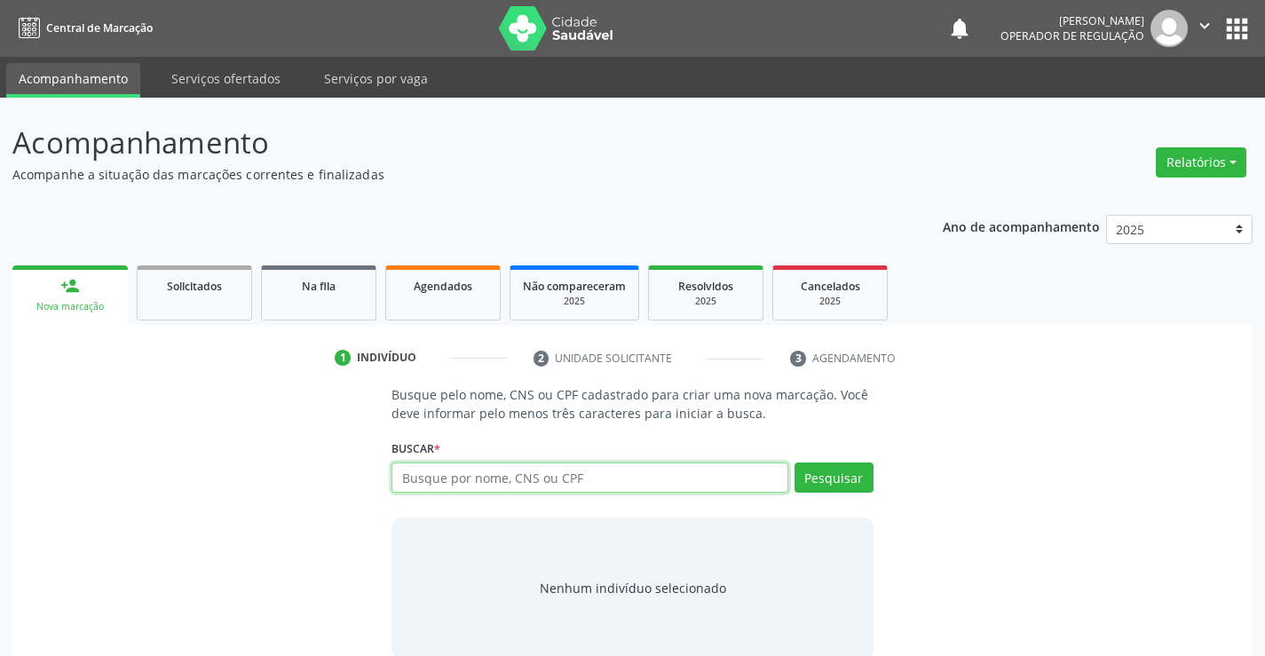
click at [446, 476] on input "text" at bounding box center [589, 477] width 396 height 30
type input "700009882868007"
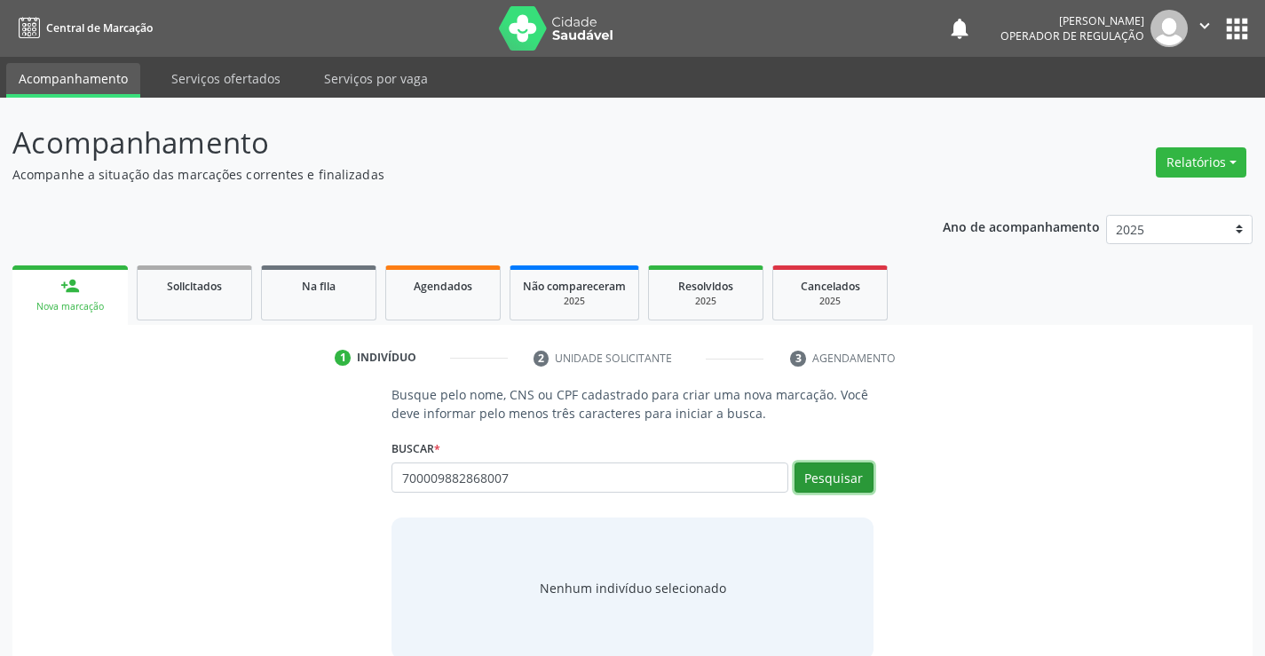
click at [830, 486] on button "Pesquisar" at bounding box center [833, 477] width 79 height 30
type input "700009882868007"
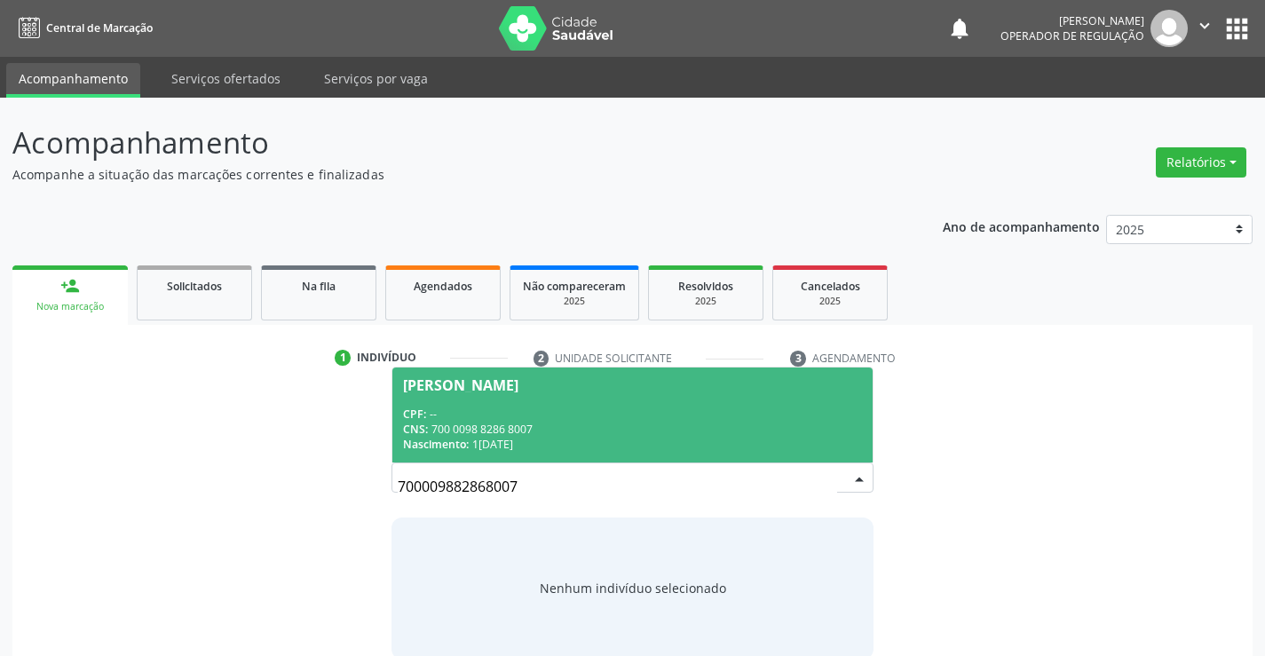
click at [513, 381] on div "[PERSON_NAME]" at bounding box center [460, 385] width 115 height 14
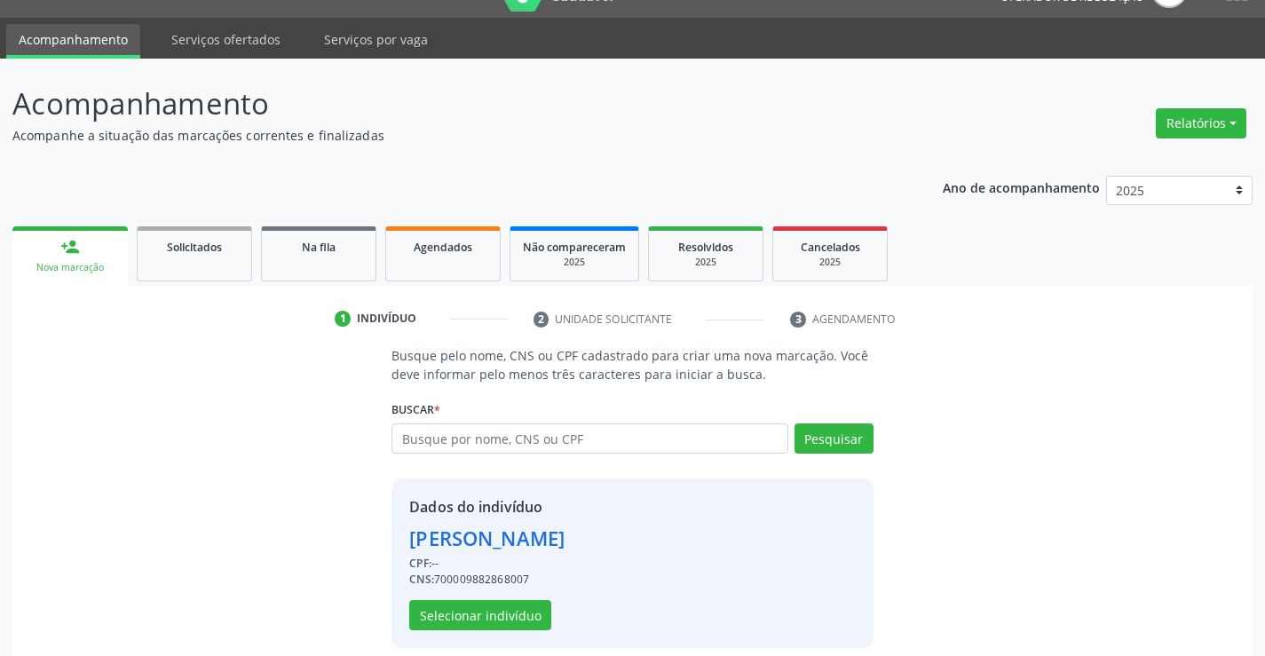
scroll to position [56, 0]
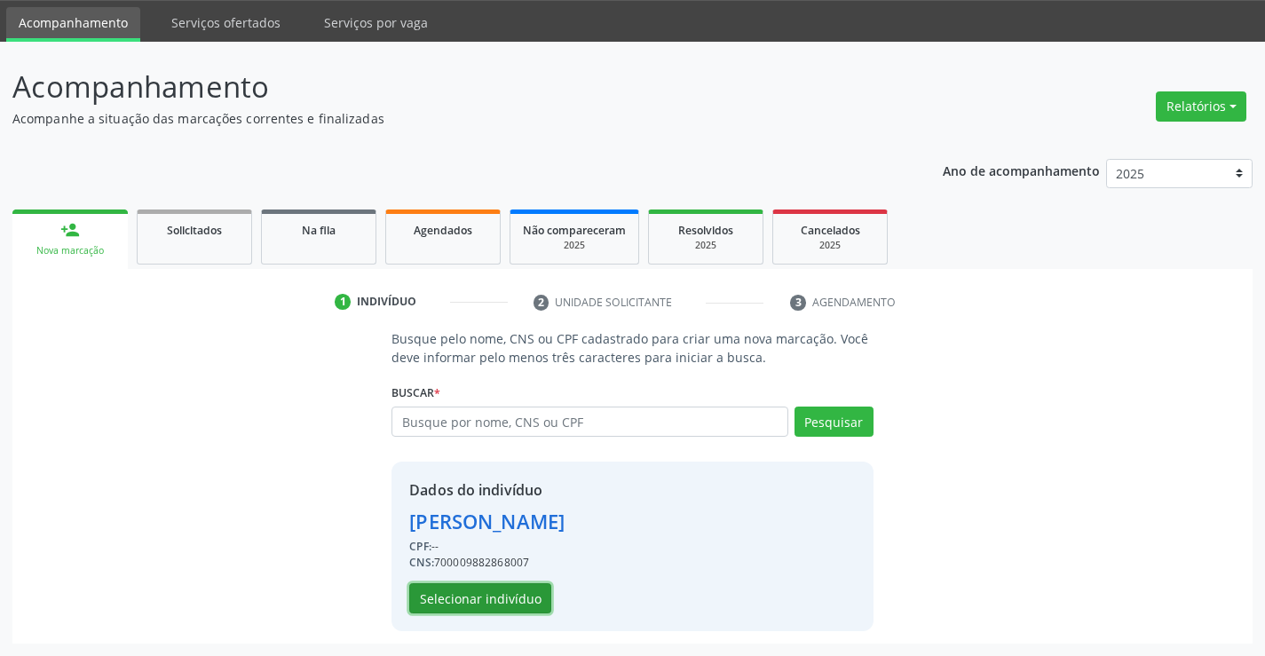
click at [515, 597] on button "Selecionar indivíduo" at bounding box center [480, 598] width 142 height 30
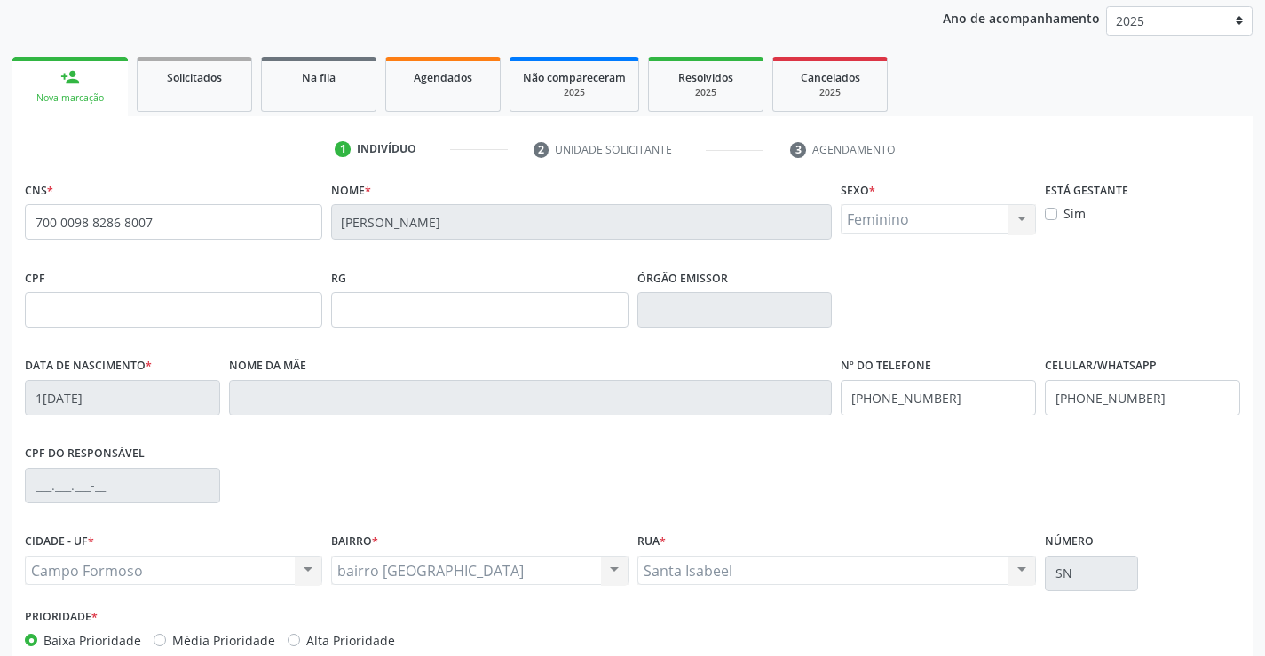
scroll to position [306, 0]
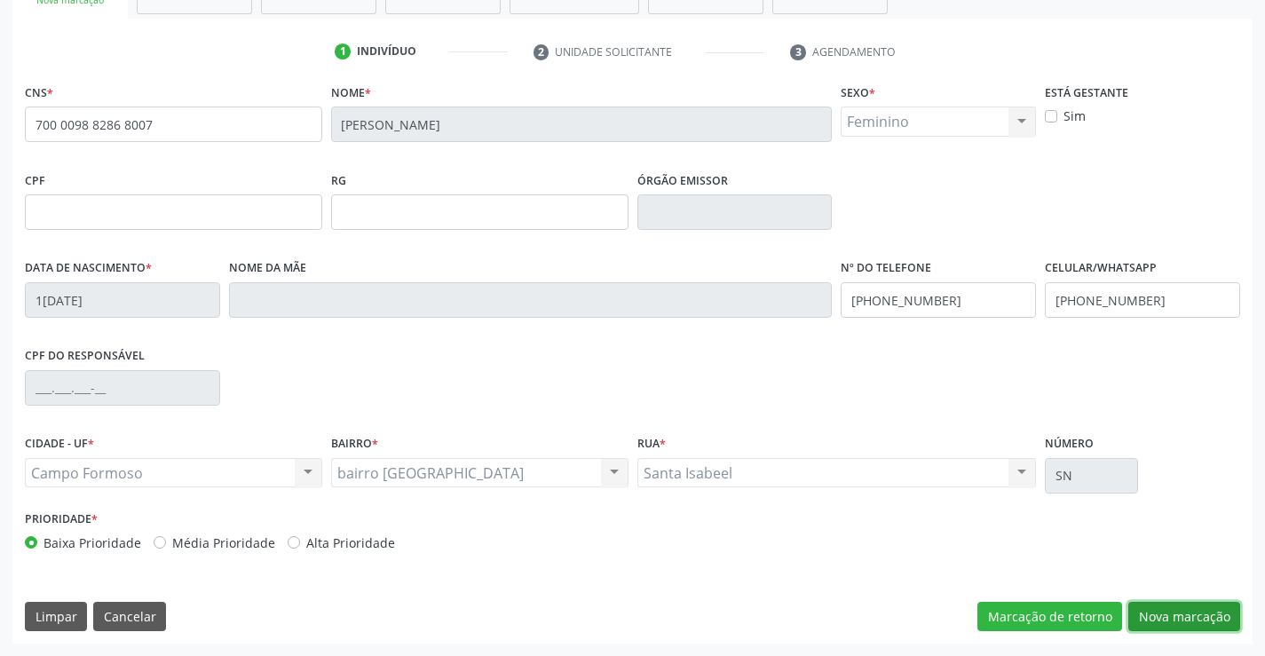
click at [1154, 602] on button "Nova marcação" at bounding box center [1184, 617] width 112 height 30
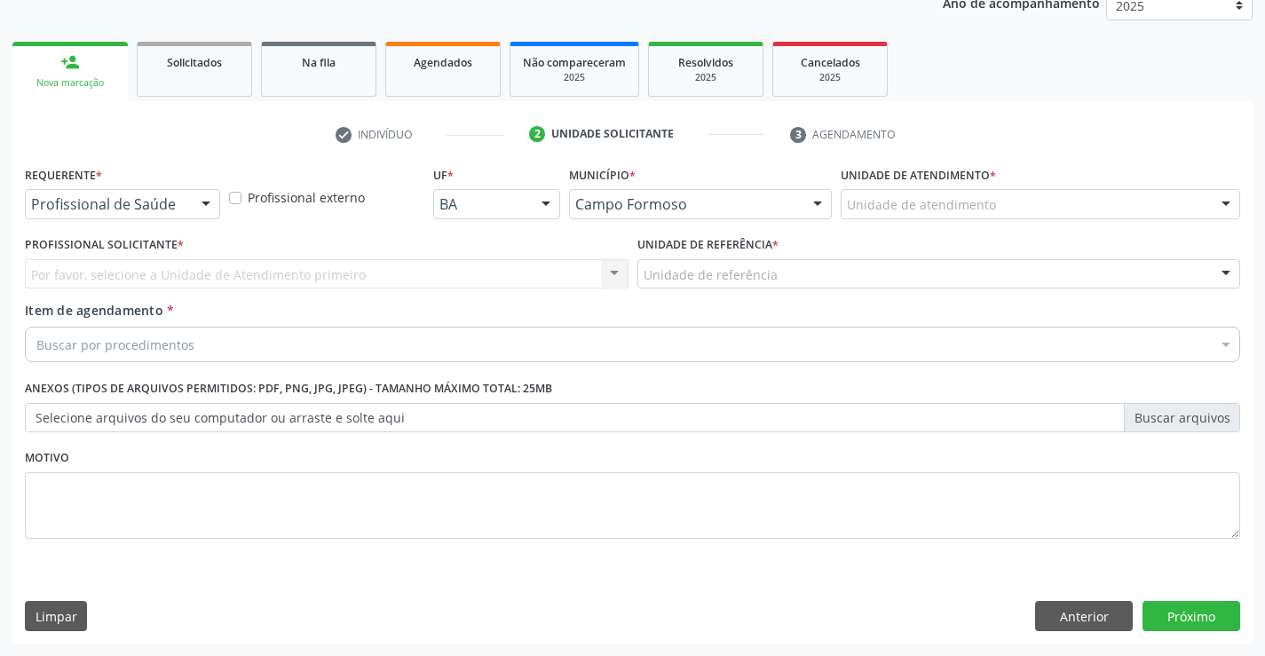
scroll to position [224, 0]
click at [201, 207] on div at bounding box center [206, 205] width 27 height 30
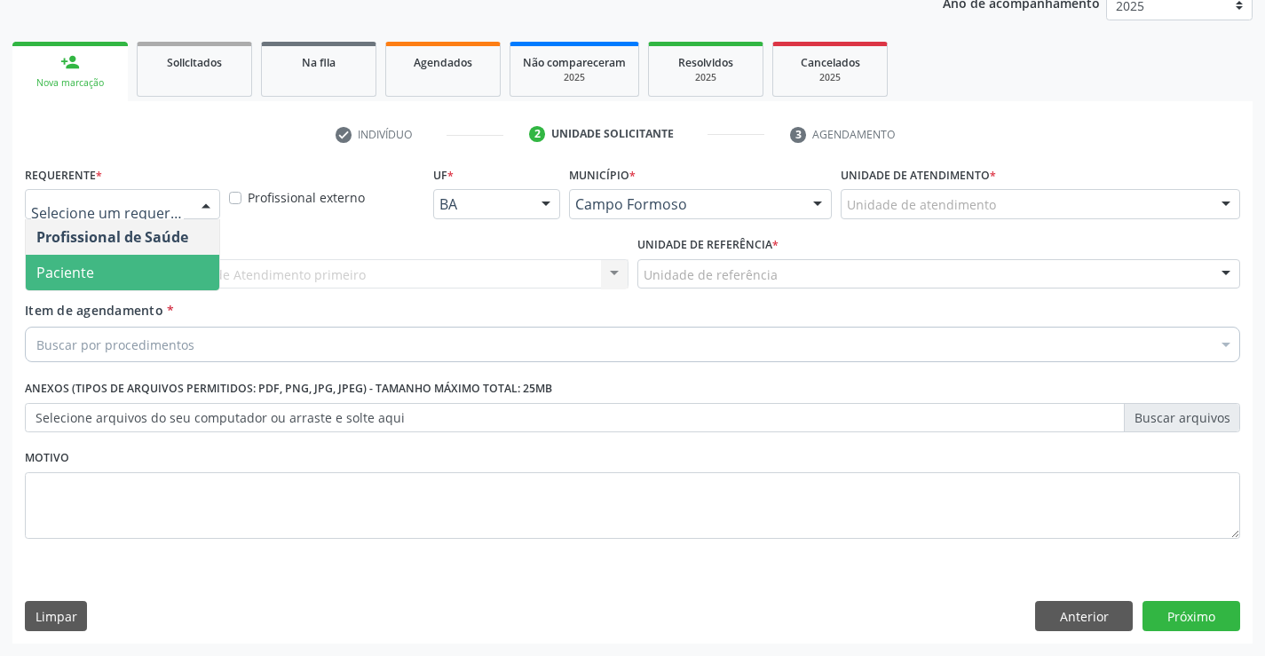
click at [121, 261] on span "Paciente" at bounding box center [123, 273] width 194 height 36
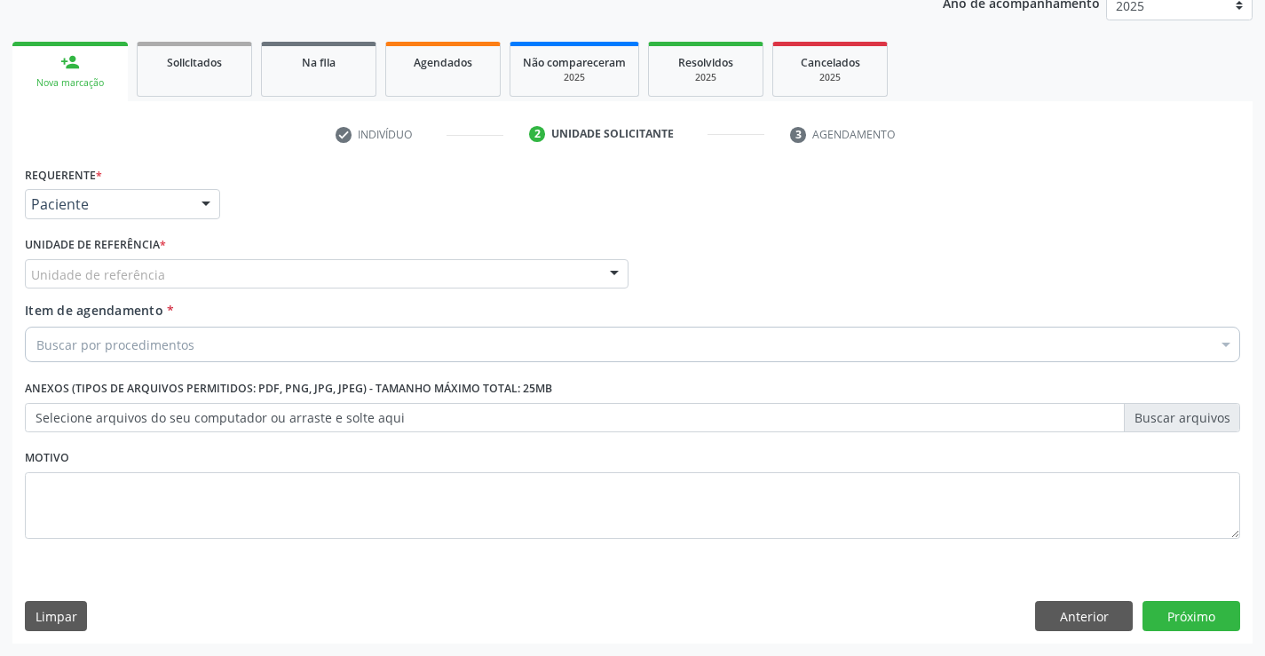
click at [625, 270] on div at bounding box center [614, 275] width 27 height 30
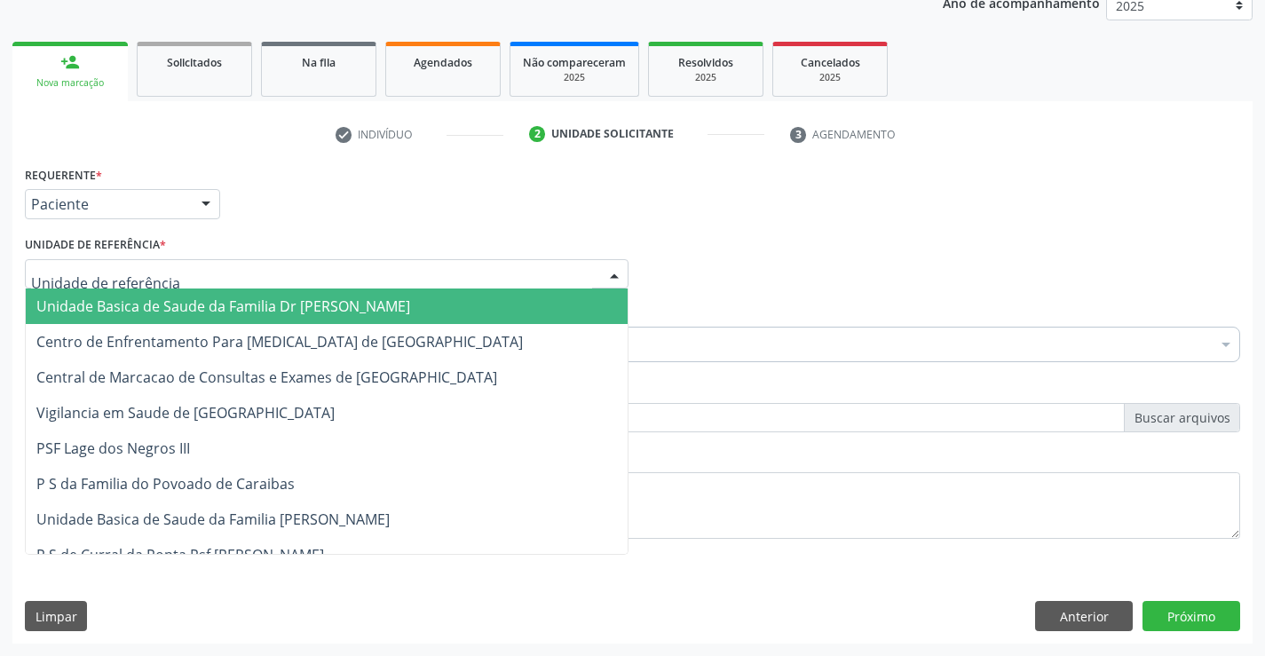
click at [412, 304] on span "Unidade Basica de Saude da Familia Dr [PERSON_NAME]" at bounding box center [327, 306] width 602 height 36
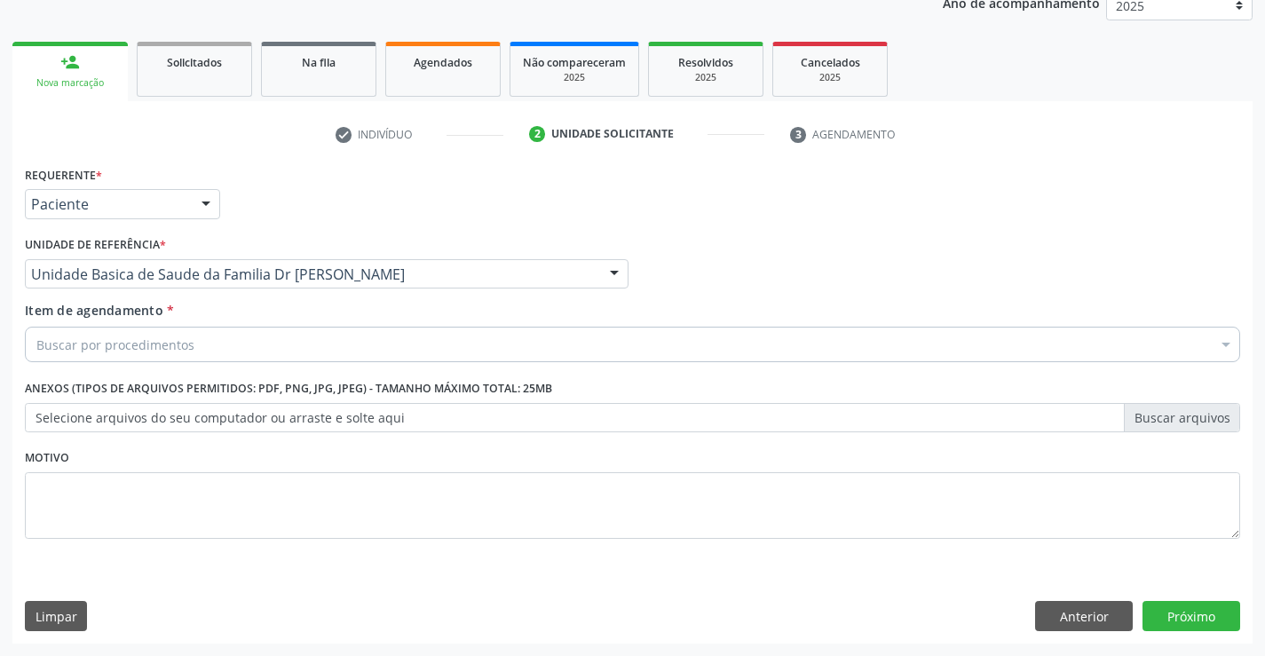
click at [233, 346] on div "Buscar por procedimentos" at bounding box center [632, 345] width 1215 height 36
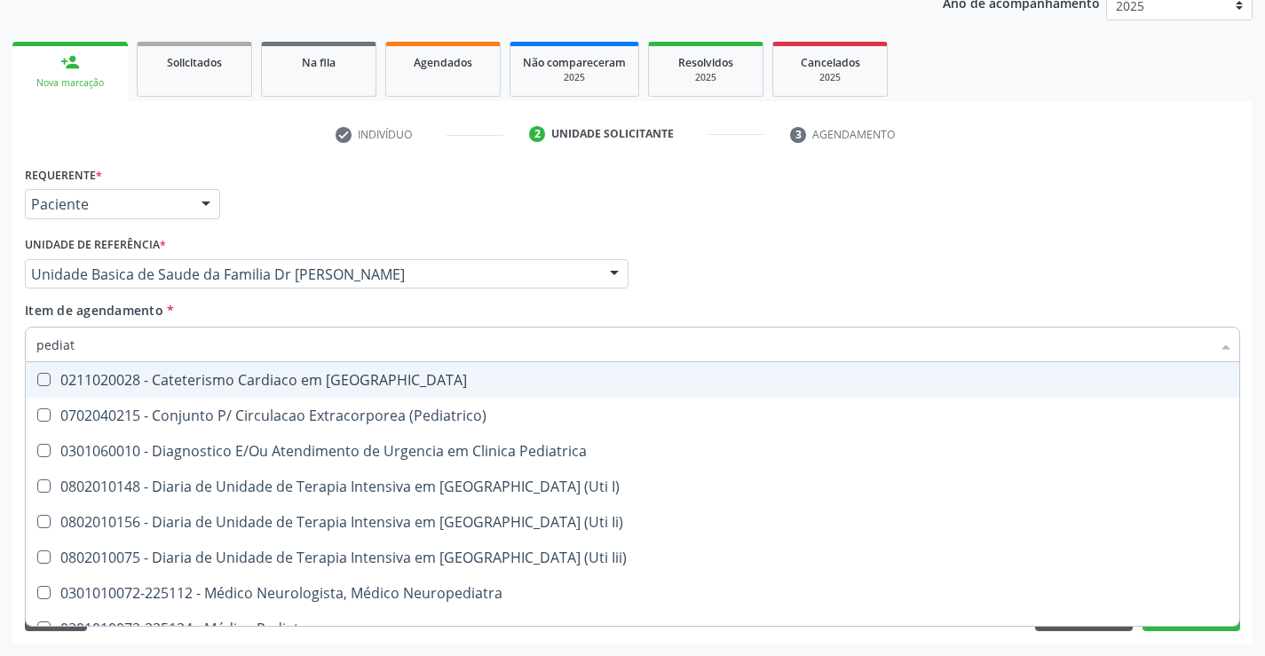
type input "pediatr"
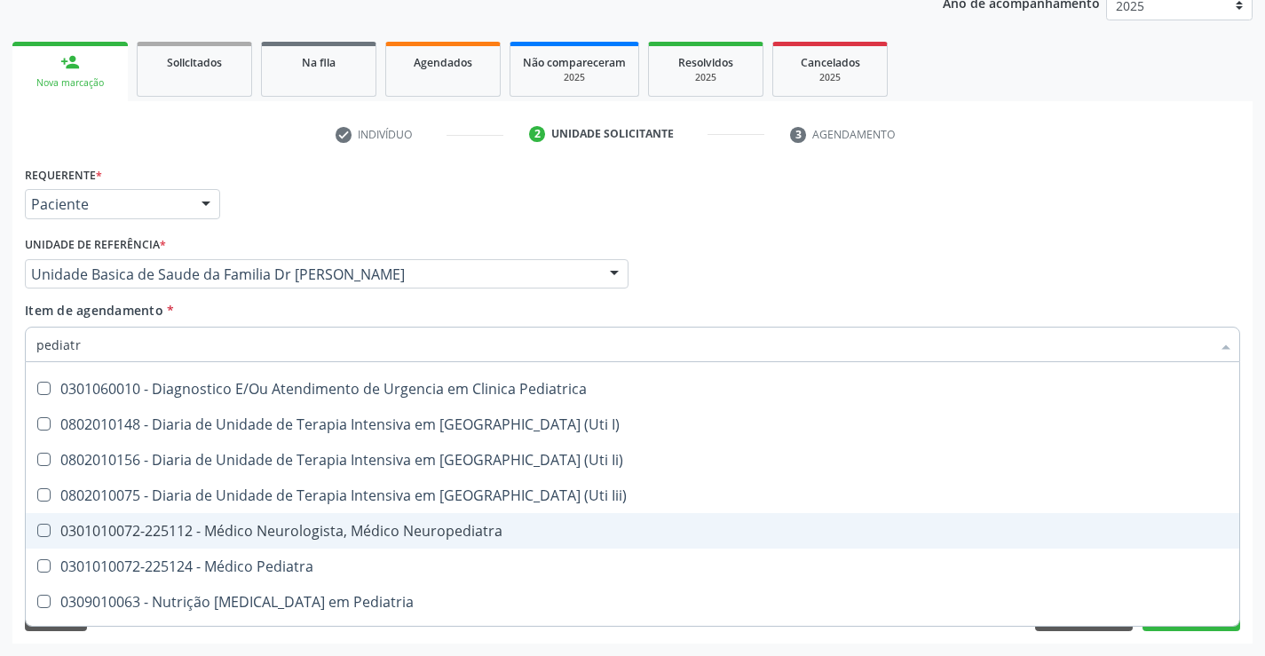
scroll to position [89, 0]
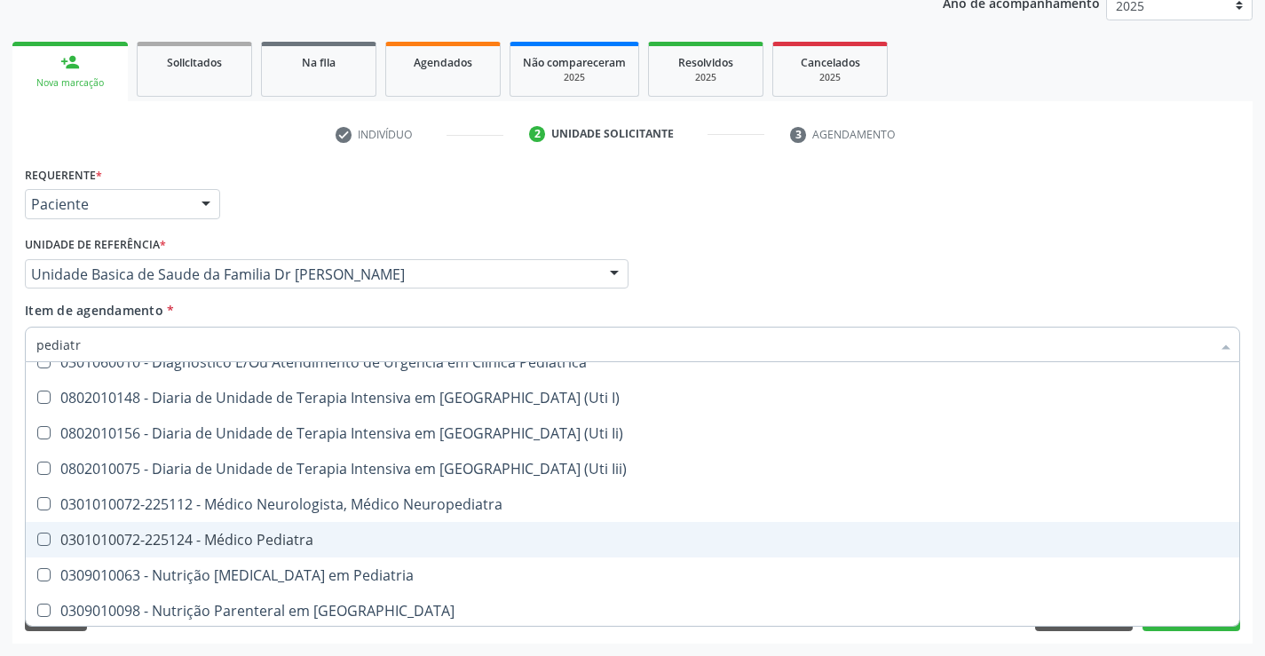
click at [296, 537] on div "0301010072-225124 - Médico Pediatra" at bounding box center [632, 540] width 1192 height 14
checkbox Pediatra "true"
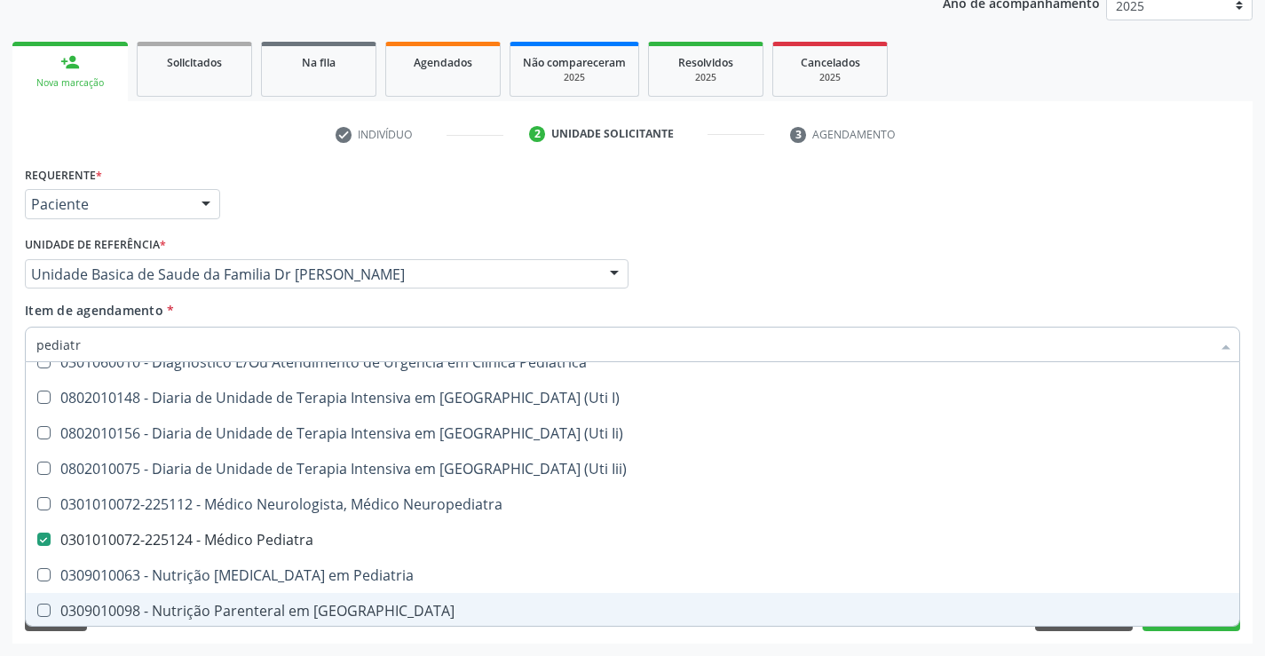
click at [1186, 624] on span "0309010098 - Nutrição Parenteral em [GEOGRAPHIC_DATA]" at bounding box center [632, 611] width 1213 height 36
checkbox Pediatria "true"
type input "pediatr"
click at [1155, 628] on button "Próximo" at bounding box center [1191, 616] width 98 height 30
checkbox \(Pediatrico\) "true"
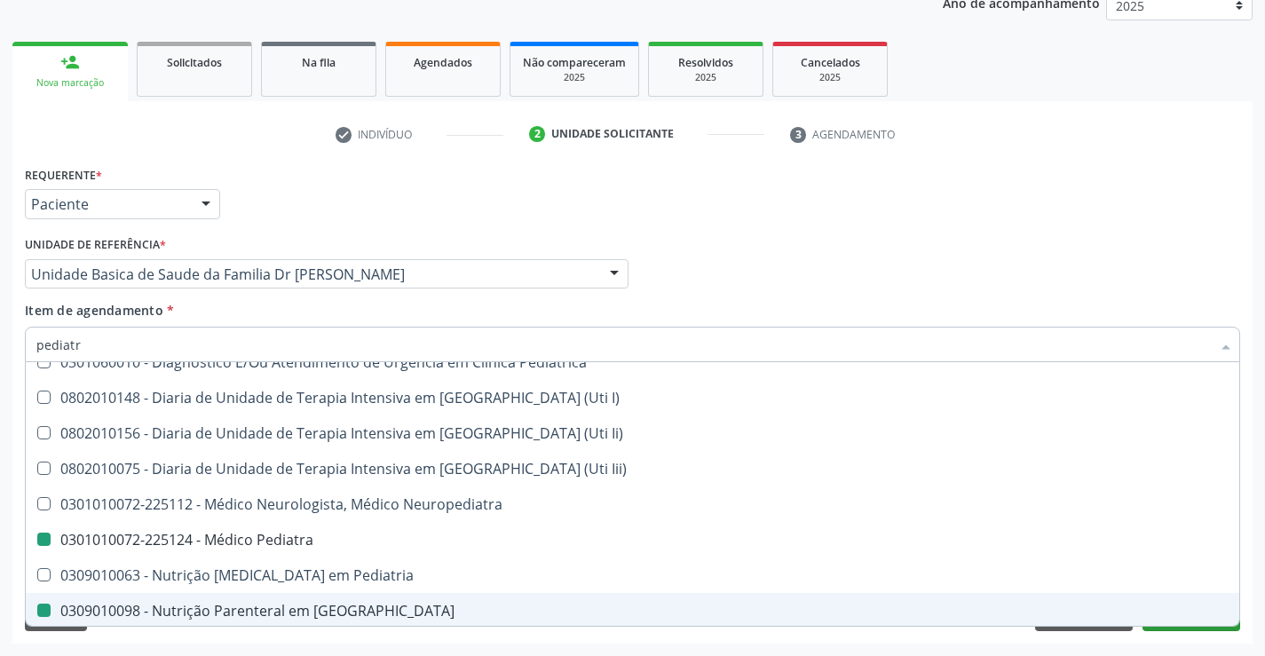
checkbox Pediatrica "true"
checkbox Pediatra "false"
checkbox Pediatria "false"
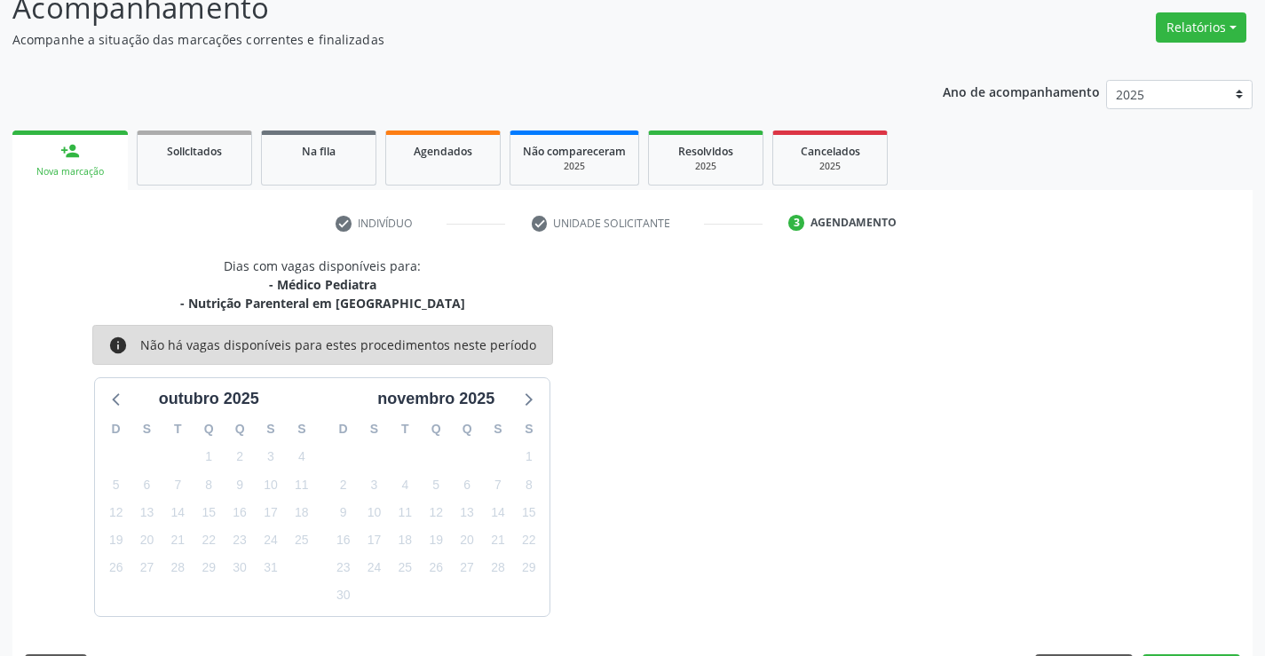
scroll to position [187, 0]
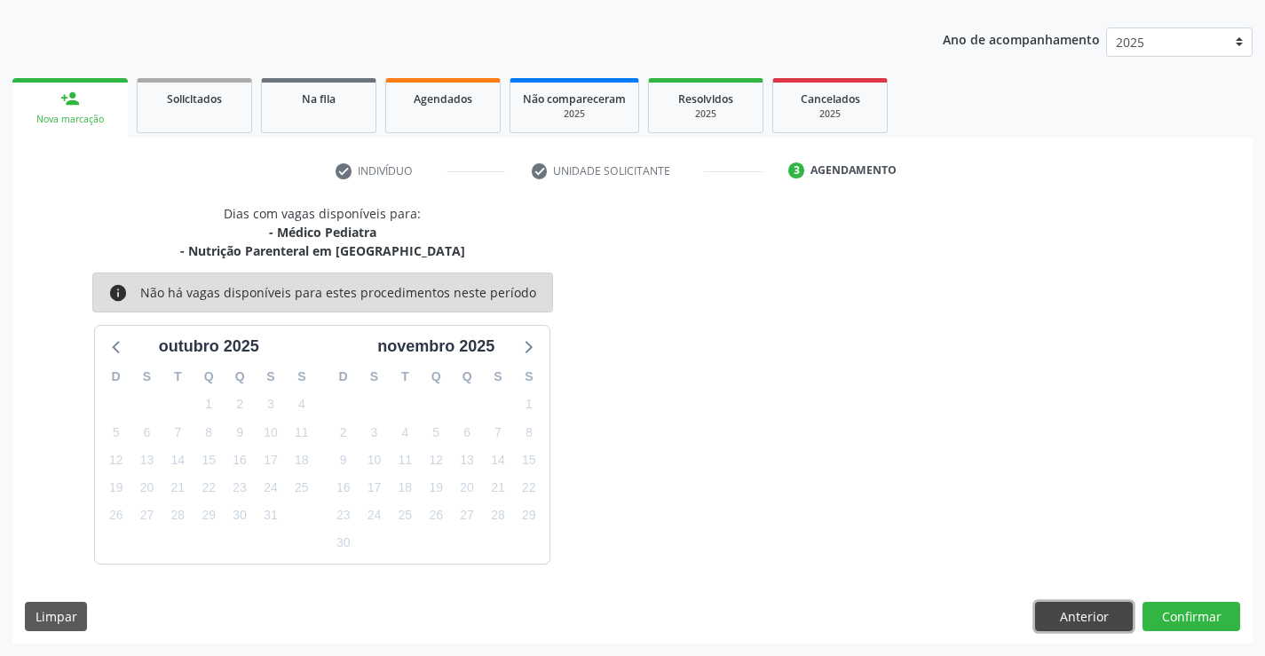
click at [1065, 619] on button "Anterior" at bounding box center [1084, 617] width 98 height 30
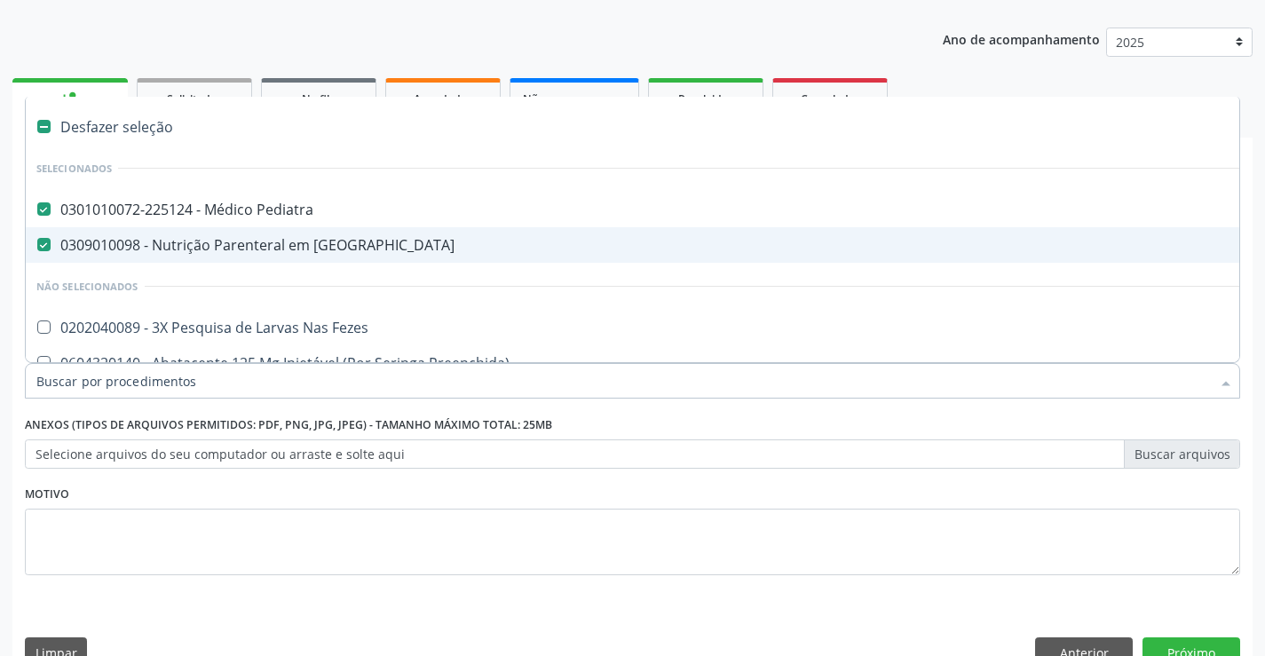
click at [233, 244] on div "0309010098 - Nutrição Parenteral em [GEOGRAPHIC_DATA]" at bounding box center [727, 245] width 1382 height 14
checkbox Pediatria "false"
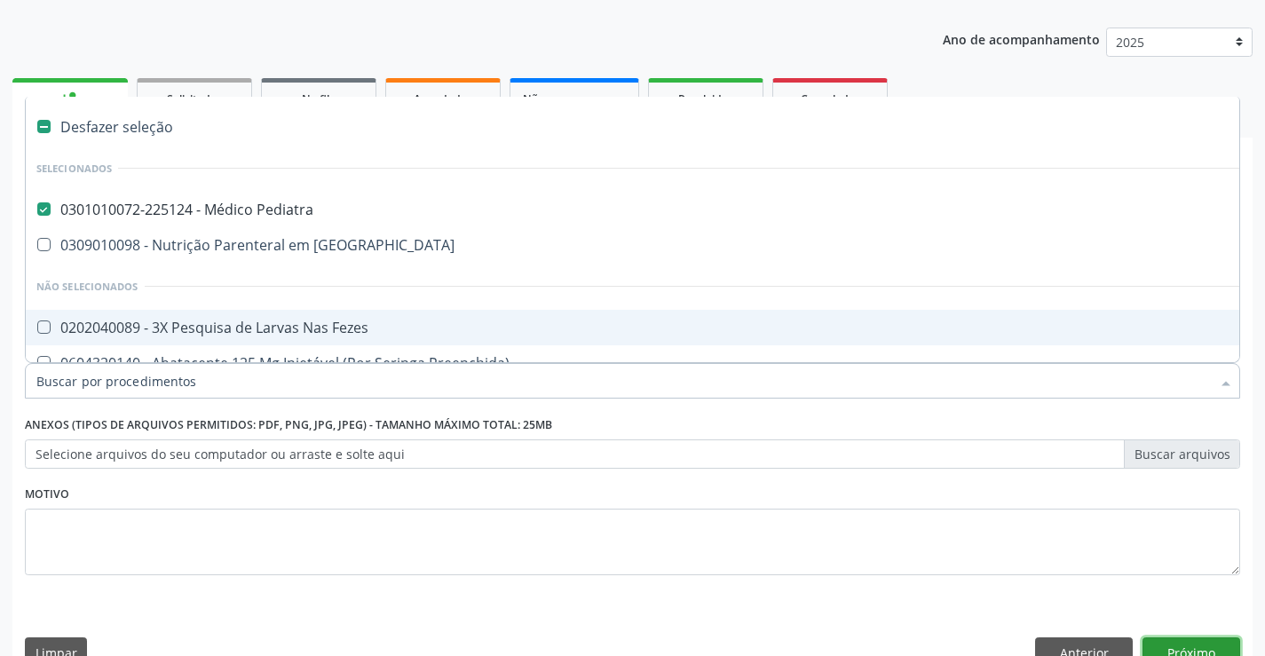
click at [1171, 637] on button "Próximo" at bounding box center [1191, 652] width 98 height 30
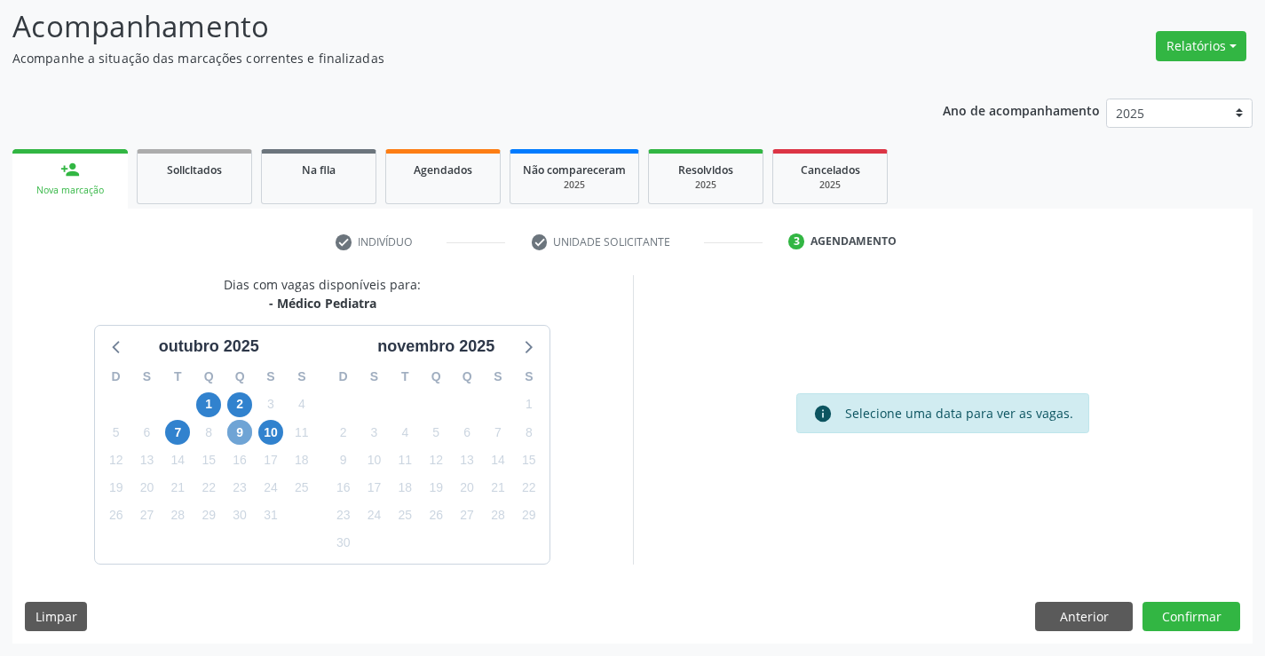
click at [243, 438] on span "9" at bounding box center [239, 432] width 25 height 25
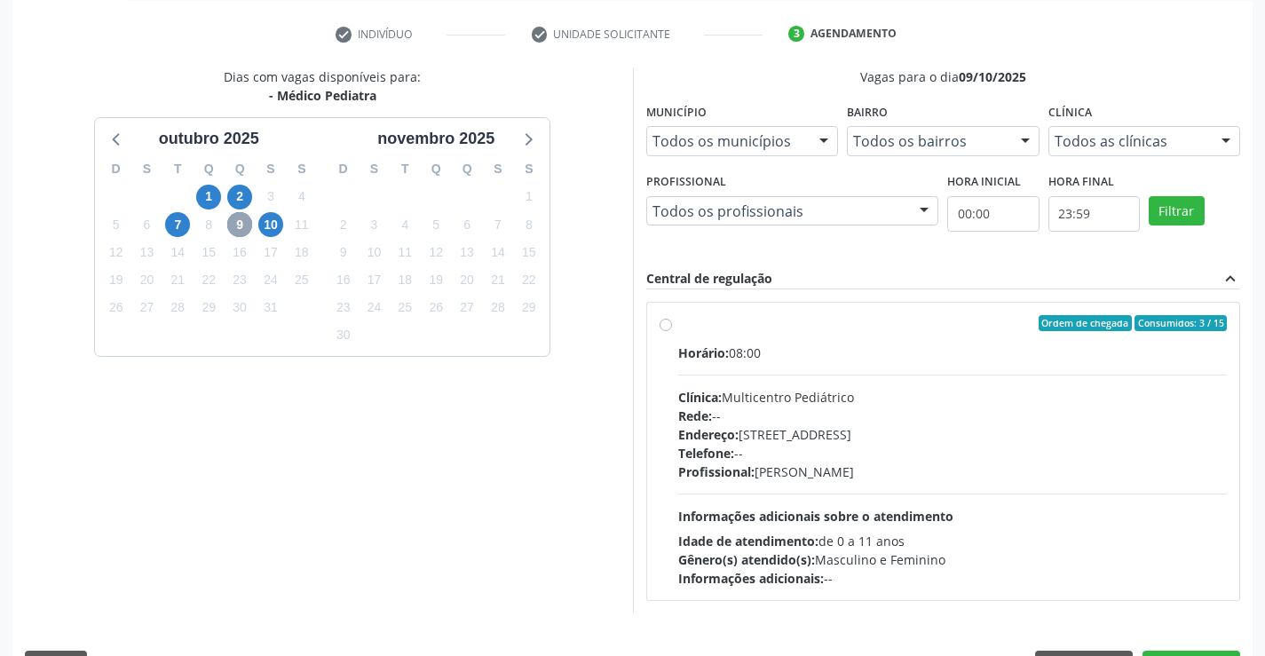
scroll to position [342, 0]
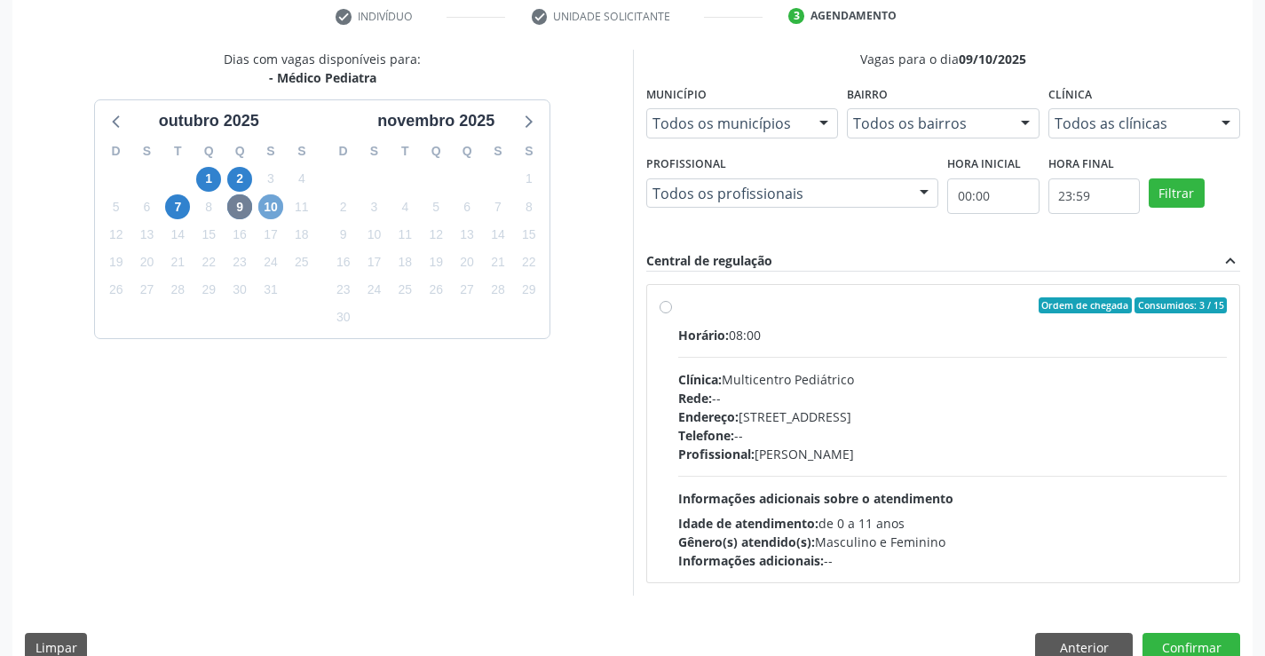
click at [266, 210] on span "10" at bounding box center [270, 206] width 25 height 25
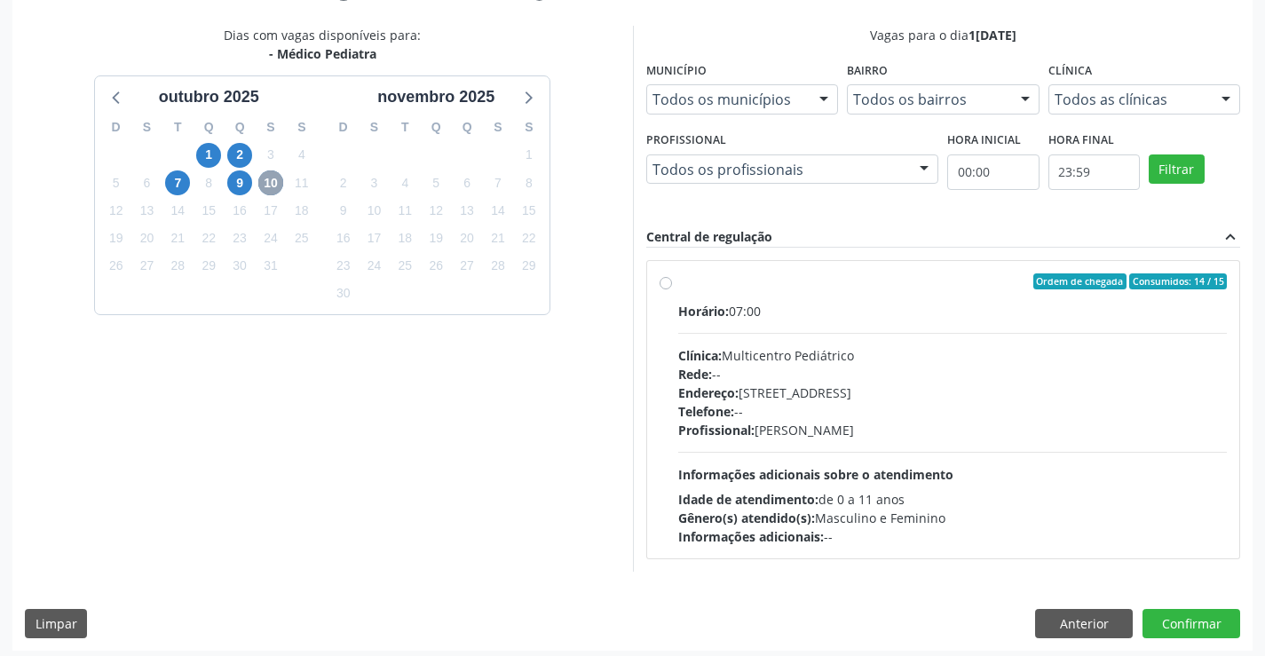
scroll to position [373, 0]
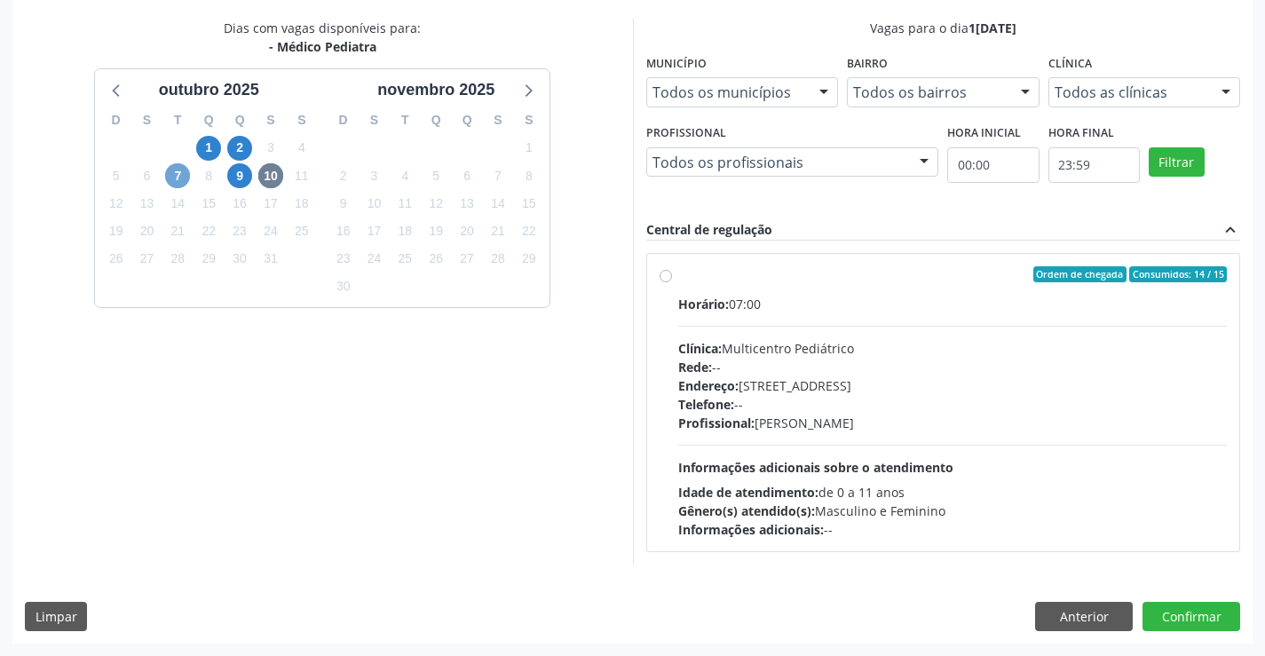
click at [178, 175] on span "7" at bounding box center [177, 175] width 25 height 25
click at [249, 182] on span "9" at bounding box center [239, 175] width 25 height 25
click at [678, 277] on label "Ordem de chegada Consumidos: 3 / 15 Horário: 08:00 Clínica: Multicentro Pediátr…" at bounding box center [952, 402] width 549 height 273
click at [669, 277] on input "Ordem de chegada Consumidos: 3 / 15 Horário: 08:00 Clínica: Multicentro Pediátr…" at bounding box center [666, 274] width 12 height 16
radio input "true"
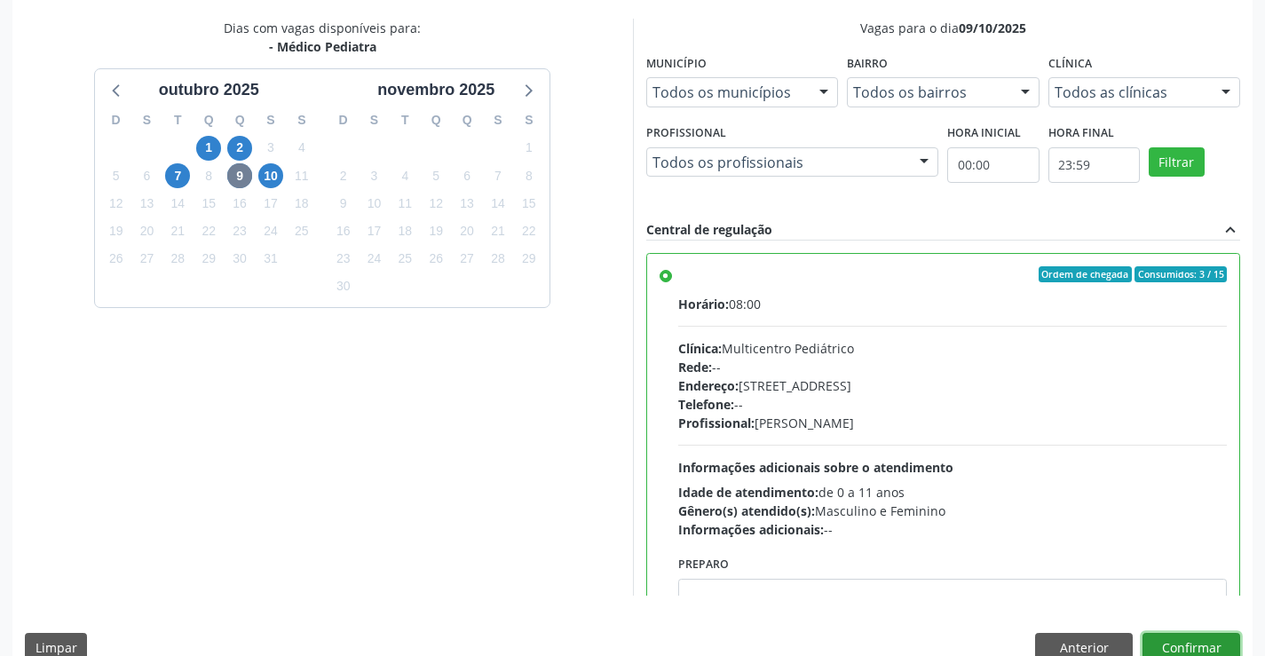
click at [1175, 645] on button "Confirmar" at bounding box center [1191, 648] width 98 height 30
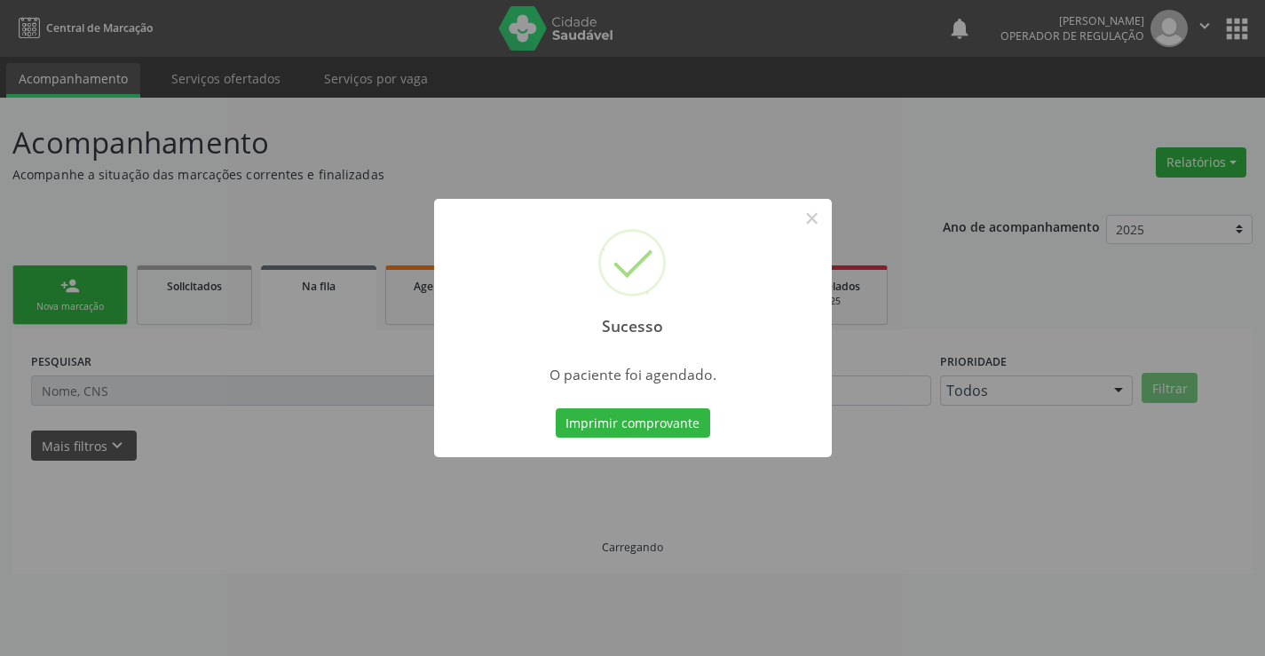
scroll to position [0, 0]
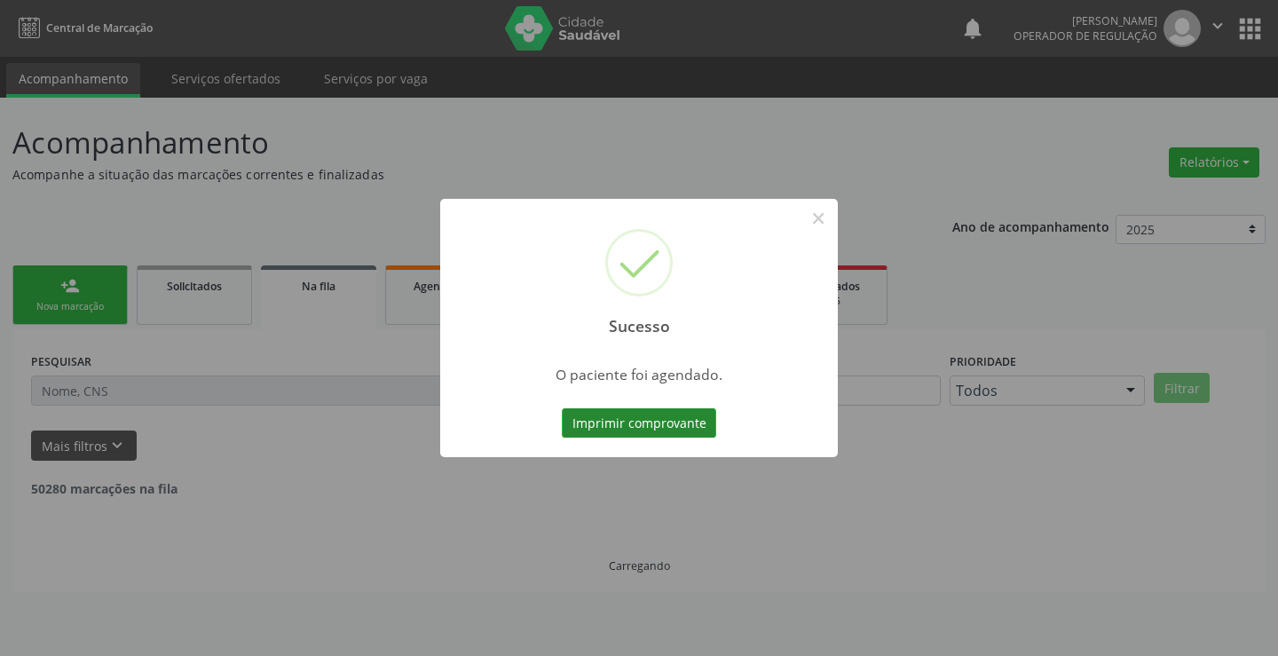
click at [661, 419] on button "Imprimir comprovante" at bounding box center [639, 423] width 154 height 30
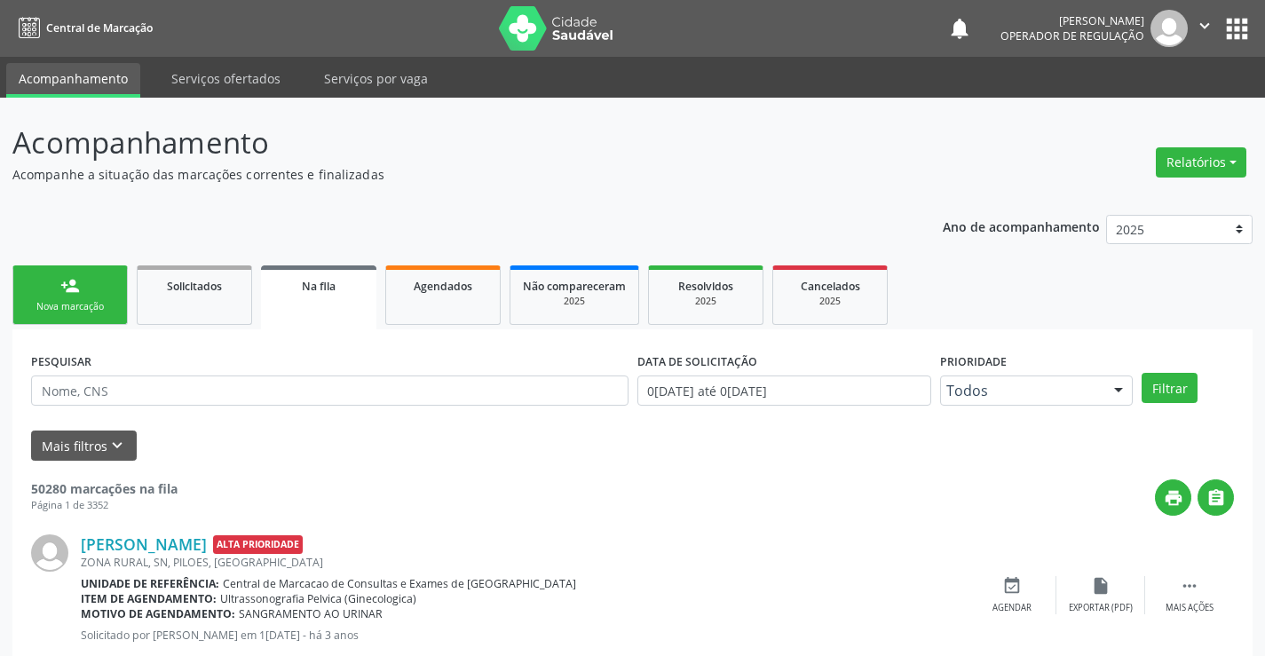
click at [321, 308] on link "Na fila" at bounding box center [318, 297] width 115 height 64
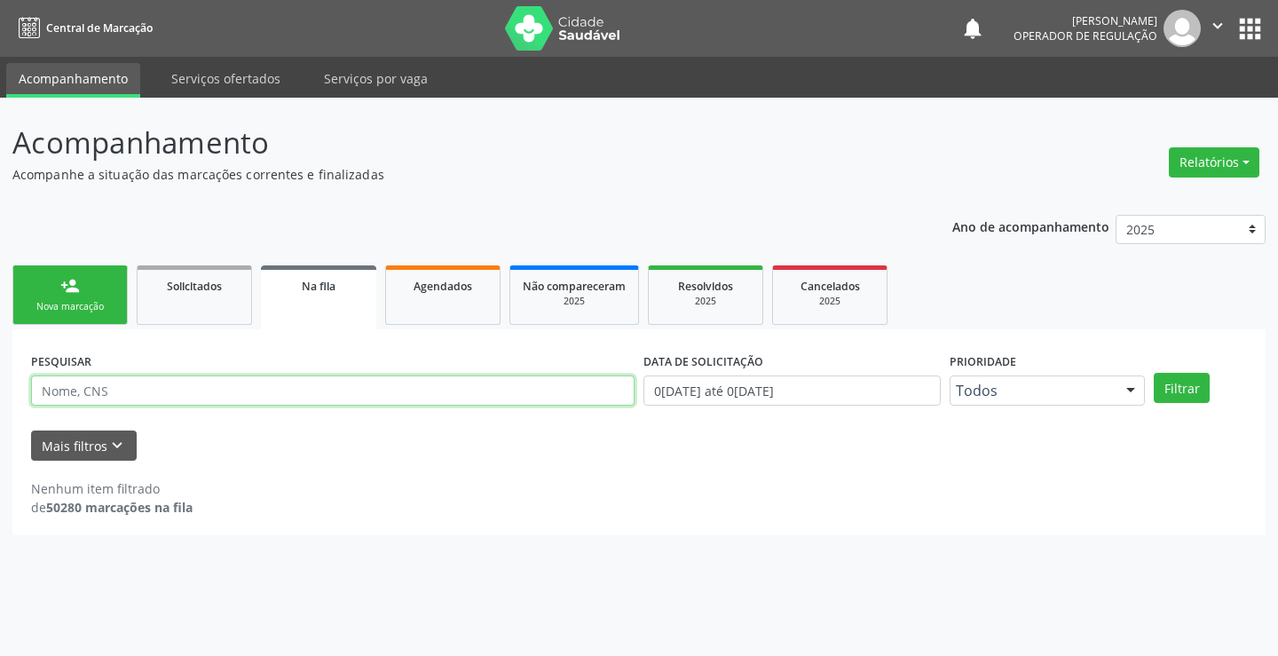
click at [228, 400] on input "text" at bounding box center [333, 390] width 604 height 30
type input "704204795001680"
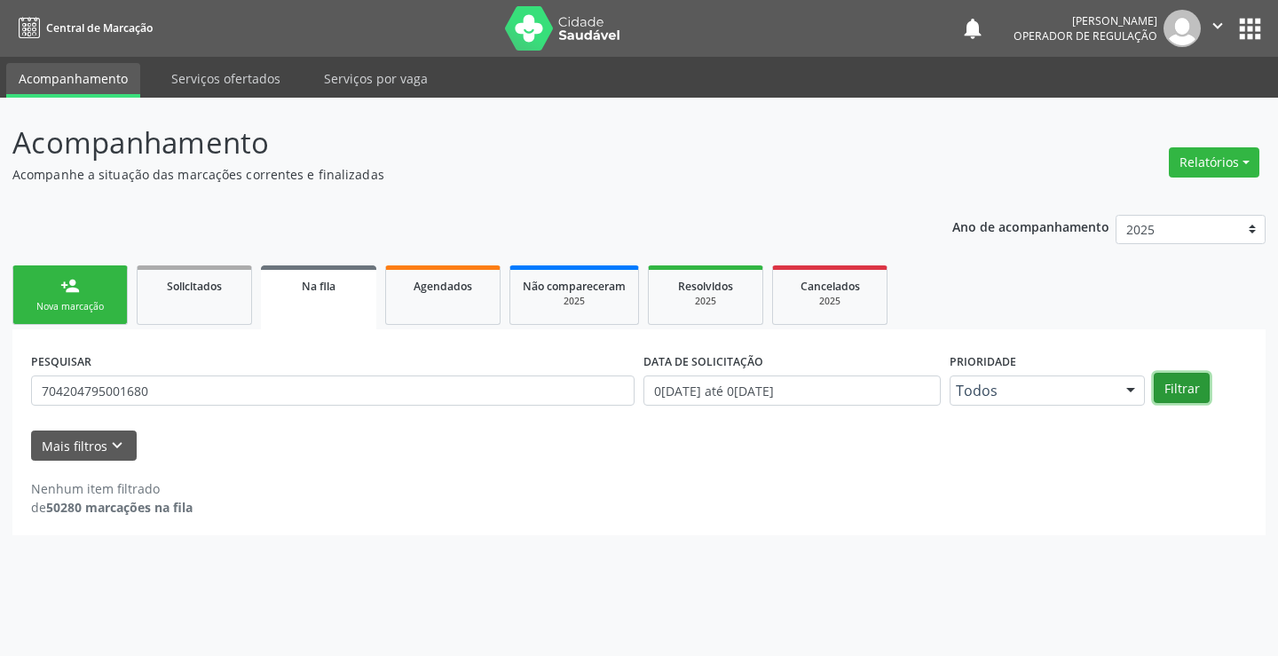
click at [1171, 386] on button "Filtrar" at bounding box center [1182, 388] width 56 height 30
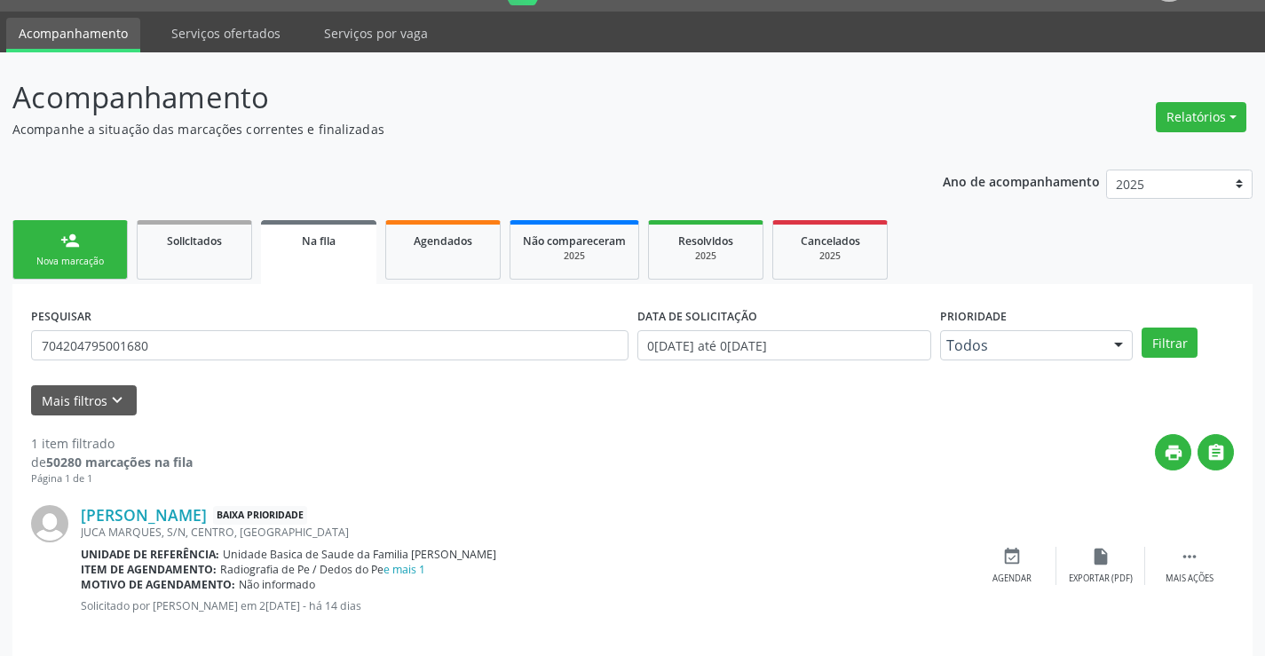
scroll to position [65, 0]
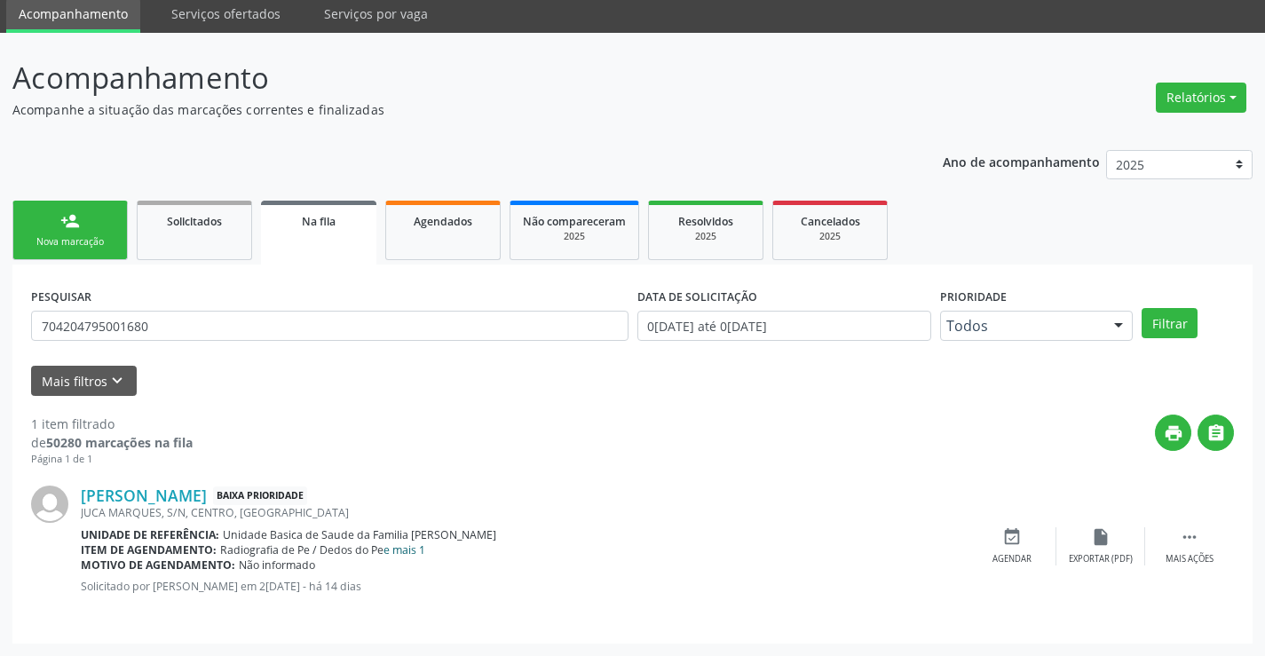
click at [404, 549] on link "e mais 1" at bounding box center [404, 549] width 42 height 15
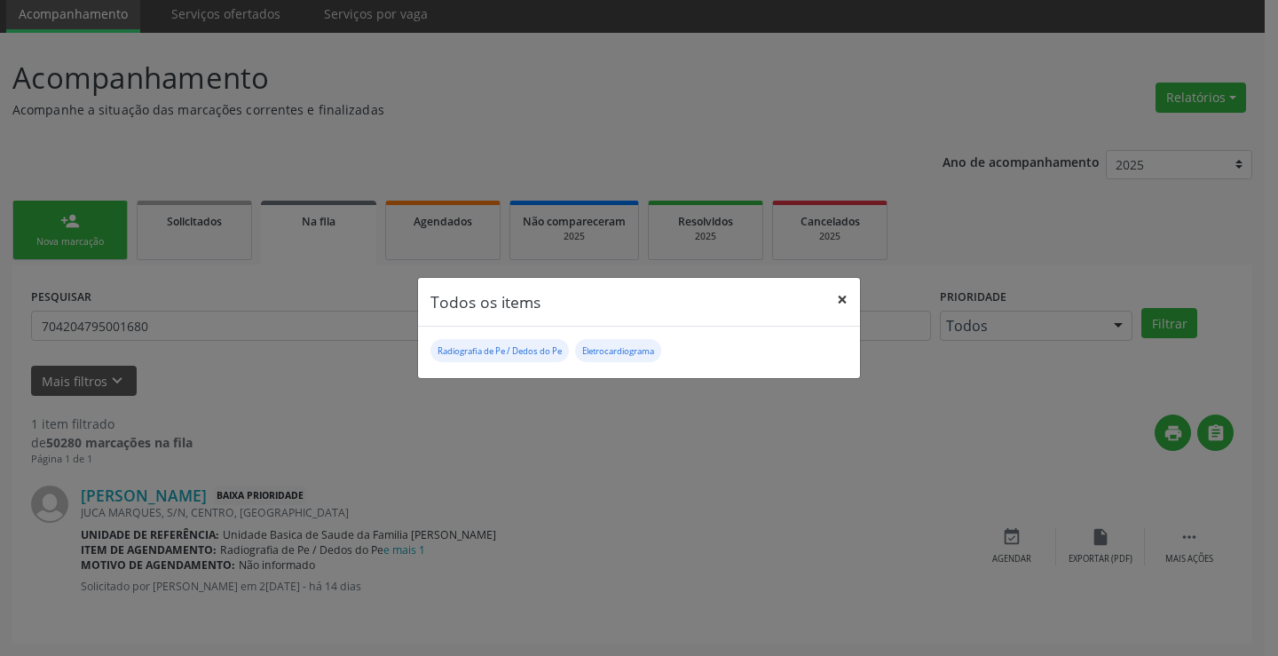
click at [839, 296] on button "×" at bounding box center [843, 299] width 36 height 43
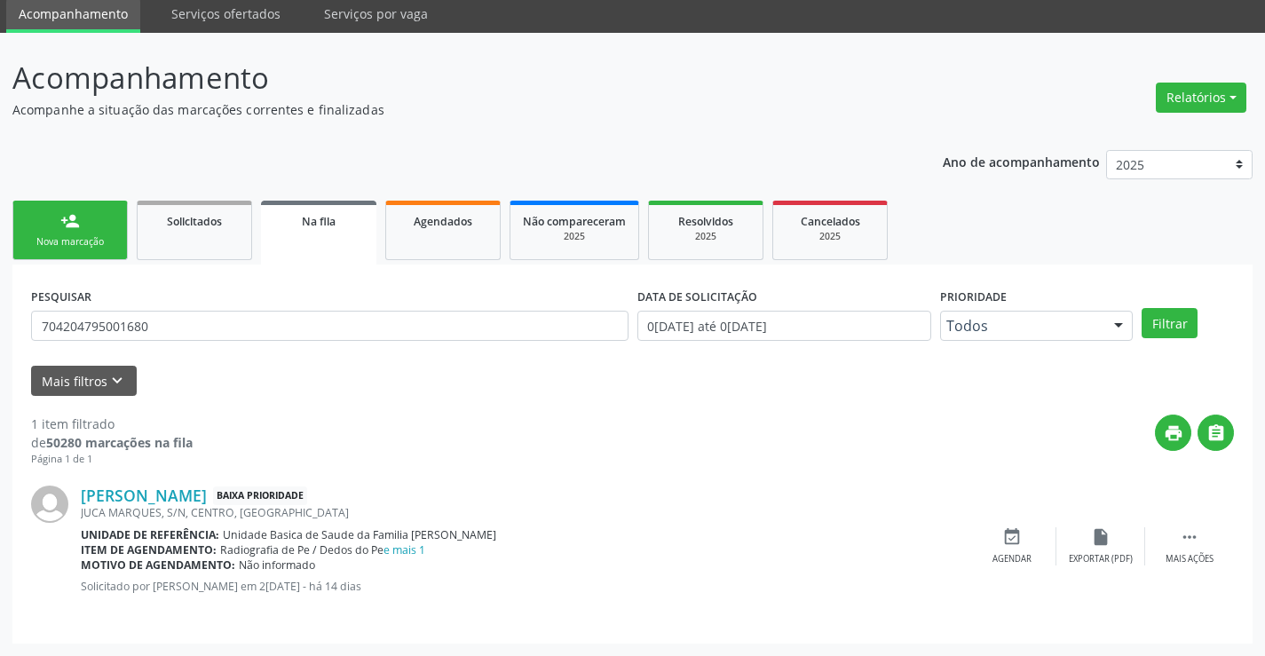
click at [51, 211] on link "person_add Nova marcação" at bounding box center [69, 230] width 115 height 59
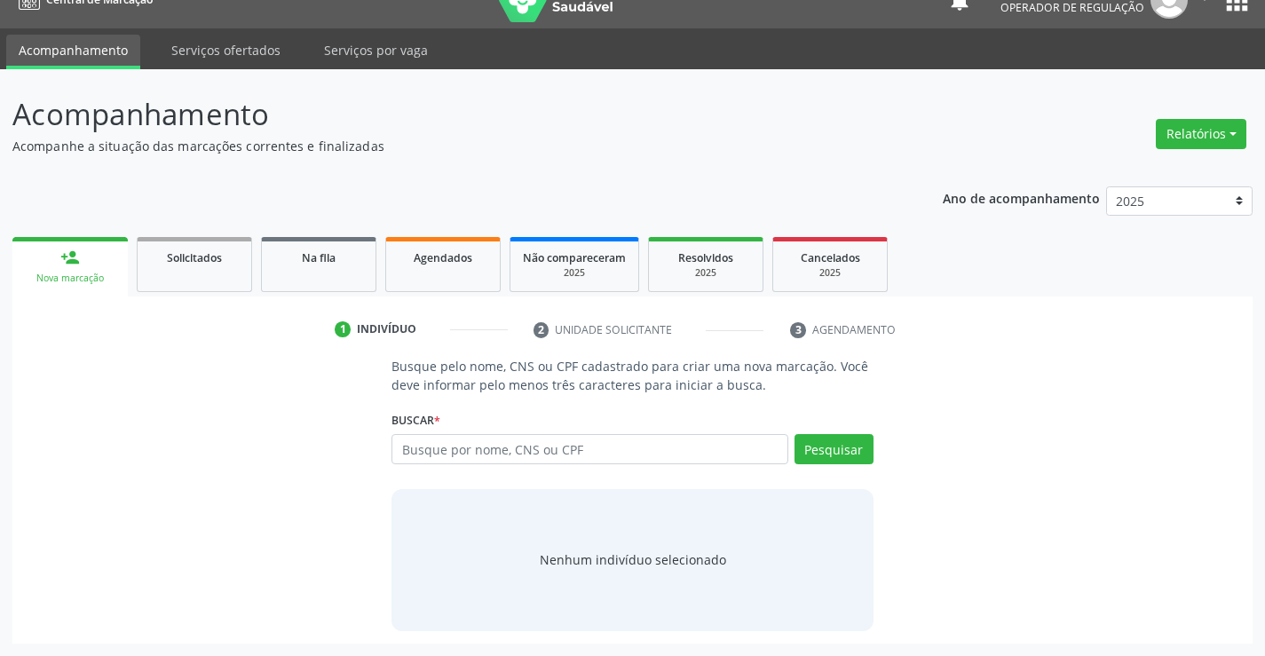
scroll to position [28, 0]
click at [451, 459] on input "text" at bounding box center [589, 449] width 396 height 30
type input "704204795001680"
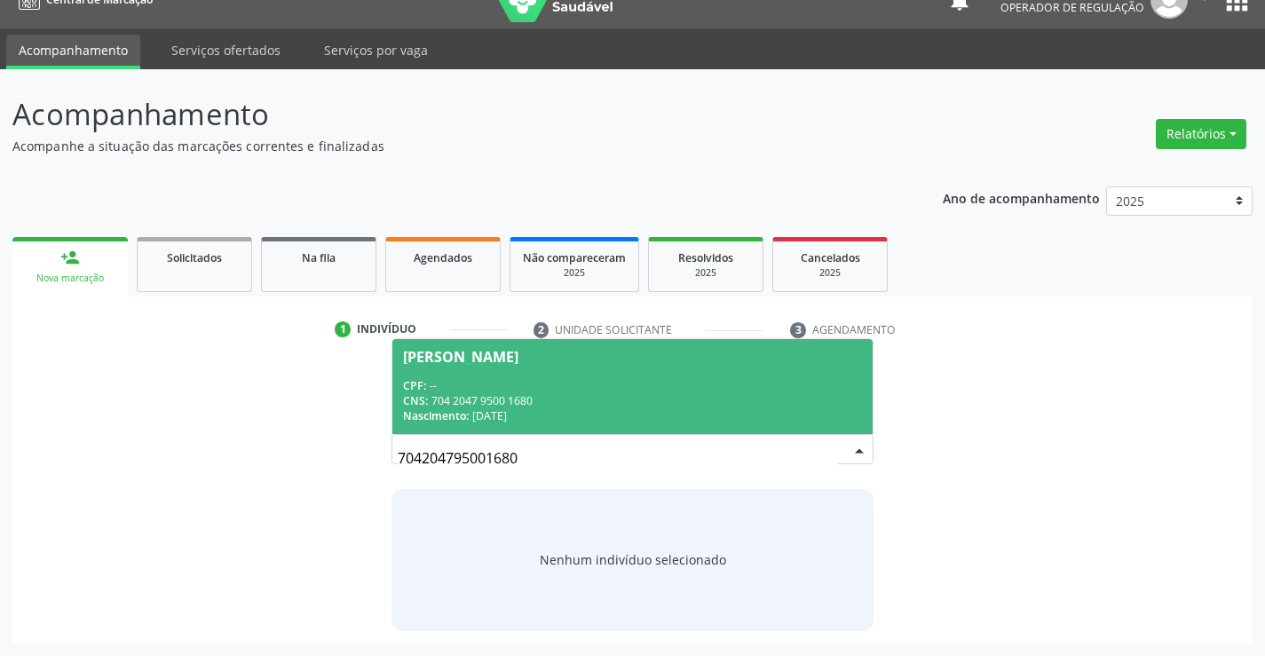
click at [445, 364] on span "Fidelia de Souza Miranda CPF: -- CNS: 704 2047 9500 1680 Nascimento: 27/10/1962" at bounding box center [631, 386] width 479 height 95
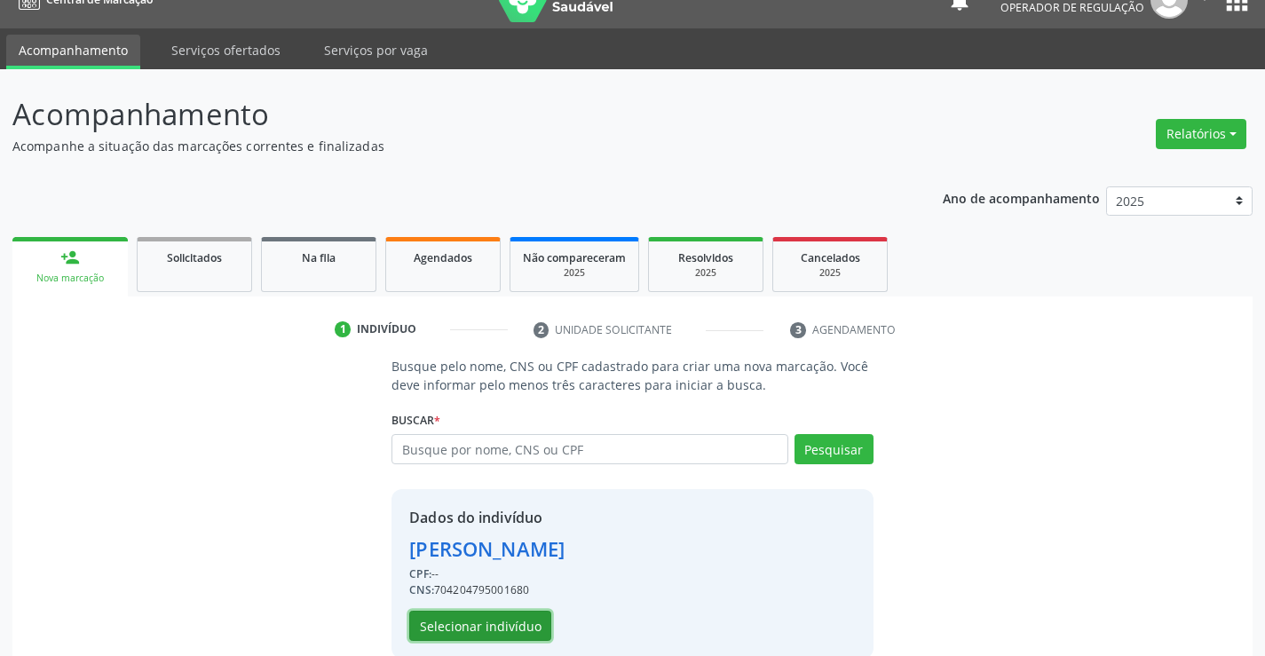
click at [451, 623] on button "Selecionar indivíduo" at bounding box center [480, 626] width 142 height 30
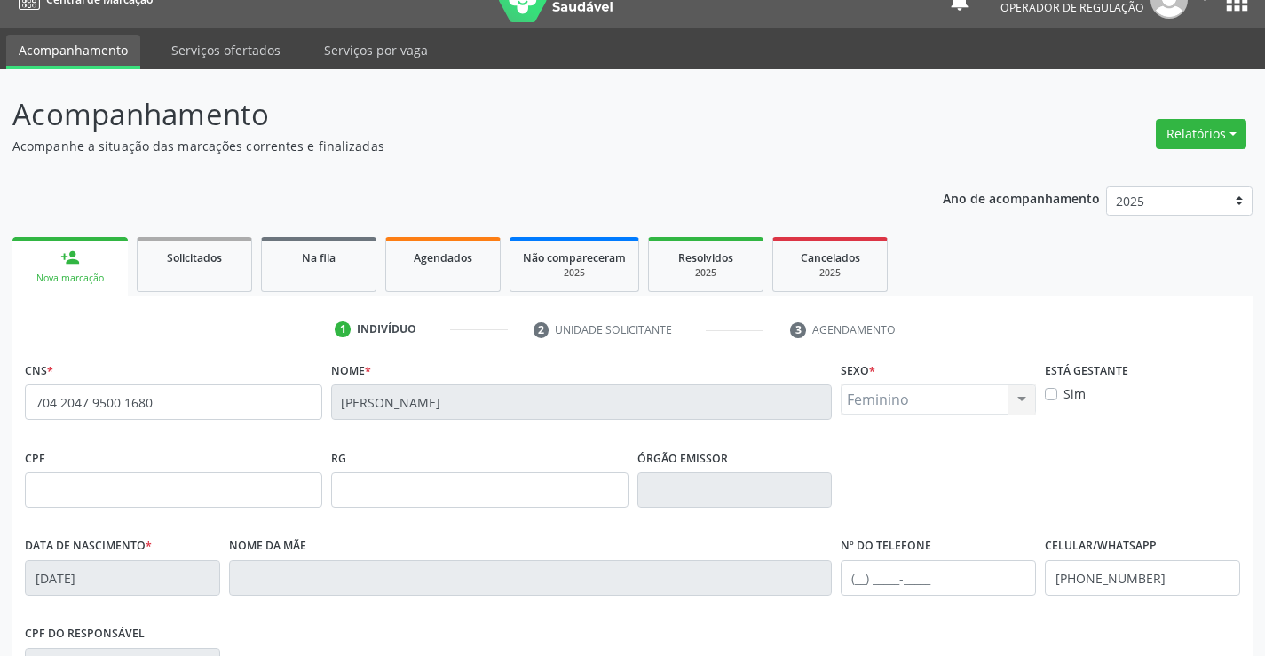
scroll to position [306, 0]
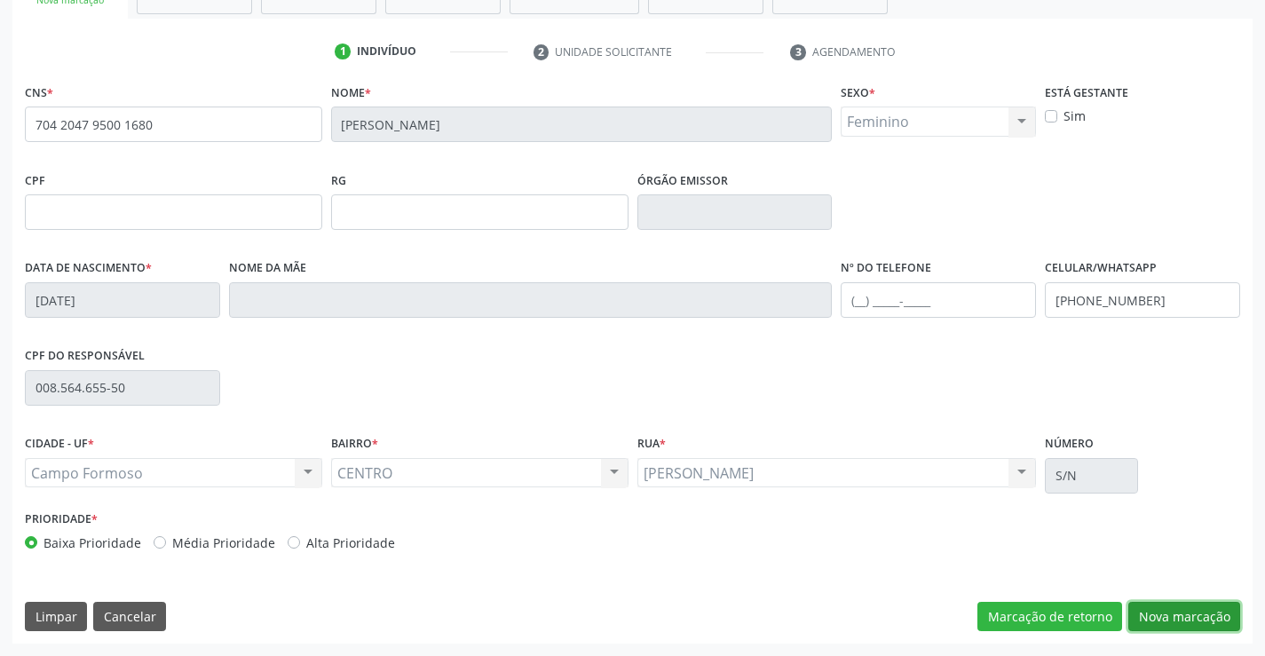
click at [1171, 616] on button "Nova marcação" at bounding box center [1184, 617] width 112 height 30
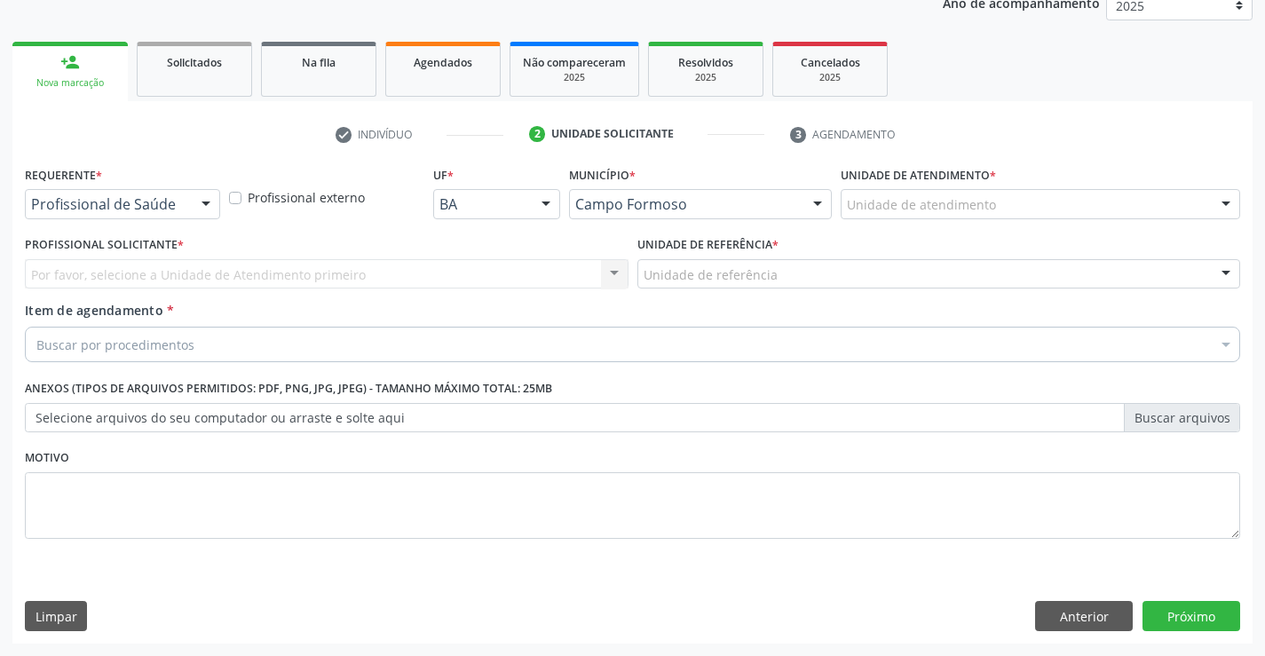
scroll to position [224, 0]
click at [214, 205] on div at bounding box center [206, 205] width 27 height 30
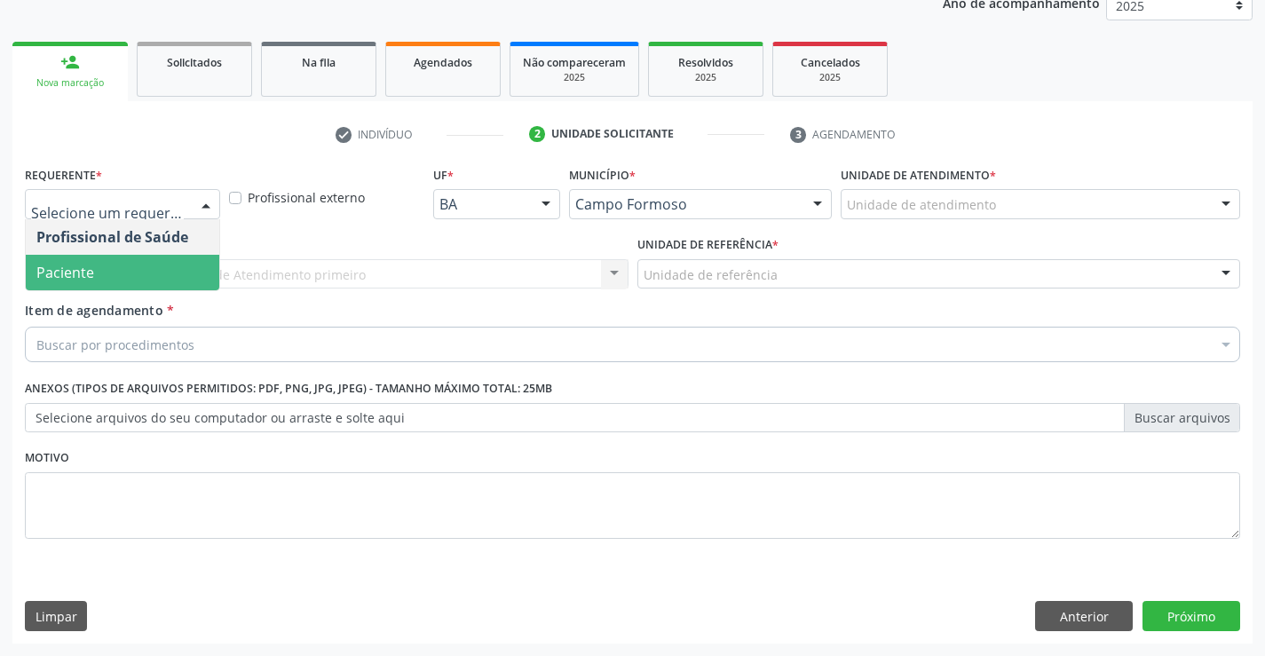
click at [145, 265] on span "Paciente" at bounding box center [123, 273] width 194 height 36
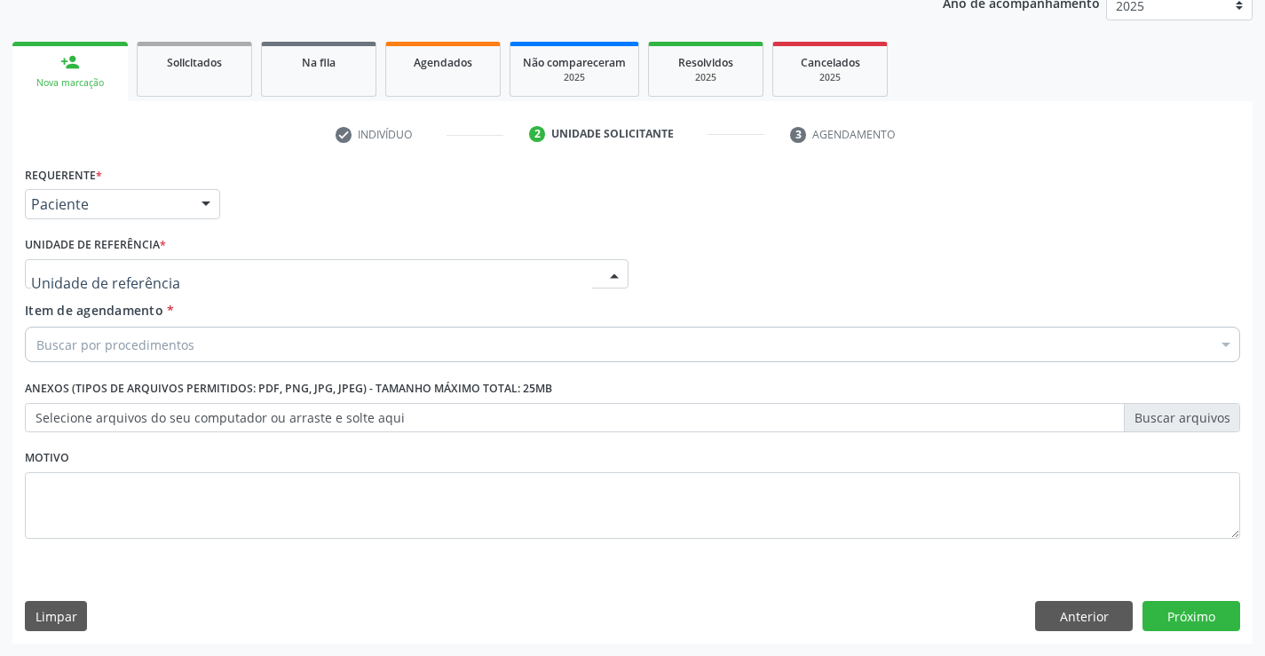
click at [620, 275] on div at bounding box center [614, 275] width 27 height 30
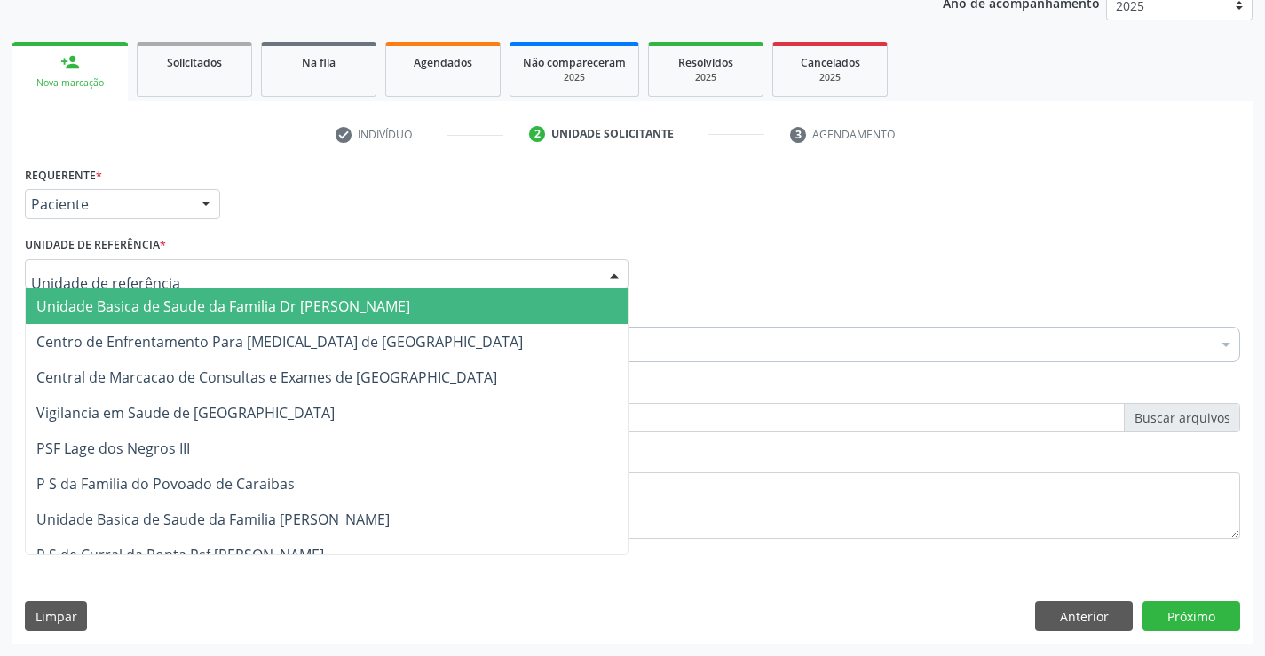
click at [463, 285] on input "text" at bounding box center [311, 283] width 561 height 36
click at [454, 295] on span "Unidade Basica de Saude da Familia Dr [PERSON_NAME]" at bounding box center [327, 306] width 602 height 36
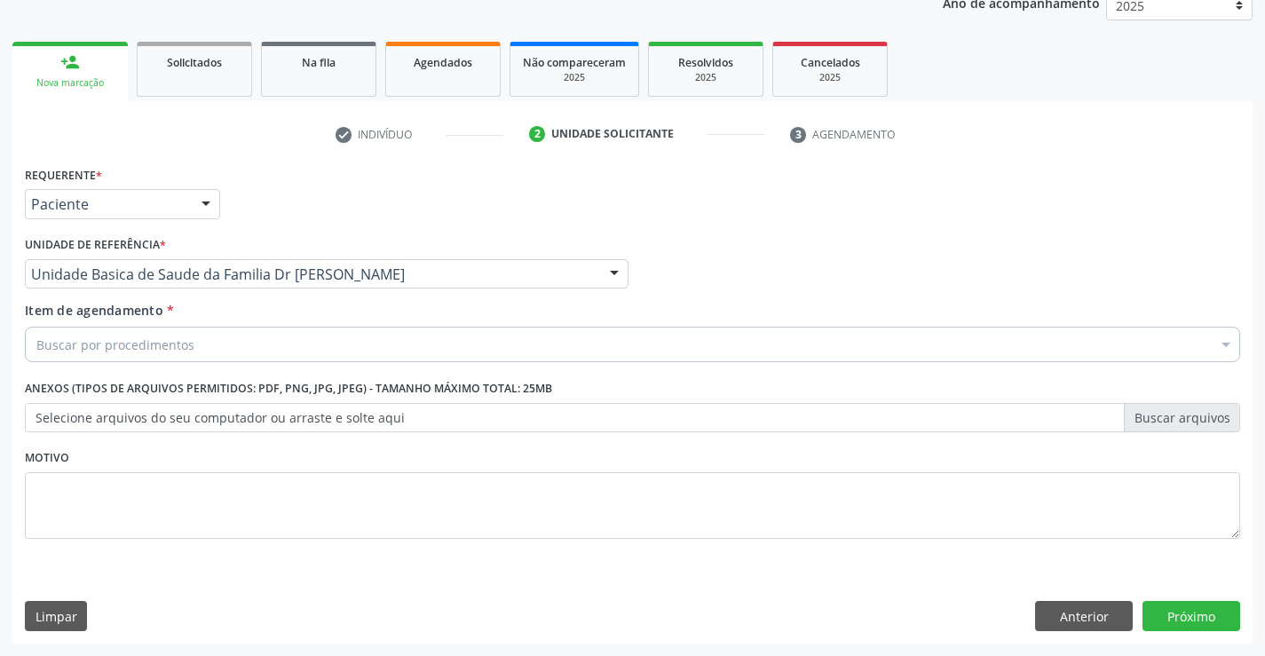
click at [328, 339] on div "Buscar por procedimentos" at bounding box center [632, 345] width 1215 height 36
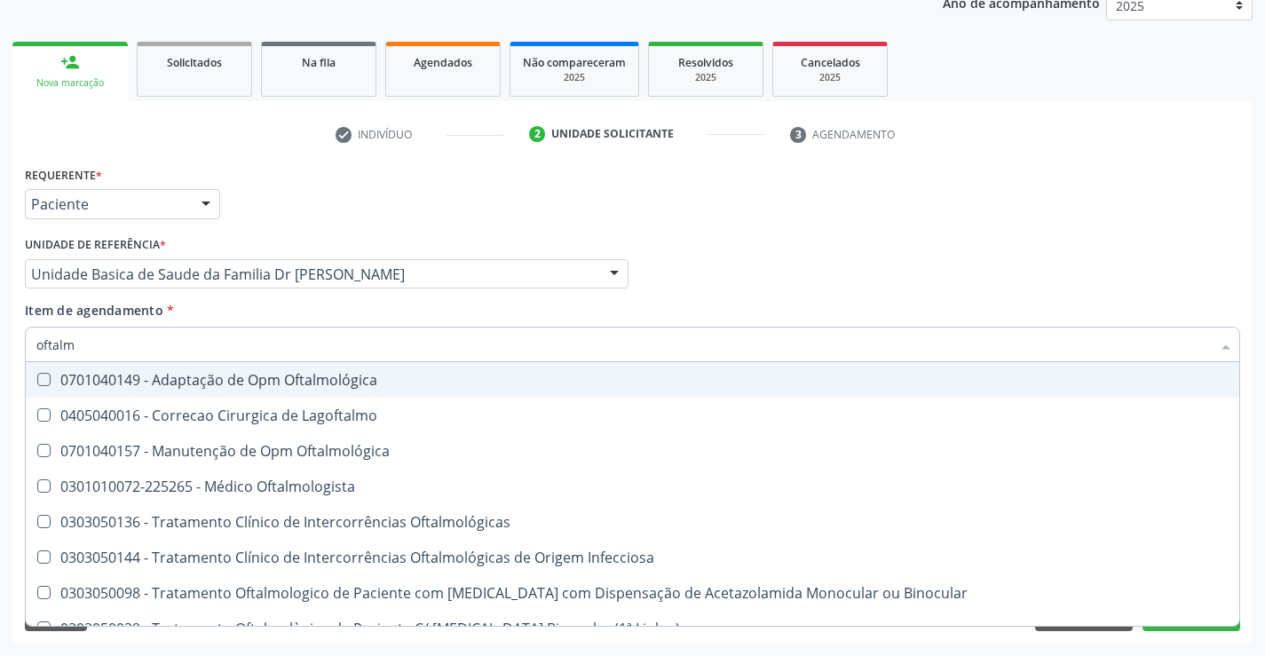
type input "oftalmo"
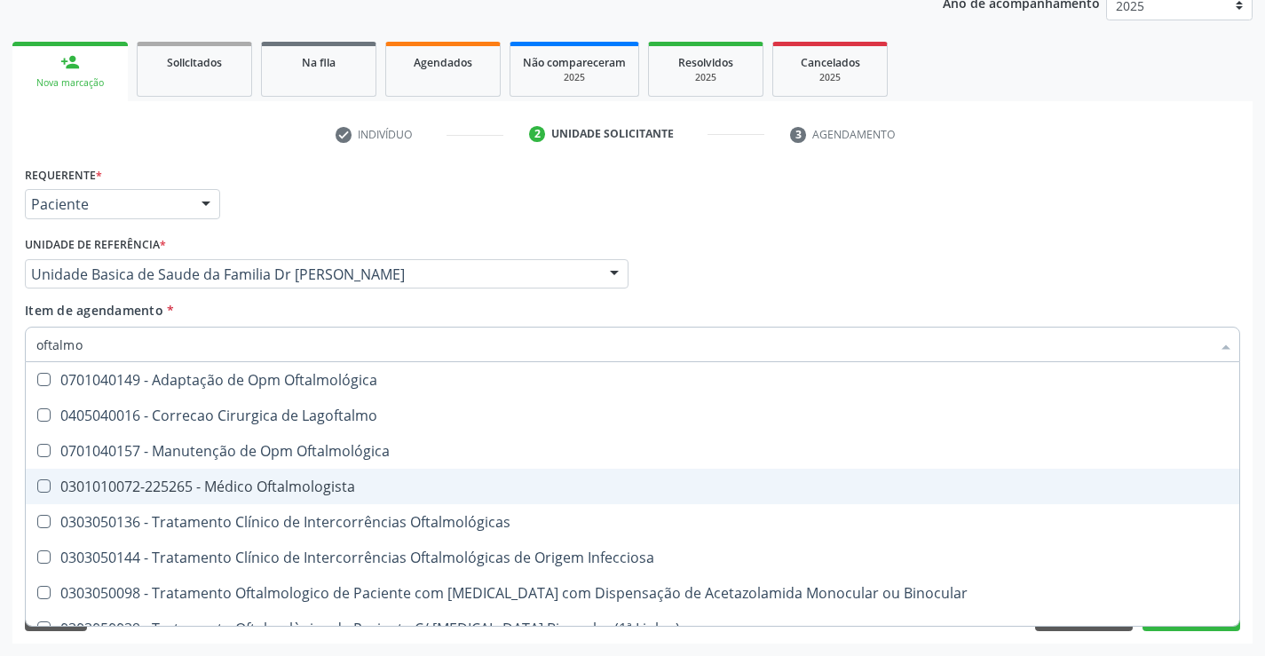
click at [297, 473] on span "0301010072-225265 - Médico Oftalmologista" at bounding box center [632, 487] width 1213 height 36
checkbox Oftalmologista "true"
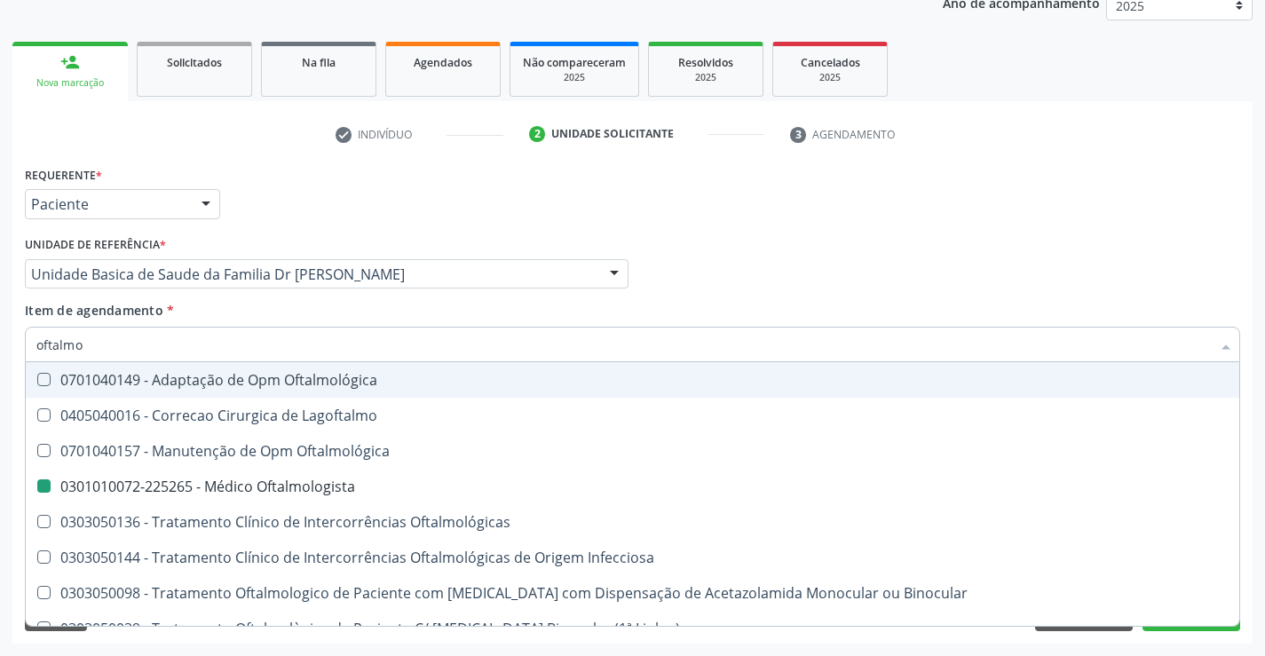
click at [1150, 217] on div "Requerente * Paciente Profissional de Saúde Paciente Nenhum resultado encontrad…" at bounding box center [632, 196] width 1224 height 69
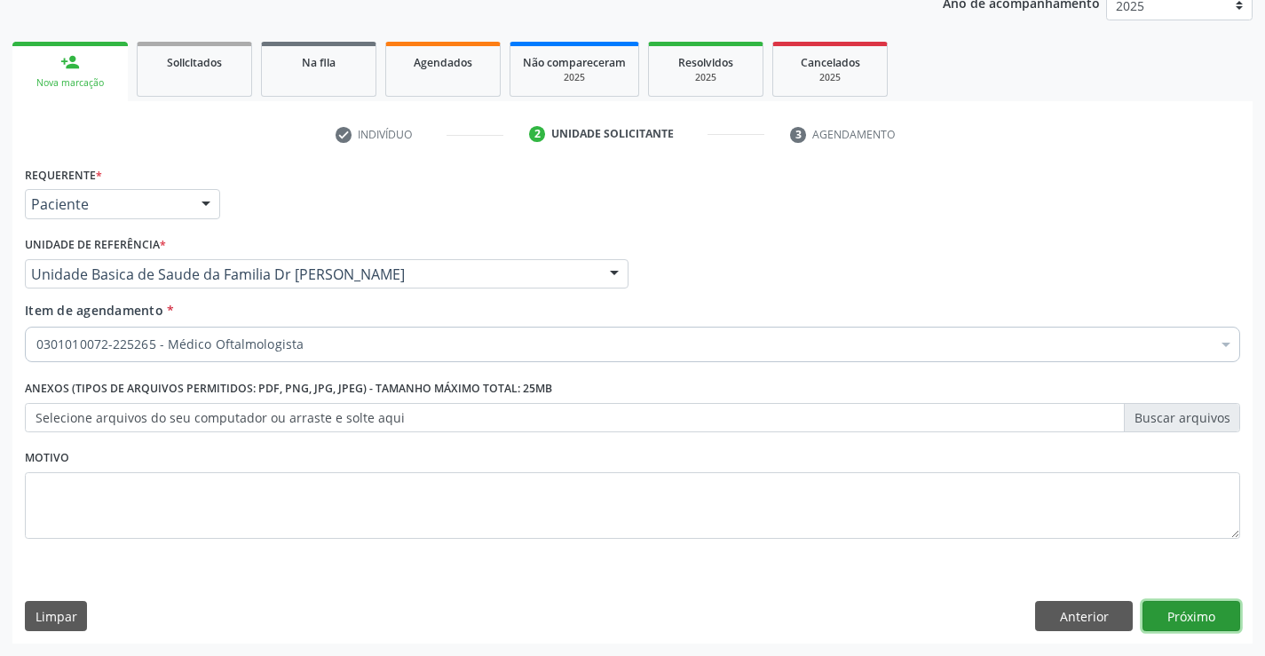
click at [1166, 611] on button "Próximo" at bounding box center [1191, 616] width 98 height 30
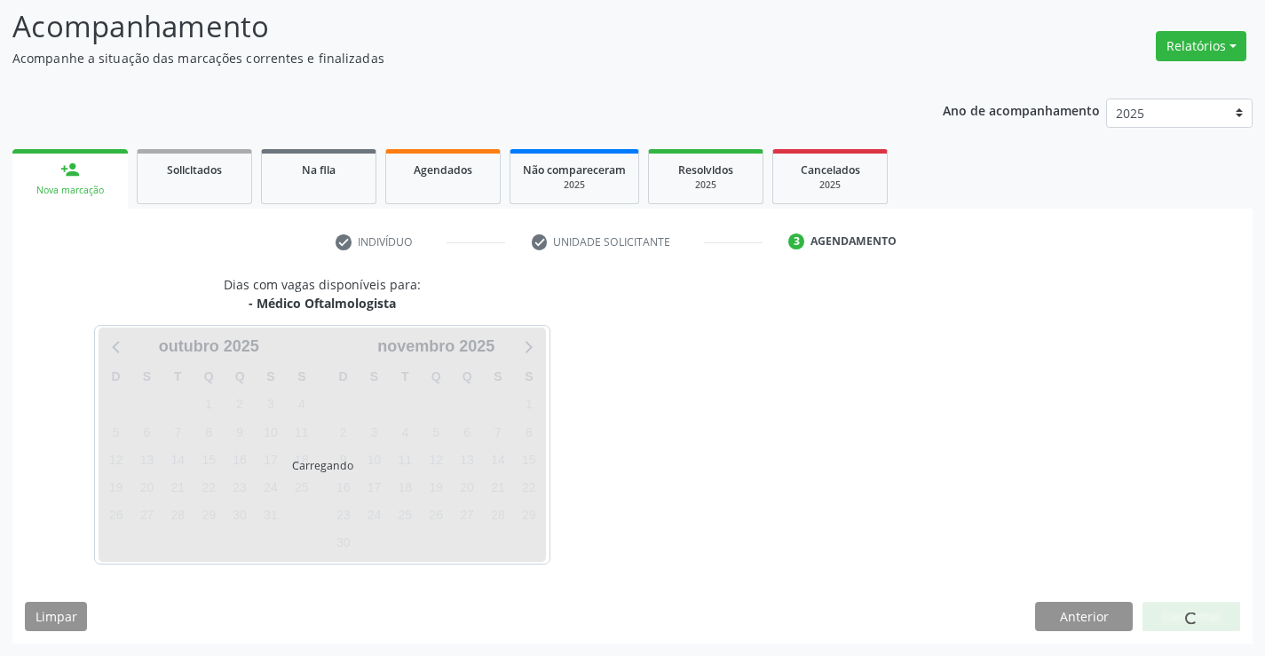
scroll to position [169, 0]
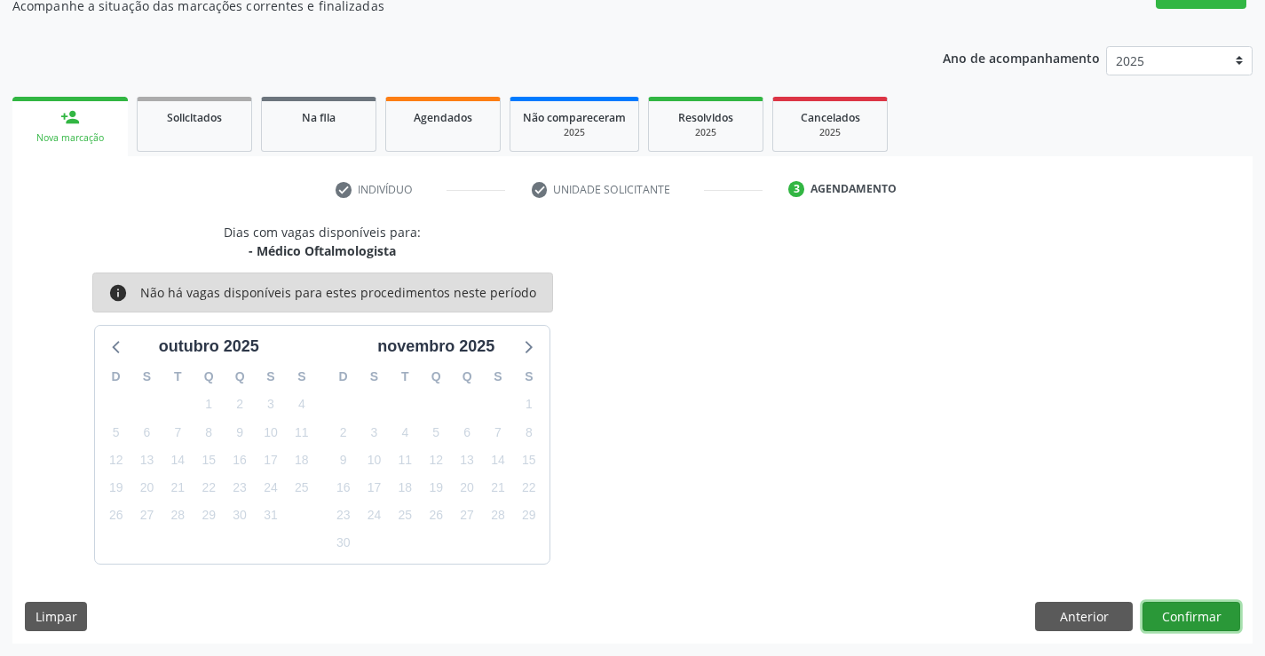
click at [1180, 618] on button "Confirmar" at bounding box center [1191, 617] width 98 height 30
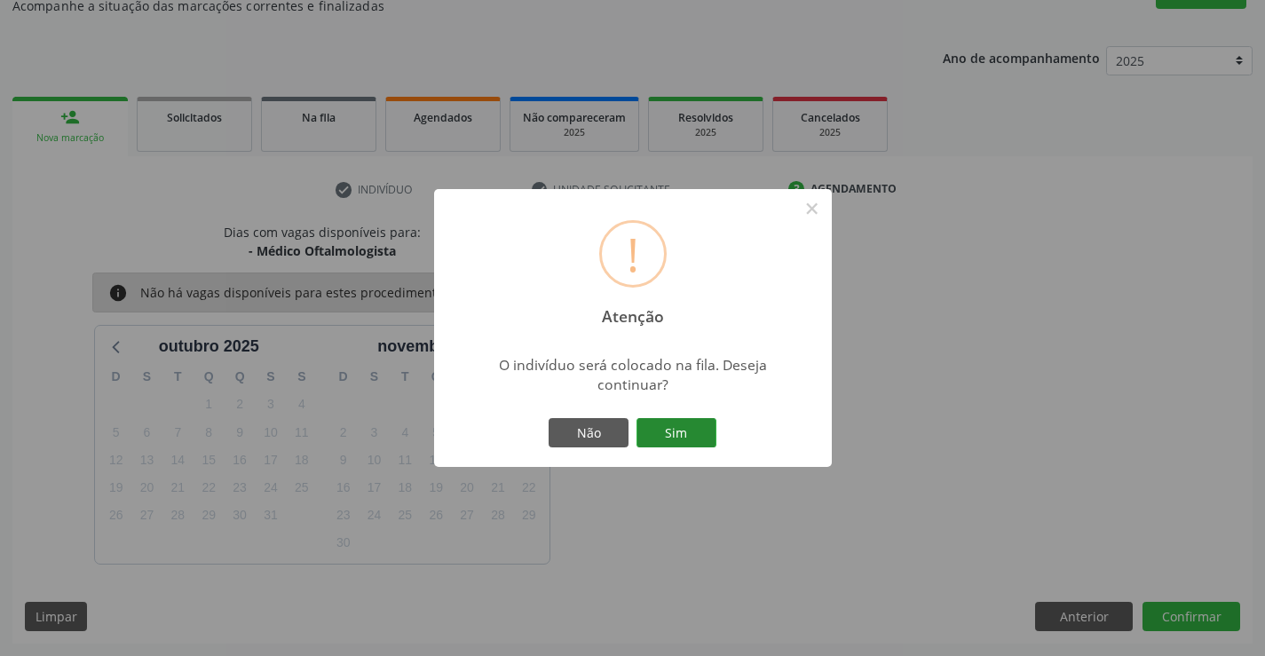
click at [694, 432] on button "Sim" at bounding box center [676, 433] width 80 height 30
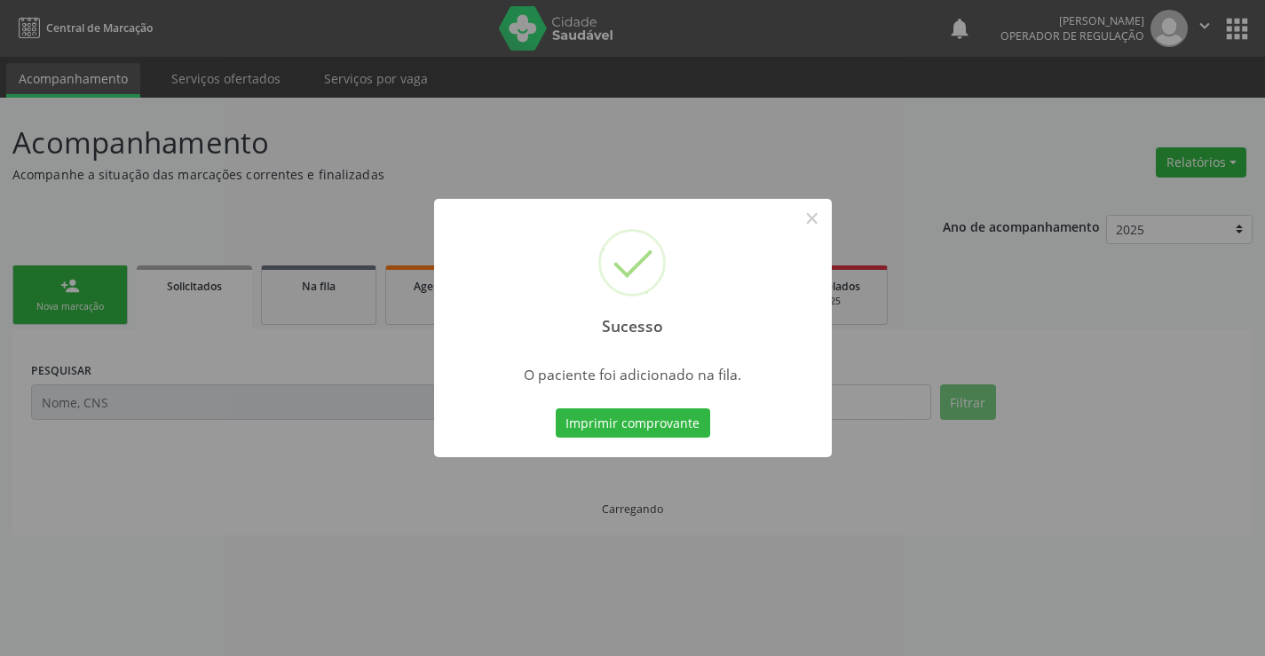
scroll to position [0, 0]
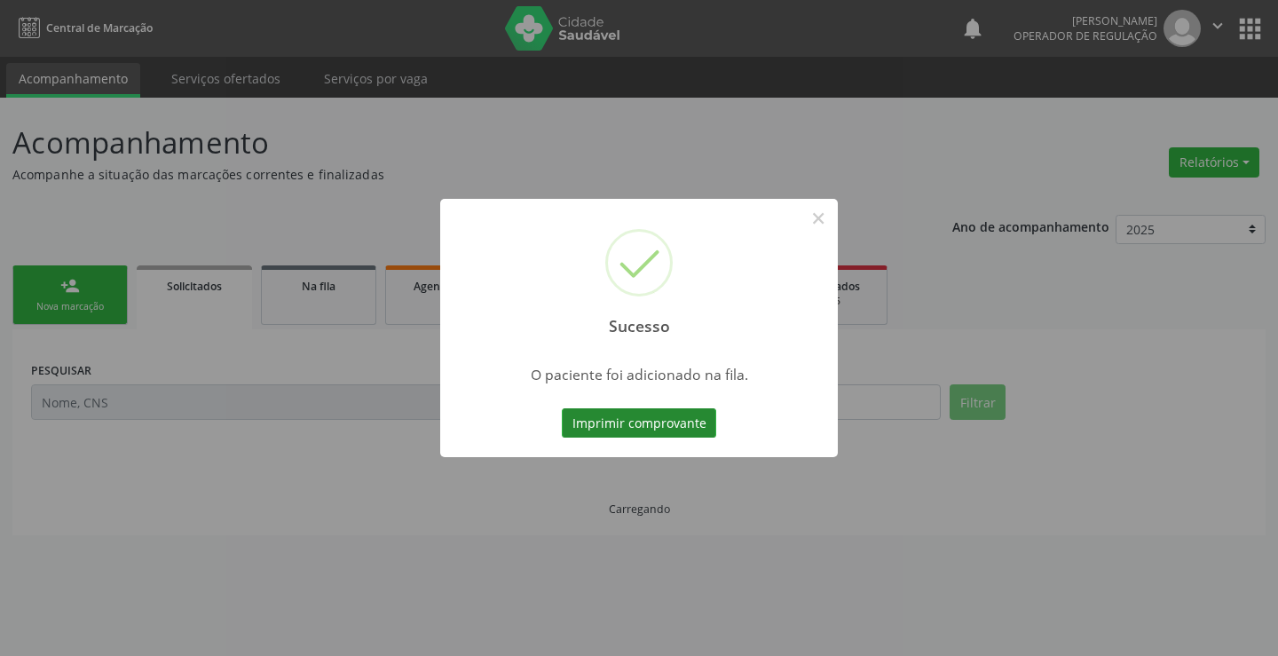
click at [662, 430] on button "Imprimir comprovante" at bounding box center [639, 423] width 154 height 30
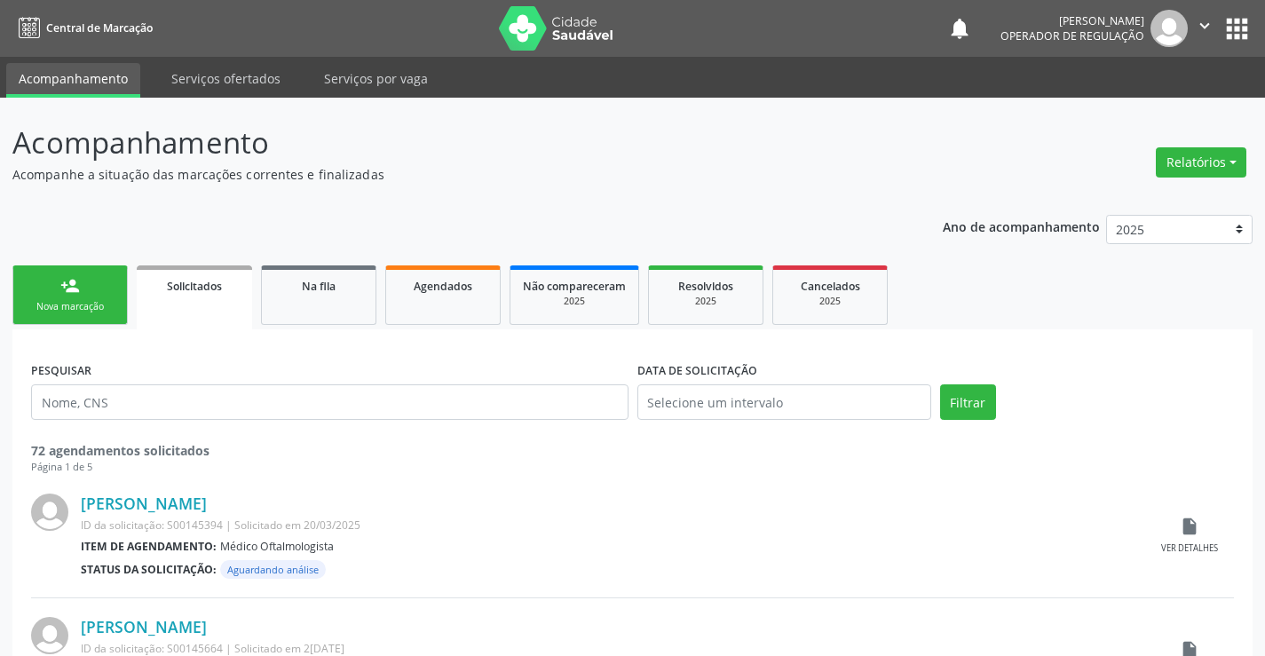
click at [1199, 27] on icon "" at bounding box center [1205, 26] width 20 height 20
click at [1124, 107] on link "Sair" at bounding box center [1159, 108] width 122 height 25
